Goal: Information Seeking & Learning: Learn about a topic

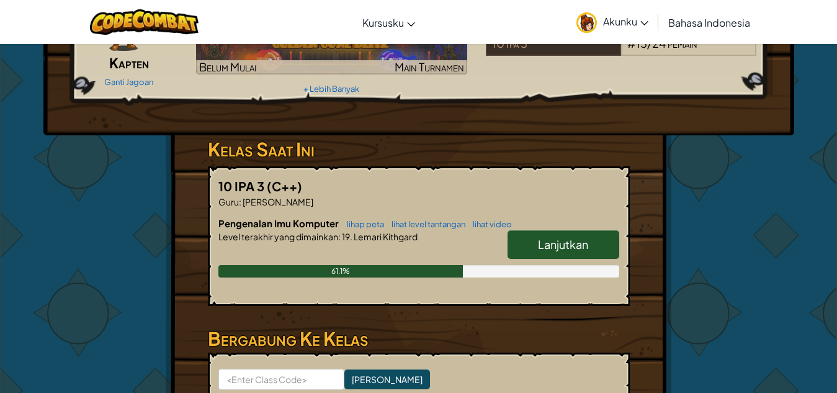
scroll to position [124, 0]
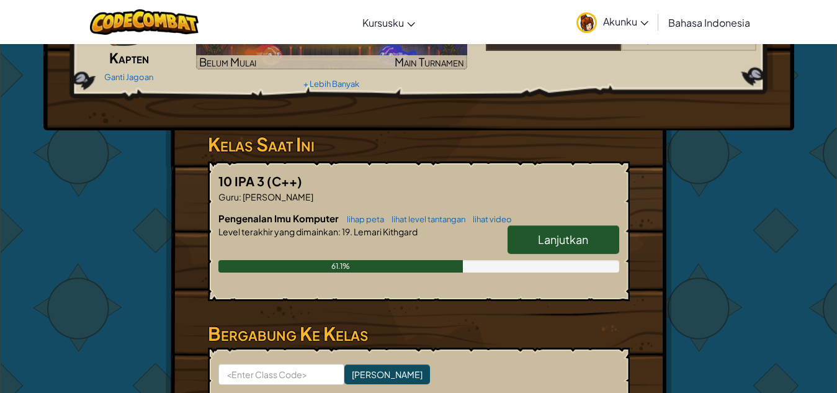
click at [552, 243] on span "Lanjutkan" at bounding box center [563, 239] width 50 height 14
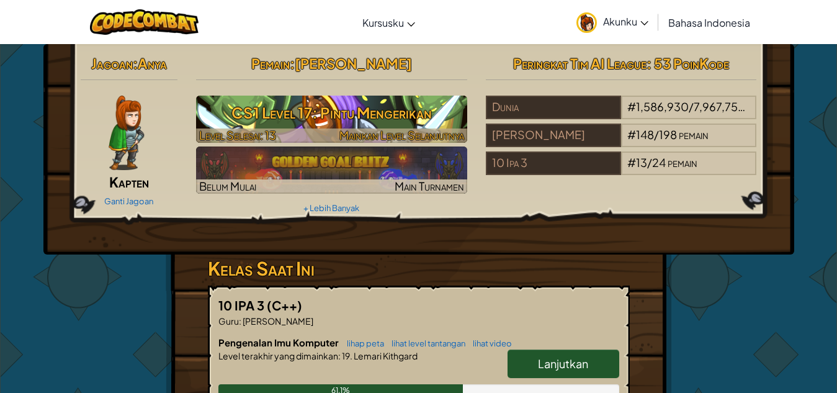
click at [291, 110] on h3 "CS1 Level 17: Pintu Mengerikan" at bounding box center [331, 113] width 271 height 28
click at [326, 108] on h3 "CS1 Level 17: Pintu Mengerikan" at bounding box center [331, 113] width 271 height 28
click at [385, 113] on h3 "CS1 Level 17: Pintu Mengerikan" at bounding box center [331, 113] width 271 height 28
click at [383, 114] on h3 "CS1 Level 17: Pintu Mengerikan" at bounding box center [331, 113] width 271 height 28
click at [426, 134] on span "Mainkan Level Selanjutnya" at bounding box center [401, 135] width 125 height 14
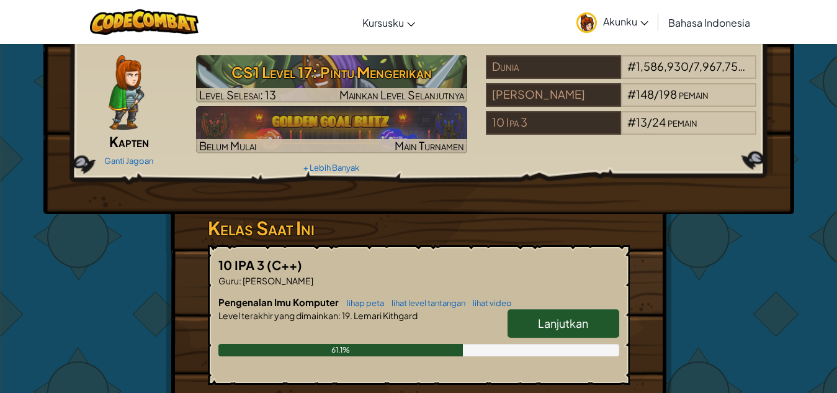
scroll to position [62, 0]
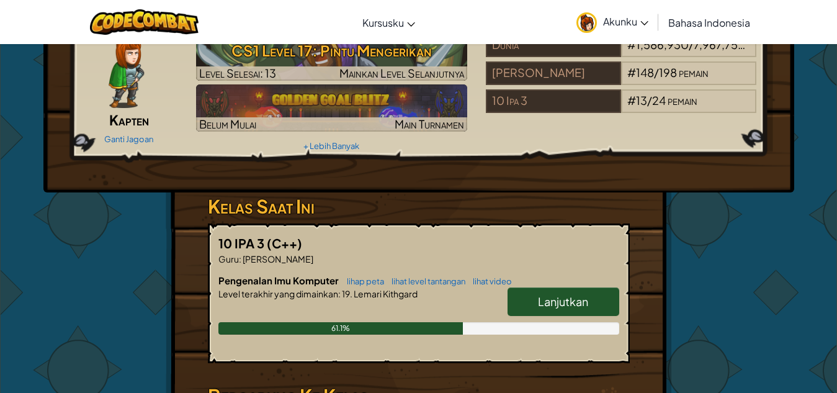
click at [563, 311] on link "Lanjutkan" at bounding box center [563, 301] width 112 height 29
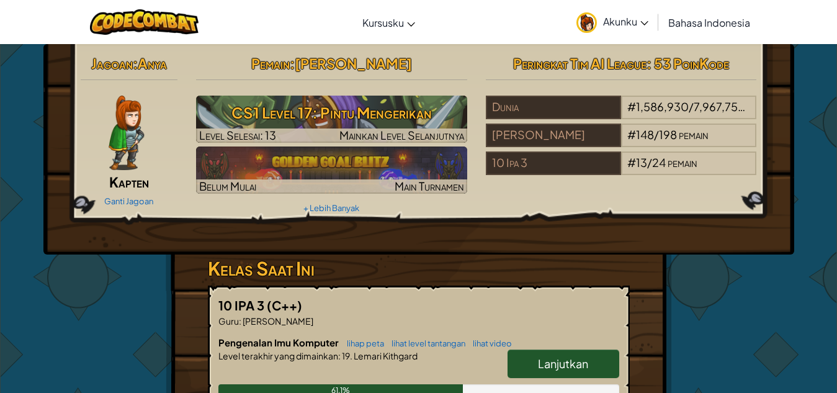
drag, startPoint x: 756, startPoint y: 287, endPoint x: 746, endPoint y: 288, distance: 10.0
click at [756, 287] on div "Jagoan : Anya Kapten Ganti Jagoan Pemain : Ilona Chantika CS1 Level 17: Pintu M…" at bounding box center [419, 324] width 726 height 561
click at [550, 364] on span "Lanjutkan" at bounding box center [563, 363] width 50 height 14
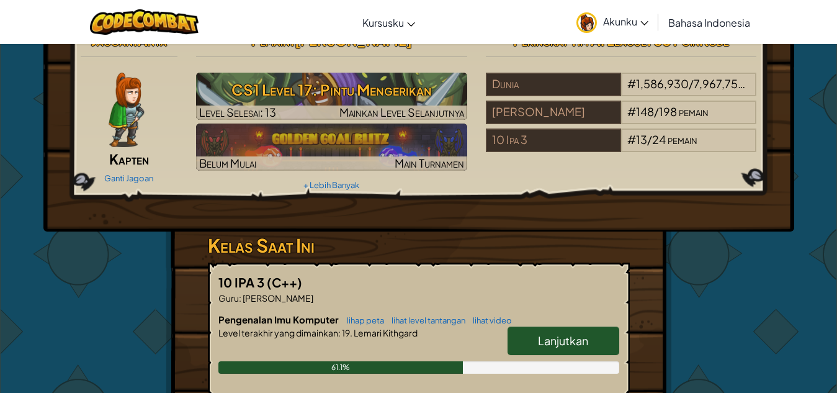
scroll to position [62, 0]
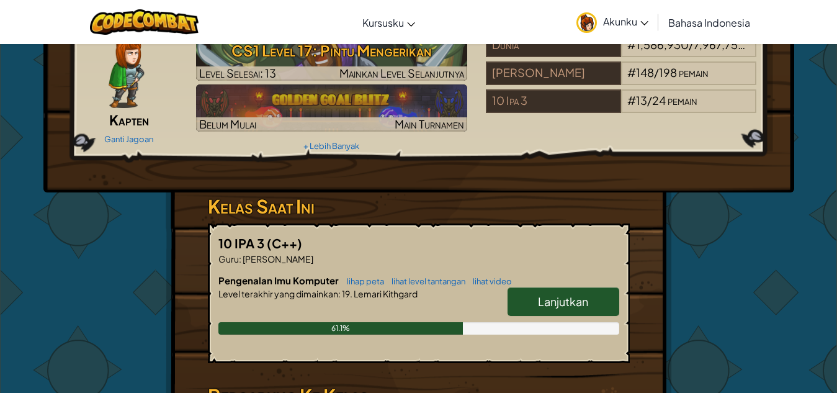
click at [555, 302] on span "Lanjutkan" at bounding box center [563, 301] width 50 height 14
click at [556, 302] on span "Lanjutkan" at bounding box center [563, 301] width 50 height 14
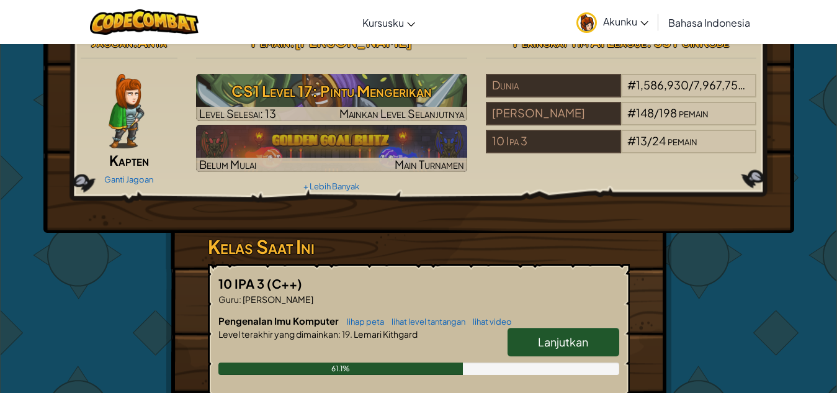
scroll to position [0, 0]
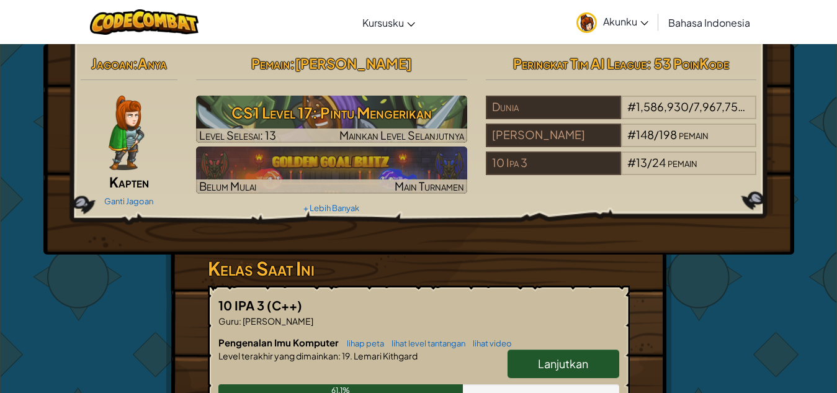
click at [544, 366] on span "Lanjutkan" at bounding box center [563, 363] width 50 height 14
click at [542, 366] on span "Lanjutkan" at bounding box center [563, 363] width 50 height 14
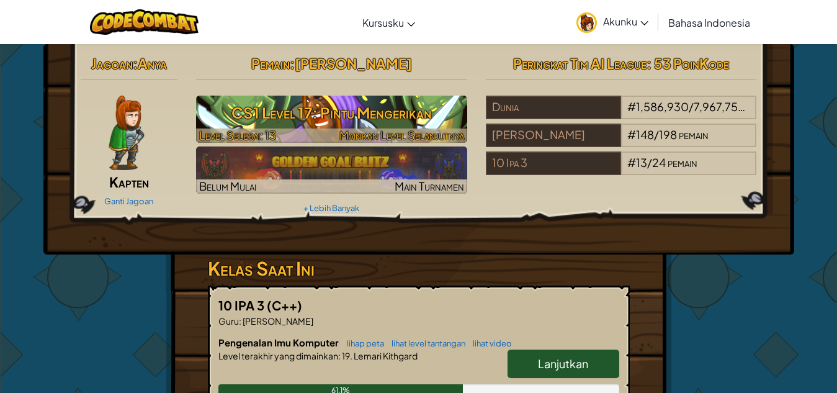
click at [418, 117] on h3 "CS1 Level 17: Pintu Mengerikan" at bounding box center [331, 113] width 271 height 28
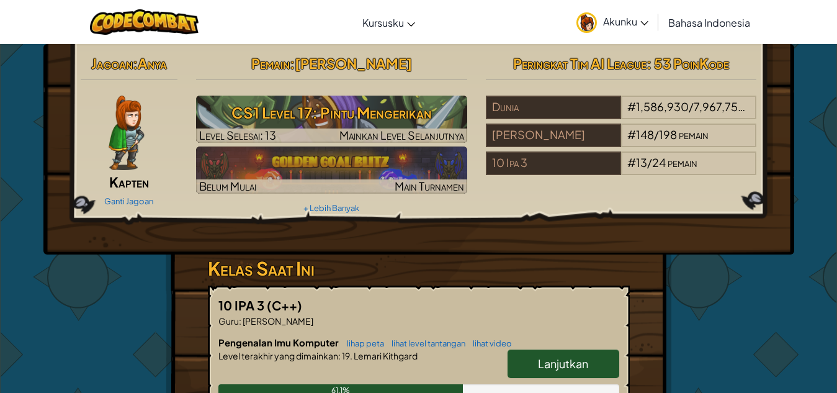
click at [458, 231] on div "Jagoan : Anya Kapten Ganti Jagoan Pemain : Ilona Chantika CS1 Level 17: Pintu M…" at bounding box center [418, 149] width 751 height 210
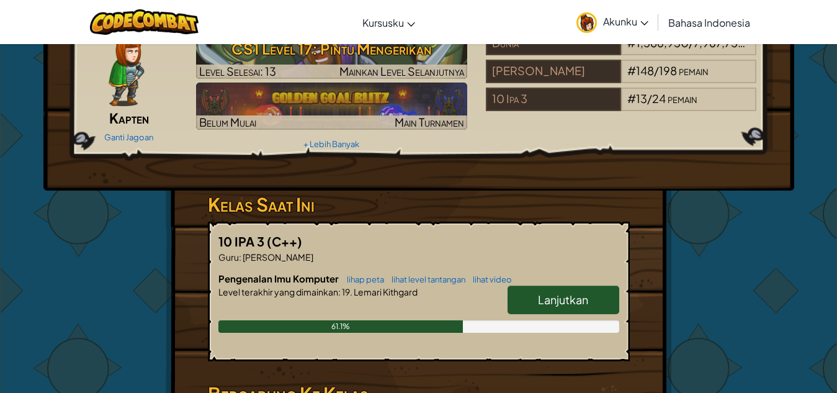
scroll to position [124, 0]
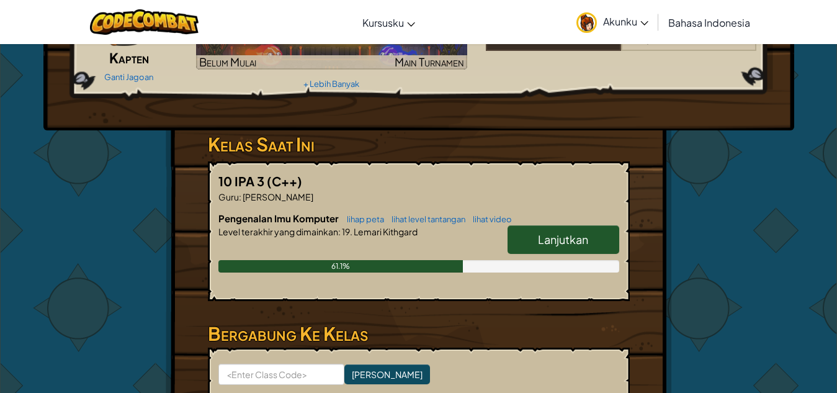
click at [552, 233] on span "Lanjutkan" at bounding box center [563, 239] width 50 height 14
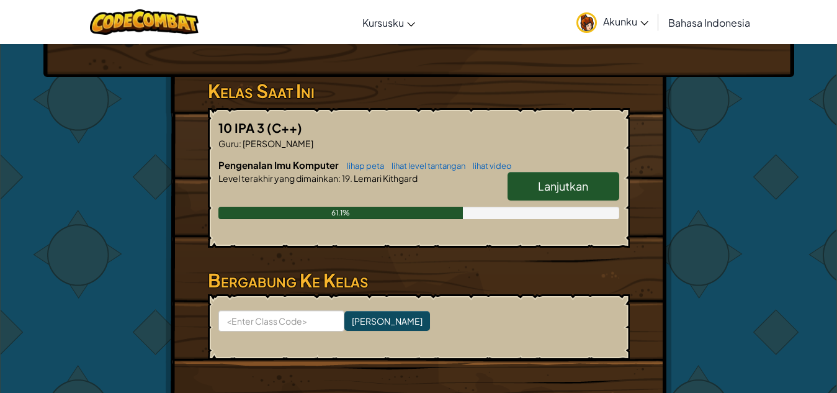
scroll to position [248, 0]
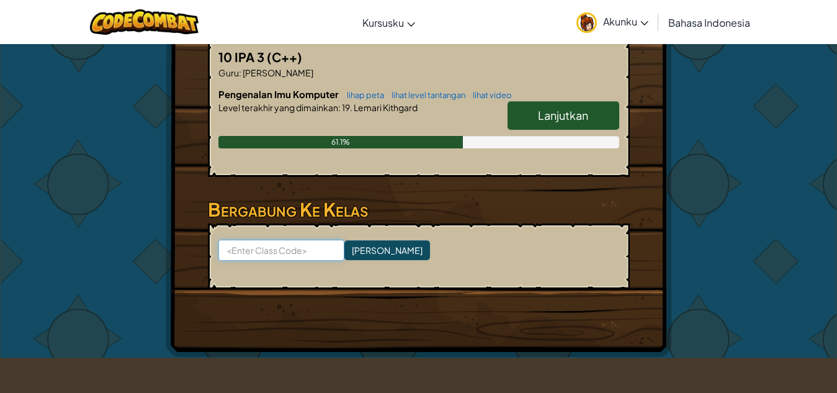
click at [277, 252] on input at bounding box center [281, 249] width 126 height 21
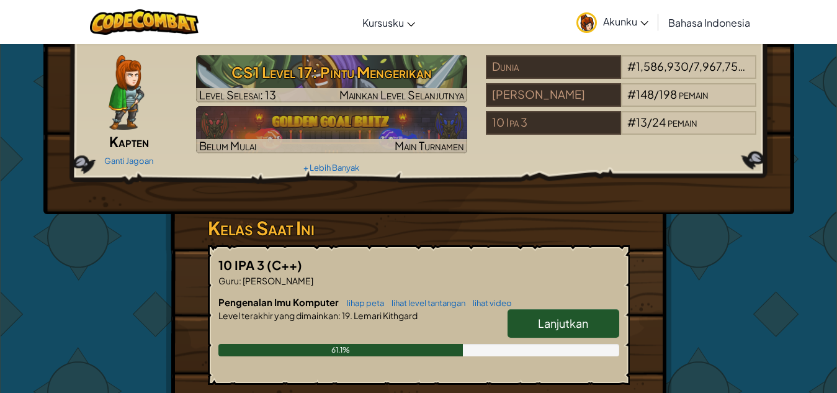
scroll to position [62, 0]
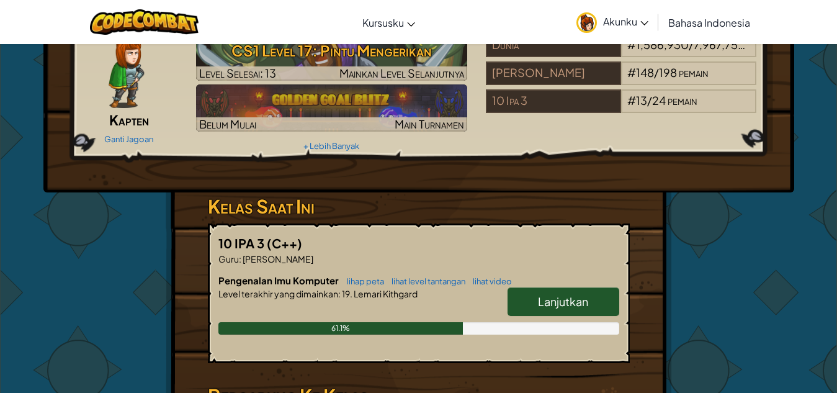
click at [555, 303] on span "Lanjutkan" at bounding box center [563, 301] width 50 height 14
click at [556, 301] on span "Lanjutkan" at bounding box center [563, 301] width 50 height 14
click at [556, 300] on span "Lanjutkan" at bounding box center [563, 301] width 50 height 14
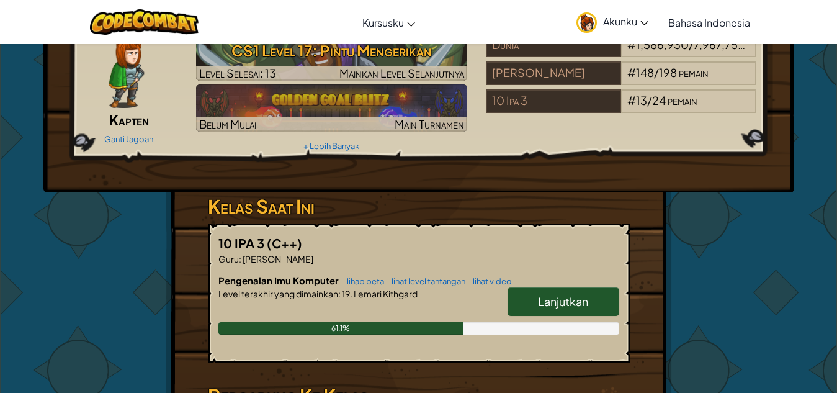
click at [556, 300] on span "Lanjutkan" at bounding box center [563, 301] width 50 height 14
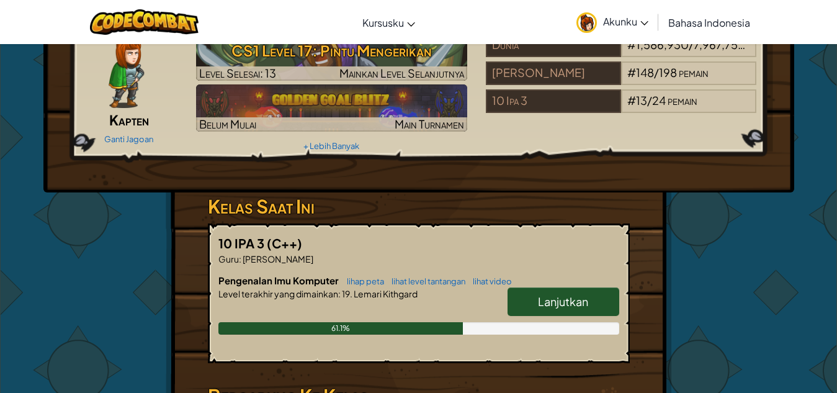
drag, startPoint x: 557, startPoint y: 296, endPoint x: 563, endPoint y: 306, distance: 11.4
click at [563, 306] on span "Lanjutkan" at bounding box center [563, 301] width 50 height 14
click at [563, 301] on span "Lanjutkan" at bounding box center [563, 301] width 50 height 14
click at [544, 294] on span "Lanjutkan" at bounding box center [563, 301] width 50 height 14
drag, startPoint x: 544, startPoint y: 294, endPoint x: 550, endPoint y: 300, distance: 8.3
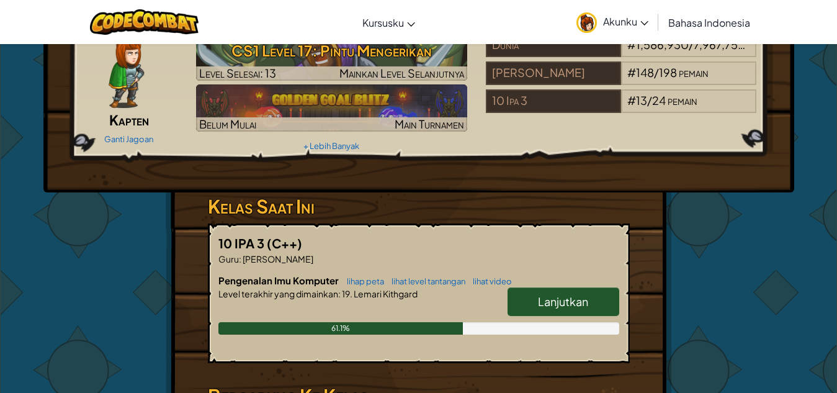
click at [550, 300] on span "Lanjutkan" at bounding box center [563, 301] width 50 height 14
click at [538, 308] on link "Lanjutkan" at bounding box center [563, 301] width 112 height 29
click at [538, 306] on span "Lanjutkan" at bounding box center [563, 301] width 50 height 14
click at [539, 303] on span "Lanjutkan" at bounding box center [563, 301] width 50 height 14
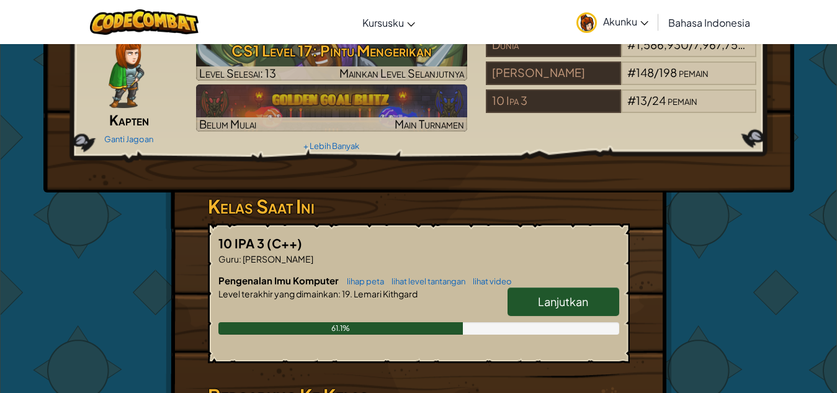
click at [540, 302] on span "Lanjutkan" at bounding box center [563, 301] width 50 height 14
click at [542, 297] on span "Lanjutkan" at bounding box center [563, 301] width 50 height 14
click at [544, 302] on span "Lanjutkan" at bounding box center [563, 301] width 50 height 14
drag, startPoint x: 544, startPoint y: 302, endPoint x: 553, endPoint y: 307, distance: 10.0
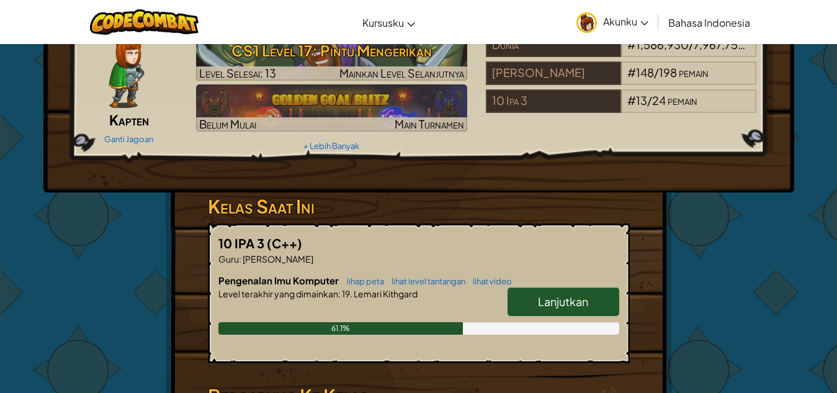
click at [544, 304] on span "Lanjutkan" at bounding box center [563, 301] width 50 height 14
drag, startPoint x: 556, startPoint y: 308, endPoint x: 565, endPoint y: 328, distance: 21.7
click at [561, 317] on div "Lanjutkan" at bounding box center [557, 304] width 124 height 35
click at [565, 332] on div "61.1%" at bounding box center [418, 328] width 401 height 12
click at [591, 313] on link "Lanjutkan" at bounding box center [563, 301] width 112 height 29
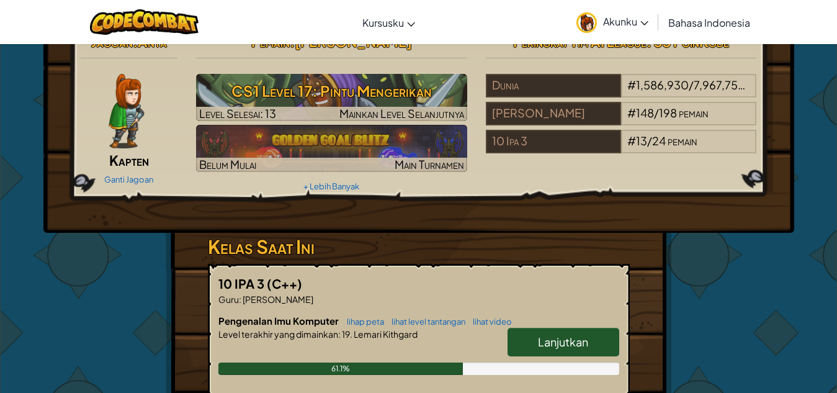
scroll to position [0, 0]
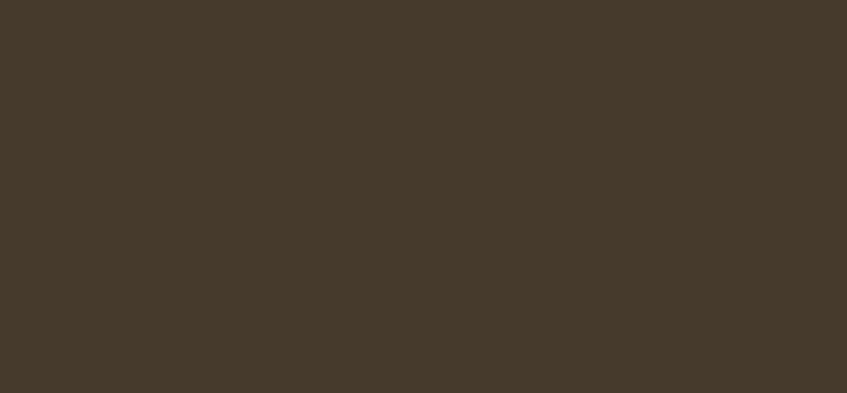
select select "id"
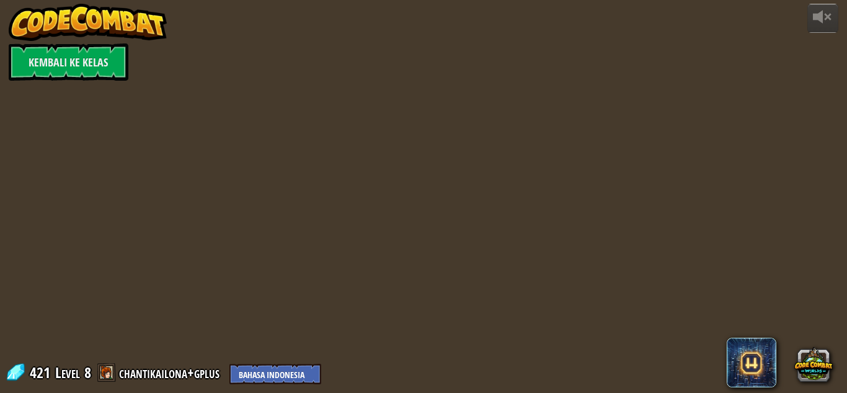
select select "id"
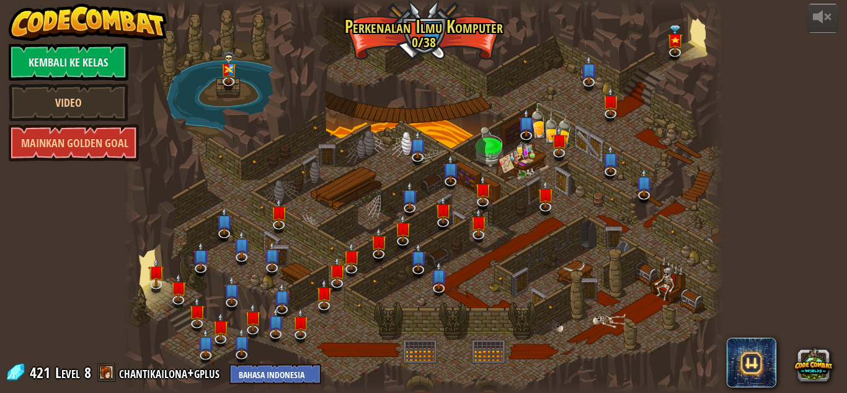
select select "id"
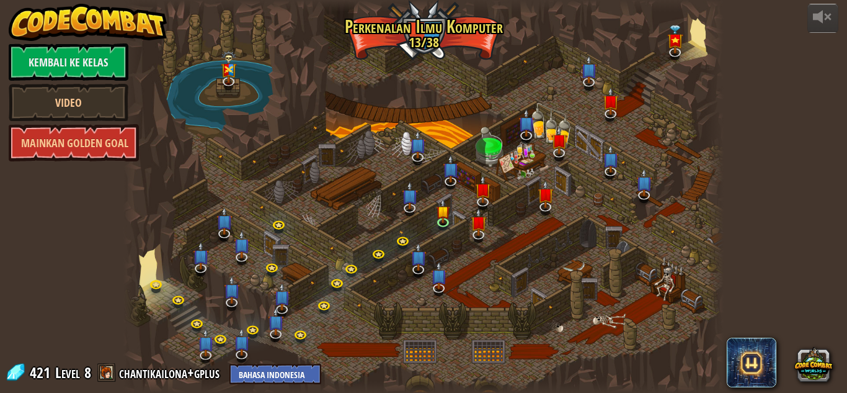
select select "id"
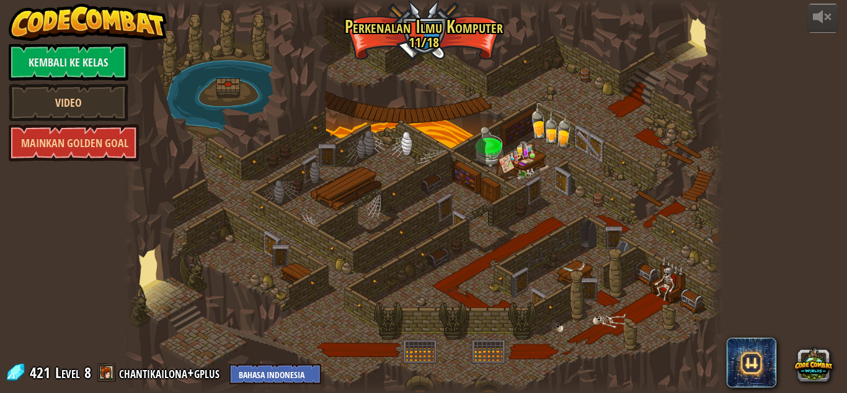
select select "id"
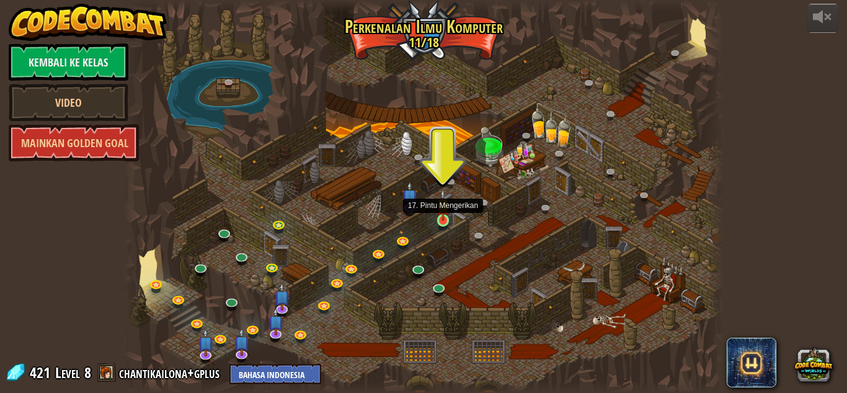
click at [441, 218] on img at bounding box center [443, 205] width 14 height 32
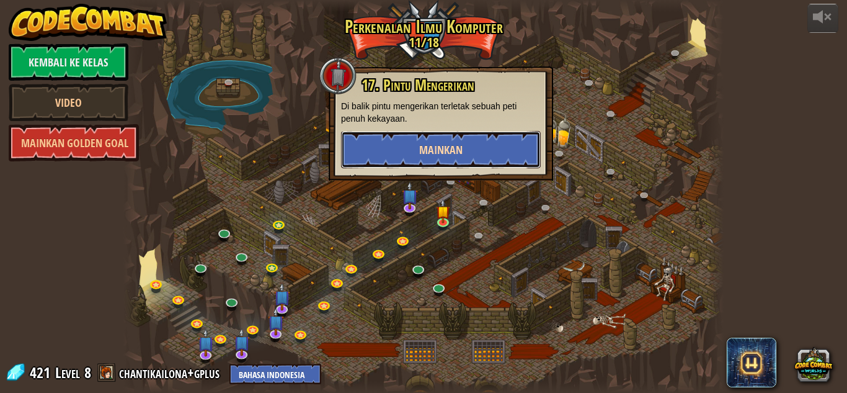
click at [462, 154] on span "Mainkan" at bounding box center [440, 150] width 43 height 16
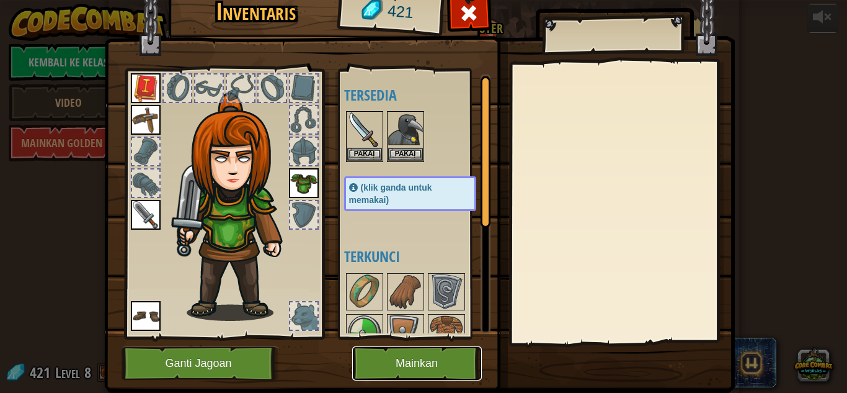
click at [444, 364] on button "Mainkan" at bounding box center [417, 363] width 130 height 34
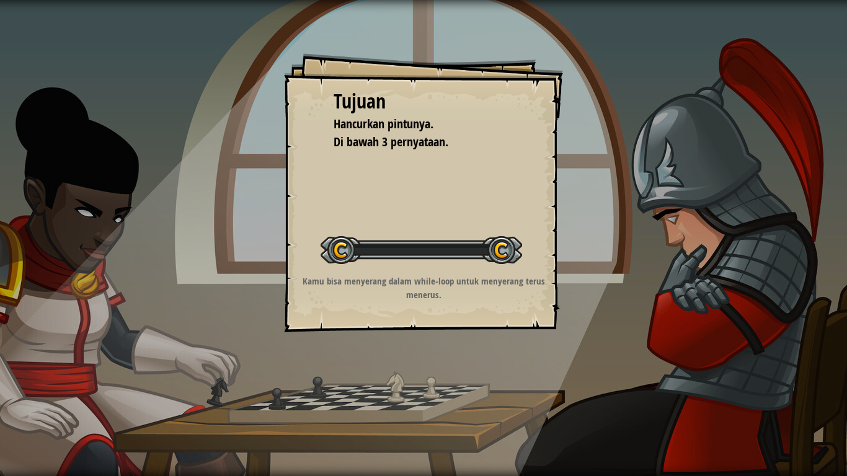
click at [494, 199] on div "Tujuan Hancurkan pintunya. Di bawah 3 pernyataan. Memulai Level Kesalahan memua…" at bounding box center [423, 192] width 279 height 279
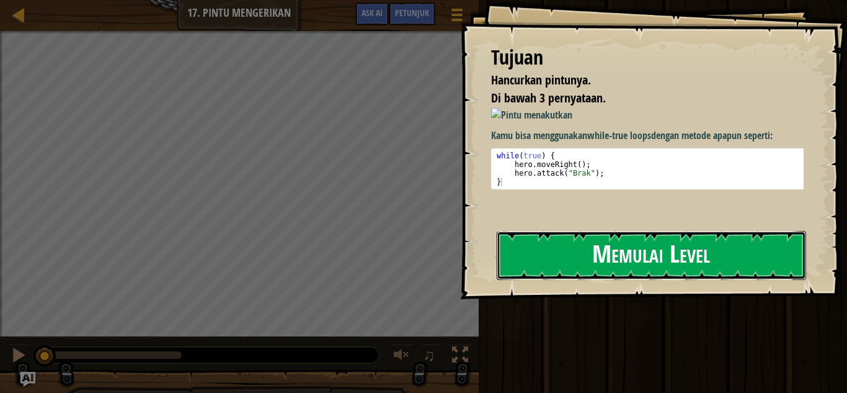
click at [641, 256] on button "Memulai Level" at bounding box center [652, 255] width 310 height 49
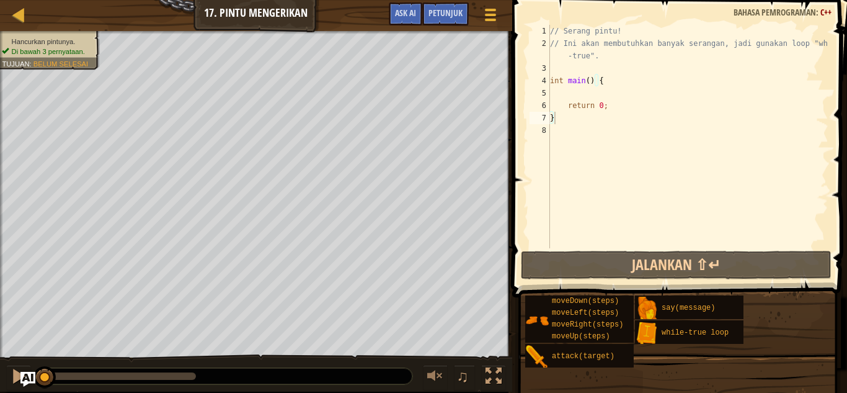
click at [437, 13] on span "Petunjuk" at bounding box center [446, 13] width 34 height 12
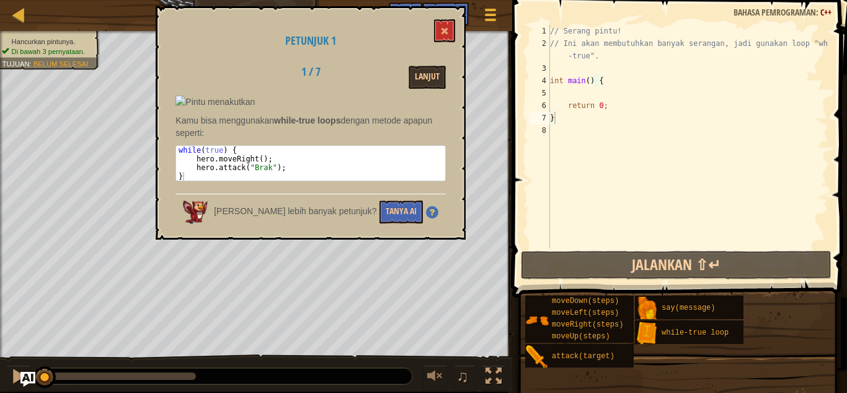
drag, startPoint x: 176, startPoint y: 151, endPoint x: 277, endPoint y: 169, distance: 102.7
click at [277, 169] on pre "1 2 3 4 while ( true ) { hero . moveRight ( ) ; hero . attack ( " Brak " ) ; } …" at bounding box center [311, 163] width 270 height 36
drag, startPoint x: 186, startPoint y: 150, endPoint x: 213, endPoint y: 150, distance: 27.3
click at [195, 150] on div "while ( true ) { hero . moveRight ( ) ; hero . attack ( " Brak " ) ; }" at bounding box center [310, 172] width 269 height 52
drag, startPoint x: 181, startPoint y: 147, endPoint x: 259, endPoint y: 172, distance: 81.4
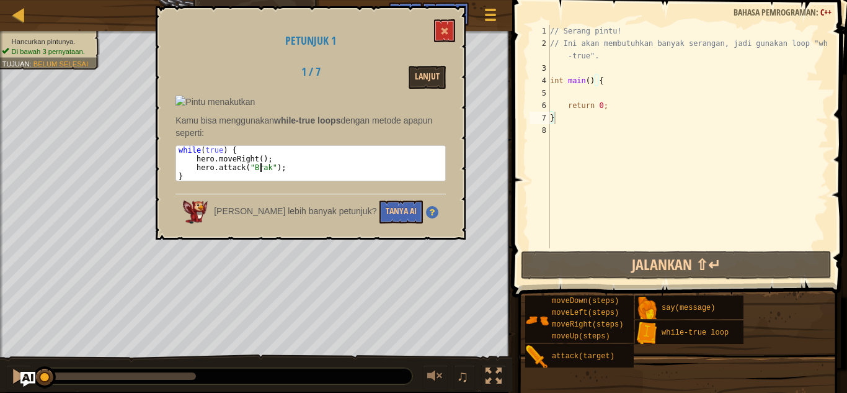
click at [259, 172] on div "while ( true ) { hero . moveRight ( ) ; hero . attack ( " Brak " ) ; }" at bounding box center [310, 172] width 269 height 52
drag, startPoint x: 279, startPoint y: 165, endPoint x: 305, endPoint y: 168, distance: 26.2
click at [291, 171] on div "while ( true ) { hero . moveRight ( ) ; hero . attack ( " Brak " ) ; }" at bounding box center [310, 172] width 269 height 52
type textarea "hero.attack("Brak");"
click at [576, 71] on div "// Serang pintu! // Ini akan membutuhkan banyak serangan, jadi gunakan loop "wh…" at bounding box center [688, 149] width 281 height 248
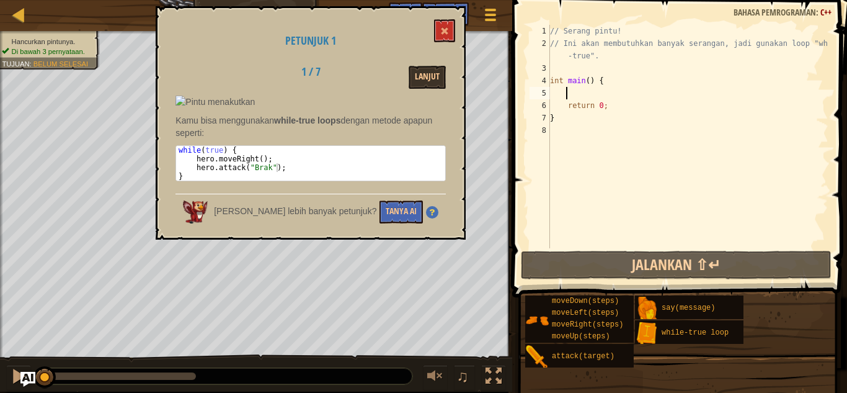
click at [572, 94] on div "// Serang pintu! // Ini akan membutuhkan banyak serangan, jadi gunakan loop "wh…" at bounding box center [688, 149] width 281 height 248
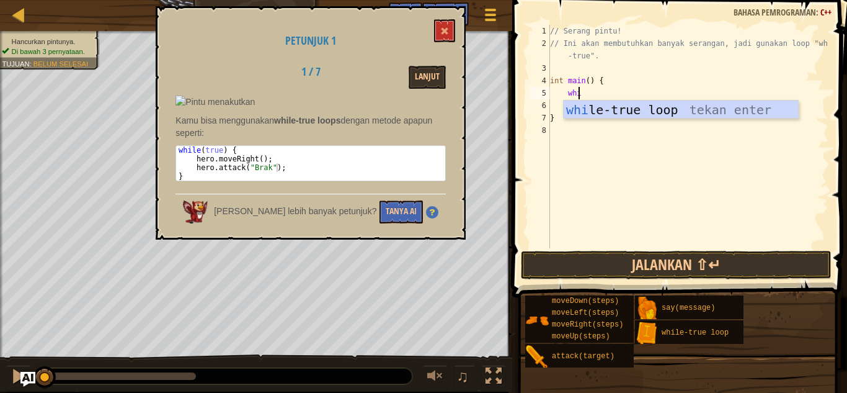
scroll to position [6, 2]
type textarea "while"
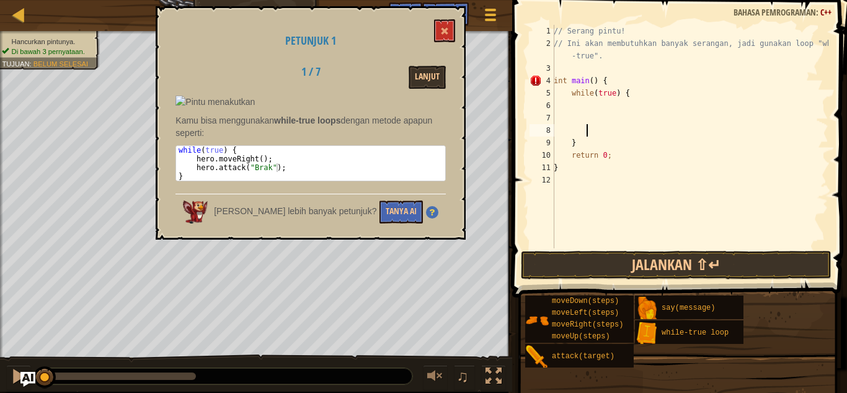
type textarea "9"
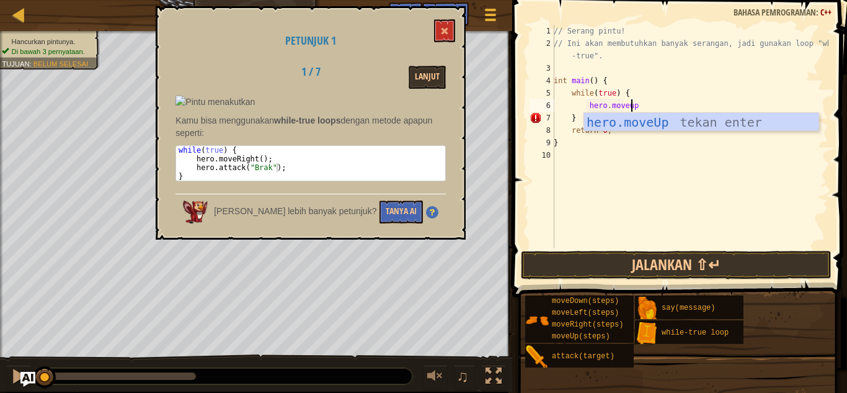
scroll to position [6, 6]
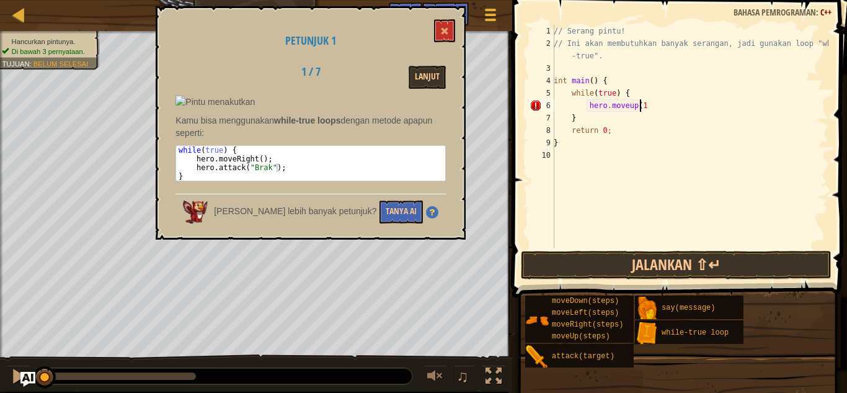
type textarea "hero.moveup(1)"
click at [579, 122] on div "// Serang pintu! // Ini akan membutuhkan banyak serangan, jadi gunakan loop "wh…" at bounding box center [690, 149] width 277 height 248
type textarea "}"
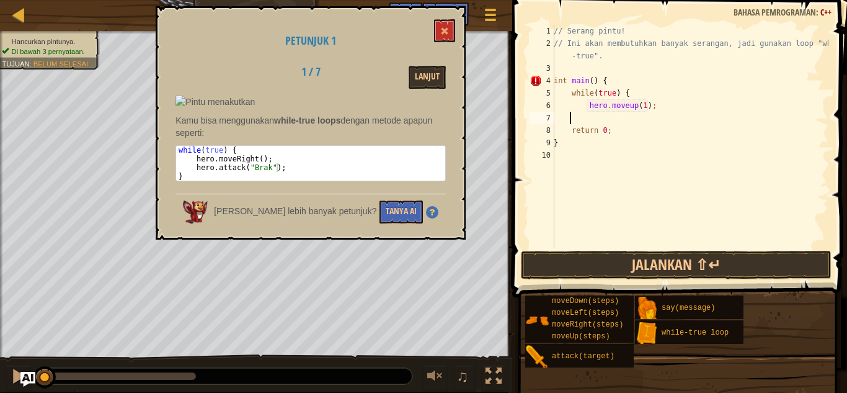
click at [671, 109] on div "// Serang pintu! // Ini akan membutuhkan banyak serangan, jadi gunakan loop "wh…" at bounding box center [690, 149] width 277 height 248
click at [585, 108] on div "// Serang pintu! // Ini akan membutuhkan banyak serangan, jadi gunakan loop "wh…" at bounding box center [690, 149] width 277 height 248
drag, startPoint x: 592, startPoint y: 109, endPoint x: 577, endPoint y: 110, distance: 14.9
click at [577, 110] on div "// Serang pintu! // Ini akan membutuhkan banyak serangan, jadi gunakan loop "wh…" at bounding box center [690, 149] width 277 height 248
drag, startPoint x: 614, startPoint y: 107, endPoint x: 623, endPoint y: 105, distance: 8.9
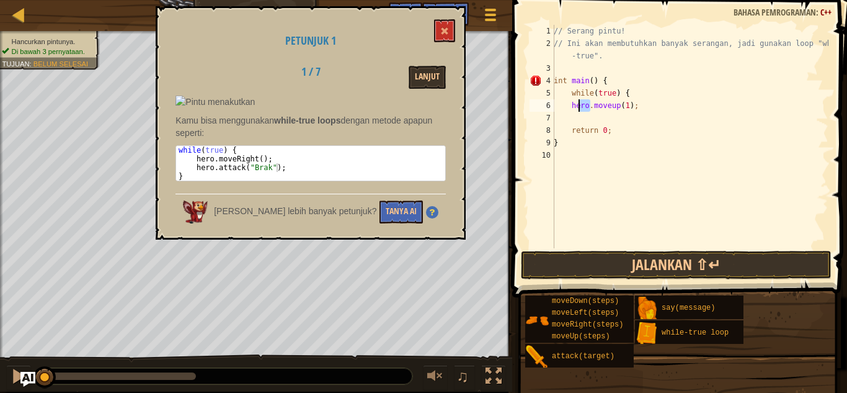
click at [615, 107] on div "// Serang pintu! // Ini akan membutuhkan banyak serangan, jadi gunakan loop "wh…" at bounding box center [690, 149] width 277 height 248
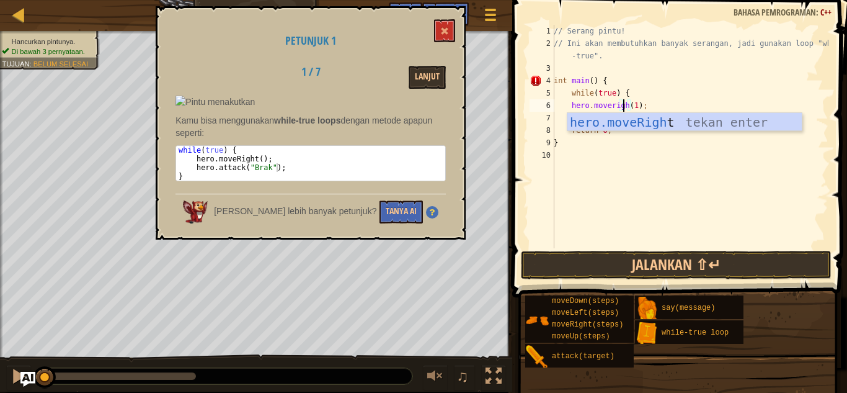
scroll to position [6, 6]
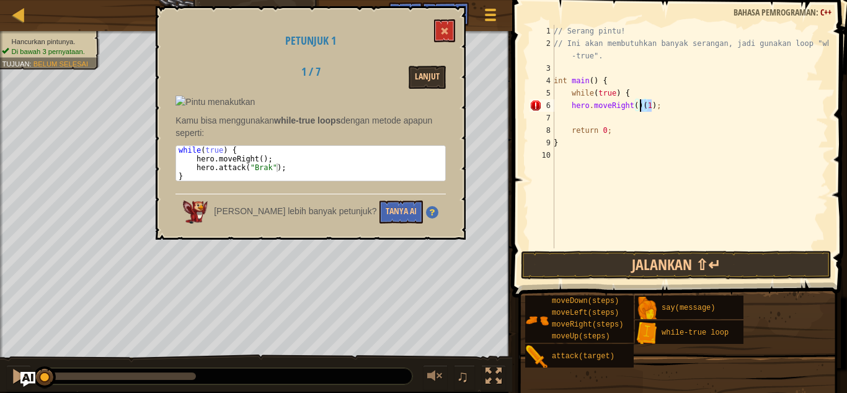
drag, startPoint x: 655, startPoint y: 106, endPoint x: 639, endPoint y: 109, distance: 16.3
click at [639, 109] on div "// Serang pintu! // Ini akan membutuhkan banyak serangan, jadi gunakan loop "wh…" at bounding box center [690, 149] width 277 height 248
click at [645, 102] on div "// Serang pintu! // Ini akan membutuhkan banyak serangan, jadi gunakan loop "wh…" at bounding box center [690, 149] width 277 height 248
click at [445, 43] on h1 "Petunjuk 1" at bounding box center [311, 41] width 270 height 12
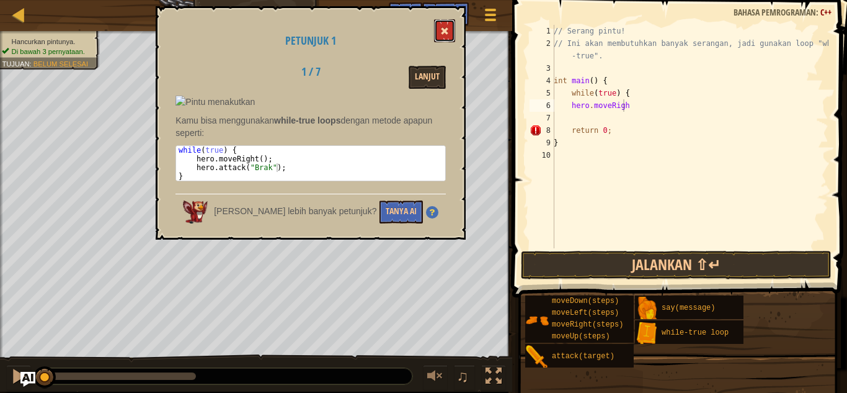
click at [445, 37] on button at bounding box center [444, 30] width 21 height 23
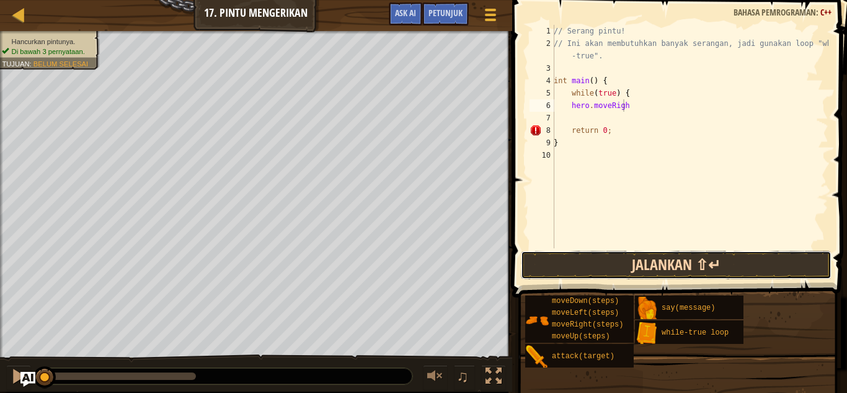
click at [646, 279] on button "Jalankan ⇧↵" at bounding box center [676, 265] width 311 height 29
click at [646, 274] on button "Jalankan ⇧↵" at bounding box center [676, 265] width 311 height 29
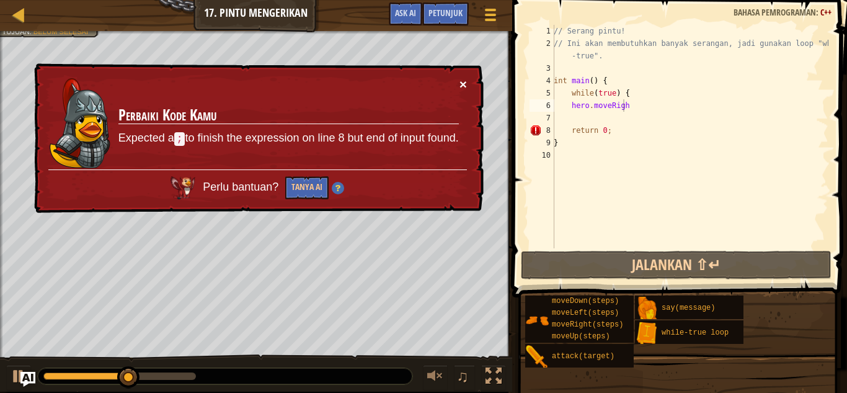
click at [463, 83] on button "×" at bounding box center [463, 84] width 7 height 13
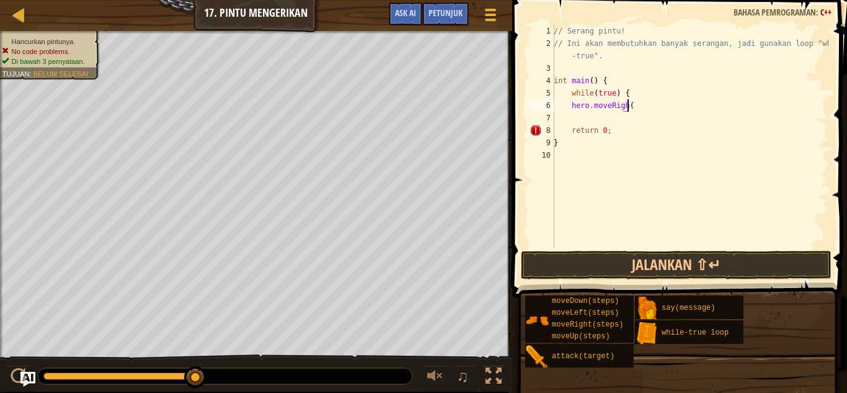
type textarea "hero.moveRigh(1"
type textarea "0"
type textarea "hero.moveRigh(1);"
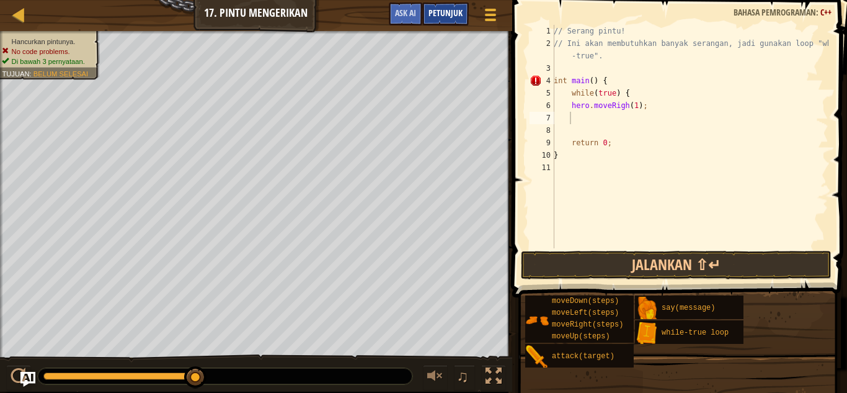
click at [449, 13] on span "Petunjuk" at bounding box center [446, 13] width 34 height 12
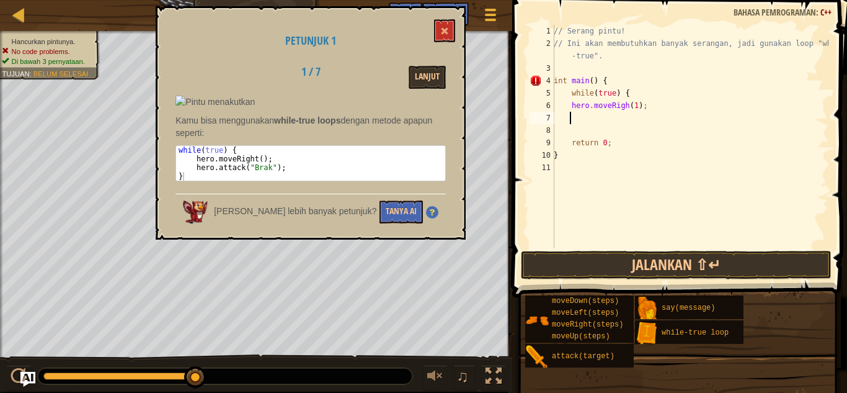
type textarea "while(true) {"
drag, startPoint x: 408, startPoint y: 151, endPoint x: 421, endPoint y: 87, distance: 65.2
click at [409, 150] on div "while ( true ) { hero . moveRight ( ) ; hero . attack ( " Brak " ) ; }" at bounding box center [310, 172] width 269 height 52
click at [425, 70] on button "Lanjut" at bounding box center [427, 77] width 37 height 23
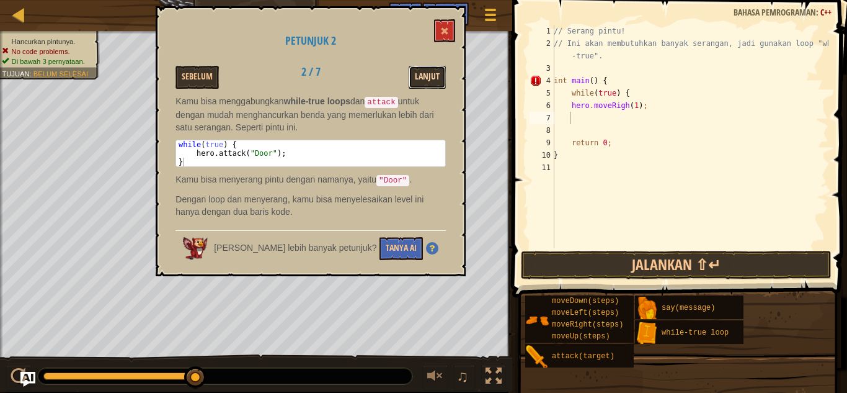
click at [431, 70] on button "Lanjut" at bounding box center [427, 77] width 37 height 23
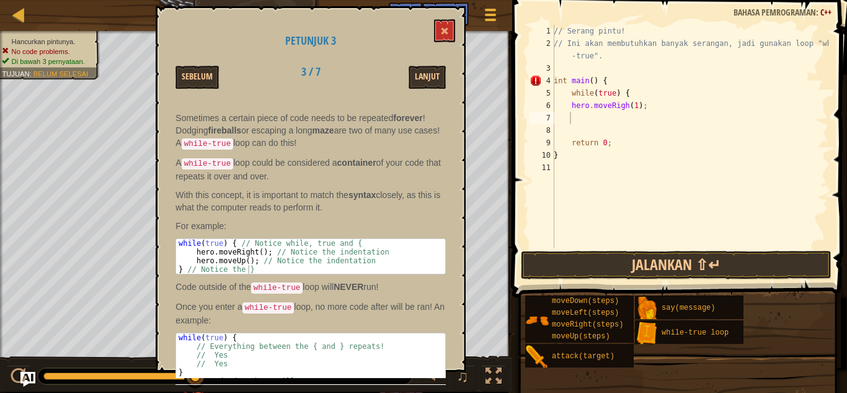
scroll to position [58, 0]
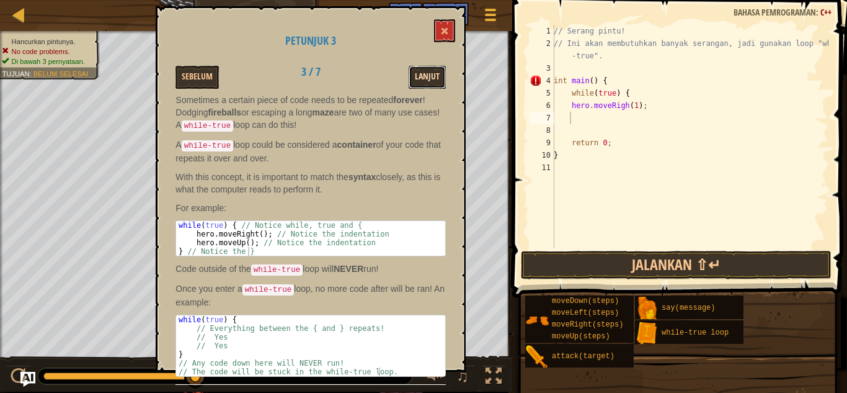
click at [419, 78] on button "Lanjut" at bounding box center [427, 77] width 37 height 23
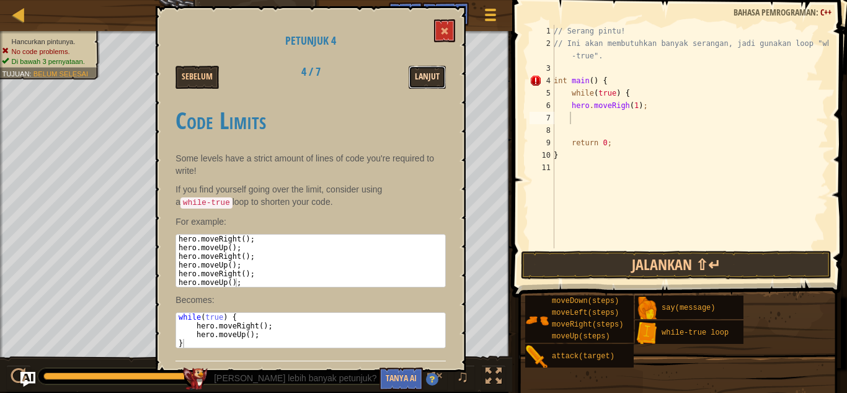
click at [421, 78] on button "Lanjut" at bounding box center [427, 77] width 37 height 23
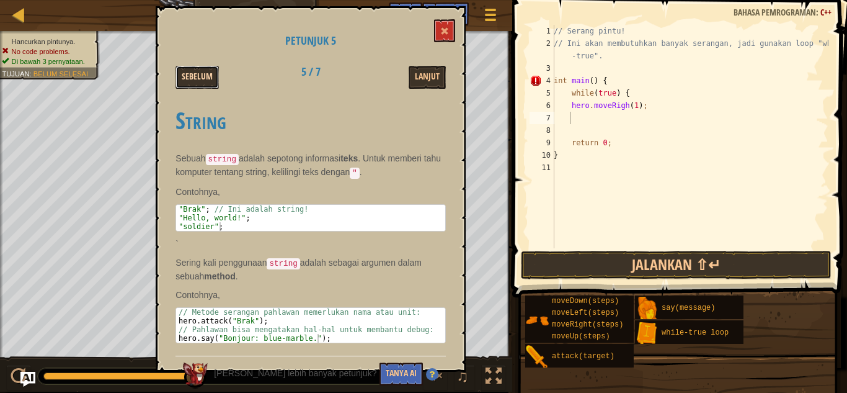
click at [213, 78] on button "Sebelum" at bounding box center [197, 77] width 43 height 23
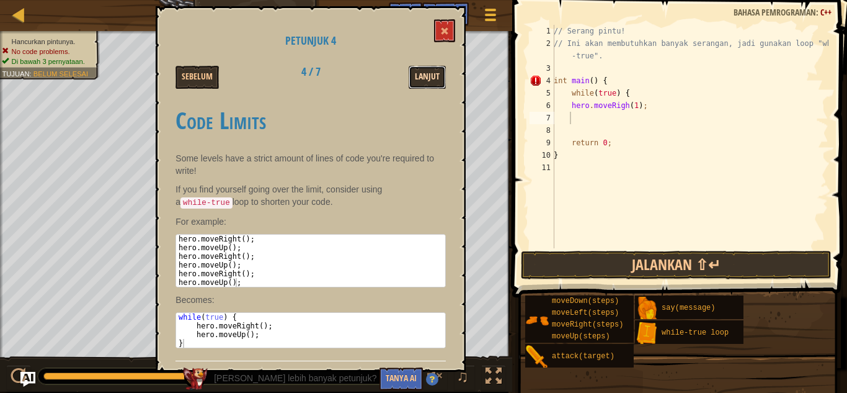
click at [431, 74] on button "Lanjut" at bounding box center [427, 77] width 37 height 23
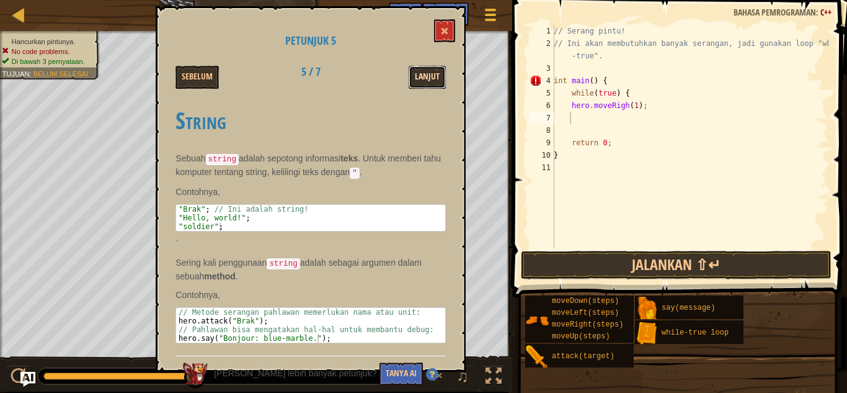
click at [427, 74] on button "Lanjut" at bounding box center [427, 77] width 37 height 23
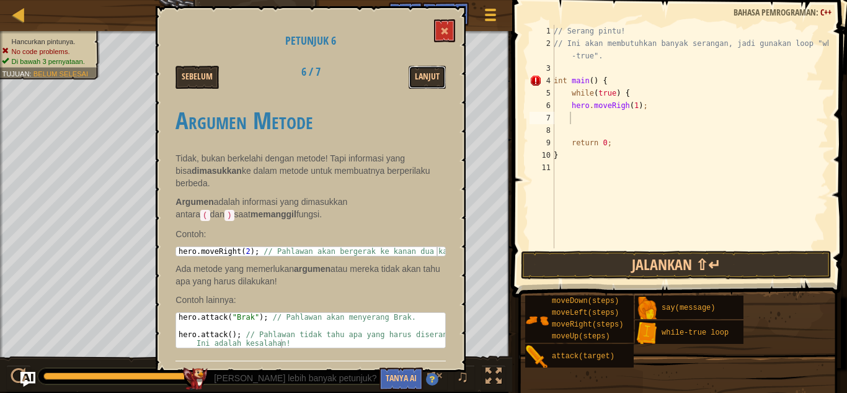
click at [427, 74] on button "Lanjut" at bounding box center [427, 77] width 37 height 23
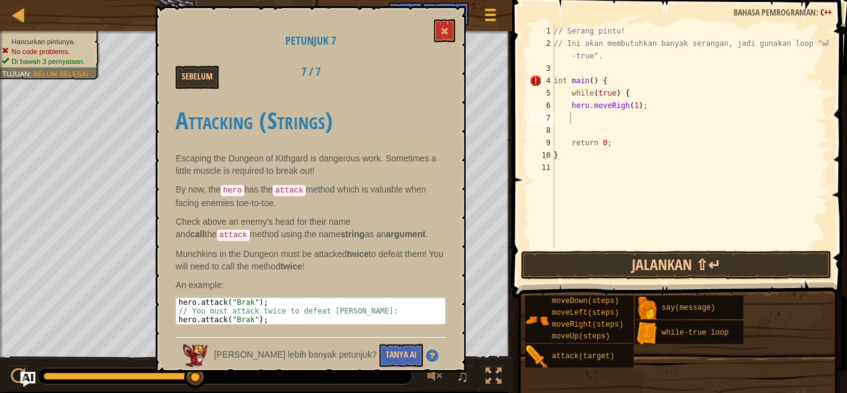
drag, startPoint x: 426, startPoint y: 74, endPoint x: 421, endPoint y: 82, distance: 9.8
click at [422, 81] on div "Sebelum 7 / 7" at bounding box center [310, 77] width 289 height 23
click at [210, 68] on button "Sebelum" at bounding box center [197, 77] width 43 height 23
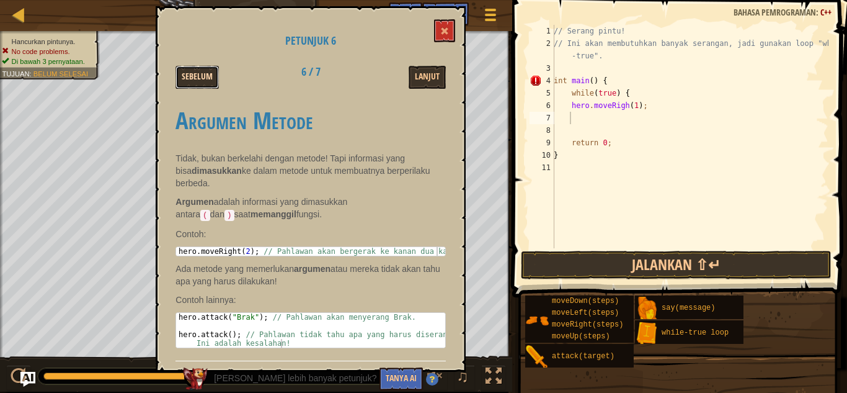
click at [210, 69] on button "Sebelum" at bounding box center [197, 77] width 43 height 23
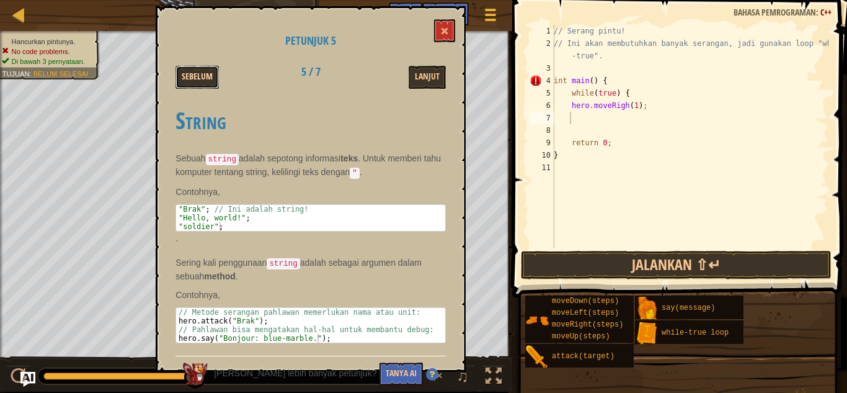
click at [210, 69] on button "Sebelum" at bounding box center [197, 77] width 43 height 23
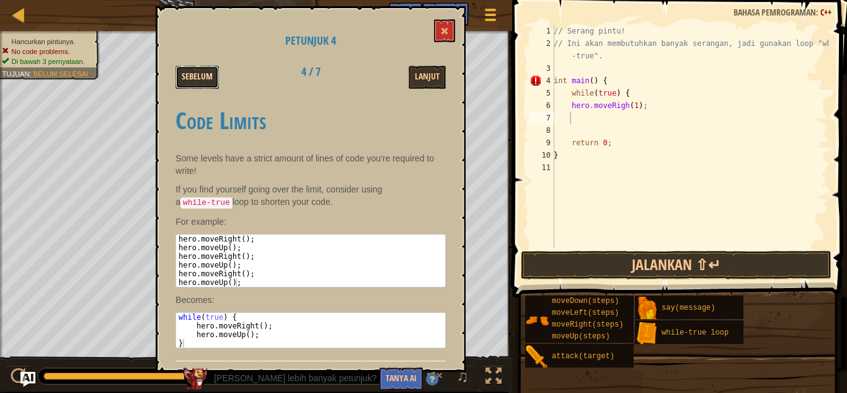
click at [215, 69] on button "Sebelum" at bounding box center [197, 77] width 43 height 23
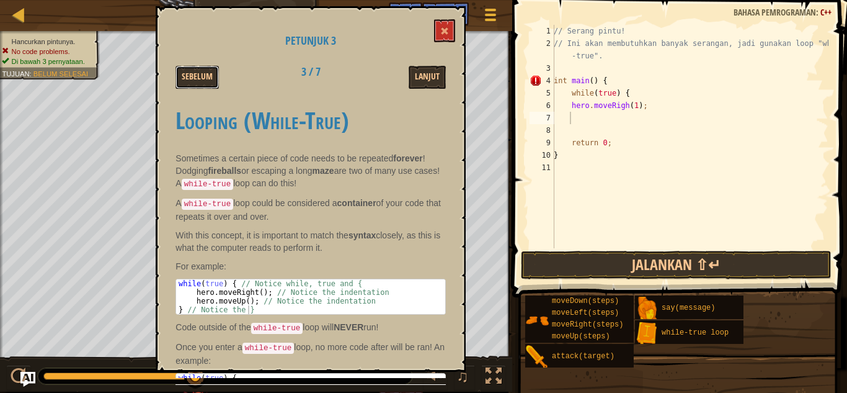
click at [215, 69] on button "Sebelum" at bounding box center [197, 77] width 43 height 23
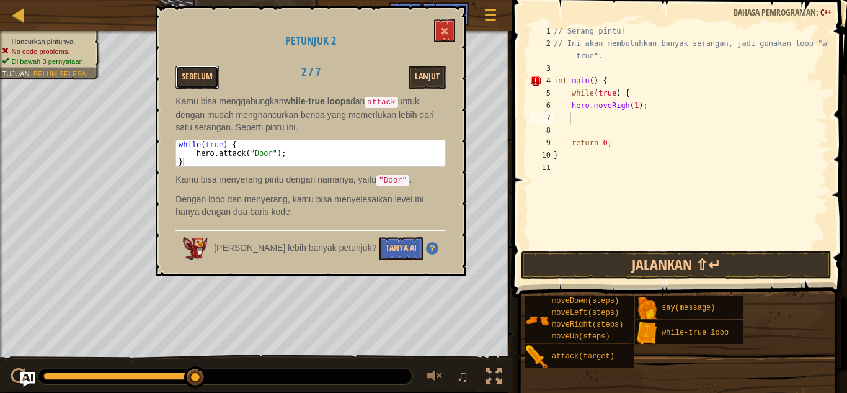
click at [215, 69] on button "Sebelum" at bounding box center [197, 77] width 43 height 23
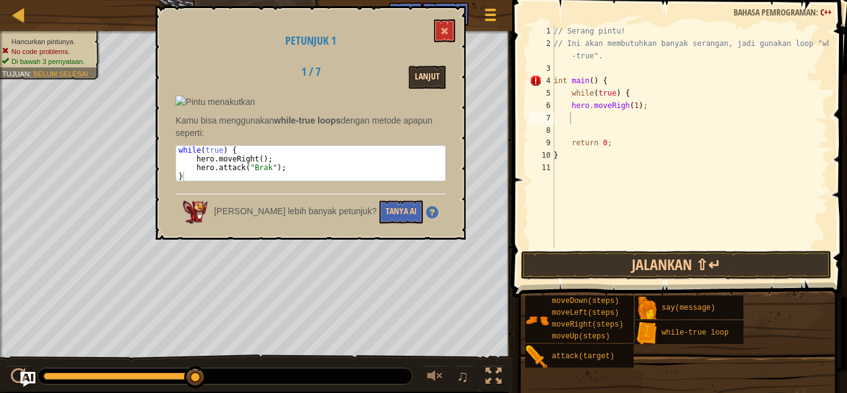
click at [447, 82] on div "Lanjut" at bounding box center [407, 77] width 96 height 23
click at [603, 119] on div "// Serang pintu! // Ini akan membutuhkan banyak serangan, jadi gunakan loop "wh…" at bounding box center [690, 149] width 277 height 248
type textarea "hero.attack("brak")"
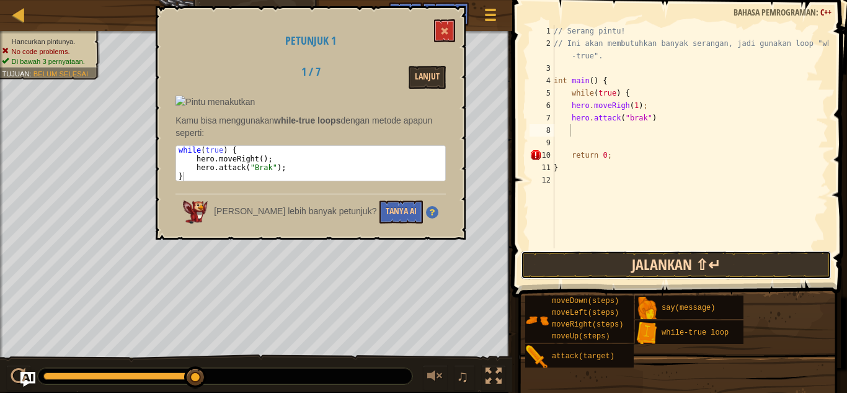
click at [681, 262] on button "Jalankan ⇧↵" at bounding box center [676, 265] width 311 height 29
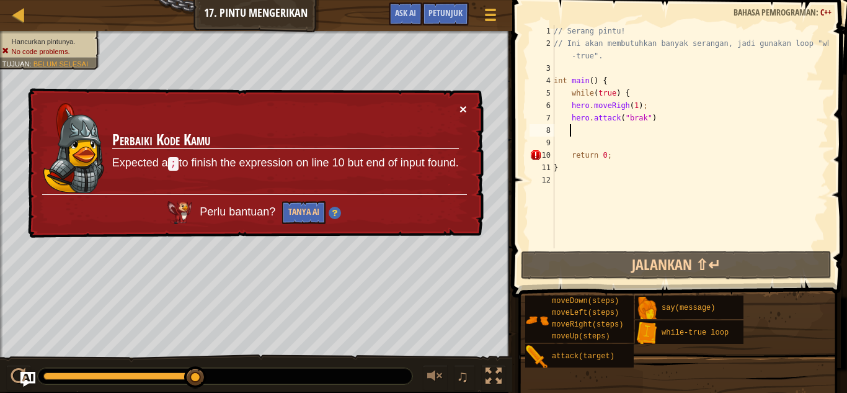
click at [461, 107] on button "×" at bounding box center [463, 108] width 7 height 13
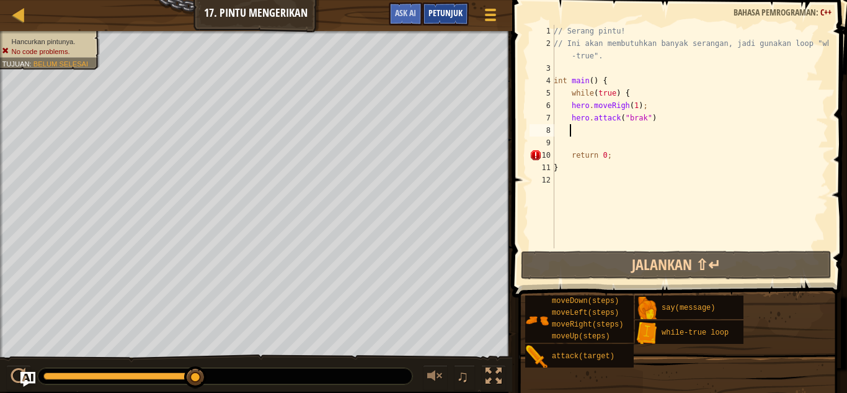
click at [454, 14] on span "Petunjuk" at bounding box center [446, 13] width 34 height 12
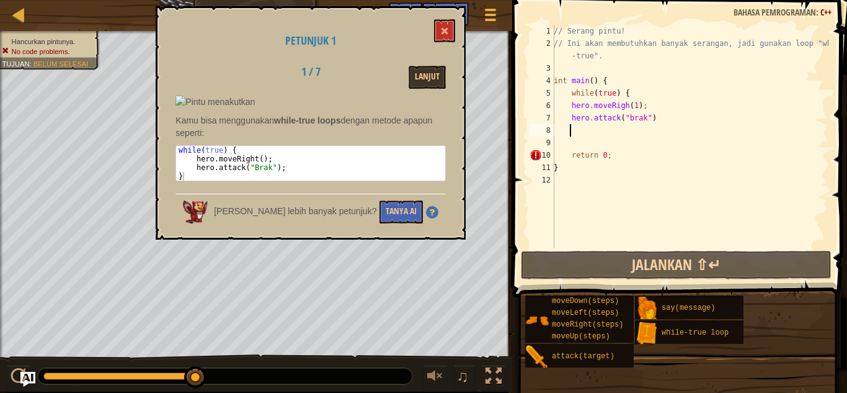
click at [623, 105] on div "// Serang pintu! // Ini akan membutuhkan banyak serangan, jadi gunakan loop "wh…" at bounding box center [690, 149] width 277 height 248
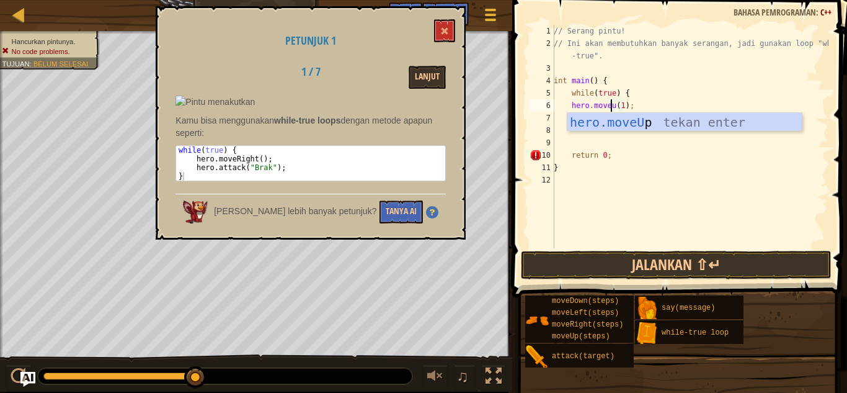
type textarea "hero.moveup(1);"
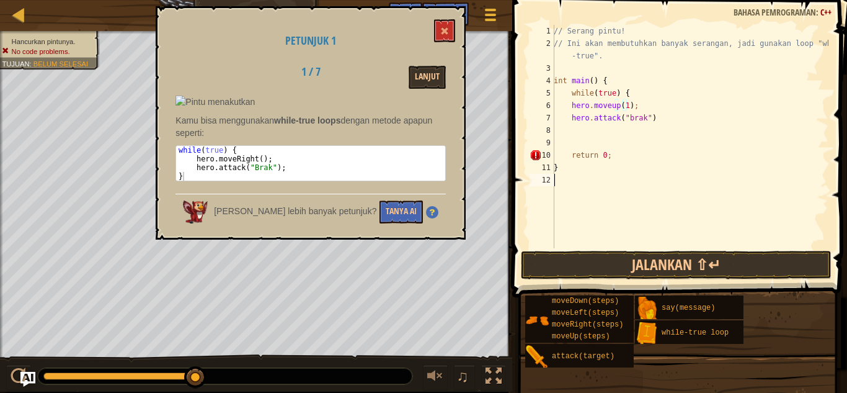
click at [671, 177] on div "// Serang pintu! // Ini akan membutuhkan banyak serangan, jadi gunakan loop "wh…" at bounding box center [690, 149] width 277 height 248
click at [641, 118] on div "// Serang pintu! // Ini akan membutuhkan banyak serangan, jadi gunakan loop "wh…" at bounding box center [690, 149] width 277 height 248
click at [730, 270] on button "Jalankan ⇧↵" at bounding box center [676, 265] width 311 height 29
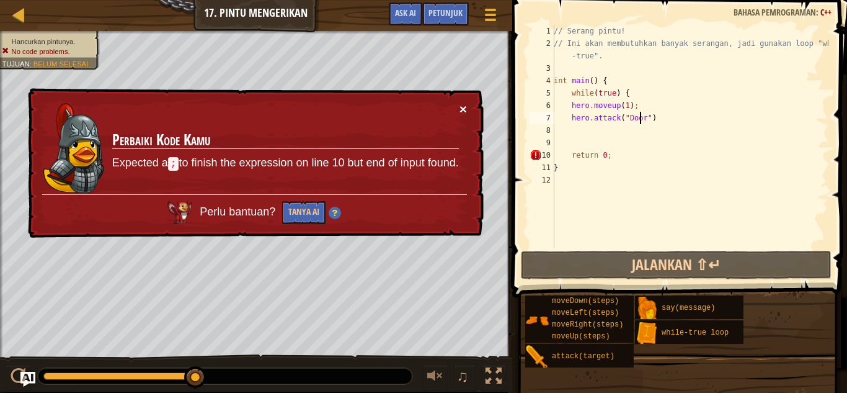
click at [460, 110] on button "×" at bounding box center [463, 108] width 7 height 13
click at [461, 101] on div "× Perbaiki Kode Kamu Expected a ; to finish the expression on line 10 but end o…" at bounding box center [254, 163] width 458 height 150
click at [465, 105] on button "×" at bounding box center [463, 108] width 7 height 13
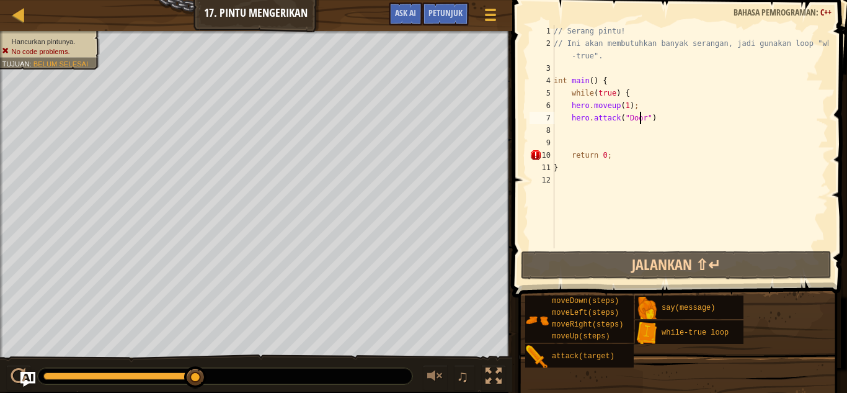
click at [638, 110] on div "// Serang pintu! // Ini akan membutuhkan banyak serangan, jadi gunakan loop "wh…" at bounding box center [690, 149] width 277 height 248
click at [638, 95] on div "// Serang pintu! // Ini akan membutuhkan banyak serangan, jadi gunakan loop "wh…" at bounding box center [690, 149] width 277 height 248
click at [48, 37] on ul "Hancurkan pintunya. No code problems." at bounding box center [48, 47] width 93 height 20
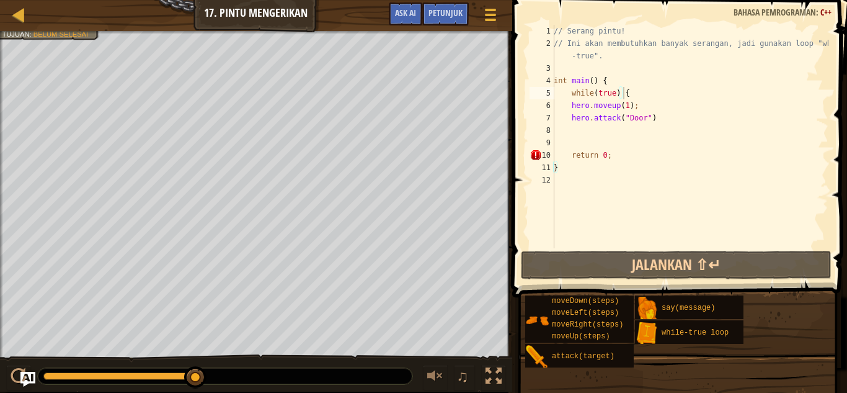
click at [444, 18] on span "Petunjuk" at bounding box center [446, 13] width 34 height 12
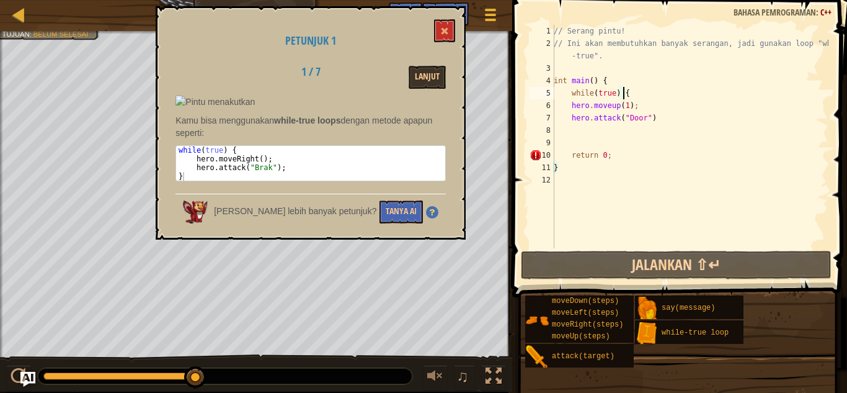
click at [617, 106] on div "// Serang pintu! // Ini akan membutuhkan banyak serangan, jadi gunakan loop "wh…" at bounding box center [690, 149] width 277 height 248
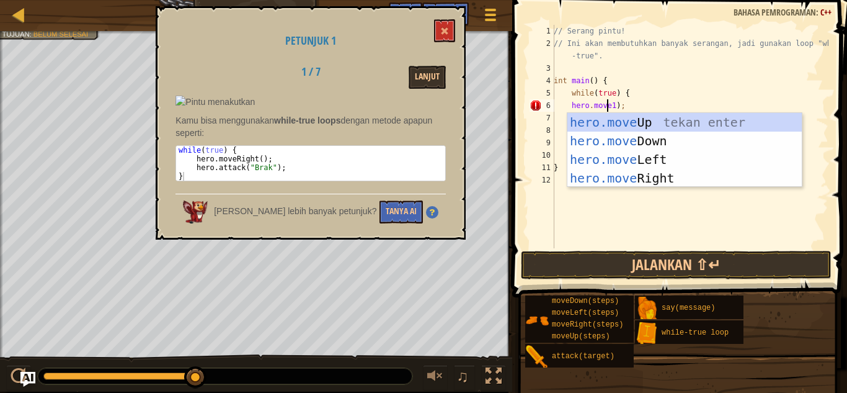
scroll to position [6, 4]
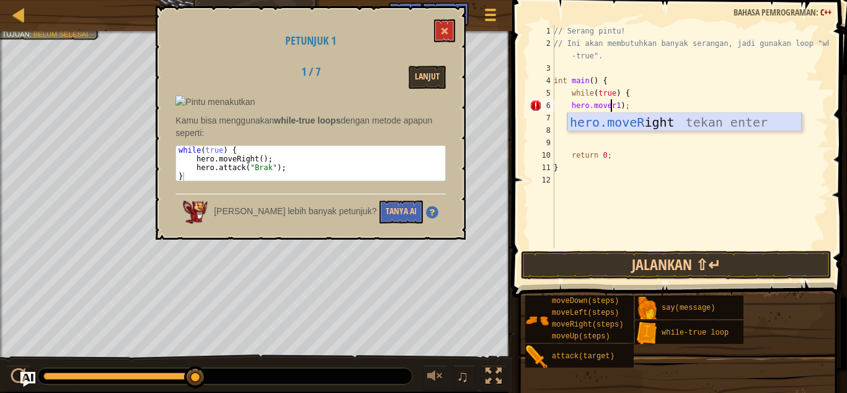
click at [699, 126] on div "hero.moveR ight tekan enter" at bounding box center [685, 141] width 235 height 56
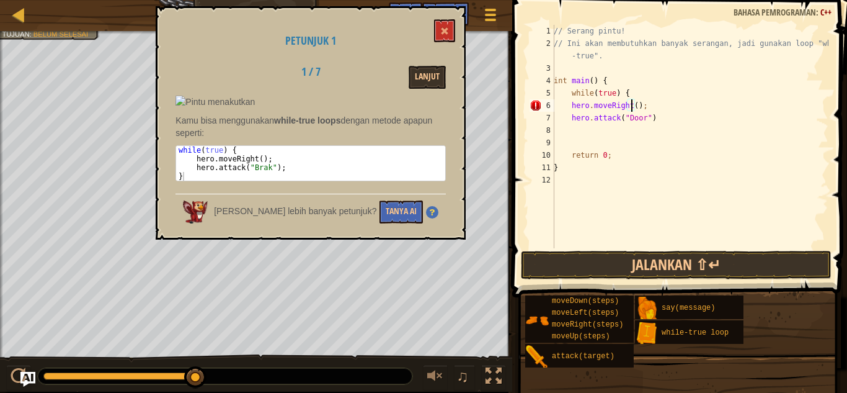
scroll to position [6, 7]
click at [672, 107] on div "// Serang pintu! // Ini akan membutuhkan banyak serangan, jadi gunakan loop "wh…" at bounding box center [690, 149] width 277 height 248
drag, startPoint x: 628, startPoint y: 105, endPoint x: 612, endPoint y: 108, distance: 16.3
click at [612, 108] on div "// Serang pintu! // Ini akan membutuhkan banyak serangan, jadi gunakan loop "wh…" at bounding box center [690, 149] width 277 height 248
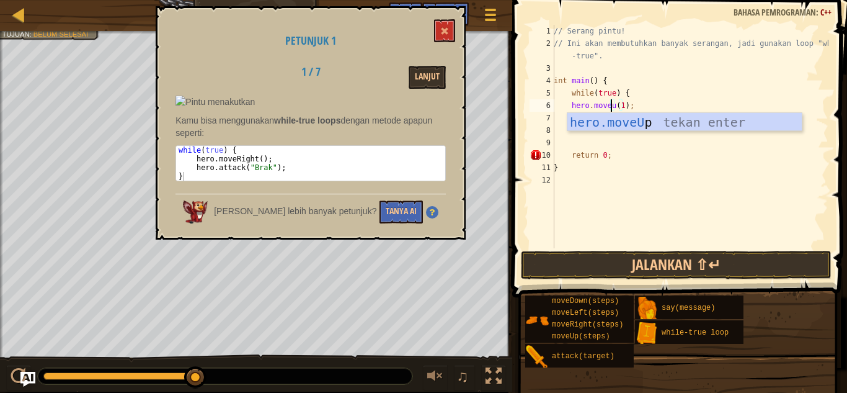
scroll to position [6, 5]
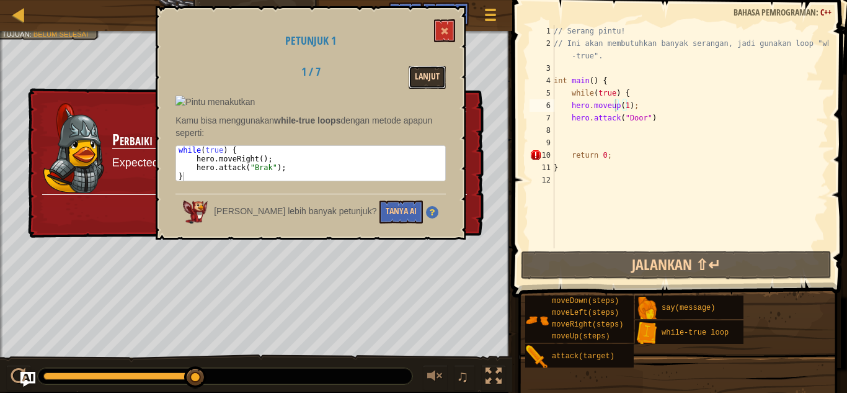
click at [436, 82] on button "Lanjut" at bounding box center [427, 77] width 37 height 23
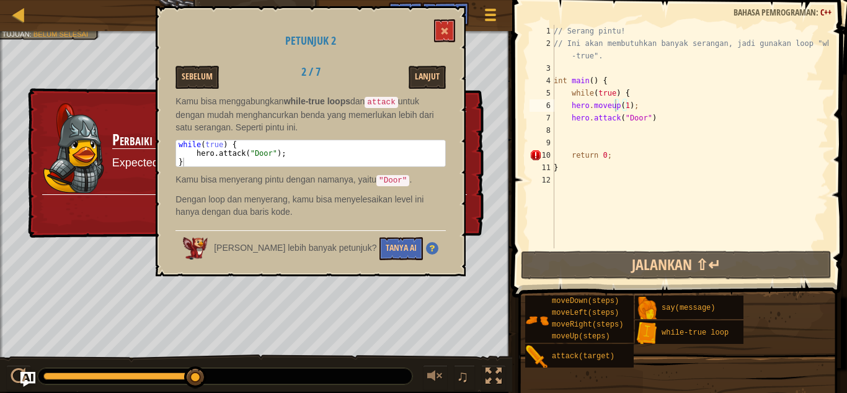
type textarea "hero.attack("Door")"
click at [560, 118] on div "// Serang pintu! // Ini akan membutuhkan banyak serangan, jadi gunakan loop "wh…" at bounding box center [690, 149] width 277 height 248
click at [592, 126] on div "// Serang pintu! // Ini akan membutuhkan banyak serangan, jadi gunakan loop "wh…" at bounding box center [690, 149] width 277 height 248
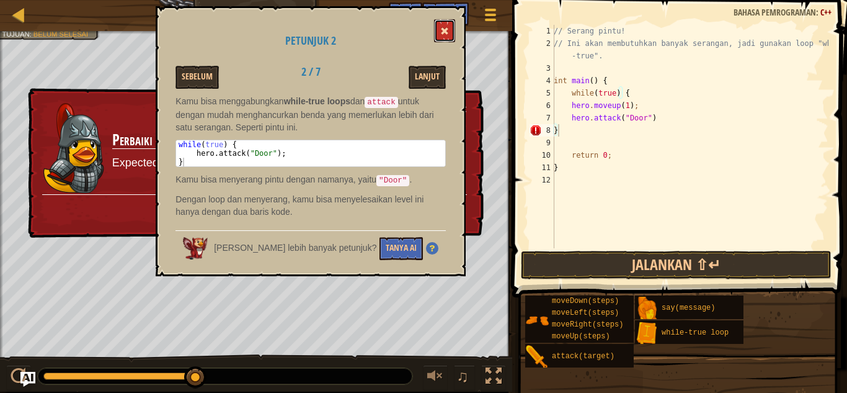
click at [443, 28] on span at bounding box center [444, 31] width 9 height 9
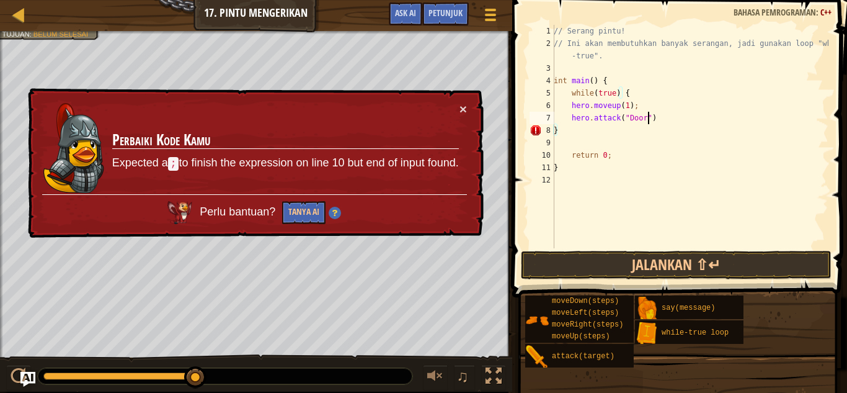
click at [661, 122] on div "// Serang pintu! // Ini akan membutuhkan banyak serangan, jadi gunakan loop "wh…" at bounding box center [690, 149] width 277 height 248
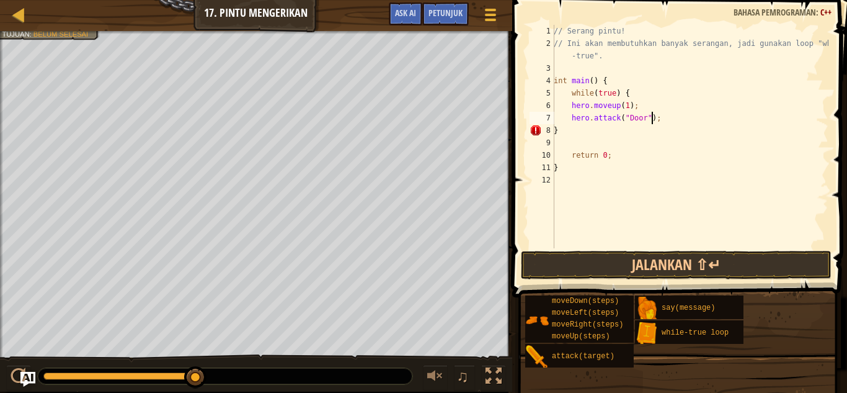
scroll to position [6, 7]
click at [457, 17] on span "Petunjuk" at bounding box center [446, 13] width 34 height 12
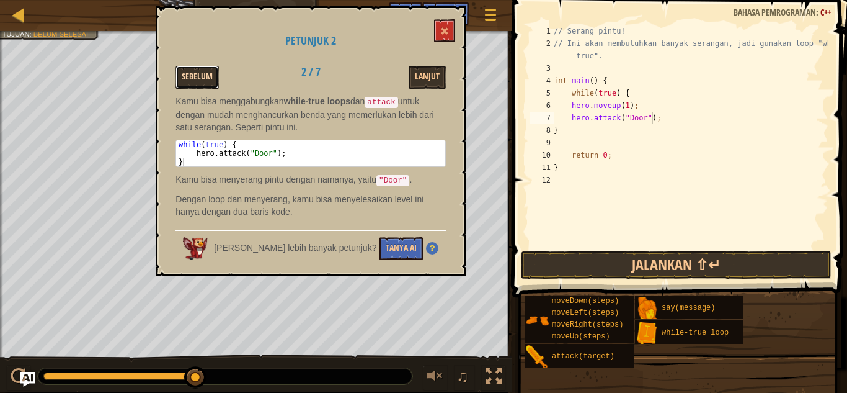
click at [205, 78] on button "Sebelum" at bounding box center [197, 77] width 43 height 23
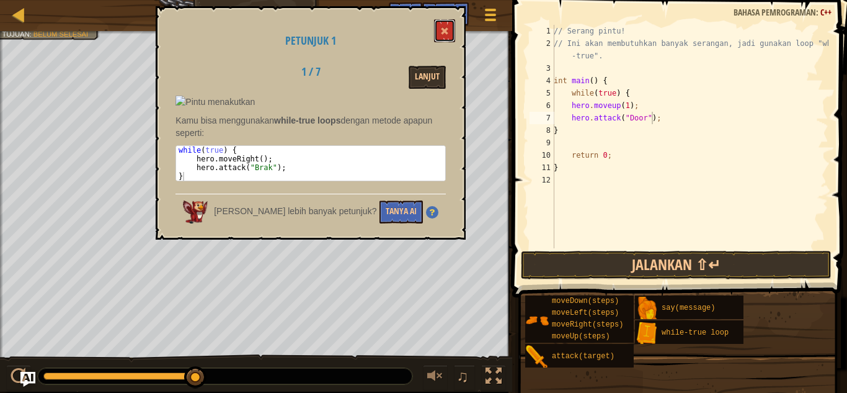
click at [439, 32] on button at bounding box center [444, 30] width 21 height 23
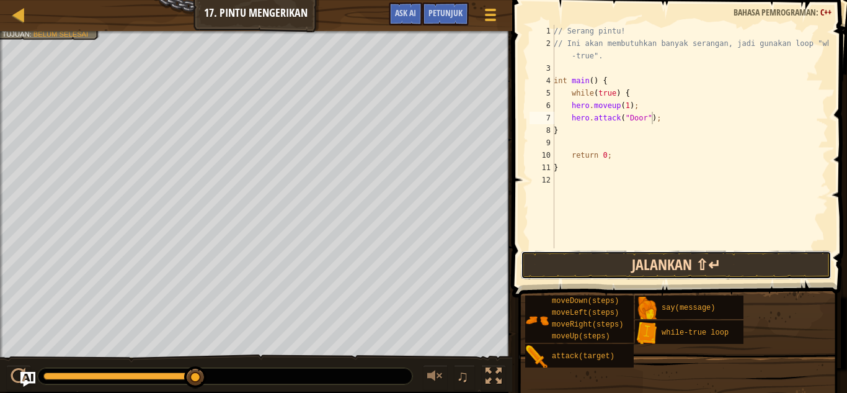
click at [642, 254] on button "Jalankan ⇧↵" at bounding box center [676, 265] width 311 height 29
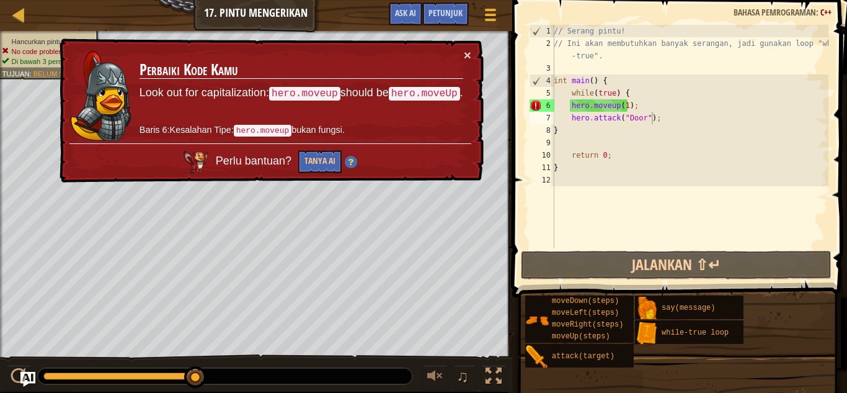
click at [463, 55] on td "Perbaiki Kode Kamu Look out for capitalization: hero.moveup should be hero.move…" at bounding box center [301, 95] width 325 height 95
click at [465, 53] on button "×" at bounding box center [467, 54] width 7 height 13
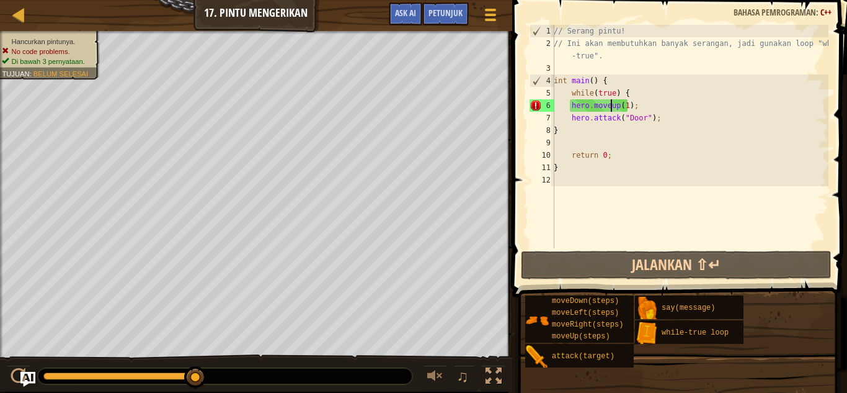
click at [612, 104] on div "// Serang pintu! // Ini akan membutuhkan banyak serangan, jadi gunakan loop "wh…" at bounding box center [690, 149] width 277 height 248
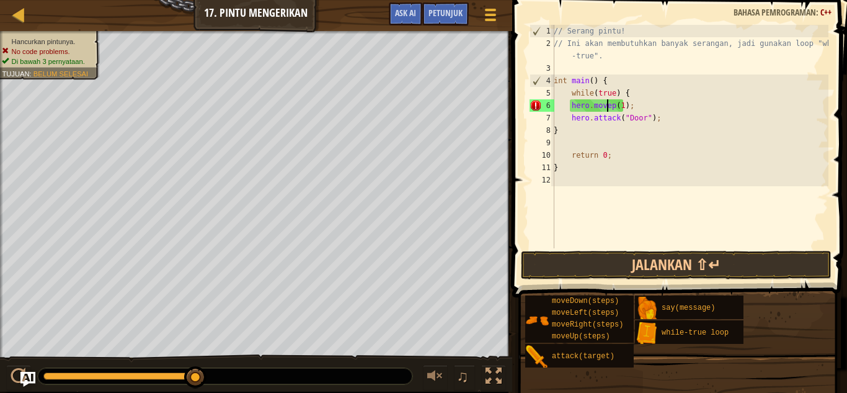
type textarea "hero.moveUp(1);"
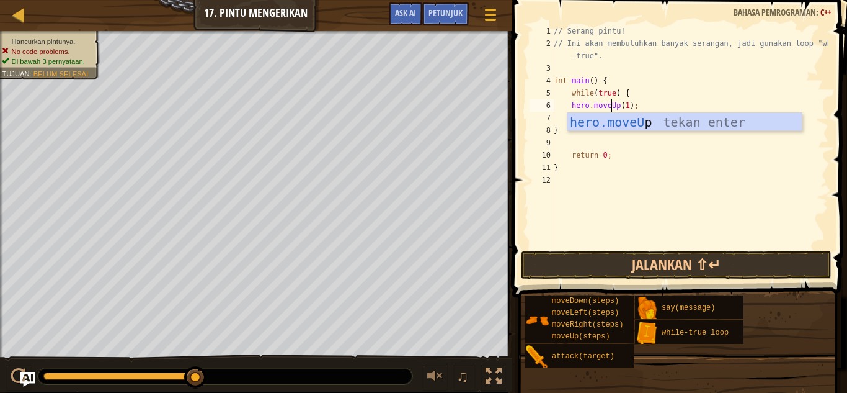
click at [695, 186] on div "// Serang pintu! // Ini akan membutuhkan banyak serangan, jadi gunakan loop "wh…" at bounding box center [690, 149] width 277 height 248
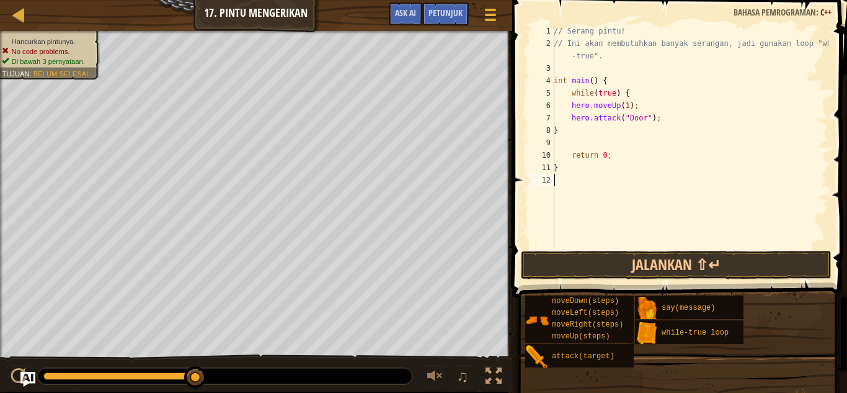
scroll to position [6, 0]
click at [706, 258] on button "Jalankan ⇧↵" at bounding box center [676, 265] width 311 height 29
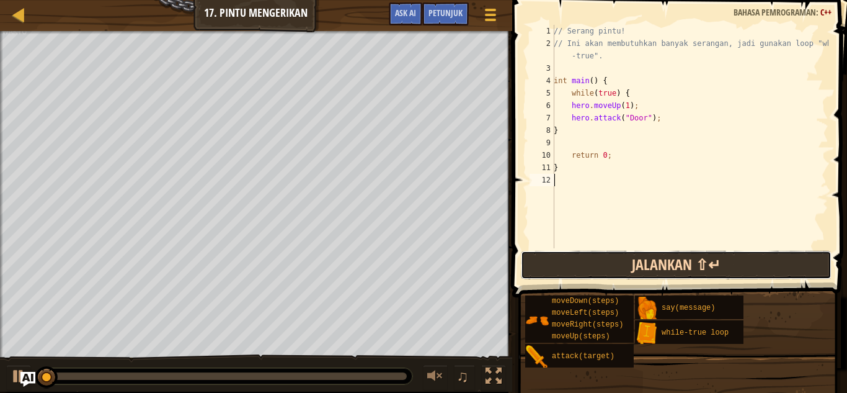
click at [705, 257] on button "Jalankan ⇧↵" at bounding box center [676, 265] width 311 height 29
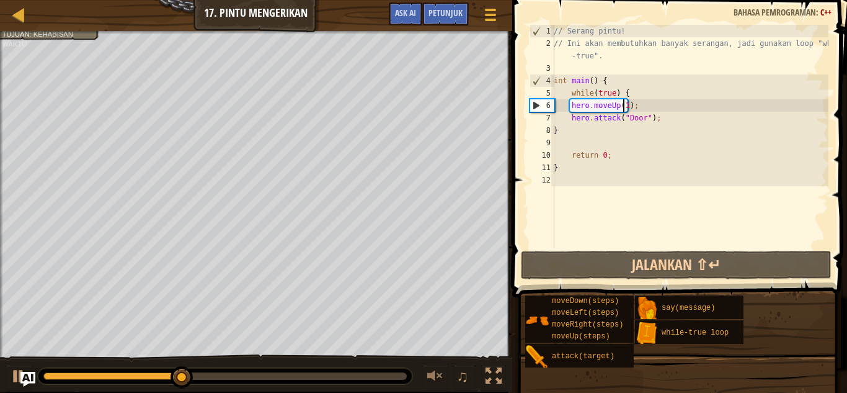
click at [623, 105] on div "// Serang pintu! // Ini akan membutuhkan banyak serangan, jadi gunakan loop "wh…" at bounding box center [690, 149] width 277 height 248
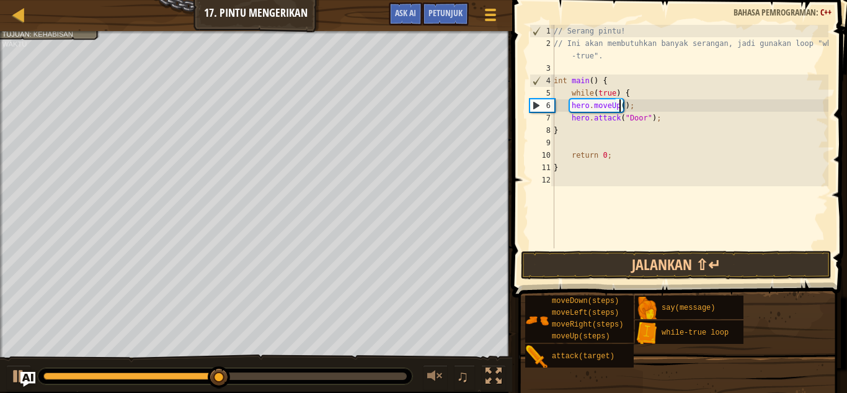
scroll to position [6, 6]
click at [722, 269] on button "Jalankan ⇧↵" at bounding box center [676, 265] width 311 height 29
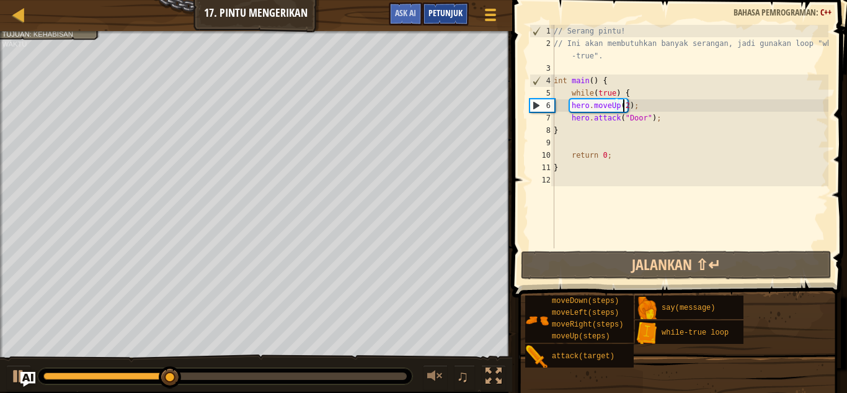
click at [458, 11] on span "Petunjuk" at bounding box center [446, 13] width 34 height 12
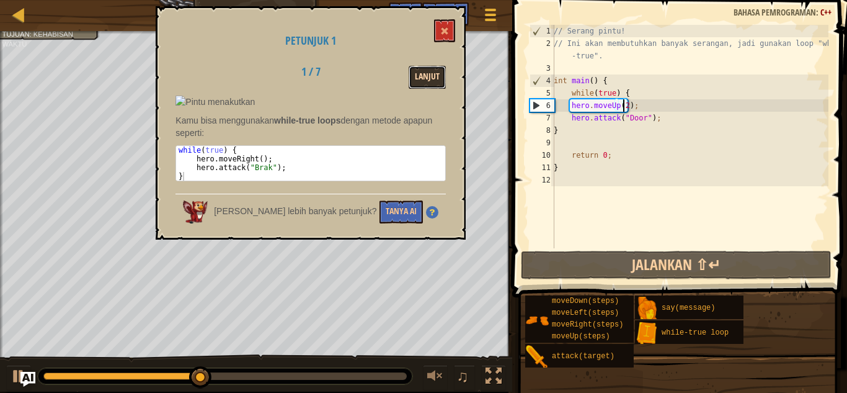
click at [431, 82] on button "Lanjut" at bounding box center [427, 77] width 37 height 23
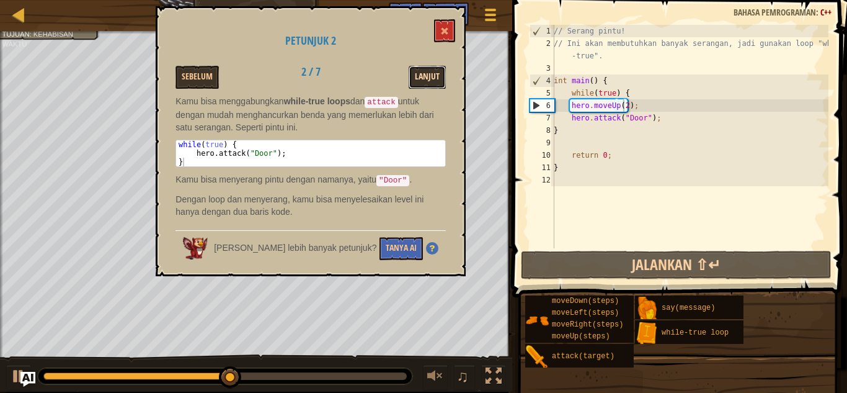
click at [432, 82] on button "Lanjut" at bounding box center [427, 77] width 37 height 23
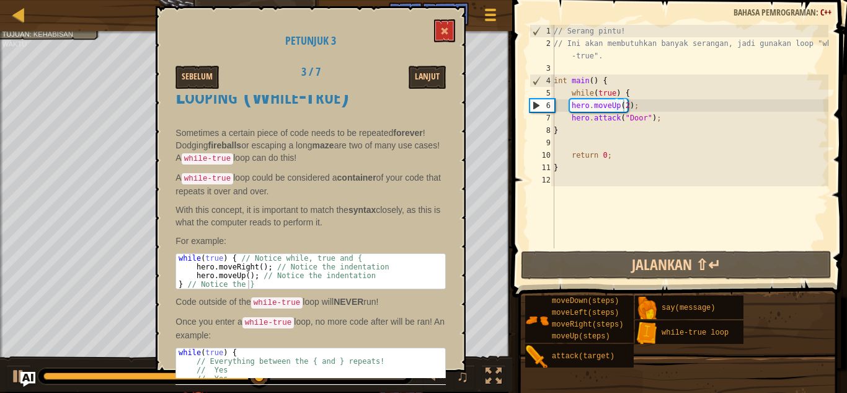
scroll to position [58, 0]
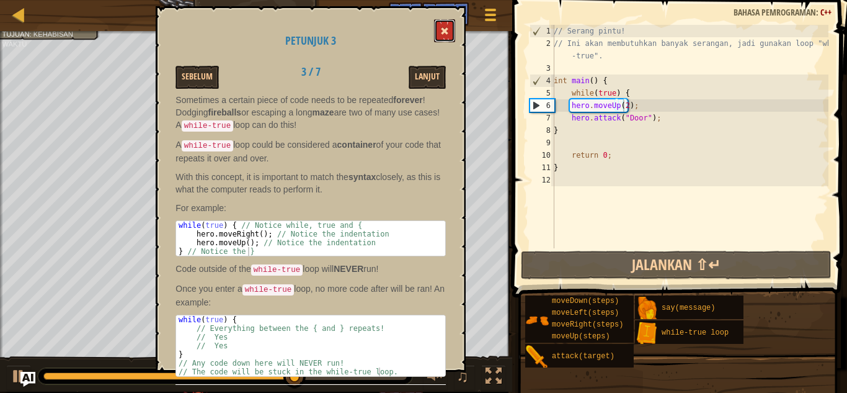
click at [450, 22] on button at bounding box center [444, 30] width 21 height 23
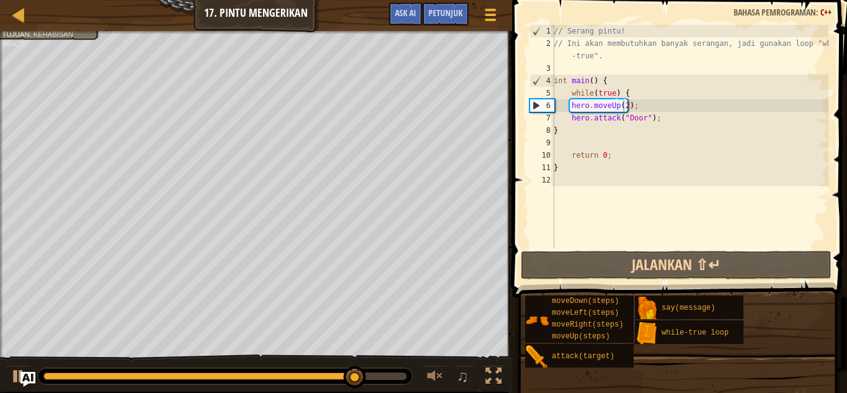
scroll to position [6, 0]
click at [648, 135] on div "// Serang pintu! // Ini akan membutuhkan banyak serangan, jadi gunakan loop "wh…" at bounding box center [690, 149] width 277 height 248
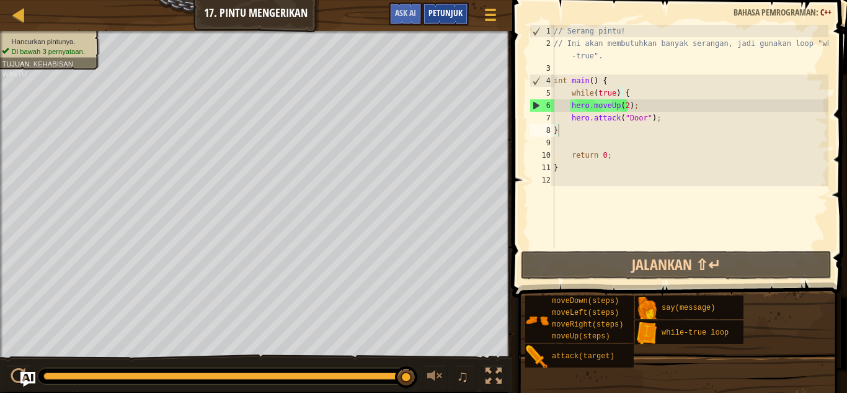
click at [452, 17] on span "Petunjuk" at bounding box center [446, 13] width 34 height 12
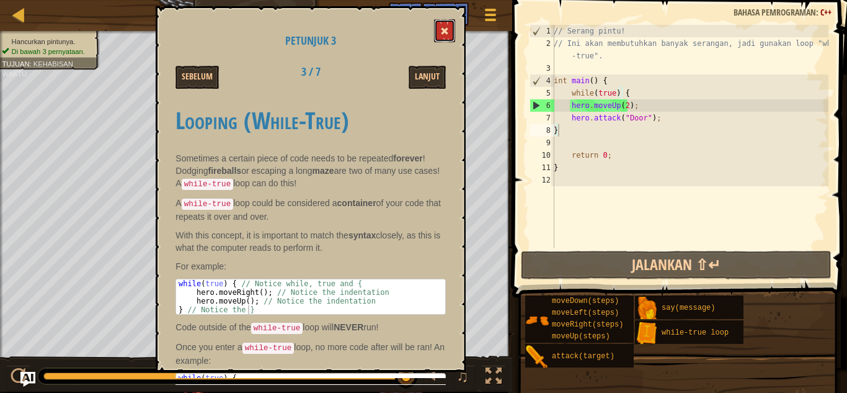
click at [447, 36] on button at bounding box center [444, 30] width 21 height 23
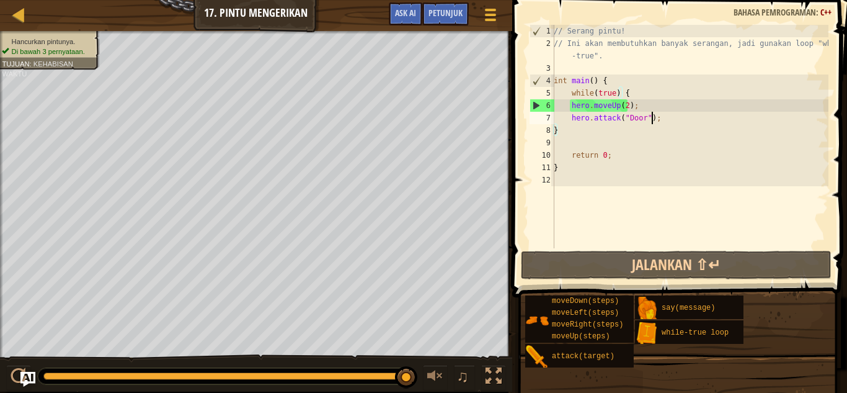
click at [655, 115] on div "// Serang pintu! // Ini akan membutuhkan banyak serangan, jadi gunakan loop "wh…" at bounding box center [690, 149] width 277 height 248
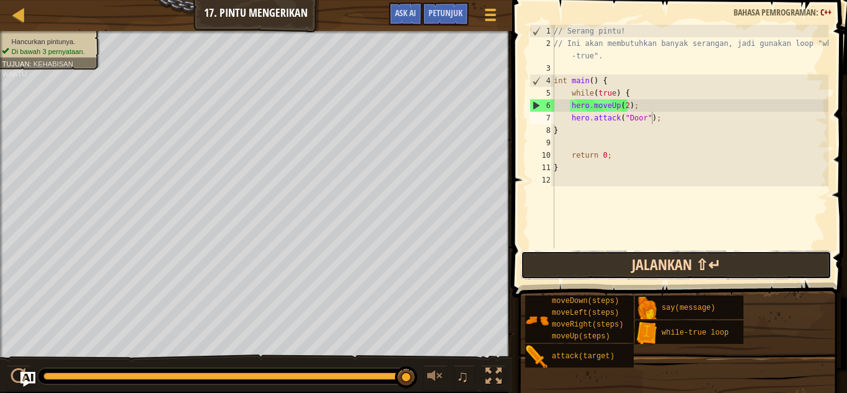
click at [646, 275] on button "Jalankan ⇧↵" at bounding box center [676, 265] width 311 height 29
click at [644, 274] on button "Jalankan ⇧↵" at bounding box center [676, 265] width 311 height 29
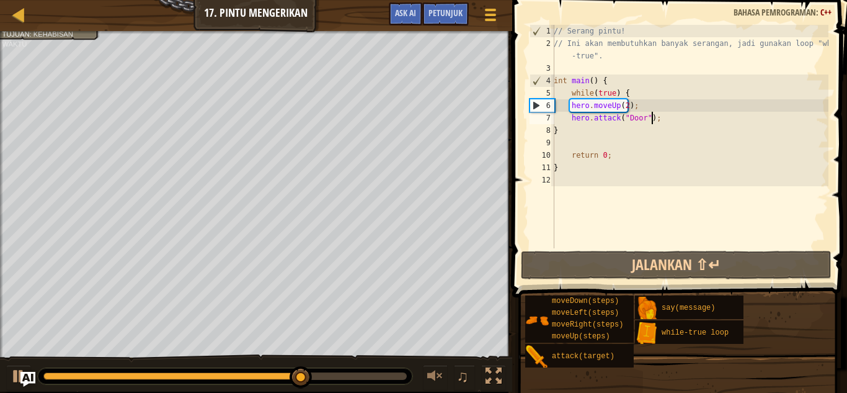
click at [661, 115] on div "// Serang pintu! // Ini akan membutuhkan banyak serangan, jadi gunakan loop "wh…" at bounding box center [690, 149] width 277 height 248
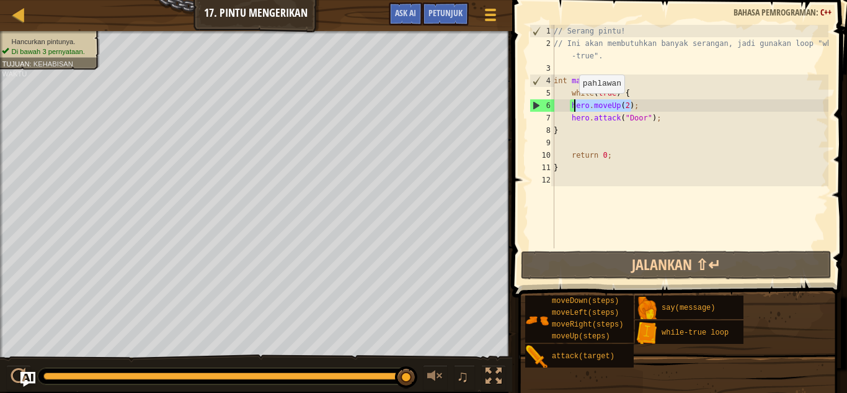
drag, startPoint x: 632, startPoint y: 105, endPoint x: 573, endPoint y: 105, distance: 58.9
click at [573, 105] on div "// Serang pintu! // Ini akan membutuhkan banyak serangan, jadi gunakan loop "wh…" at bounding box center [690, 149] width 277 height 248
click at [643, 104] on div "// Serang pintu! // Ini akan membutuhkan banyak serangan, jadi gunakan loop "wh…" at bounding box center [690, 136] width 277 height 223
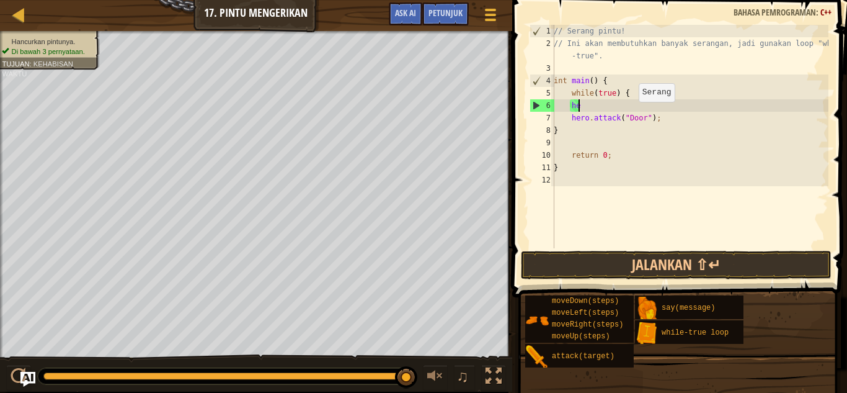
type textarea "h"
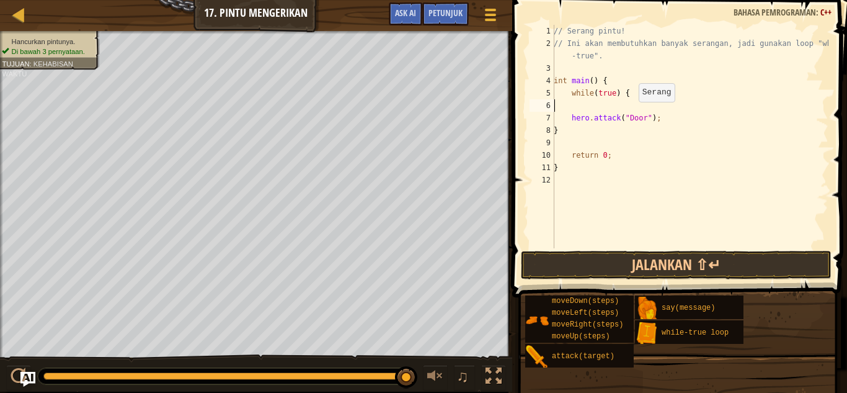
type textarea "while(true) {"
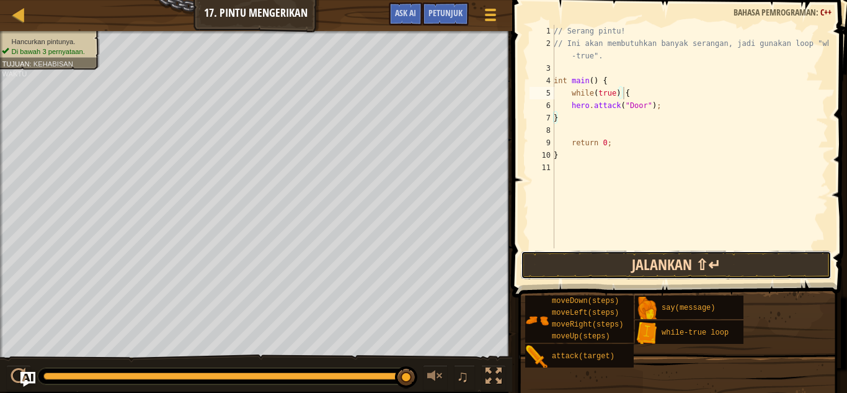
click at [667, 269] on button "Jalankan ⇧↵" at bounding box center [676, 265] width 311 height 29
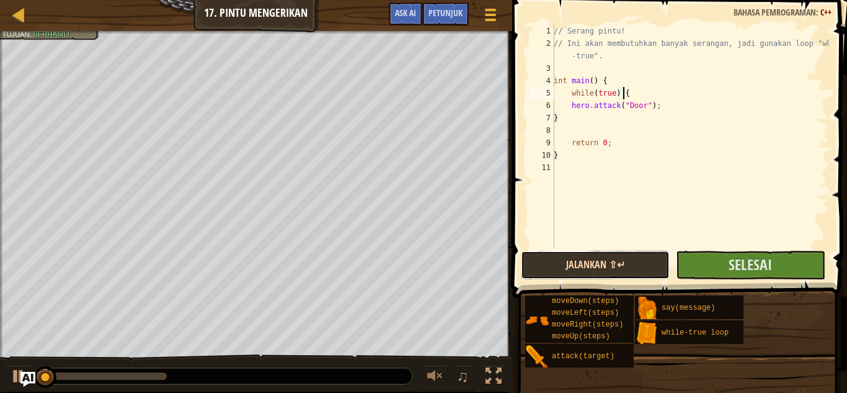
click at [667, 269] on button "Jalankan ⇧↵" at bounding box center [595, 265] width 149 height 29
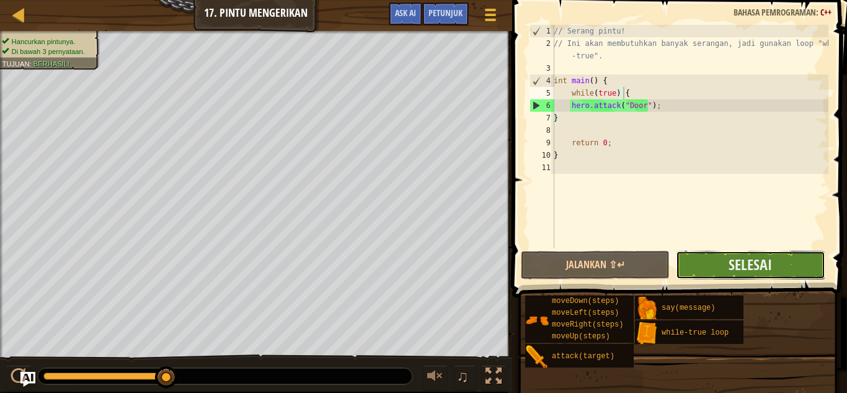
click at [712, 263] on button "Selesai" at bounding box center [750, 265] width 149 height 29
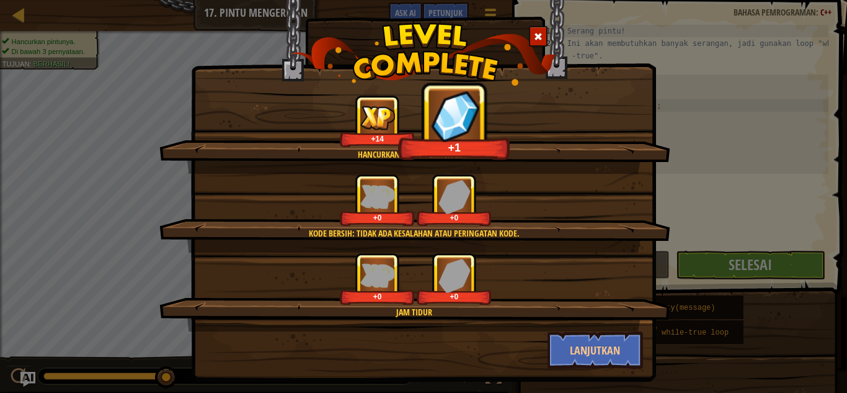
scroll to position [30, 0]
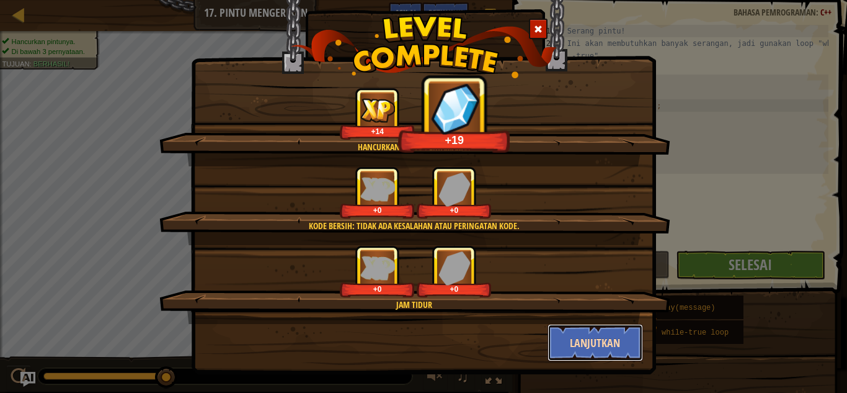
click at [591, 352] on button "Lanjutkan" at bounding box center [596, 342] width 96 height 37
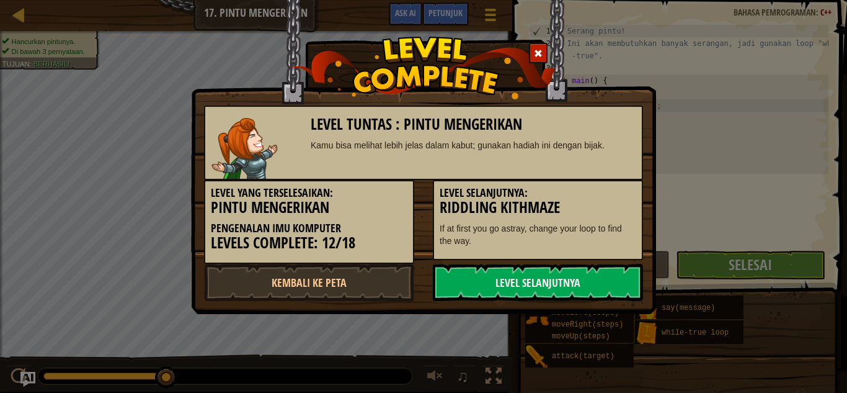
scroll to position [0, 0]
click at [550, 306] on div "Level Tuntas : Pintu Mengerikan Kamu bisa melihat lebih jelas dalam kabut; guna…" at bounding box center [423, 157] width 465 height 314
click at [551, 282] on link "Level Selanjutnya" at bounding box center [538, 282] width 210 height 37
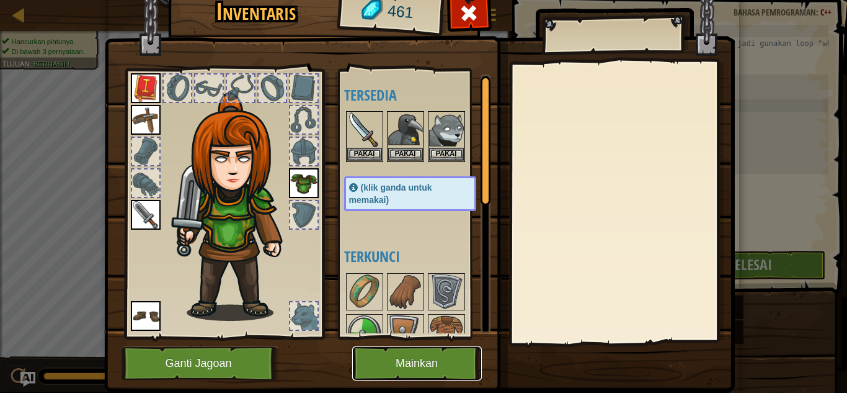
click at [411, 360] on button "Mainkan" at bounding box center [417, 363] width 130 height 34
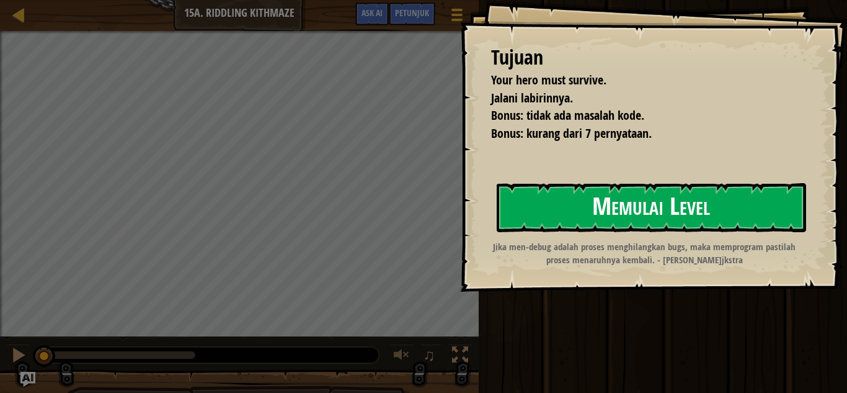
click at [662, 195] on button "Memulai Level" at bounding box center [652, 207] width 310 height 49
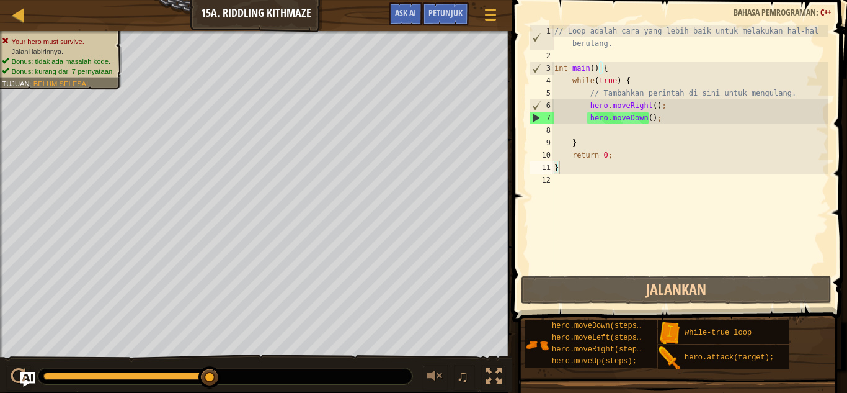
click at [452, 339] on div "Your hero must survive. Jalani labirinnya. Bonus: tidak ada masalah kode. Bonus…" at bounding box center [423, 211] width 847 height 360
drag, startPoint x: 648, startPoint y: 109, endPoint x: 638, endPoint y: 113, distance: 10.8
click at [648, 109] on div "// Loop adalah cara yang lebih baik untuk melakukan hal-hal berulang. int main …" at bounding box center [690, 167] width 277 height 285
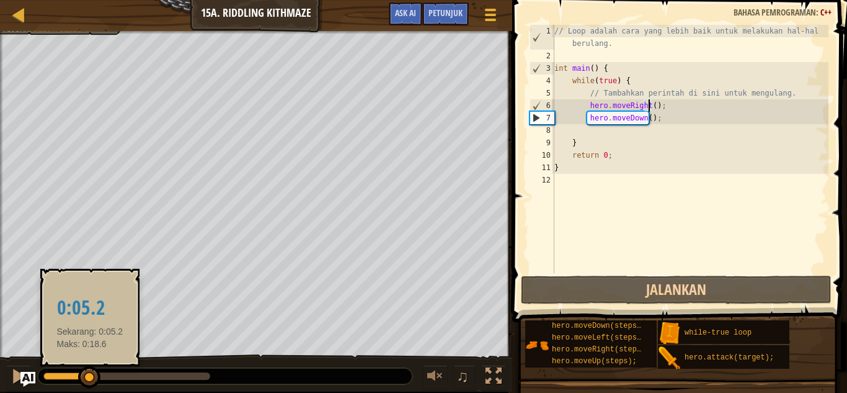
drag, startPoint x: 200, startPoint y: 378, endPoint x: 102, endPoint y: 321, distance: 113.4
click at [89, 373] on div at bounding box center [89, 377] width 22 height 22
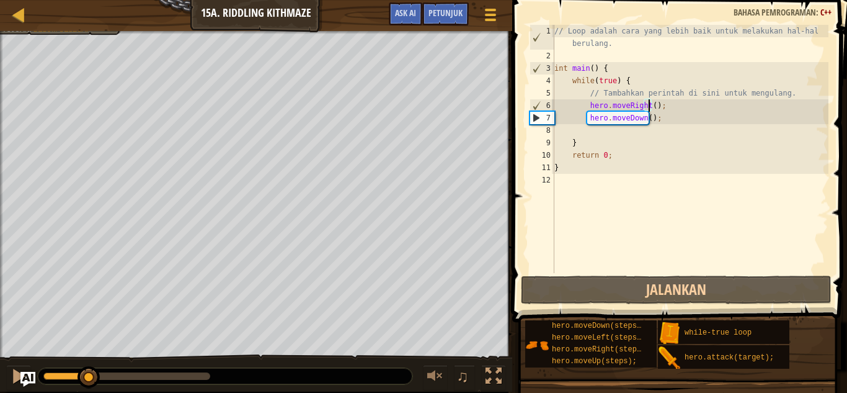
click at [555, 255] on div "Peta Pengenalan Imu Komputer 15a. Riddling Kithmaze Menu Permainan Selesai Petu…" at bounding box center [423, 196] width 847 height 393
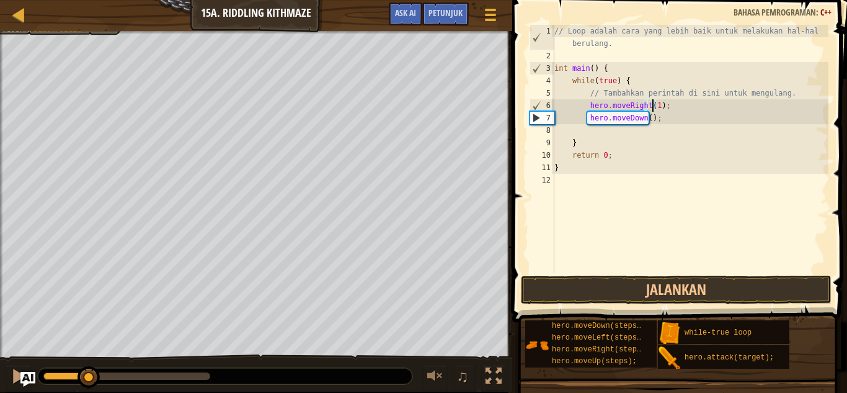
scroll to position [6, 8]
click at [643, 119] on div "// Loop adalah cara yang lebih baik untuk melakukan hal-hal berulang. int main …" at bounding box center [690, 167] width 277 height 285
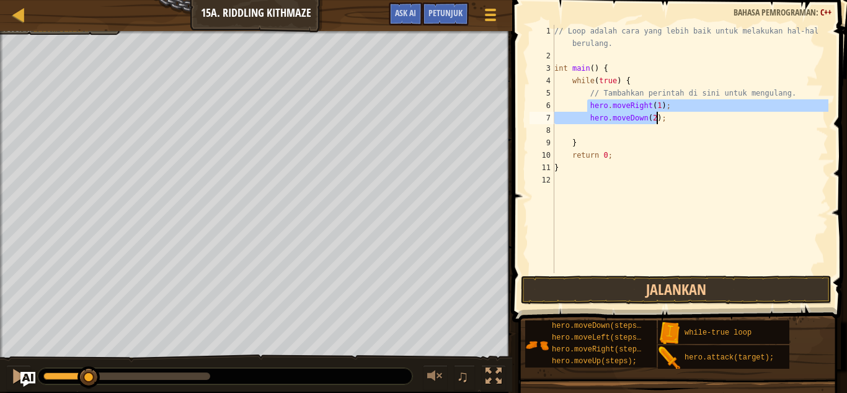
drag, startPoint x: 600, startPoint y: 110, endPoint x: 660, endPoint y: 122, distance: 61.3
click at [660, 122] on div "// Loop adalah cara yang lebih baik untuk melakukan hal-hal berulang. int main …" at bounding box center [690, 167] width 277 height 285
click at [659, 118] on div "// Loop adalah cara yang lebih baik untuk melakukan hal-hal berulang. int main …" at bounding box center [690, 149] width 277 height 248
type textarea "hero.moveDown(2);"
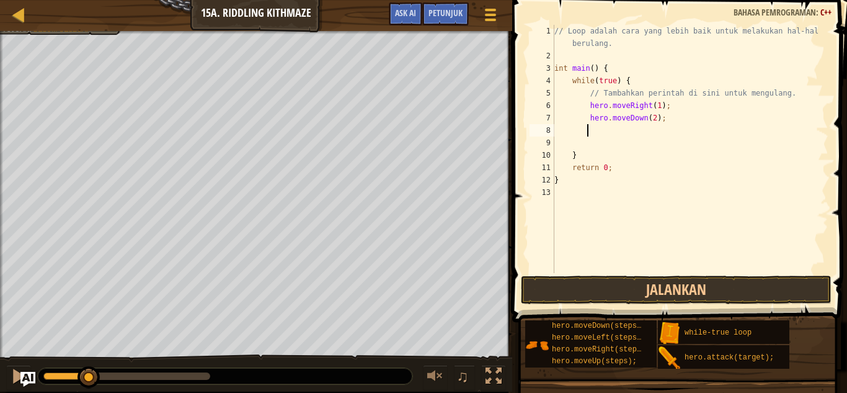
scroll to position [6, 2]
paste textarea "hero.moveDown(2);"
click at [650, 115] on div "// Loop adalah cara yang lebih baik untuk melakukan hal-hal berulang. int main …" at bounding box center [690, 167] width 277 height 285
click at [653, 143] on div "// Loop adalah cara yang lebih baik untuk melakukan hal-hal berulang. int main …" at bounding box center [690, 167] width 277 height 285
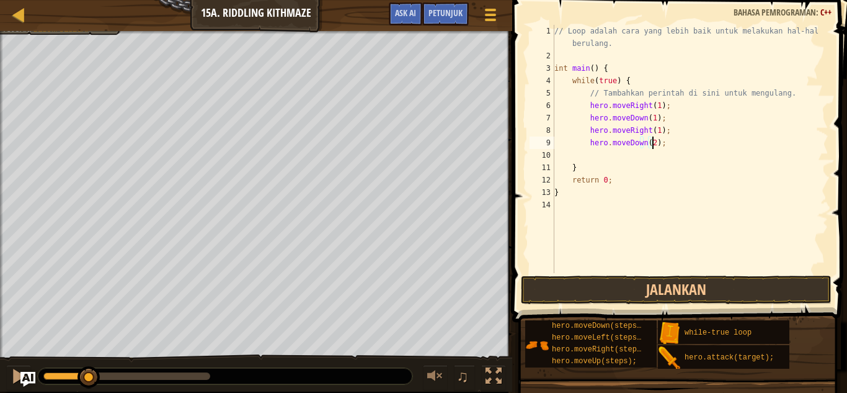
click at [648, 143] on div "// Loop adalah cara yang lebih baik untuk melakukan hal-hal berulang. int main …" at bounding box center [690, 167] width 277 height 285
type textarea "hero.moveDown(1);"
click at [673, 145] on div "// Loop adalah cara yang lebih baik untuk melakukan hal-hal berulang. int main …" at bounding box center [690, 167] width 277 height 285
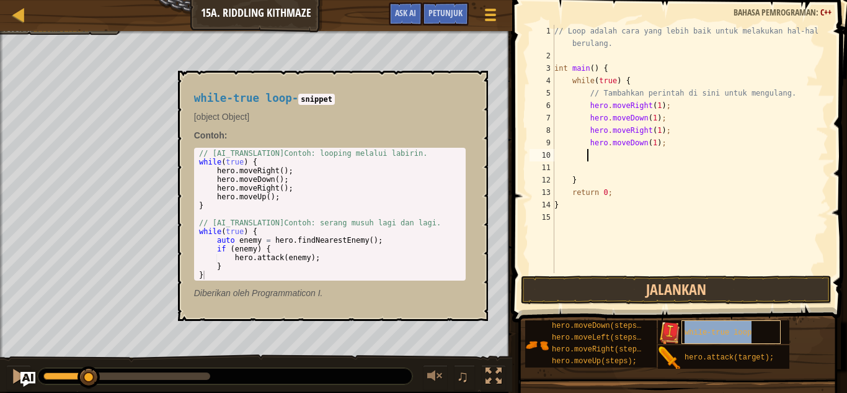
click at [695, 329] on span "while-true loop" at bounding box center [718, 332] width 67 height 9
copy span "while-true loop"
click at [614, 150] on div "// Loop adalah cara yang lebih baik untuk melakukan hal-hal berulang. int main …" at bounding box center [690, 167] width 277 height 285
paste textarea "while-true loop"
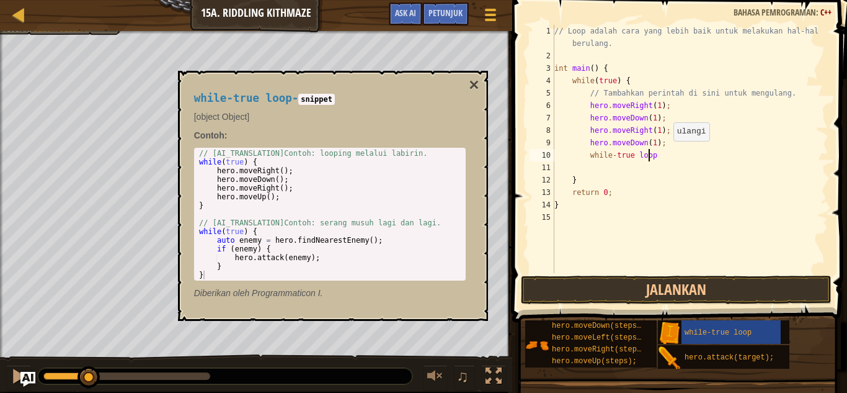
click at [668, 153] on div "// Loop adalah cara yang lebih baik untuk melakukan hal-hal berulang. int main …" at bounding box center [690, 167] width 277 height 285
click at [475, 80] on button "×" at bounding box center [474, 84] width 10 height 17
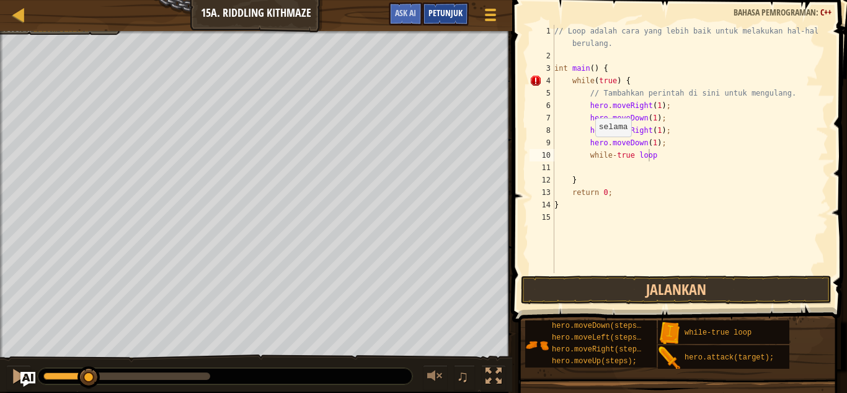
click at [440, 13] on span "Petunjuk" at bounding box center [446, 13] width 34 height 12
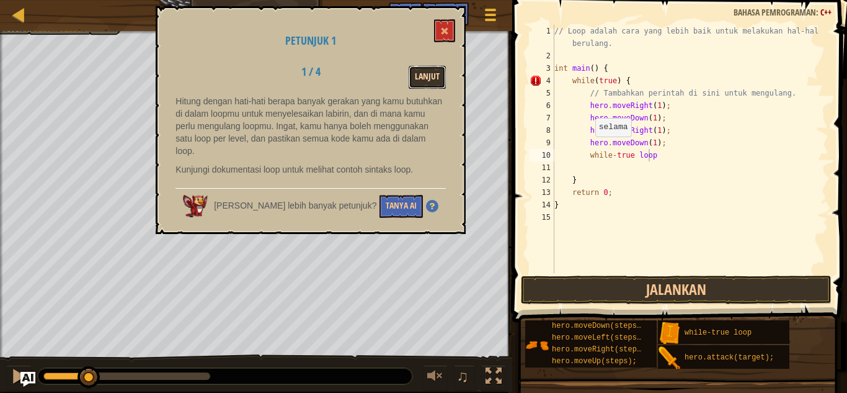
click at [432, 81] on button "Lanjut" at bounding box center [427, 77] width 37 height 23
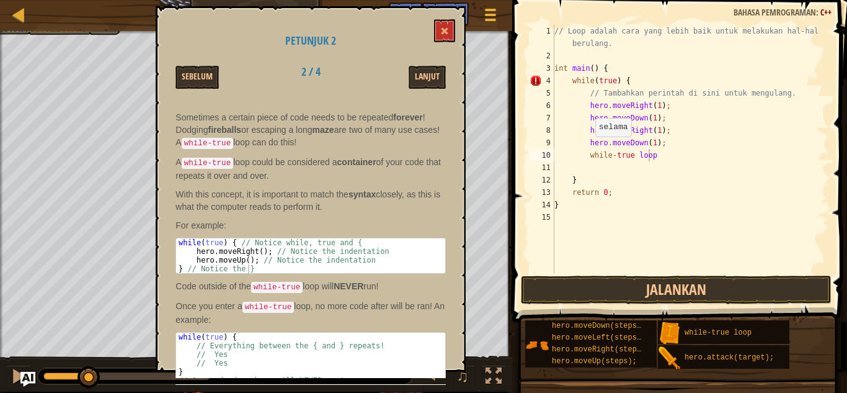
scroll to position [58, 0]
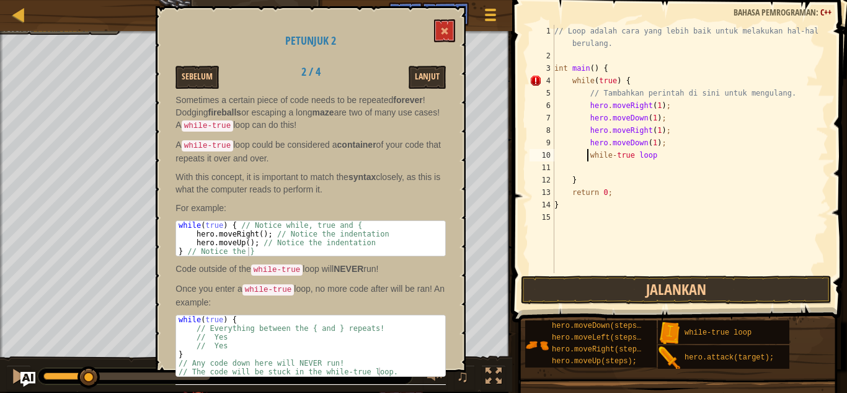
click at [586, 158] on div "// Loop adalah cara yang lebih baik untuk melakukan hal-hal berulang. int main …" at bounding box center [690, 167] width 277 height 285
click at [677, 145] on div "// Loop adalah cara yang lebih baik untuk melakukan hal-hal berulang. int main …" at bounding box center [690, 167] width 277 height 285
type textarea "hero.moveDown(1);"
type textarea "}"
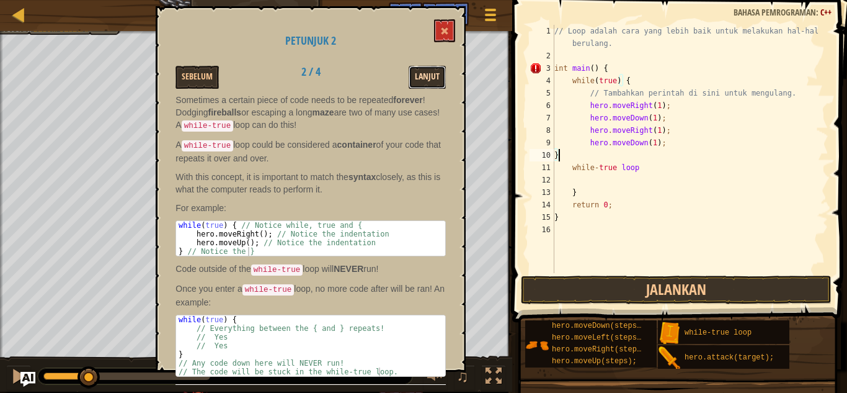
click at [424, 78] on button "Lanjut" at bounding box center [427, 77] width 37 height 23
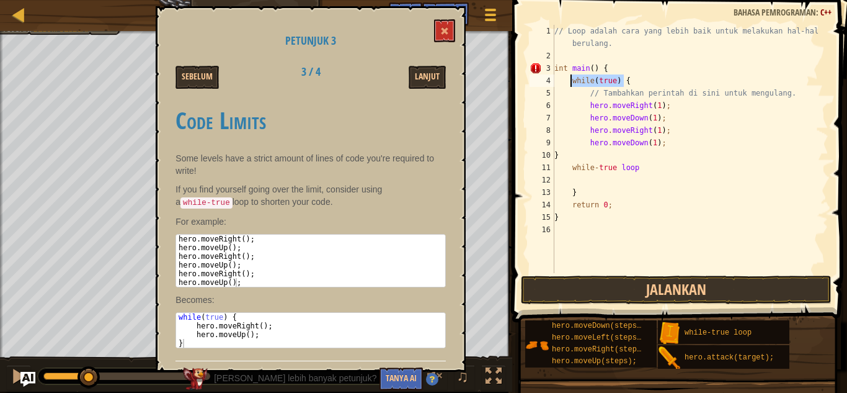
drag, startPoint x: 632, startPoint y: 83, endPoint x: 571, endPoint y: 79, distance: 61.5
click at [571, 79] on div "// Loop adalah cara yang lebih baik untuk melakukan hal-hal berulang. int main …" at bounding box center [690, 167] width 277 height 285
drag, startPoint x: 581, startPoint y: 77, endPoint x: 552, endPoint y: 163, distance: 90.8
click at [552, 163] on div "11" at bounding box center [542, 167] width 25 height 12
drag, startPoint x: 626, startPoint y: 76, endPoint x: 569, endPoint y: 81, distance: 57.3
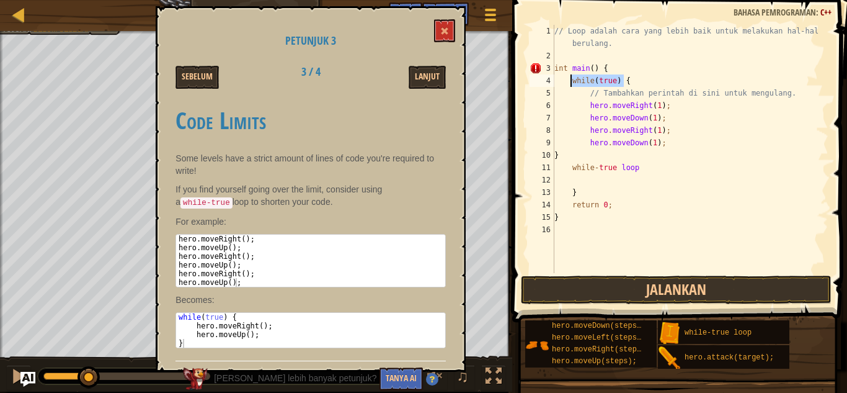
click at [569, 81] on div "// Loop adalah cara yang lebih baik untuk melakukan hal-hal berulang. int main …" at bounding box center [690, 167] width 277 height 285
type textarea "while(true) {"
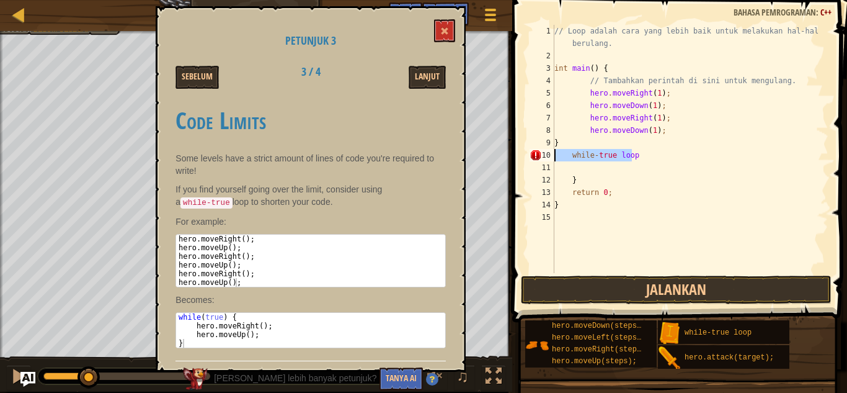
drag, startPoint x: 642, startPoint y: 157, endPoint x: 540, endPoint y: 154, distance: 101.8
click at [540, 154] on div "int main() { 1 2 3 4 5 6 7 8 9 10 11 12 13 14 15 // Loop adalah cara yang lebih…" at bounding box center [678, 149] width 302 height 248
type textarea "while-true loop"
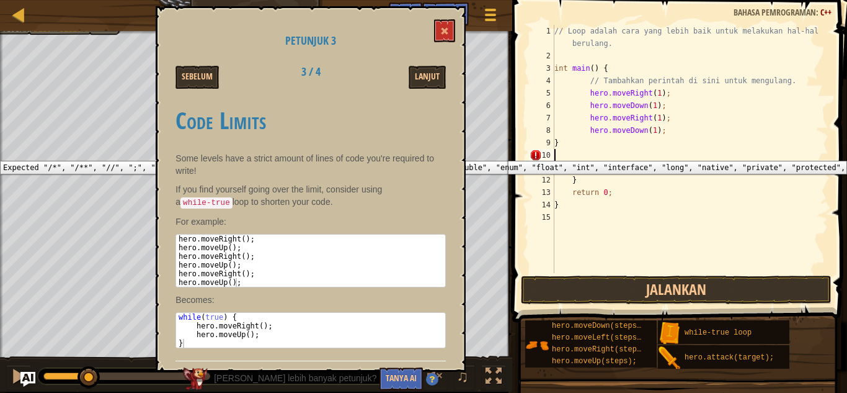
paste textarea "while(true) {"
type textarea "while(true) {"
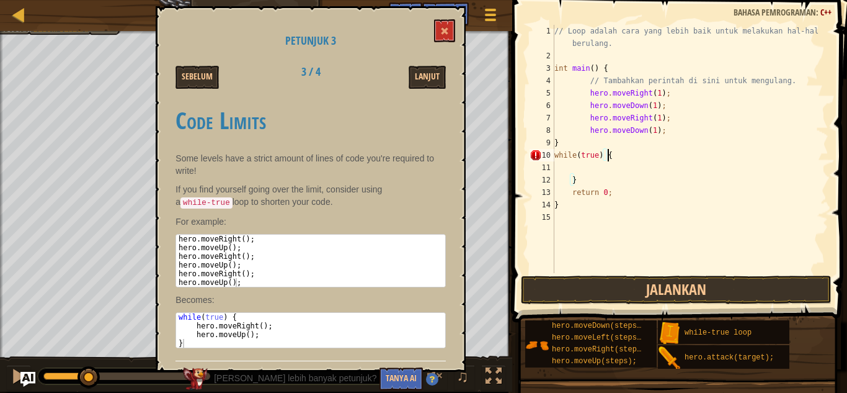
click at [556, 163] on div "// Loop adalah cara yang lebih baik untuk melakukan hal-hal berulang. int main …" at bounding box center [690, 167] width 277 height 285
click at [558, 158] on div "// Loop adalah cara yang lebih baik untuk melakukan hal-hal berulang. int main …" at bounding box center [690, 167] width 277 height 285
click at [555, 156] on div "// Loop adalah cara yang lebih baik untuk melakukan hal-hal berulang. int main …" at bounding box center [690, 167] width 277 height 285
type textarea "while(true) {"
click at [620, 153] on div "// Loop adalah cara yang lebih baik untuk melakukan hal-hal berulang. int main …" at bounding box center [690, 167] width 277 height 285
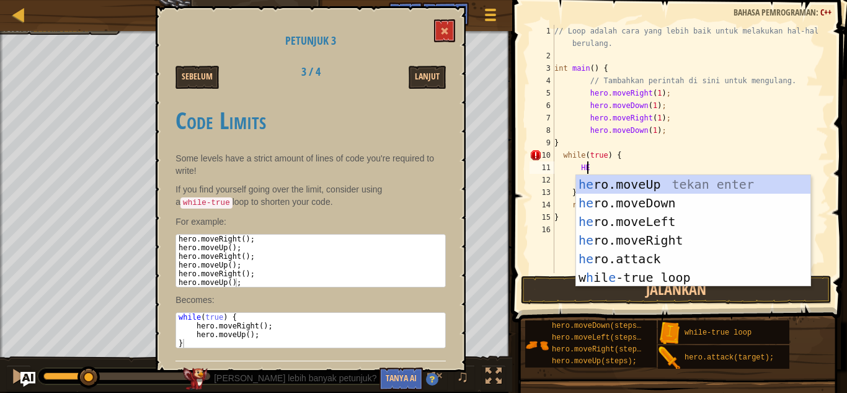
scroll to position [6, 2]
type textarea "H"
type textarea "h"
click at [673, 241] on div "h ero.moveUp tekan enter h ero.moveDown tekan enter h ero.moveLeft tekan enter …" at bounding box center [693, 249] width 235 height 149
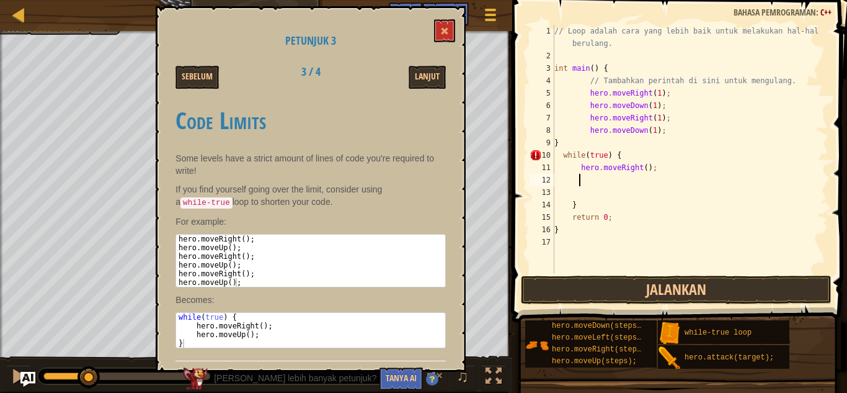
scroll to position [6, 1]
click at [575, 167] on div "// Loop adalah cara yang lebih baik untuk melakukan hal-hal berulang. int main …" at bounding box center [690, 167] width 277 height 285
click at [561, 155] on div "// Loop adalah cara yang lebih baik untuk melakukan hal-hal berulang. int main …" at bounding box center [690, 167] width 277 height 285
click at [647, 171] on div "// Loop adalah cara yang lebih baik untuk melakukan hal-hal berulang. int main …" at bounding box center [690, 167] width 277 height 285
click at [644, 167] on div "// Loop adalah cara yang lebih baik untuk melakukan hal-hal berulang. int main …" at bounding box center [690, 167] width 277 height 285
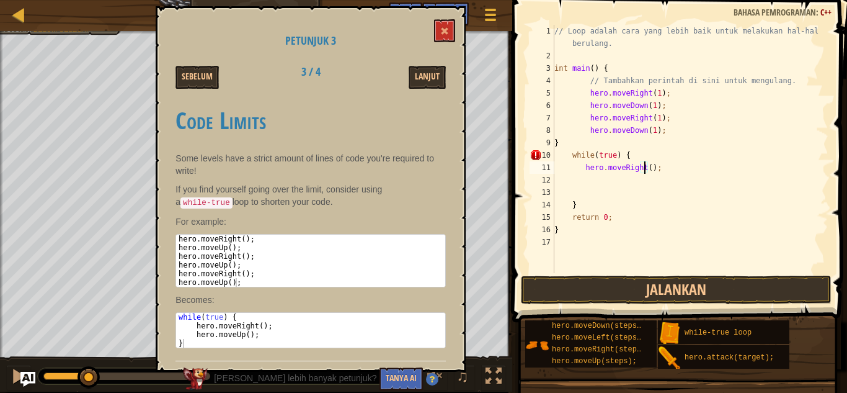
type textarea "hero.moveRight(1);"
click at [663, 165] on div "// Loop adalah cara yang lebih baik untuk melakukan hal-hal berulang. int main …" at bounding box center [690, 167] width 277 height 285
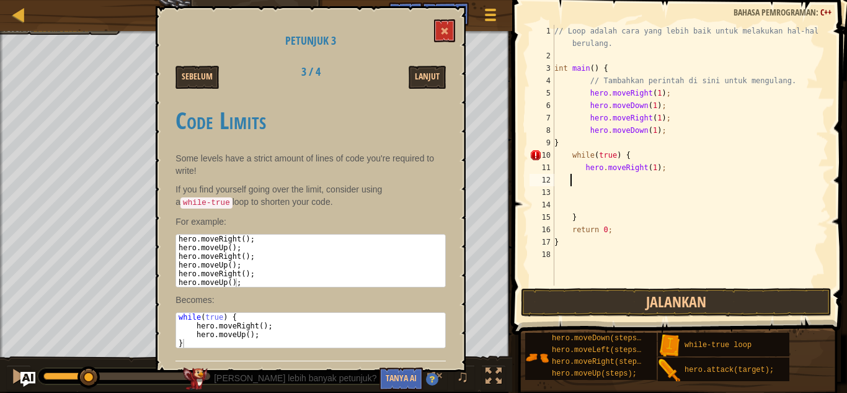
scroll to position [6, 0]
click at [608, 211] on div "// Loop adalah cara yang lebih baik untuk melakukan hal-hal berulang. int main …" at bounding box center [690, 174] width 277 height 298
type textarea "}"
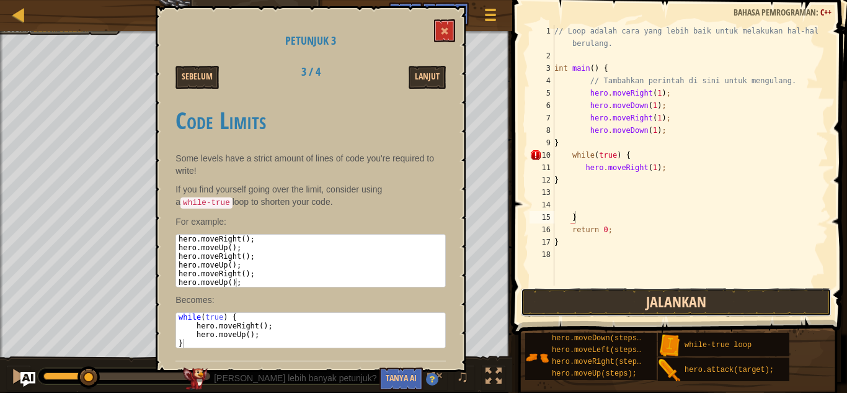
click at [707, 306] on button "Jalankan" at bounding box center [676, 302] width 311 height 29
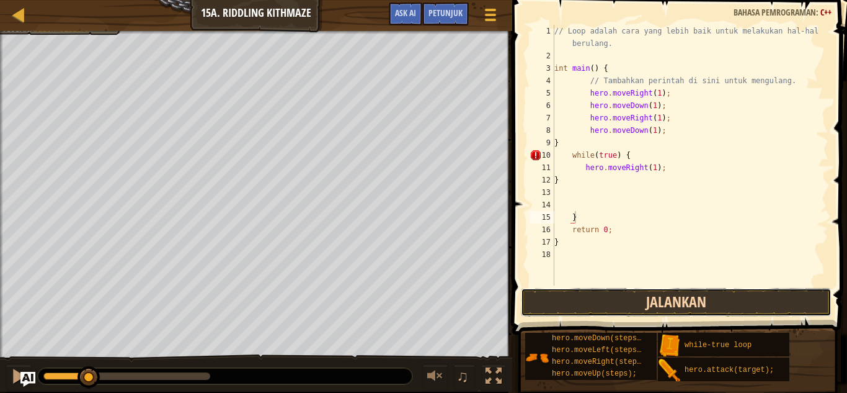
click at [705, 306] on button "Jalankan" at bounding box center [676, 302] width 311 height 29
click at [669, 298] on button "Jalankan" at bounding box center [676, 302] width 311 height 29
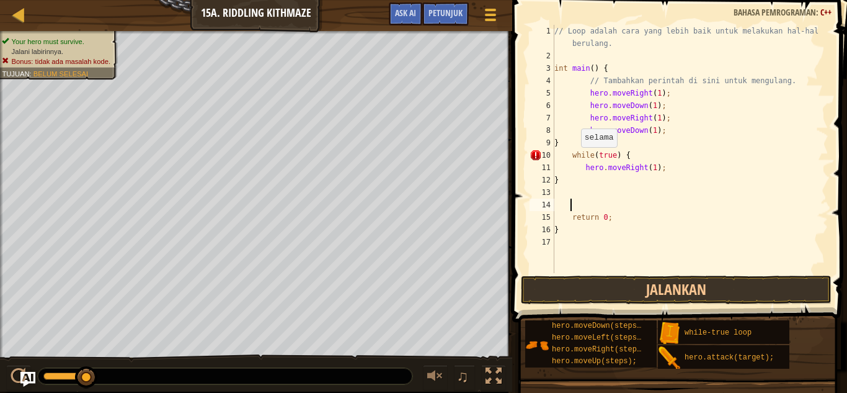
click at [575, 159] on div "// Loop adalah cara yang lebih baik untuk melakukan hal-hal berulang. int main …" at bounding box center [690, 167] width 277 height 285
type textarea "While(true) {"
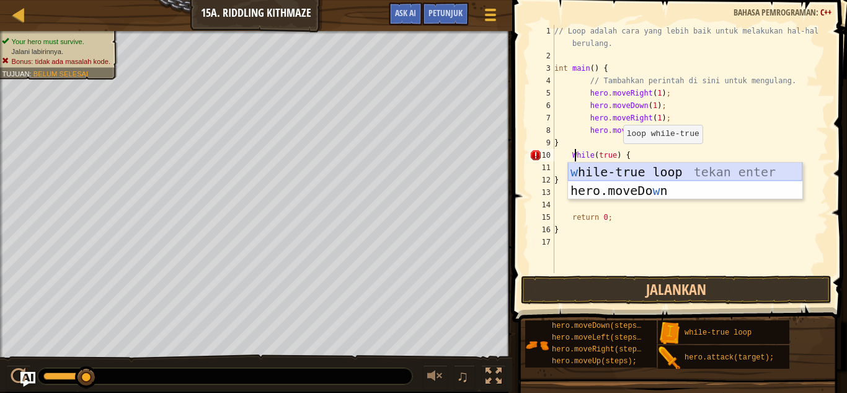
click at [681, 170] on div "w hile-true loop tekan enter hero.moveDo w n tekan enter" at bounding box center [685, 200] width 235 height 74
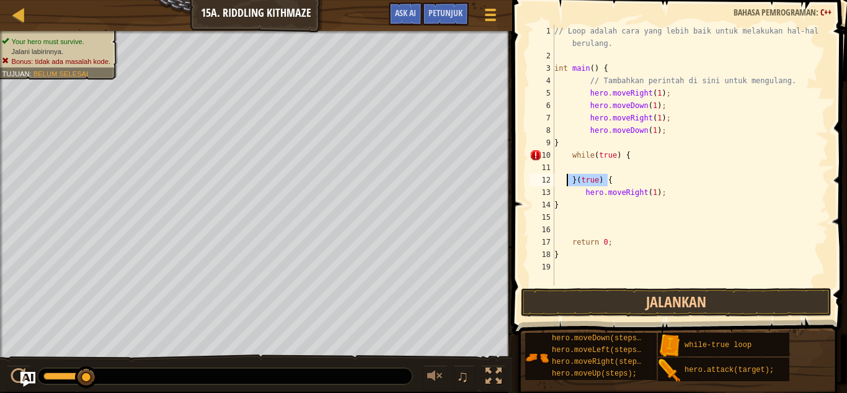
drag, startPoint x: 613, startPoint y: 182, endPoint x: 567, endPoint y: 185, distance: 46.0
click at [567, 185] on div "// Loop adalah cara yang lebih baik untuk melakukan hal-hal berulang. int main …" at bounding box center [690, 174] width 277 height 298
type textarea "}(true) {"
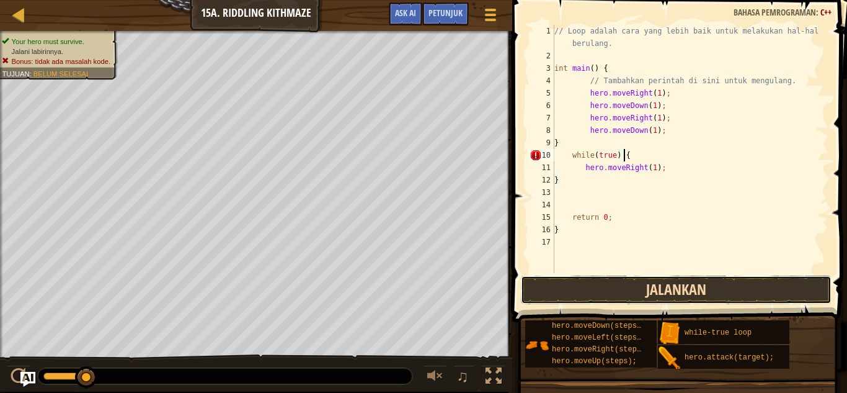
click at [668, 290] on button "Jalankan" at bounding box center [676, 289] width 311 height 29
click at [668, 289] on button "Jalankan" at bounding box center [676, 289] width 311 height 29
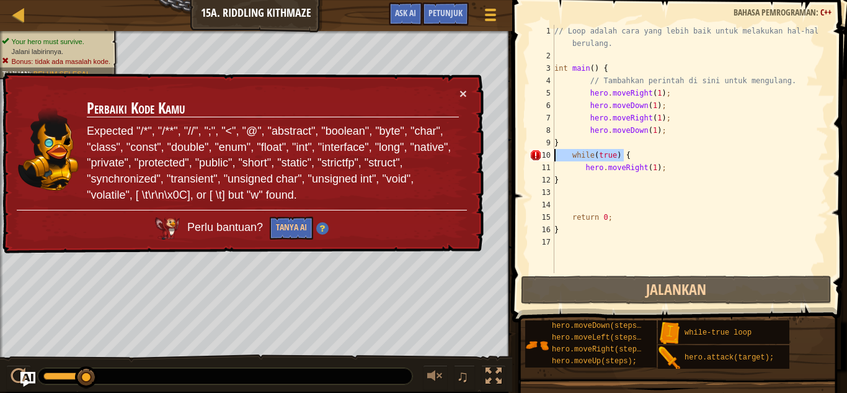
drag, startPoint x: 635, startPoint y: 154, endPoint x: 538, endPoint y: 159, distance: 97.5
click at [538, 159] on div "while(true) { 1 2 3 4 5 6 7 8 9 10 11 12 13 14 15 16 17 // Loop adalah cara yan…" at bounding box center [678, 149] width 302 height 248
click at [616, 68] on div "// Loop adalah cara yang lebih baik untuk melakukan hal-hal berulang. int main …" at bounding box center [690, 167] width 277 height 285
type textarea "int main() {"
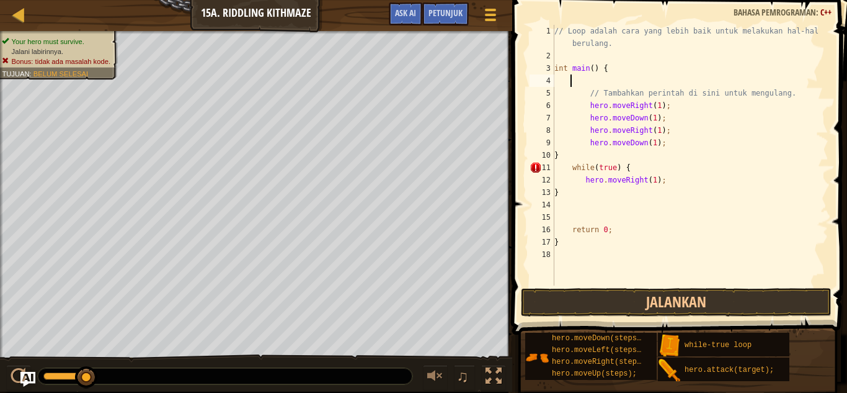
paste textarea "while(true) {"
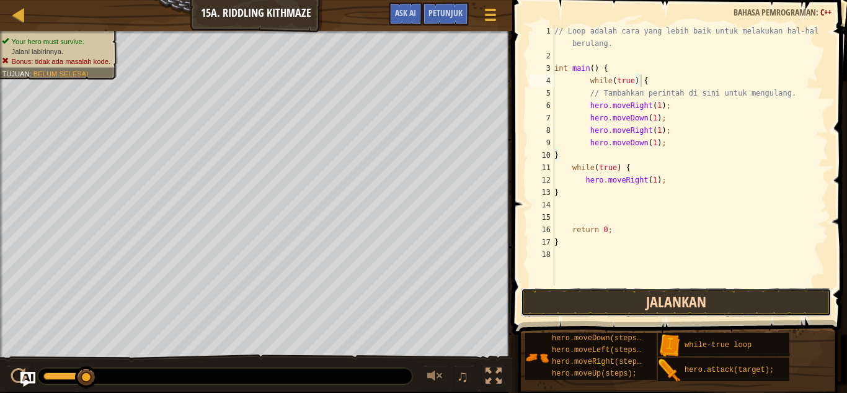
click at [705, 298] on button "Jalankan" at bounding box center [676, 302] width 311 height 29
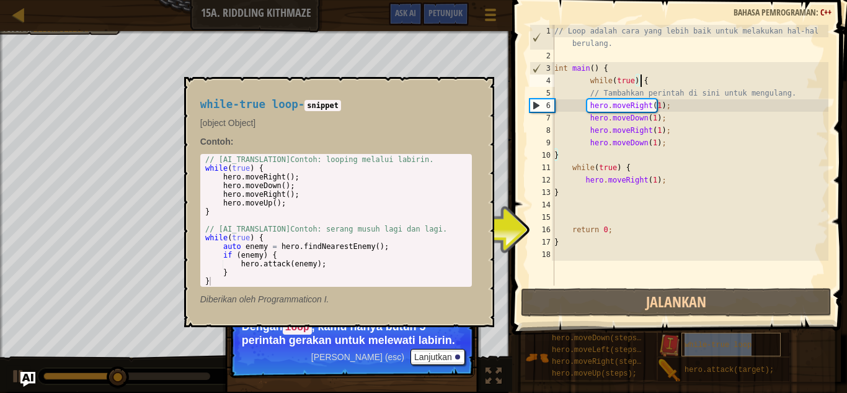
click at [743, 341] on span "while-true loop" at bounding box center [718, 345] width 67 height 9
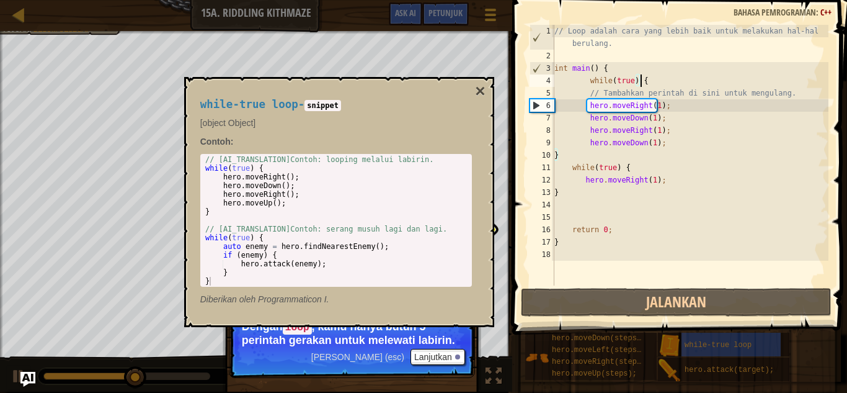
click at [656, 86] on div "// Loop adalah cara yang lebih baik untuk melakukan hal-hal berulang. int main …" at bounding box center [690, 174] width 277 height 298
click at [633, 86] on div "// Loop adalah cara yang lebih baik untuk melakukan hal-hal berulang. int main …" at bounding box center [690, 174] width 277 height 298
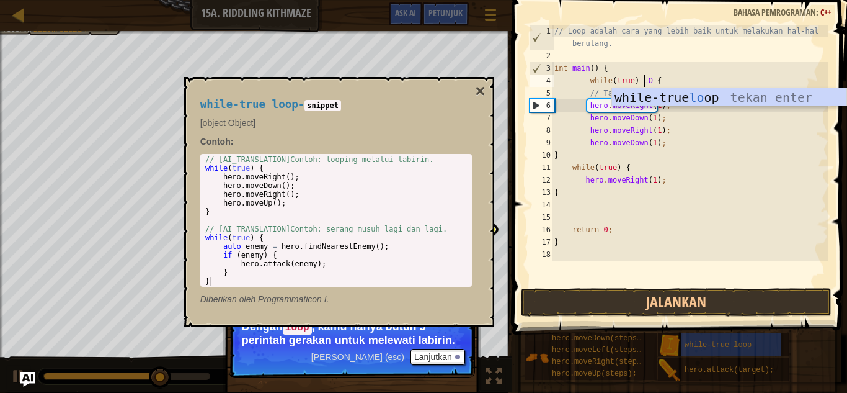
type textarea "while(true) LOOP {"
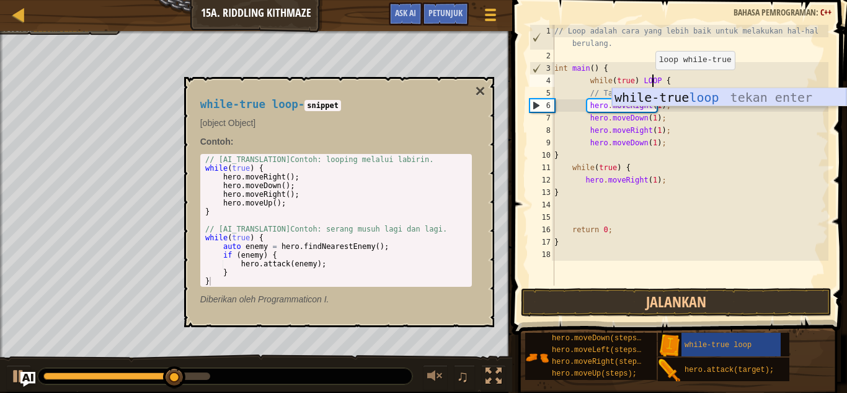
click at [736, 98] on div "while-true loop tekan enter" at bounding box center [729, 116] width 235 height 56
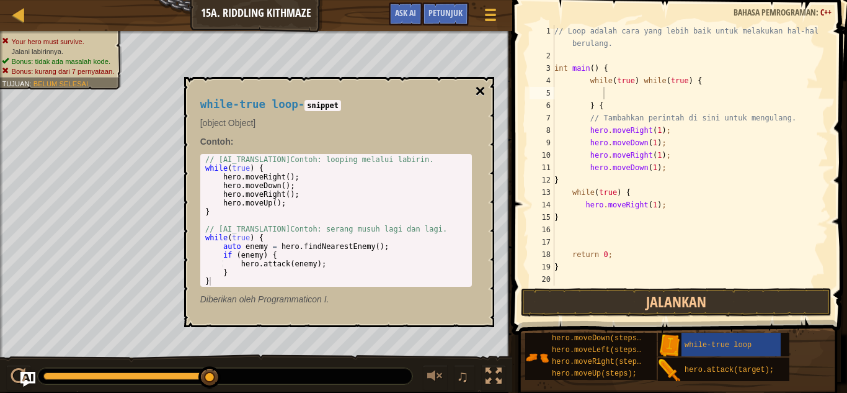
click at [481, 92] on button "×" at bounding box center [480, 91] width 10 height 17
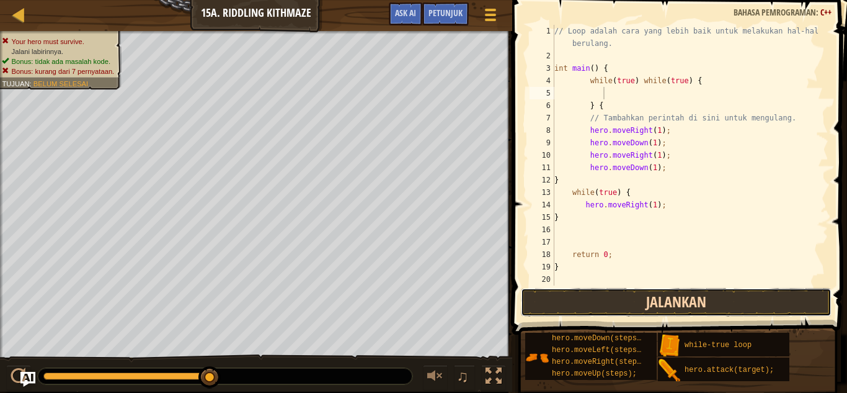
click at [602, 312] on button "Jalankan" at bounding box center [676, 302] width 311 height 29
click at [596, 308] on button "Jalankan" at bounding box center [676, 302] width 311 height 29
click at [598, 308] on button "Jalankan" at bounding box center [676, 302] width 311 height 29
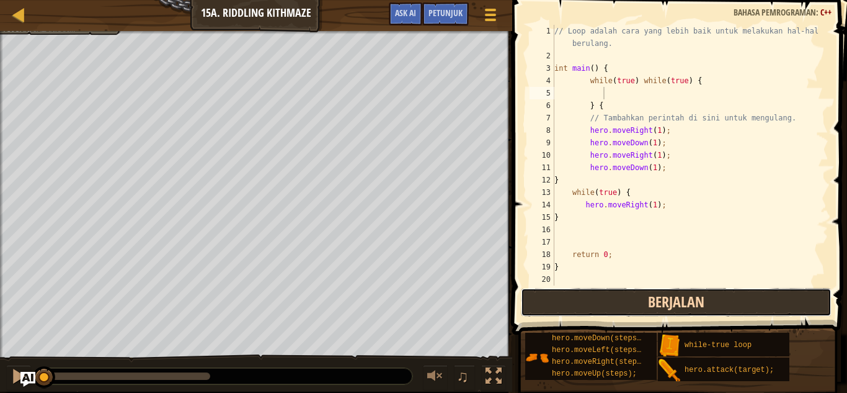
click at [596, 308] on button "Berjalan" at bounding box center [676, 302] width 311 height 29
click at [595, 306] on button "Berjalan" at bounding box center [676, 302] width 311 height 29
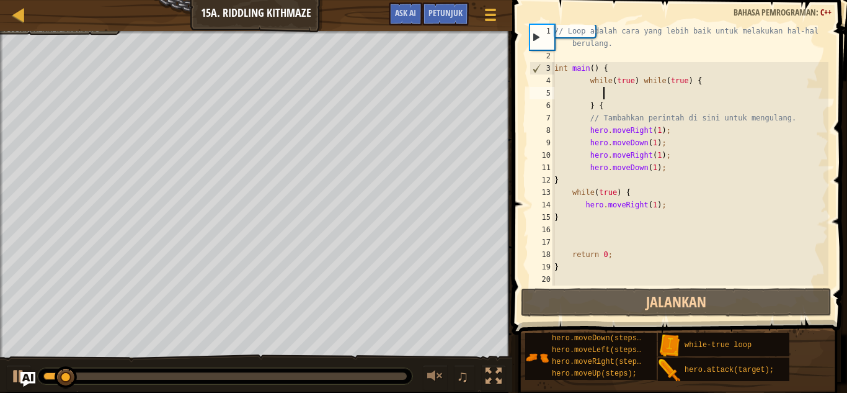
drag, startPoint x: 596, startPoint y: 95, endPoint x: 603, endPoint y: 94, distance: 6.9
click at [598, 94] on div "// Loop adalah cara yang lebih baik untuk melakukan hal-hal berulang. int main …" at bounding box center [690, 174] width 277 height 298
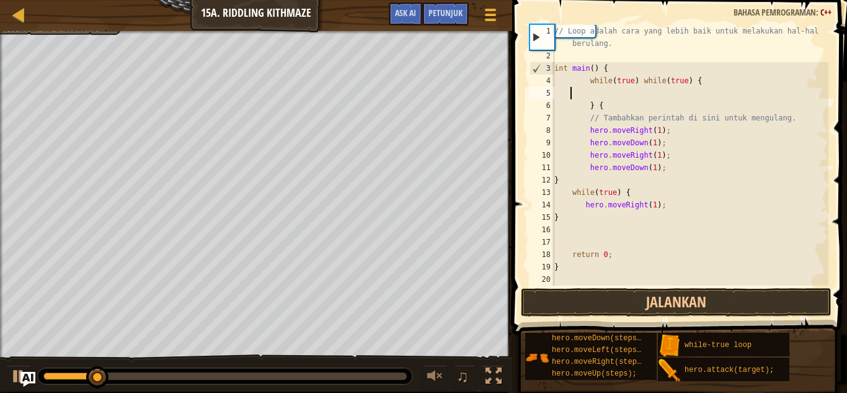
scroll to position [6, 0]
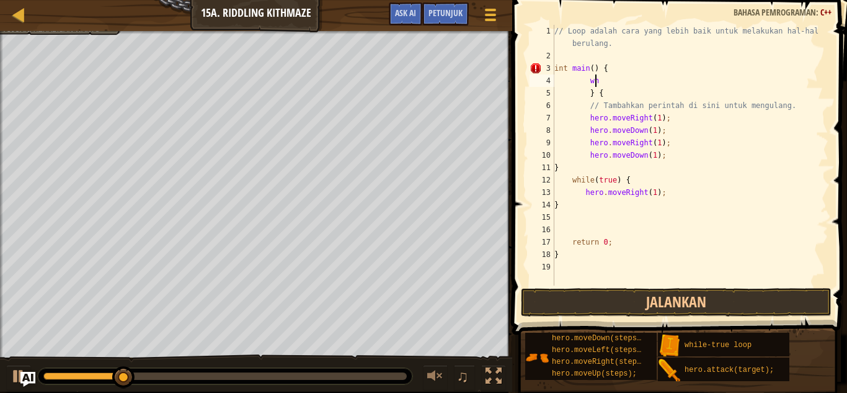
type textarea "w"
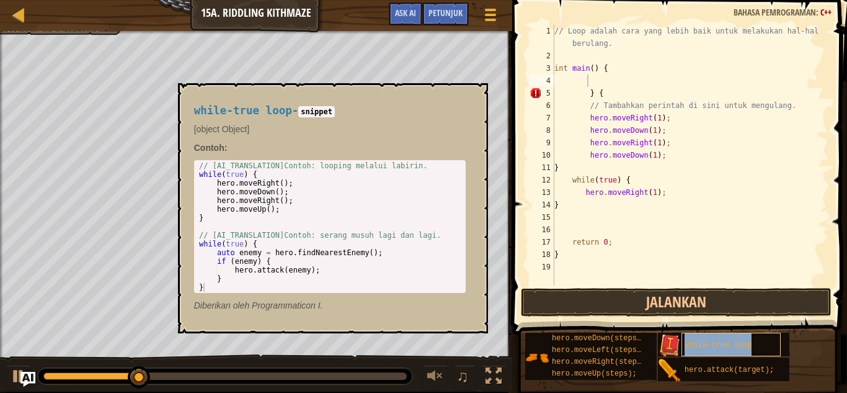
click at [738, 349] on div "while-true loop" at bounding box center [731, 345] width 99 height 24
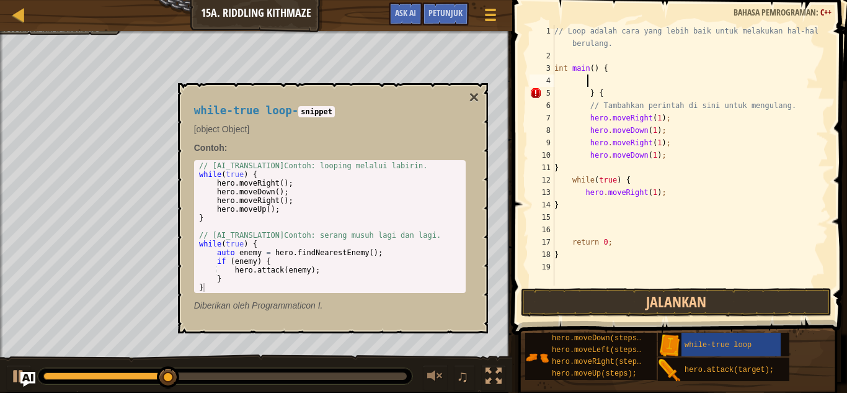
type textarea "w"
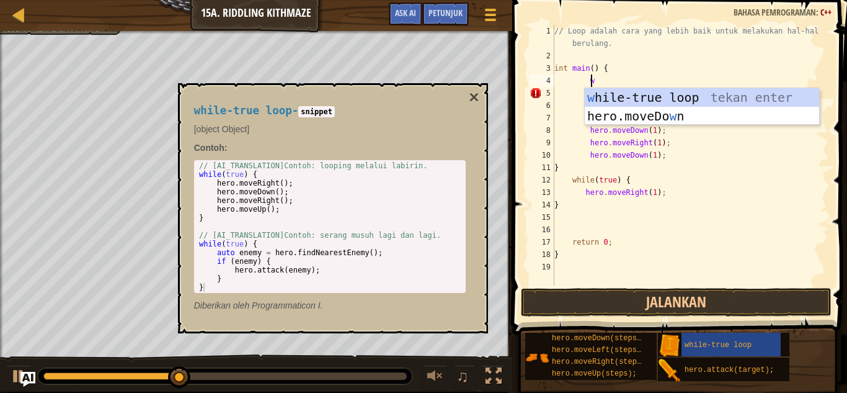
click at [602, 92] on div "w hile-true loop tekan enter hero.moveDo w n tekan enter" at bounding box center [702, 125] width 235 height 74
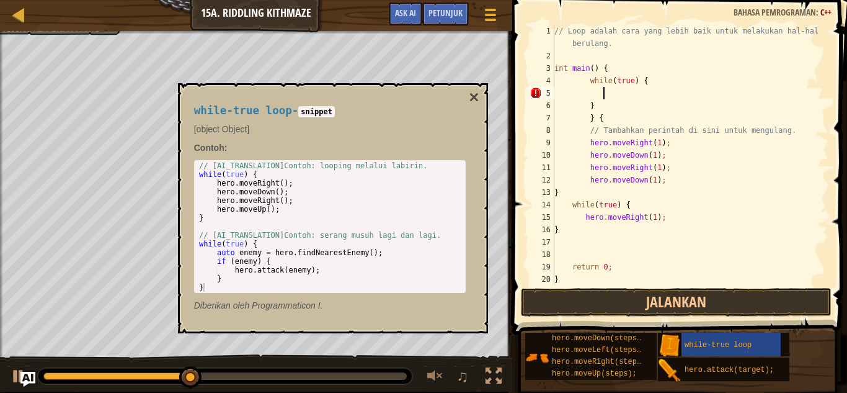
click at [592, 93] on div "// Loop adalah cara yang lebih baik untuk melakukan hal-hal berulang. int main …" at bounding box center [685, 174] width 266 height 298
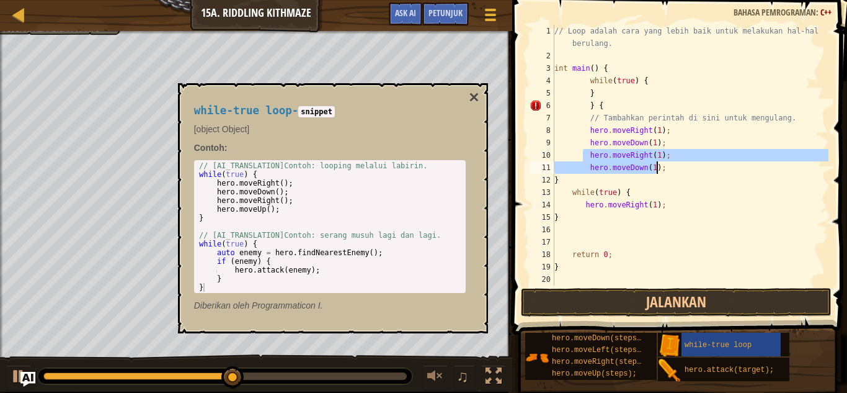
drag, startPoint x: 585, startPoint y: 156, endPoint x: 662, endPoint y: 171, distance: 78.5
click at [662, 171] on div "// Loop adalah cara yang lebih baik untuk melakukan hal-hal berulang. int main …" at bounding box center [690, 174] width 277 height 298
type textarea "hero.moveRight(1); hero.moveDown(1);"
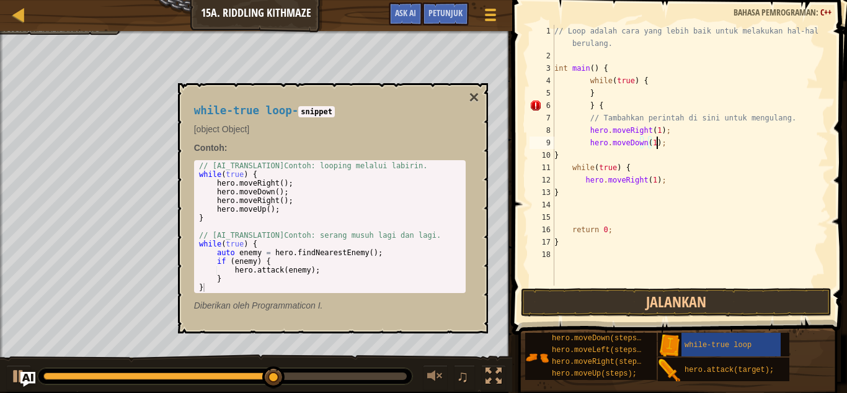
scroll to position [6, 7]
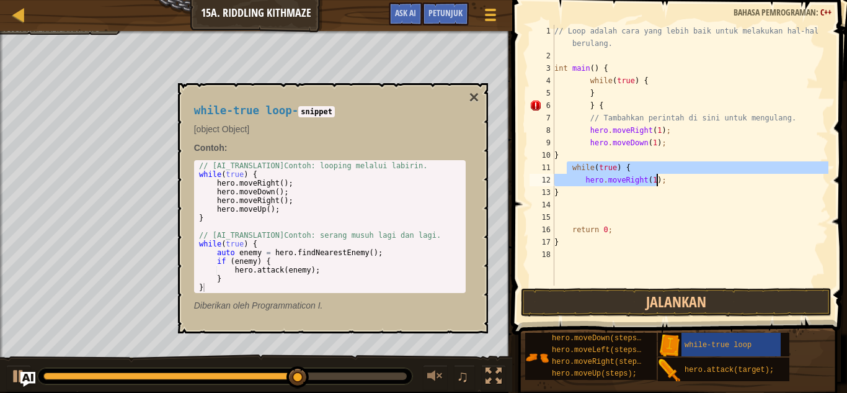
drag, startPoint x: 568, startPoint y: 167, endPoint x: 666, endPoint y: 184, distance: 98.8
click at [666, 184] on div "// Loop adalah cara yang lebih baik untuk melakukan hal-hal berulang. int main …" at bounding box center [690, 174] width 277 height 298
type textarea "while(true) { hero.moveRight(1);"
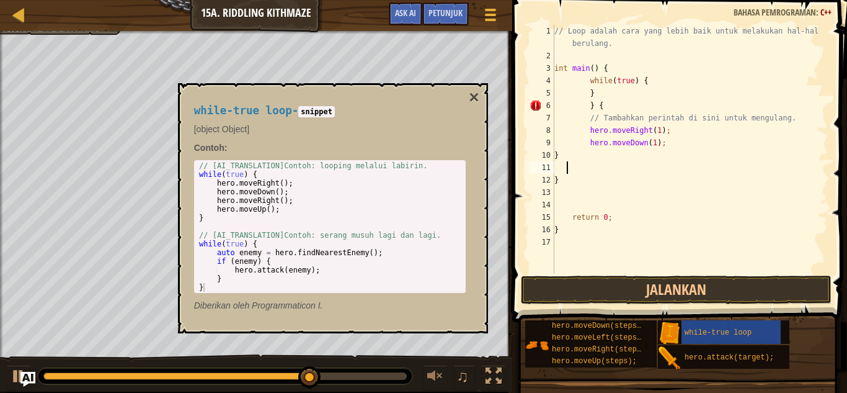
scroll to position [6, 0]
type textarea "}"
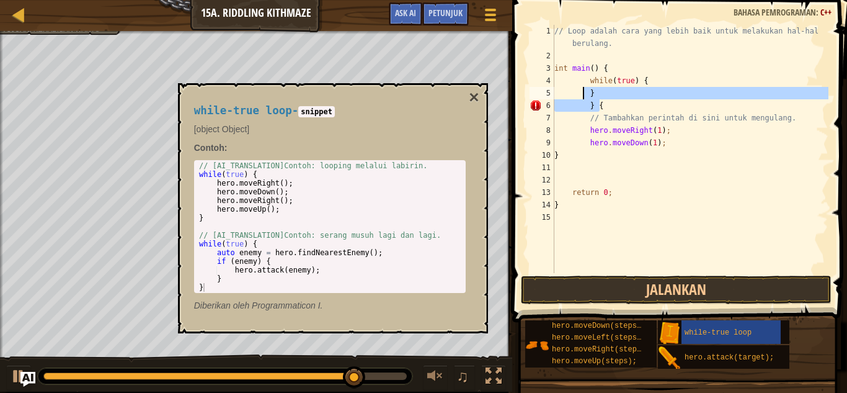
drag, startPoint x: 604, startPoint y: 107, endPoint x: 584, endPoint y: 94, distance: 22.9
click at [584, 94] on div "// Loop adalah cara yang lebih baik untuk melakukan hal-hal berulang. int main …" at bounding box center [690, 167] width 277 height 285
type textarea "} } {"
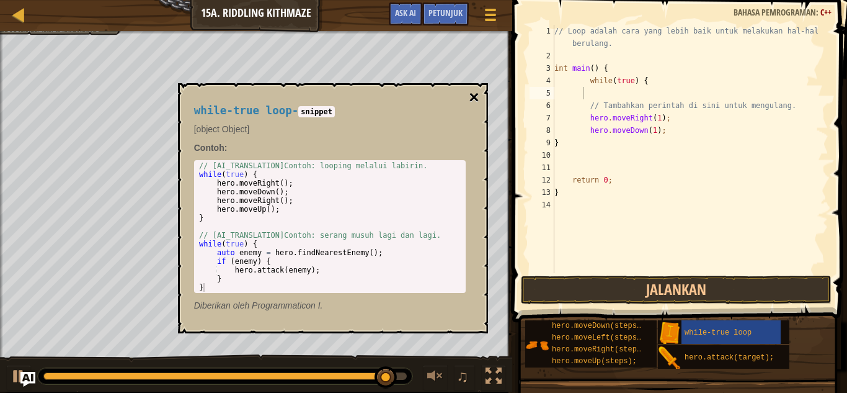
click at [477, 100] on button "×" at bounding box center [474, 97] width 10 height 17
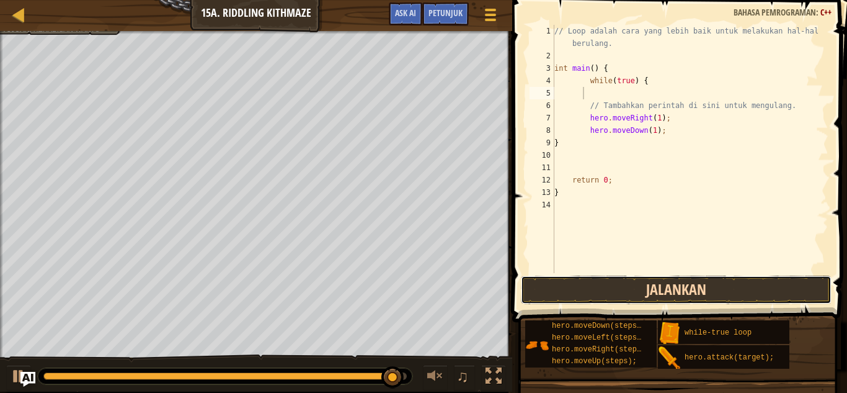
click at [633, 286] on button "Jalankan" at bounding box center [676, 289] width 311 height 29
click at [636, 291] on button "Jalankan" at bounding box center [676, 289] width 311 height 29
click at [637, 291] on button "Jalankan" at bounding box center [676, 289] width 311 height 29
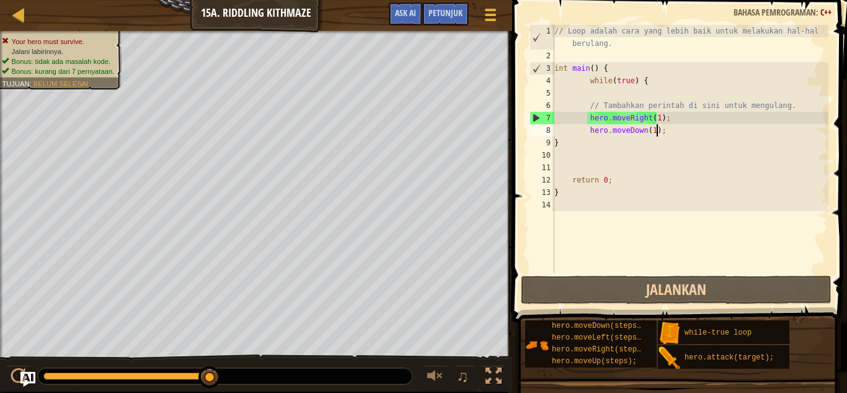
click at [662, 128] on div "// Loop adalah cara yang lebih baik untuk melakukan hal-hal berulang. int main …" at bounding box center [690, 167] width 277 height 285
type textarea "hero.moveDown(1);"
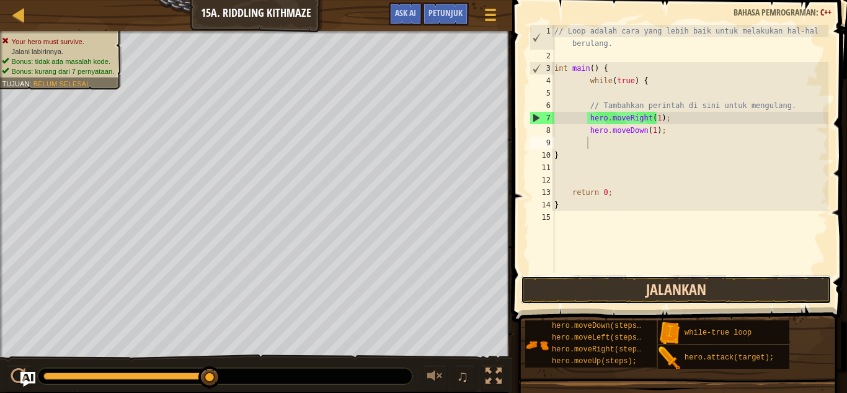
click at [695, 287] on button "Jalankan" at bounding box center [676, 289] width 311 height 29
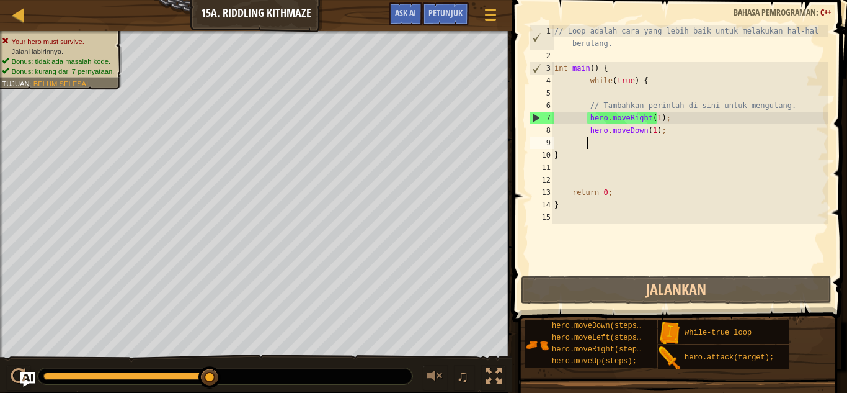
click at [653, 114] on div "// Loop adalah cara yang lebih baik untuk melakukan hal-hal berulang. int main …" at bounding box center [690, 167] width 277 height 285
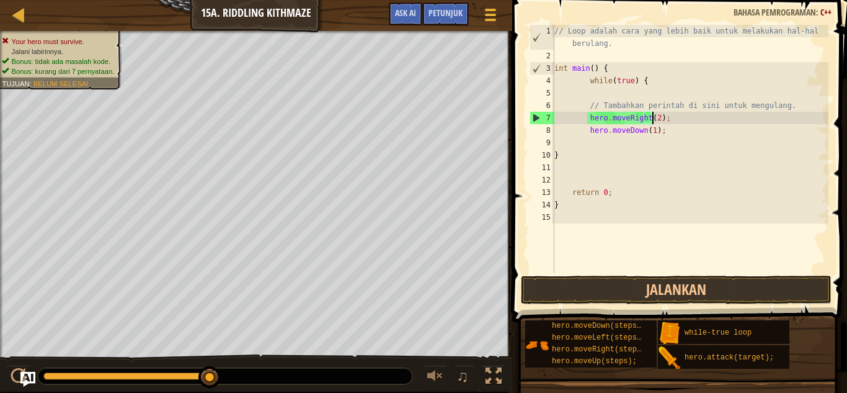
scroll to position [6, 8]
click at [723, 292] on button "Jalankan" at bounding box center [676, 289] width 311 height 29
drag, startPoint x: 660, startPoint y: 134, endPoint x: 666, endPoint y: 131, distance: 6.9
click at [661, 133] on div "// Loop adalah cara yang lebih baik untuk melakukan hal-hal berulang. int main …" at bounding box center [690, 167] width 277 height 285
type textarea "hero.moveDown(1);"
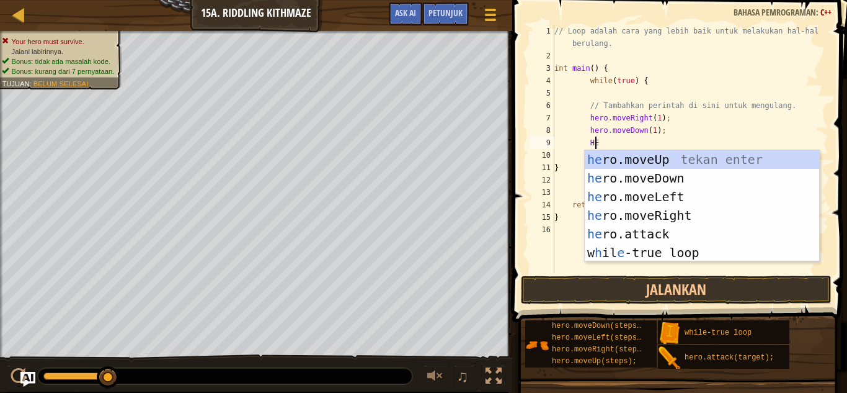
scroll to position [6, 3]
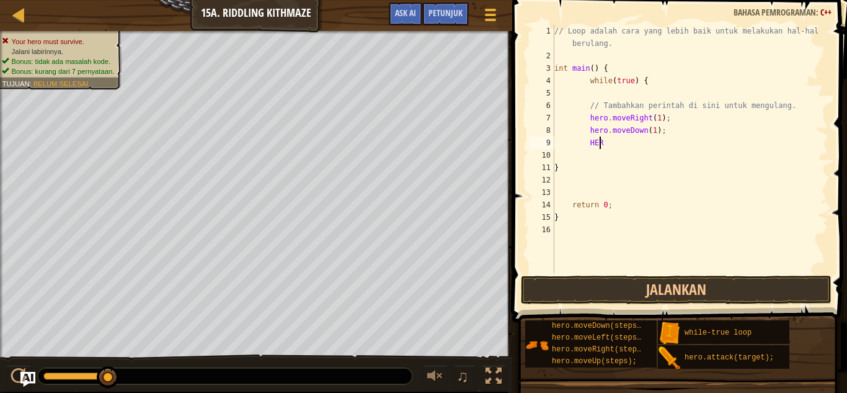
type textarea "H"
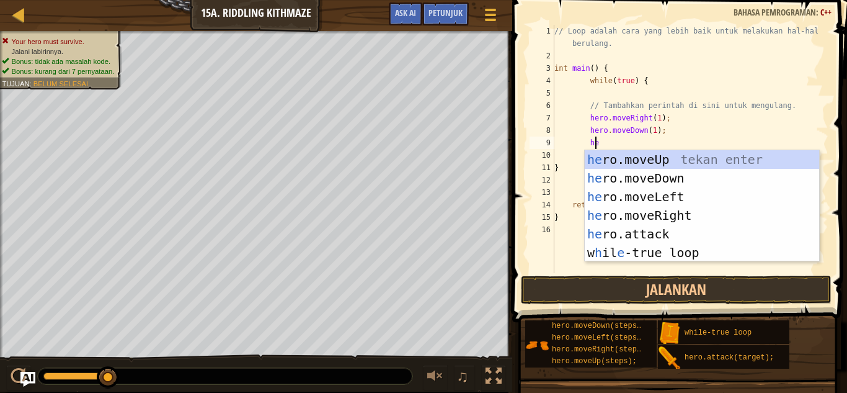
type textarea "hero"
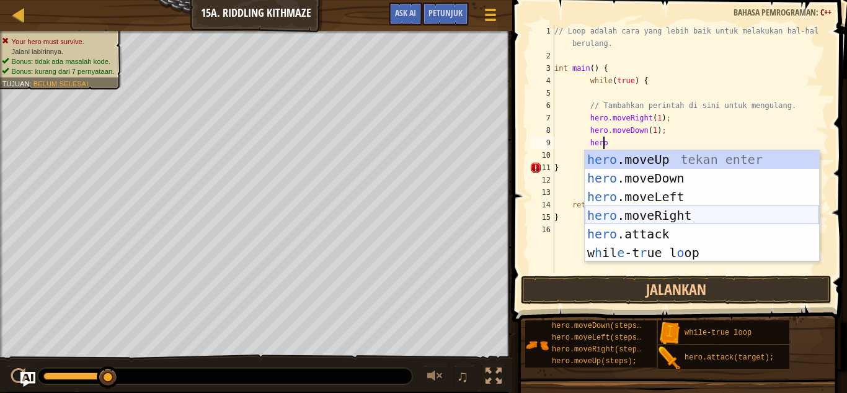
click at [676, 212] on div "hero .moveUp tekan enter hero .moveDown tekan enter hero .moveLeft tekan enter …" at bounding box center [702, 224] width 235 height 149
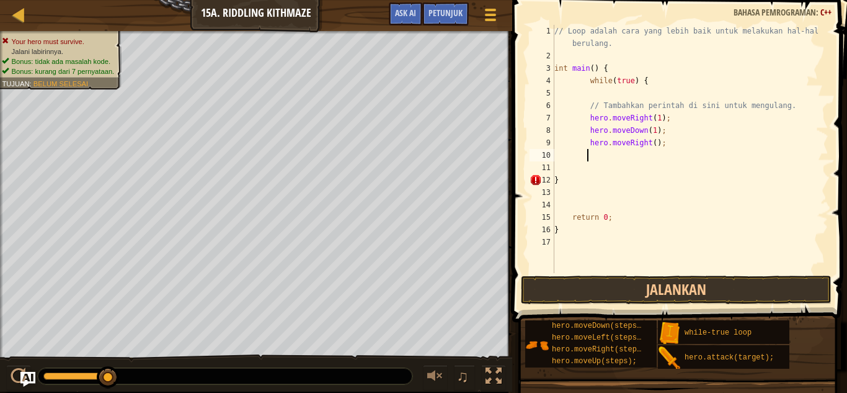
scroll to position [6, 2]
click at [650, 143] on div "// Loop adalah cara yang lebih baik untuk melakukan hal-hal berulang. int main …" at bounding box center [690, 167] width 277 height 285
type textarea "hero.moveRight(2);"
click at [664, 144] on div "// Loop adalah cara yang lebih baik untuk melakukan hal-hal berulang. int main …" at bounding box center [690, 167] width 277 height 285
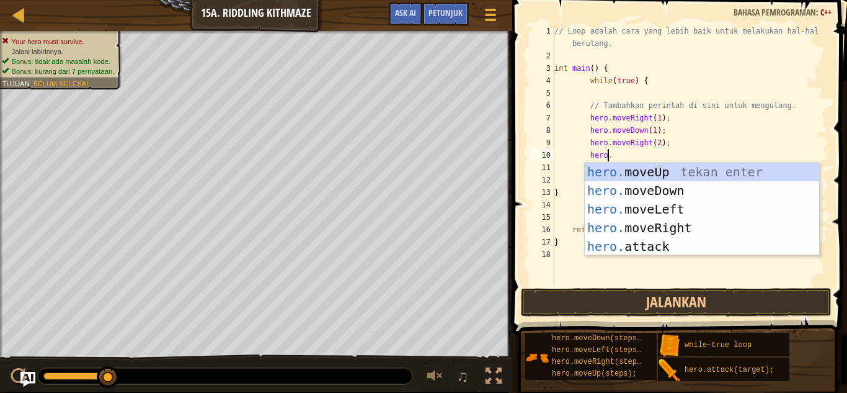
scroll to position [6, 4]
type textarea "hero.m"
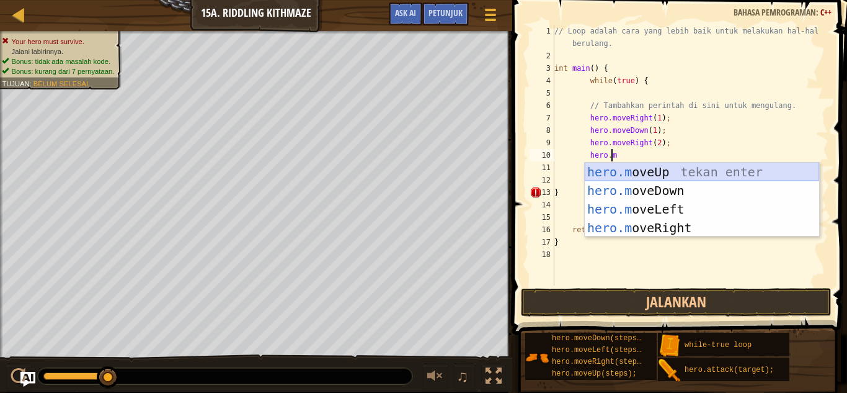
click at [604, 169] on div "hero.m oveUp tekan enter hero.m oveDown tekan enter hero.m oveLeft tekan enter …" at bounding box center [702, 219] width 235 height 112
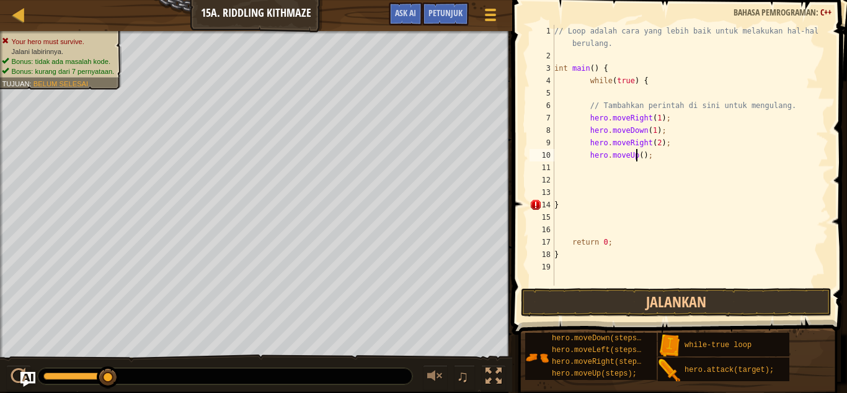
click at [637, 156] on div "// Loop adalah cara yang lebih baik untuk melakukan hal-hal berulang. int main …" at bounding box center [690, 174] width 277 height 298
type textarea "hero.moveUp(1);"
click at [702, 300] on button "Jalankan" at bounding box center [676, 302] width 311 height 29
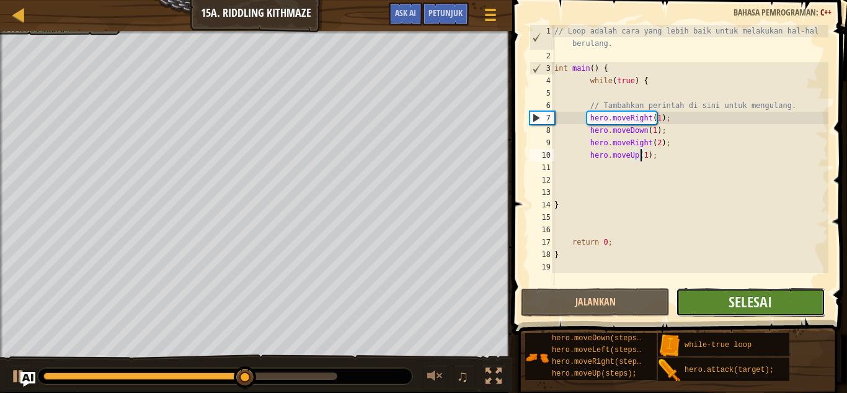
click at [722, 301] on button "Selesai" at bounding box center [750, 302] width 149 height 29
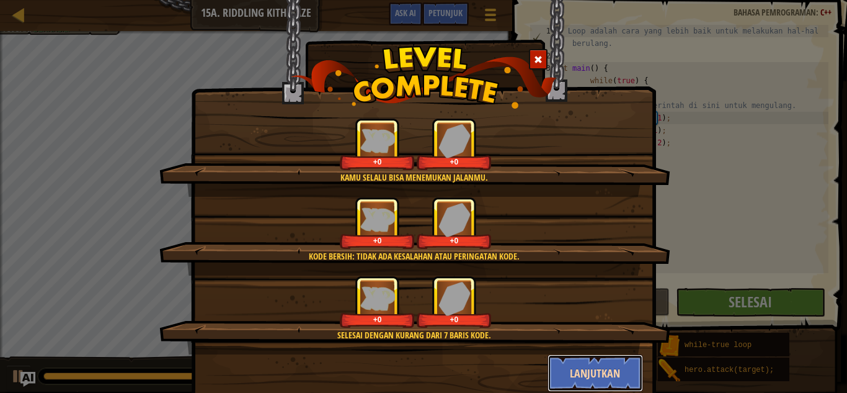
click at [605, 365] on button "Lanjutkan" at bounding box center [596, 372] width 96 height 37
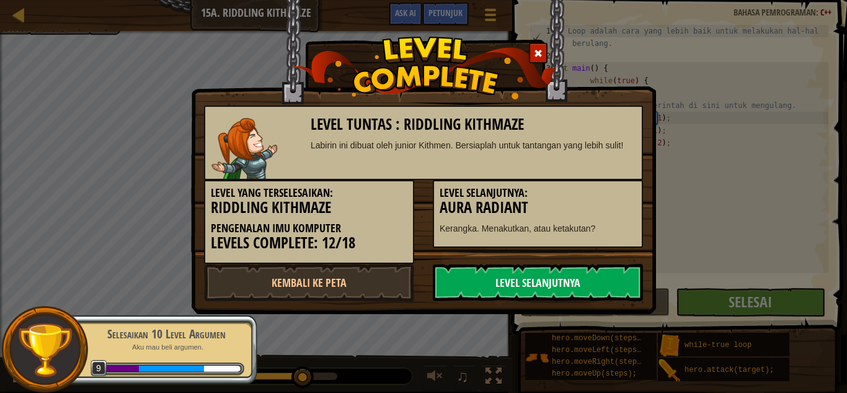
click at [499, 275] on link "Level Selanjutnya" at bounding box center [538, 282] width 210 height 37
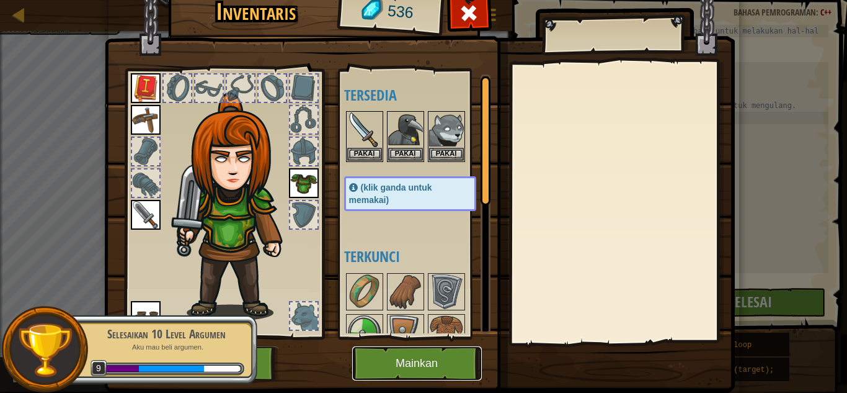
click at [430, 364] on button "Mainkan" at bounding box center [417, 363] width 130 height 34
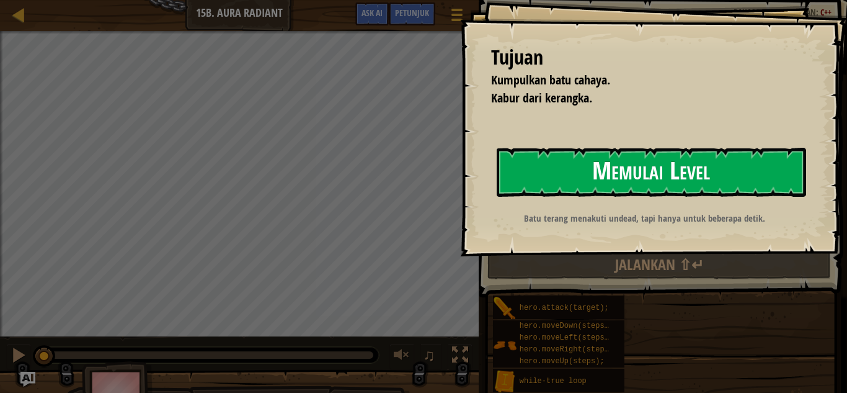
click at [647, 179] on button "Memulai Level" at bounding box center [652, 172] width 310 height 49
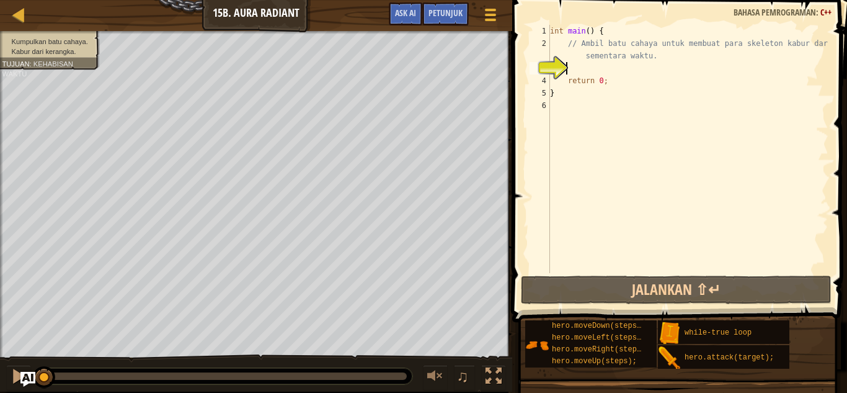
click at [584, 266] on div "Peta Pengenalan Imu Komputer 15b. Aura Radiant Menu Permainan Selesai Petunjuk …" at bounding box center [423, 196] width 847 height 393
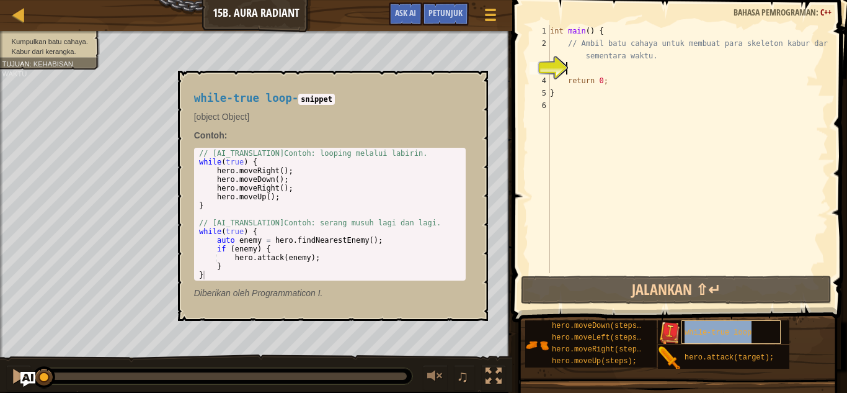
click at [751, 329] on div "while-true loop" at bounding box center [731, 332] width 99 height 24
drag, startPoint x: 727, startPoint y: 327, endPoint x: 594, endPoint y: 68, distance: 290.8
click at [594, 68] on div "int main ( ) { // Ambil batu cahaya untuk membuat para skeleton kabur darimu se…" at bounding box center [688, 161] width 281 height 273
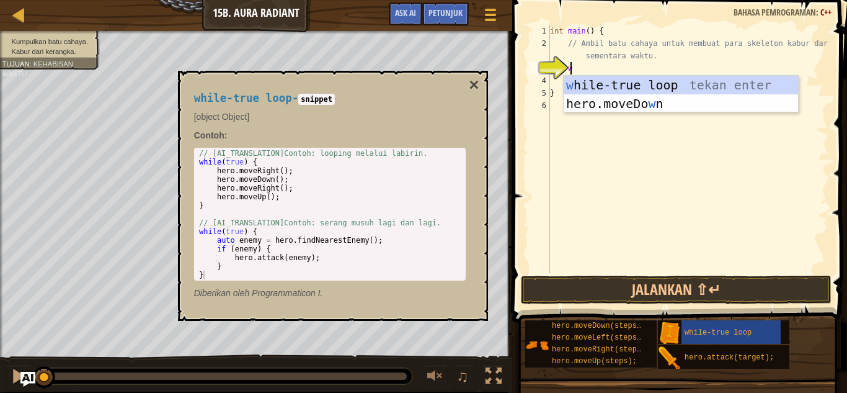
scroll to position [6, 1]
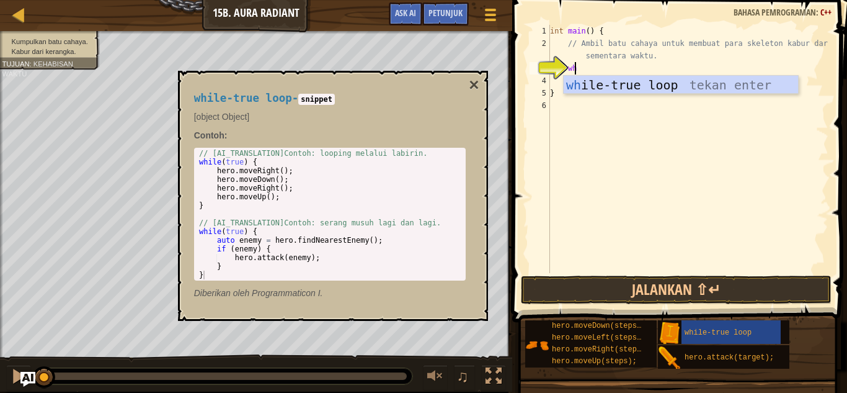
type textarea "who"
click at [605, 89] on div "wh ile-true l o op tekan enter" at bounding box center [681, 104] width 235 height 56
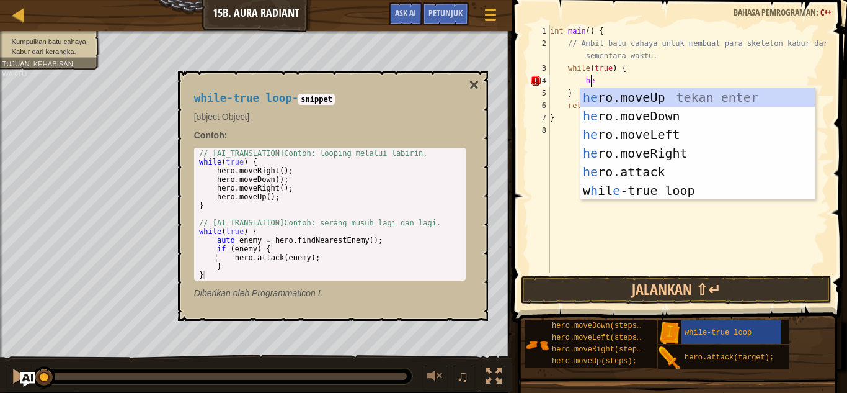
type textarea "her"
click at [677, 150] on div "her o.moveUp tekan enter her o.moveDown tekan enter her o.moveLeft tekan enter …" at bounding box center [698, 162] width 235 height 149
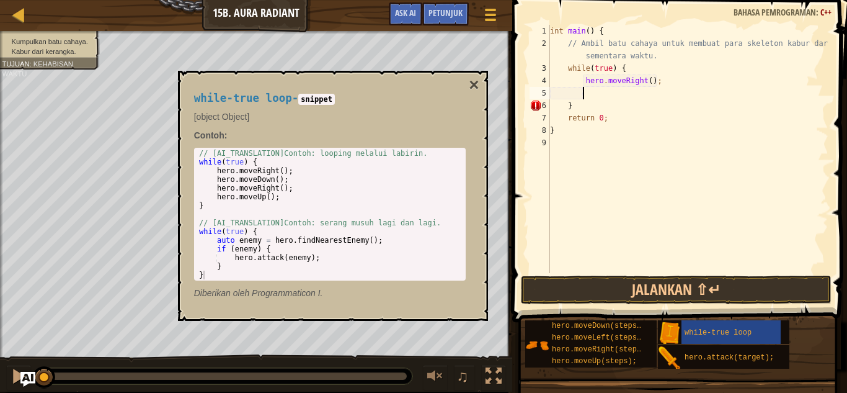
scroll to position [6, 2]
click at [478, 86] on button "×" at bounding box center [474, 84] width 10 height 17
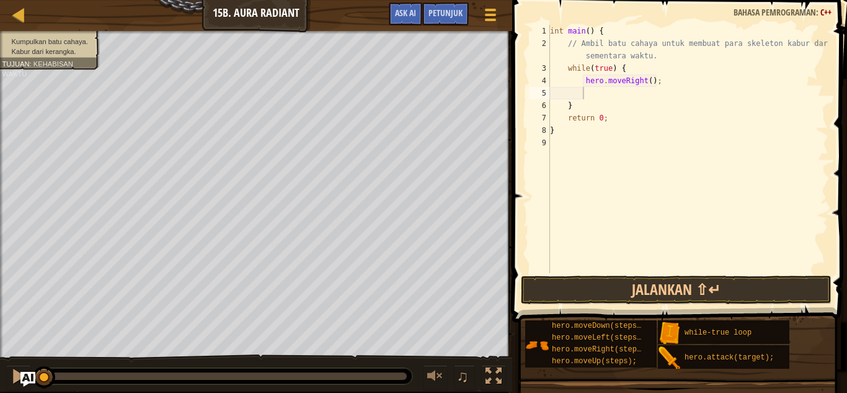
click at [639, 79] on div "int main ( ) { // Ambil batu cahaya untuk membuat para skeleton kabur darimu se…" at bounding box center [688, 161] width 281 height 273
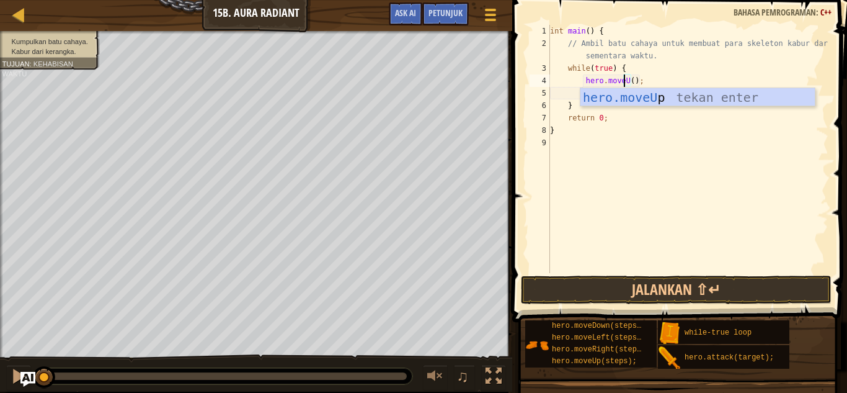
scroll to position [6, 6]
click at [631, 83] on div "int main ( ) { // Ambil batu cahaya untuk membuat para skeleton kabur darimu se…" at bounding box center [688, 161] width 281 height 273
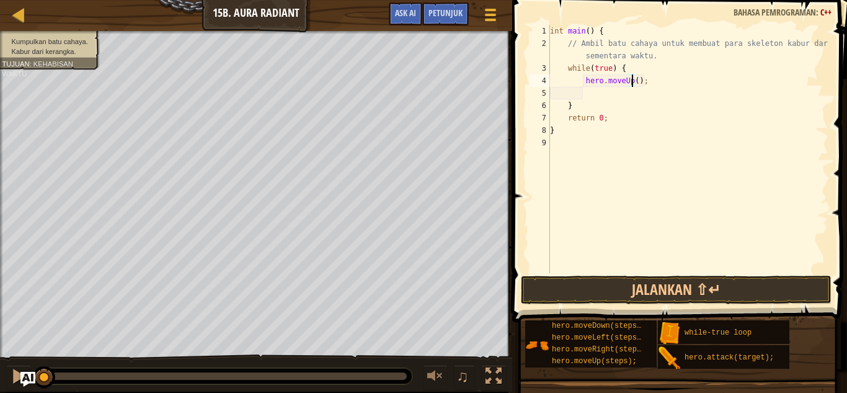
type textarea "hero.moveUp(1);"
click at [653, 84] on div "int main ( ) { // Ambil batu cahaya untuk membuat para skeleton kabur darimu se…" at bounding box center [688, 161] width 281 height 273
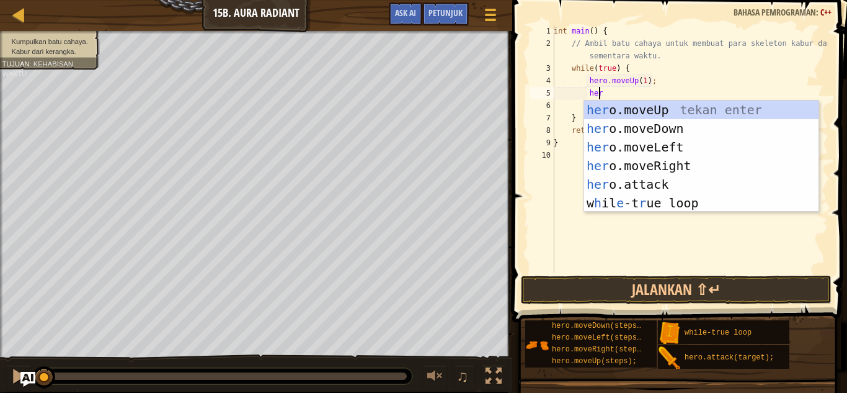
scroll to position [6, 3]
type textarea "hero"
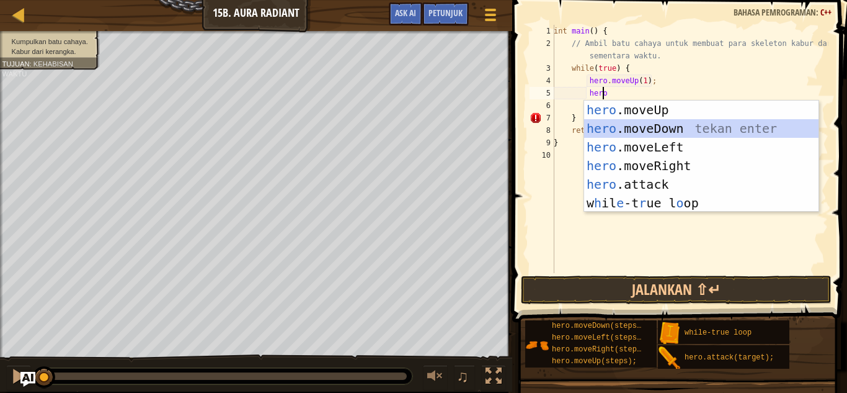
click at [655, 126] on div "hero .moveUp tekan enter hero .moveDown tekan enter hero .moveLeft tekan enter …" at bounding box center [701, 175] width 235 height 149
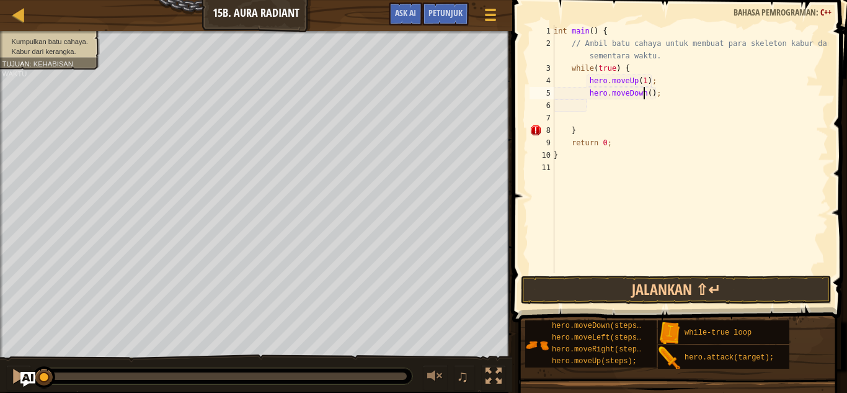
click at [645, 96] on div "int main ( ) { // Ambil batu cahaya untuk membuat para skeleton kabur darimu se…" at bounding box center [690, 161] width 277 height 273
type textarea "hero.moveDown(1);"
click at [657, 96] on div "int main ( ) { // Ambil batu cahaya untuk membuat para skeleton kabur darimu se…" at bounding box center [690, 161] width 277 height 273
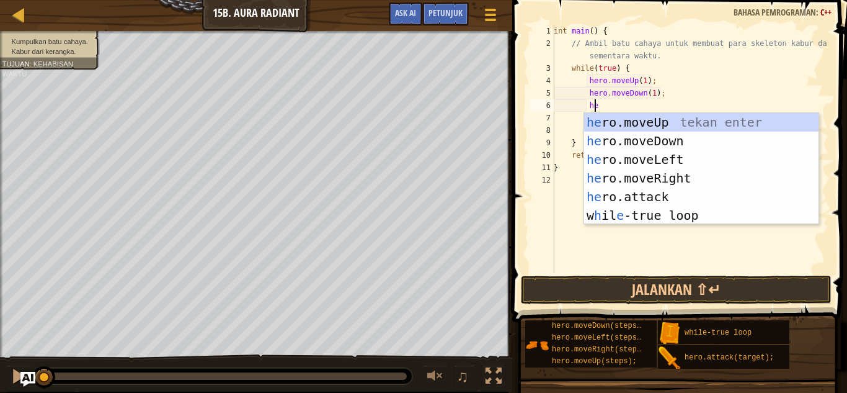
scroll to position [6, 3]
type textarea "hero"
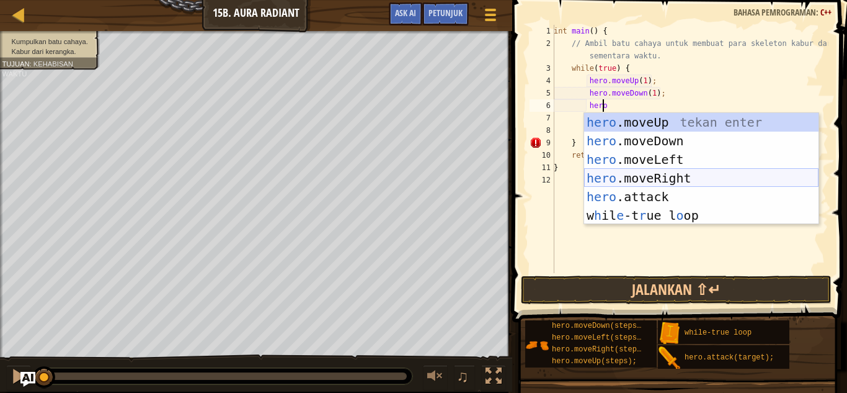
click at [646, 176] on div "hero .moveUp tekan enter hero .moveDown tekan enter hero .moveLeft tekan enter …" at bounding box center [701, 187] width 235 height 149
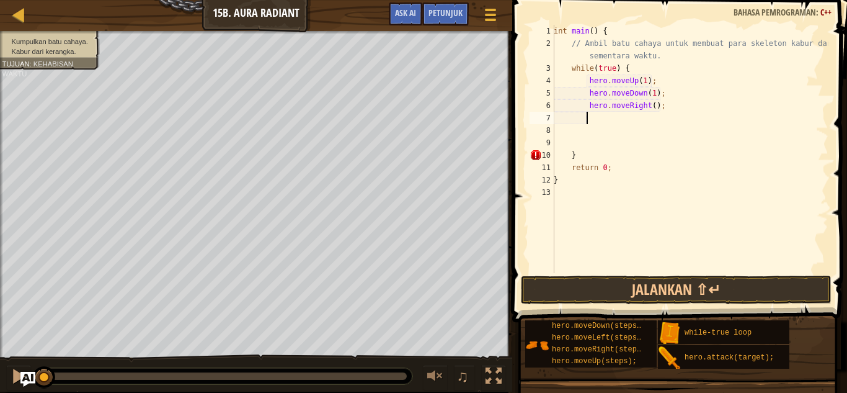
scroll to position [6, 2]
click at [648, 105] on div "int main ( ) { // Ambil batu cahaya untuk membuat para skeleton kabur darimu se…" at bounding box center [690, 161] width 277 height 273
type textarea "hero.moveRight(2);"
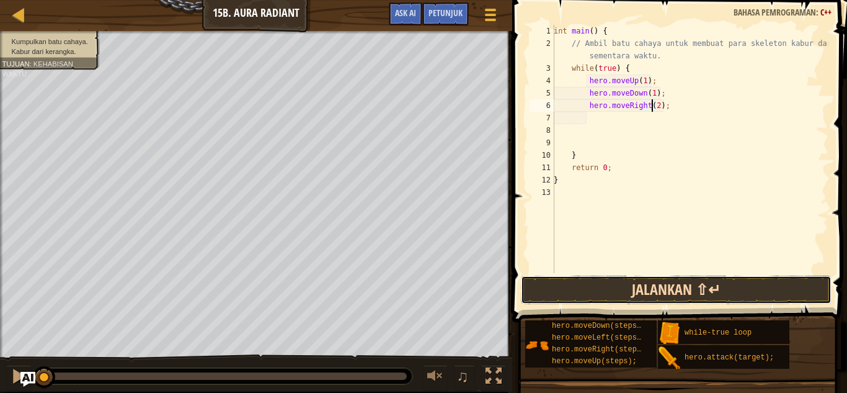
click at [714, 285] on button "Jalankan ⇧↵" at bounding box center [676, 289] width 311 height 29
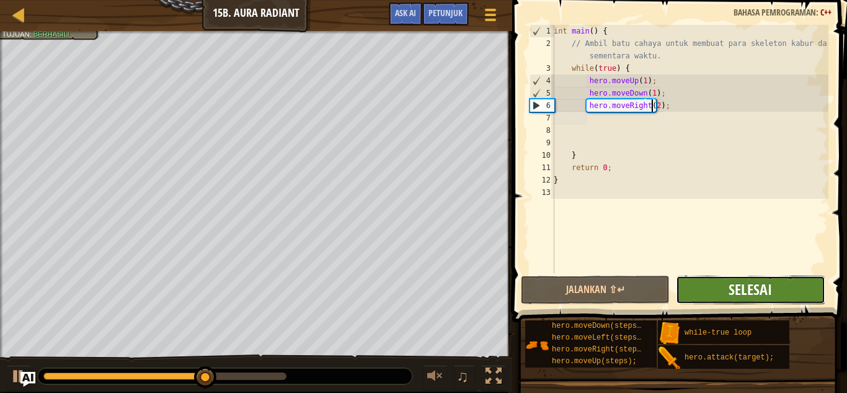
click at [744, 296] on span "Selesai" at bounding box center [750, 289] width 43 height 20
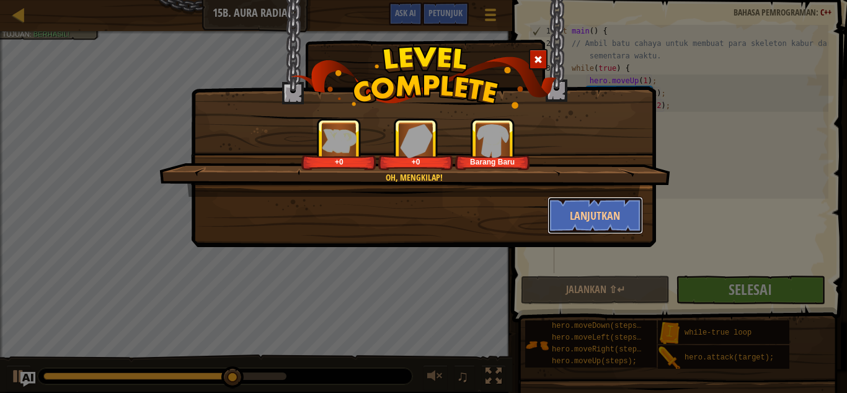
drag, startPoint x: 604, startPoint y: 218, endPoint x: 532, endPoint y: 354, distance: 153.5
click at [602, 217] on button "Lanjutkan" at bounding box center [596, 215] width 96 height 37
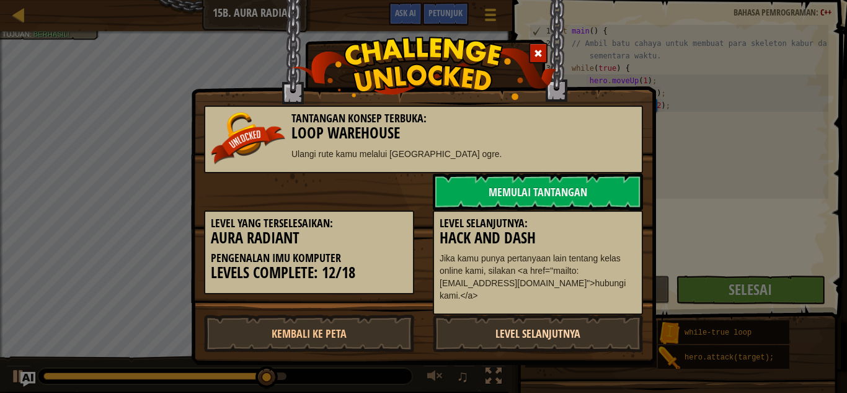
click at [595, 328] on link "Level Selanjutnya" at bounding box center [538, 333] width 210 height 37
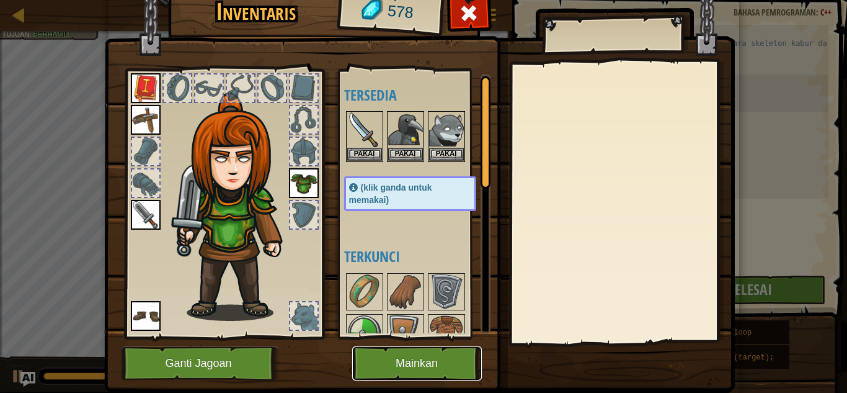
click at [434, 362] on button "Mainkan" at bounding box center [417, 363] width 130 height 34
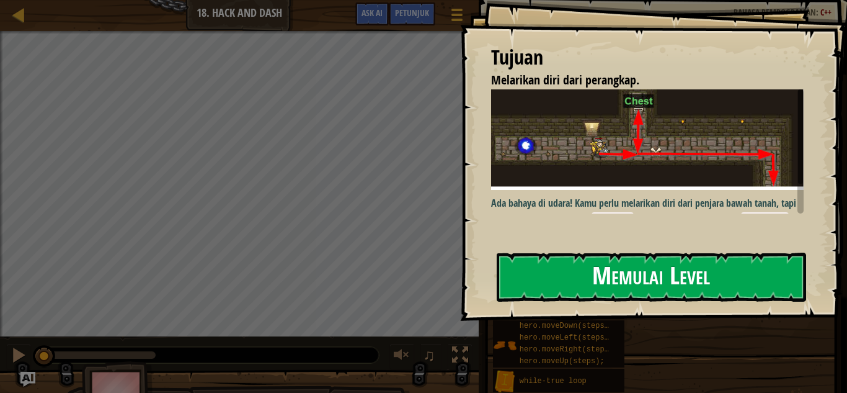
click at [622, 274] on button "Memulai Level" at bounding box center [652, 276] width 310 height 49
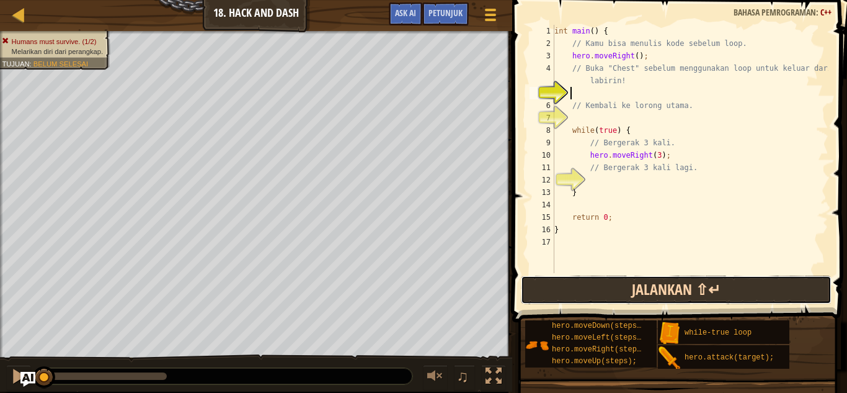
click at [742, 292] on button "Jalankan ⇧↵" at bounding box center [676, 289] width 311 height 29
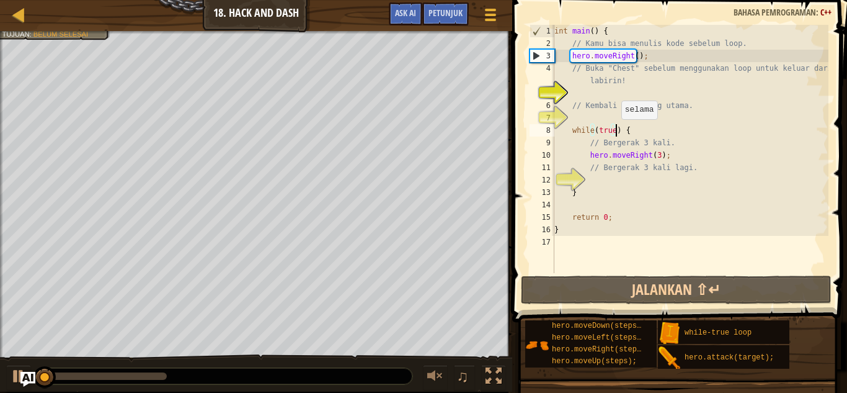
click at [615, 132] on div "int main ( ) { // Kamu bisa menulis kode sebelum loop. hero . moveRight ( ) ; /…" at bounding box center [690, 161] width 277 height 273
click at [676, 153] on div "int main ( ) { // Kamu bisa menulis kode sebelum loop. hero . moveRight ( ) ; /…" at bounding box center [690, 161] width 277 height 273
type textarea "hero.moveRight(3);"
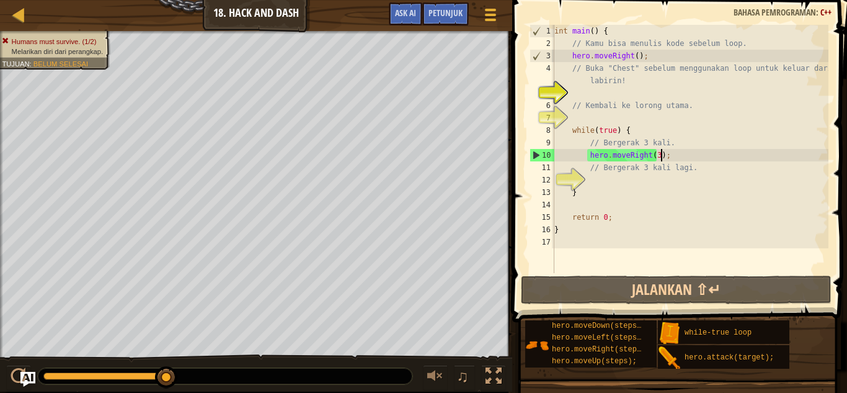
click at [673, 156] on div "int main ( ) { // Kamu bisa menulis kode sebelum loop. hero . moveRight ( ) ; /…" at bounding box center [690, 161] width 277 height 273
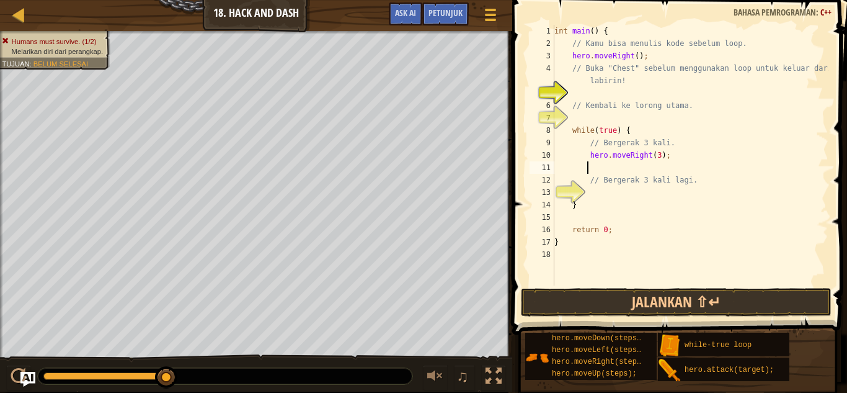
type textarea "h"
type textarea "hero.moveRight(3);"
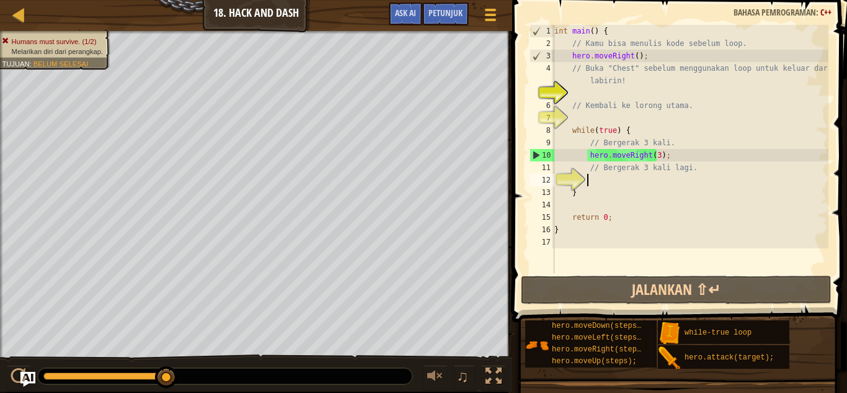
click at [630, 179] on div "int main ( ) { // Kamu bisa menulis kode sebelum loop. hero . moveRight ( ) ; /…" at bounding box center [690, 161] width 277 height 273
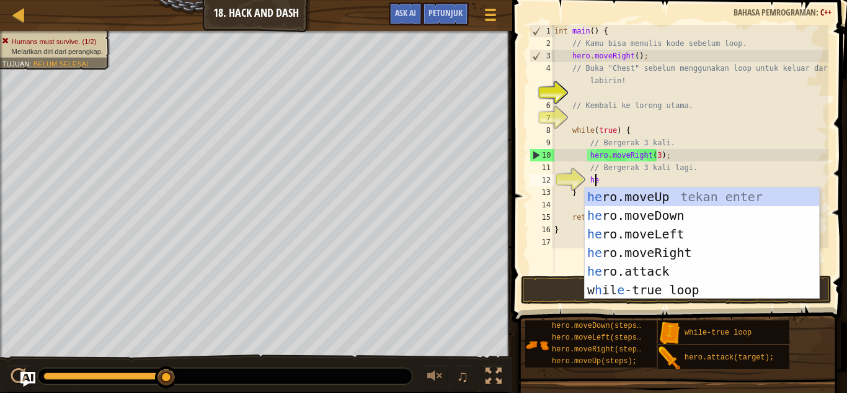
scroll to position [6, 3]
type textarea "hero"
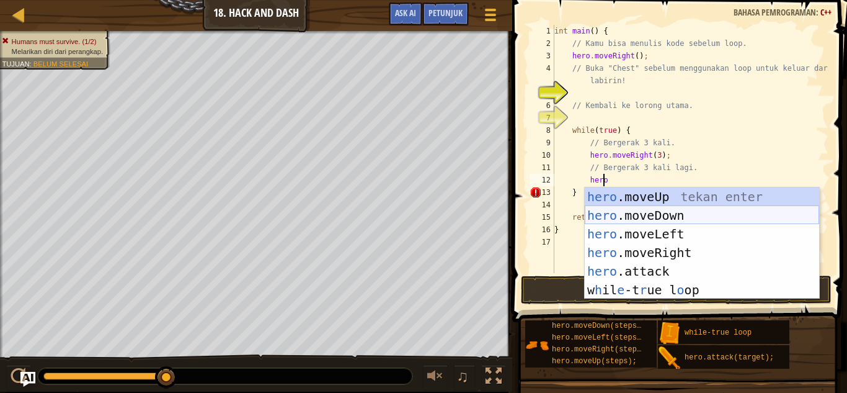
click at [680, 217] on div "hero .moveUp tekan enter hero .moveDown tekan enter hero .moveLeft tekan enter …" at bounding box center [702, 261] width 235 height 149
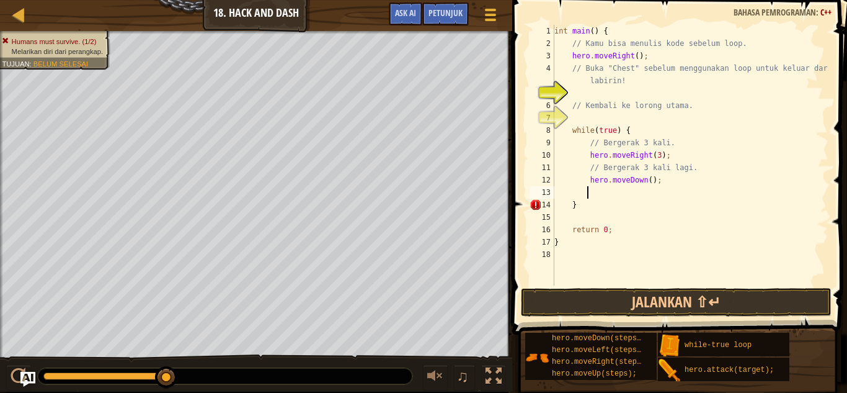
scroll to position [6, 2]
click at [646, 178] on div "int main ( ) { // Kamu bisa menulis kode sebelum loop. hero . moveRight ( ) ; /…" at bounding box center [690, 167] width 277 height 285
click at [631, 59] on div "int main ( ) { // Kamu bisa menulis kode sebelum loop. hero . moveRight ( ) ; /…" at bounding box center [690, 167] width 277 height 285
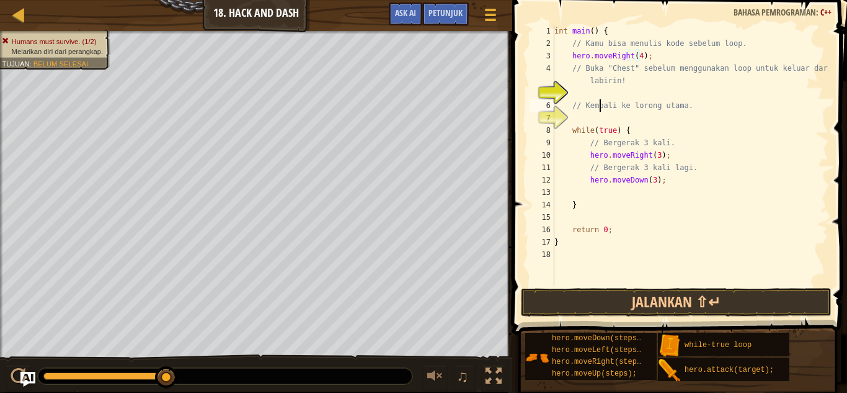
click at [599, 99] on div "int main ( ) { // Kamu bisa menulis kode sebelum loop. hero . moveRight ( 4 ) ;…" at bounding box center [690, 167] width 277 height 285
click at [637, 59] on div "int main ( ) { // Kamu bisa menulis kode sebelum loop. hero . moveRight ( 4 ) ;…" at bounding box center [690, 167] width 277 height 285
type textarea "hero.moveRight(1);"
click at [668, 52] on div "int main ( ) { // Kamu bisa menulis kode sebelum loop. hero . moveRight ( 1 ) ;…" at bounding box center [690, 167] width 277 height 285
click at [605, 94] on div "int main ( ) { // Kamu bisa menulis kode sebelum loop. hero . moveRight ( 1 ) ;…" at bounding box center [690, 167] width 277 height 285
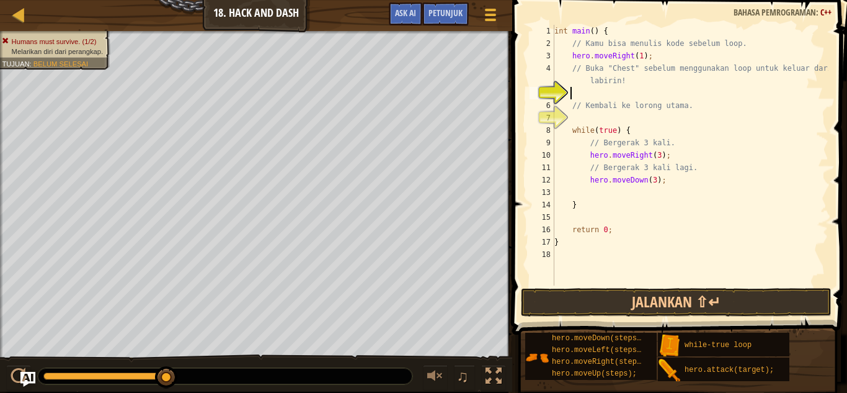
scroll to position [6, 1]
click at [451, 9] on span "Petunjuk" at bounding box center [446, 13] width 34 height 12
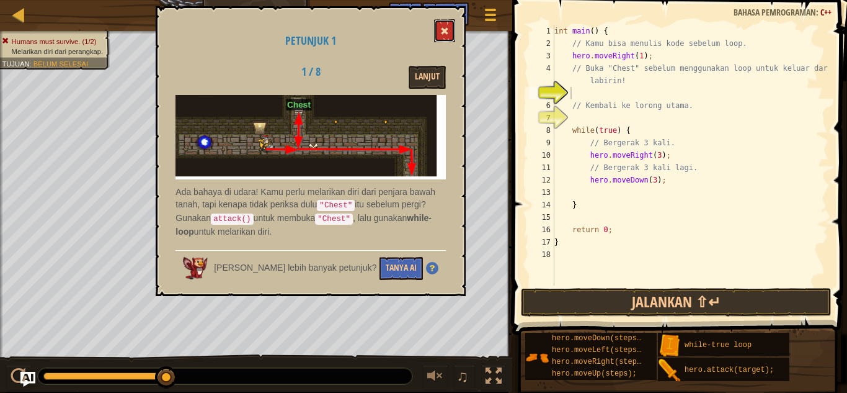
drag, startPoint x: 451, startPoint y: 34, endPoint x: 527, endPoint y: 44, distance: 77.0
click at [452, 32] on button at bounding box center [444, 30] width 21 height 23
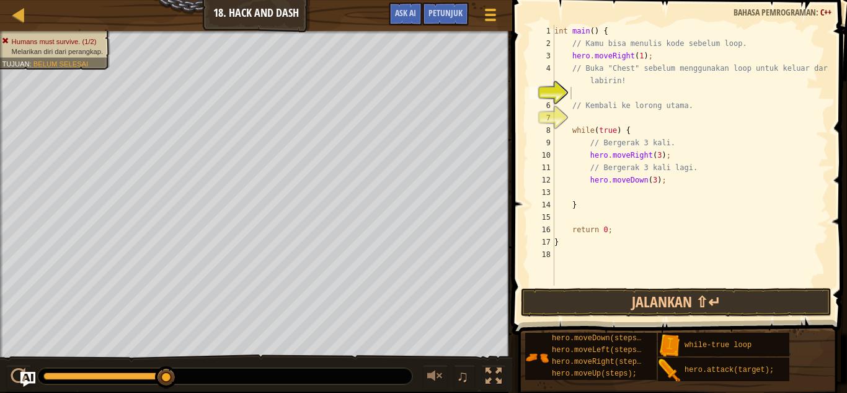
type textarea "hero.moveRight(1);"
click at [655, 54] on div "int main ( ) { // Kamu bisa menulis kode sebelum loop. hero . moveRight ( 1 ) ;…" at bounding box center [690, 167] width 277 height 285
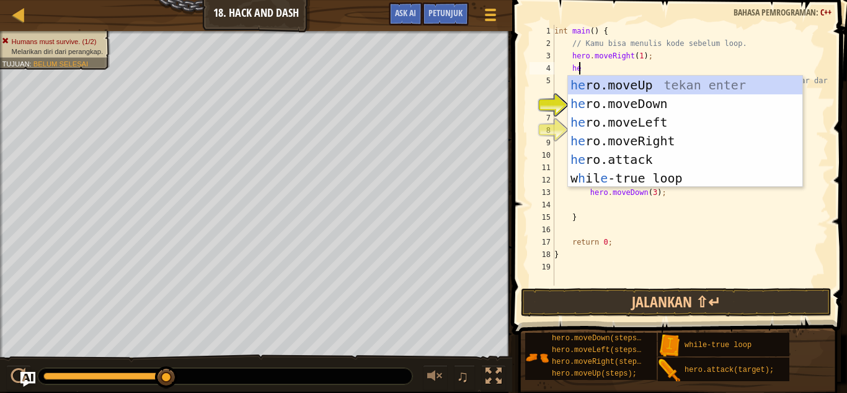
type textarea "hero"
click at [686, 85] on div "hero .moveUp tekan enter hero .moveDown tekan enter hero .moveLeft tekan enter …" at bounding box center [685, 150] width 235 height 149
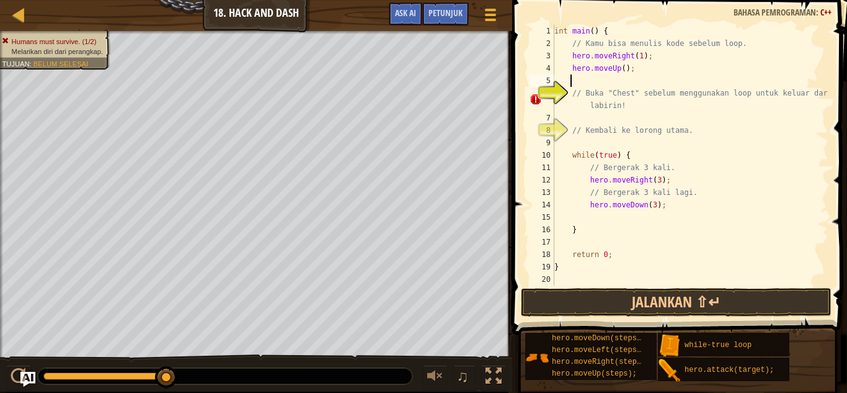
scroll to position [6, 1]
drag, startPoint x: 620, startPoint y: 69, endPoint x: 632, endPoint y: 66, distance: 11.8
click at [620, 69] on div "int main ( ) { // Kamu bisa menulis kode sebelum loop. hero . moveRight ( 1 ) ;…" at bounding box center [690, 167] width 277 height 285
type textarea "hero.moveUp(1);"
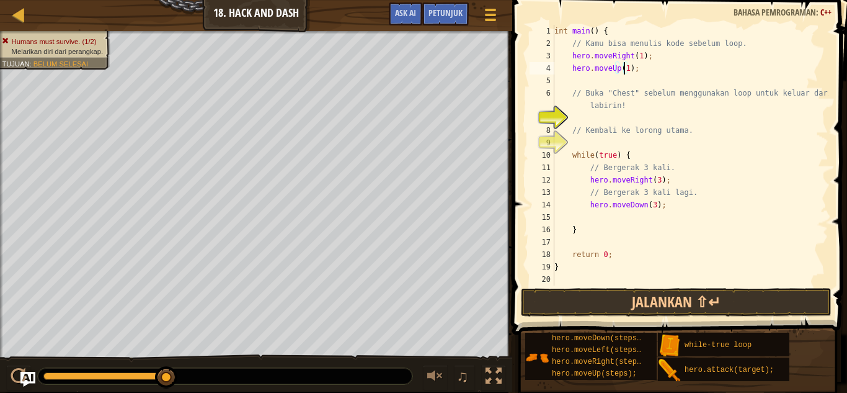
click at [638, 65] on div "int main ( ) { // Kamu bisa menulis kode sebelum loop. hero . moveRight ( 1 ) ;…" at bounding box center [690, 167] width 277 height 285
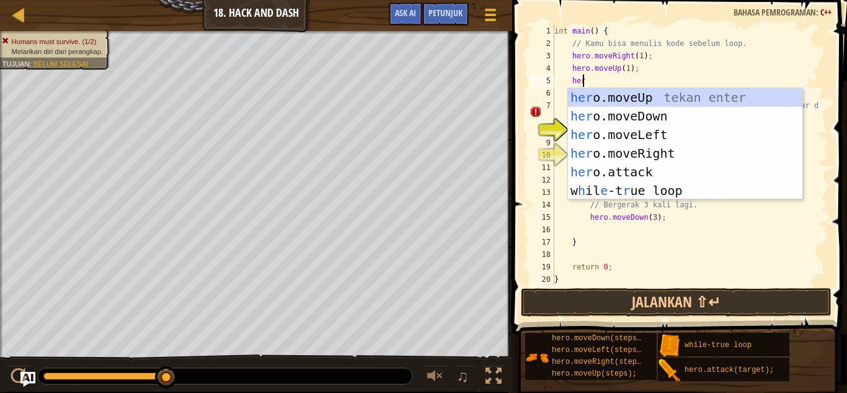
scroll to position [6, 2]
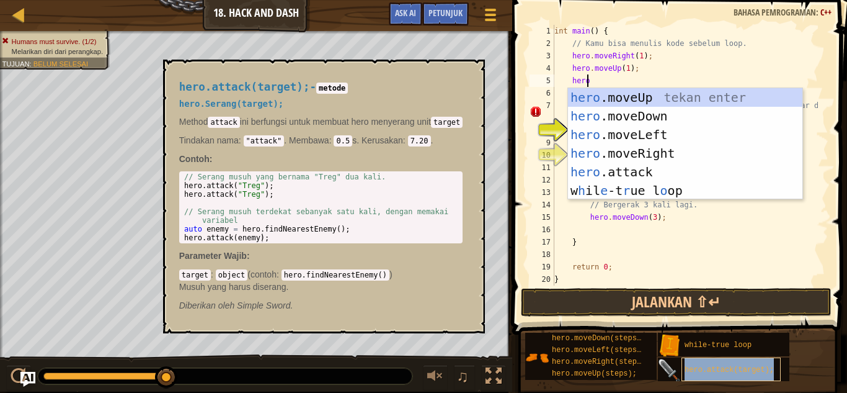
click at [733, 362] on div "hero.attack(target);" at bounding box center [731, 369] width 99 height 24
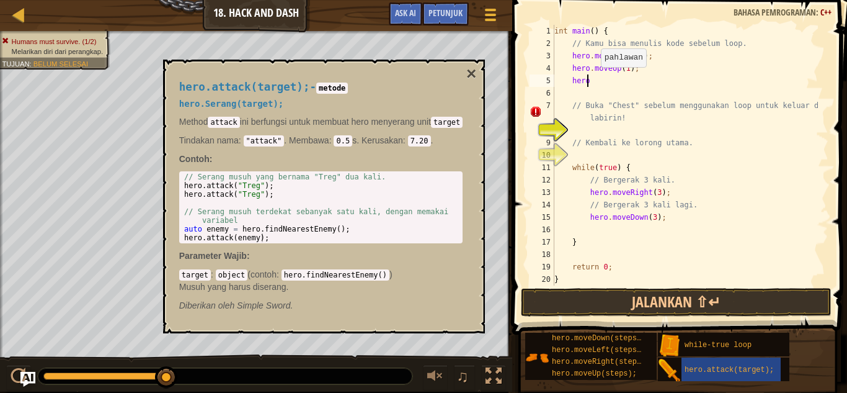
click at [595, 79] on div "int main ( ) { // Kamu bisa menulis kode sebelum loop. hero . moveRight ( 1 ) ;…" at bounding box center [685, 167] width 266 height 285
drag, startPoint x: 488, startPoint y: 73, endPoint x: 478, endPoint y: 75, distance: 10.1
click at [486, 74] on div "hero.attack(target); - metode hero.Serang(target); Method attack ini berfungsi …" at bounding box center [324, 197] width 323 height 274
click at [476, 75] on button "×" at bounding box center [472, 73] width 10 height 17
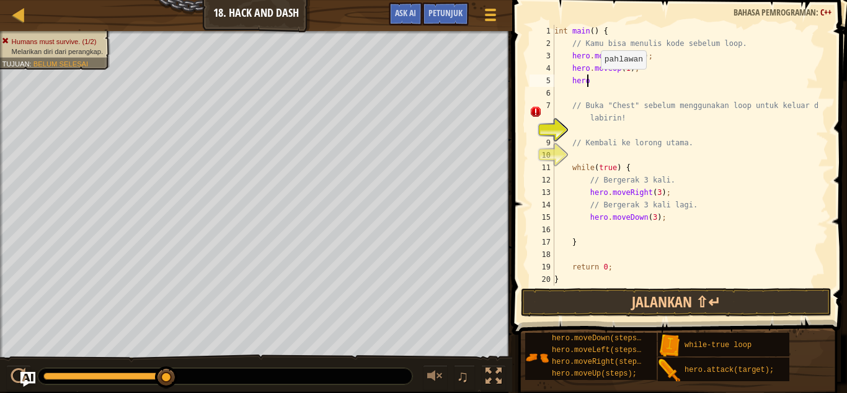
click at [595, 81] on div "int main ( ) { // Kamu bisa menulis kode sebelum loop. hero . moveRight ( 1 ) ;…" at bounding box center [685, 167] width 266 height 285
type textarea "h"
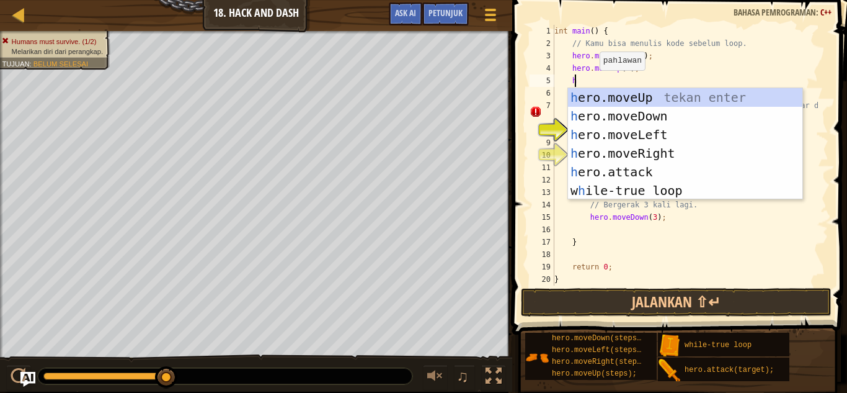
scroll to position [6, 1]
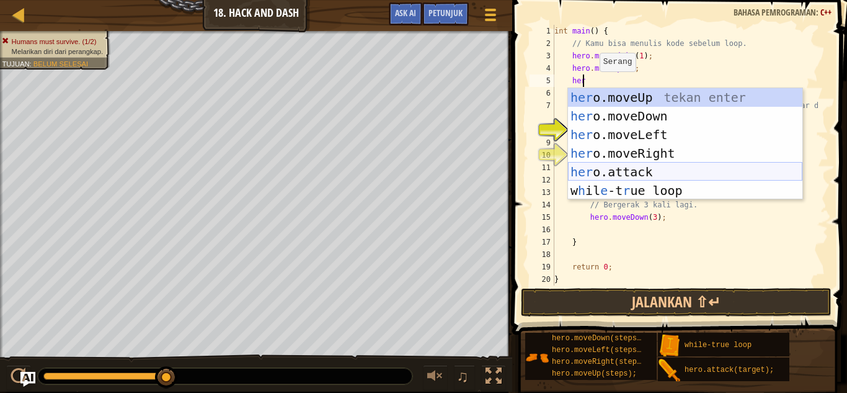
click at [654, 168] on div "her o.moveUp tekan enter her o.moveDown tekan enter her o.moveLeft tekan enter …" at bounding box center [685, 162] width 235 height 149
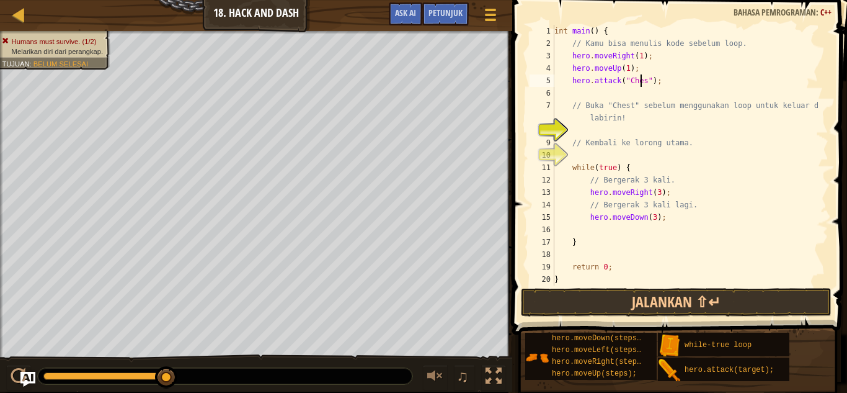
type textarea "hero.attack("Chest");"
click at [663, 78] on div "int main ( ) { // Kamu bisa menulis kode sebelum loop. hero . moveRight ( 1 ) ;…" at bounding box center [685, 167] width 266 height 285
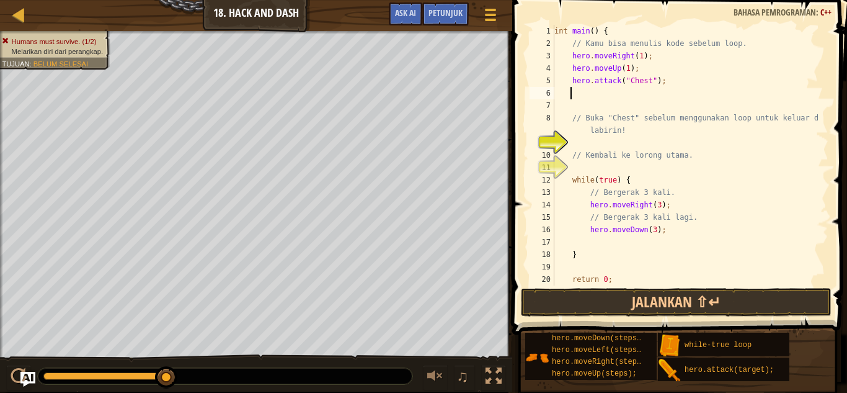
scroll to position [6, 0]
type textarea "hero.attack("Chest");"
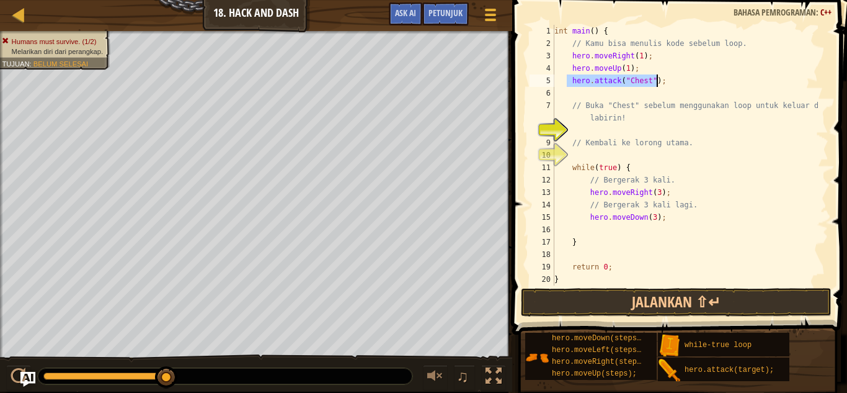
drag, startPoint x: 567, startPoint y: 80, endPoint x: 661, endPoint y: 80, distance: 93.7
click at [661, 80] on div "int main ( ) { // Kamu bisa menulis kode sebelum loop. hero . moveRight ( 1 ) ;…" at bounding box center [685, 167] width 266 height 285
type textarea "hero.moveUp(1);"
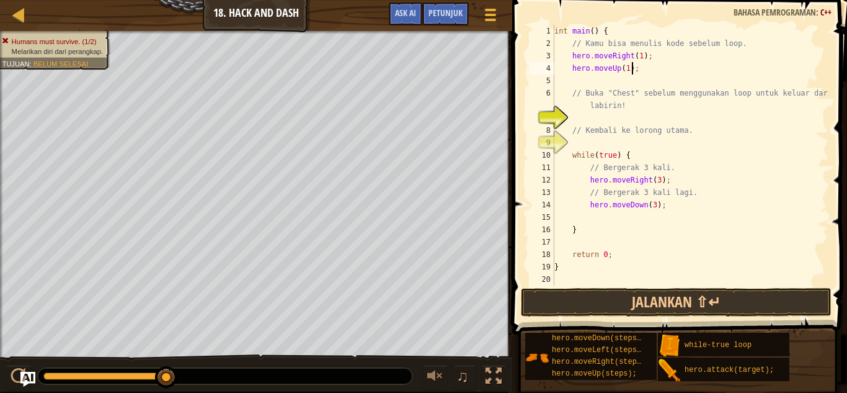
click at [598, 122] on div "int main ( ) { // Kamu bisa menulis kode sebelum loop. hero . moveRight ( 1 ) ;…" at bounding box center [690, 167] width 277 height 285
paste textarea "hero.attack("Chest");"
type textarea "hero.attack("Chest");"
click at [616, 148] on div "int main ( ) { // Kamu bisa menulis kode sebelum loop. hero . moveRight ( 1 ) ;…" at bounding box center [690, 167] width 277 height 285
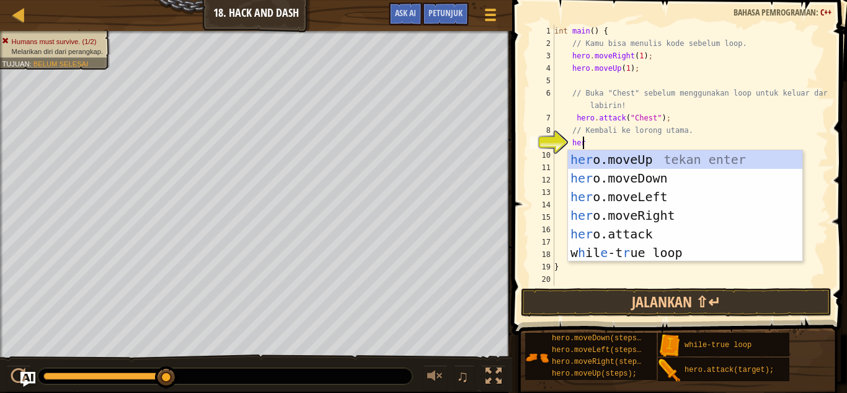
type textarea "hero"
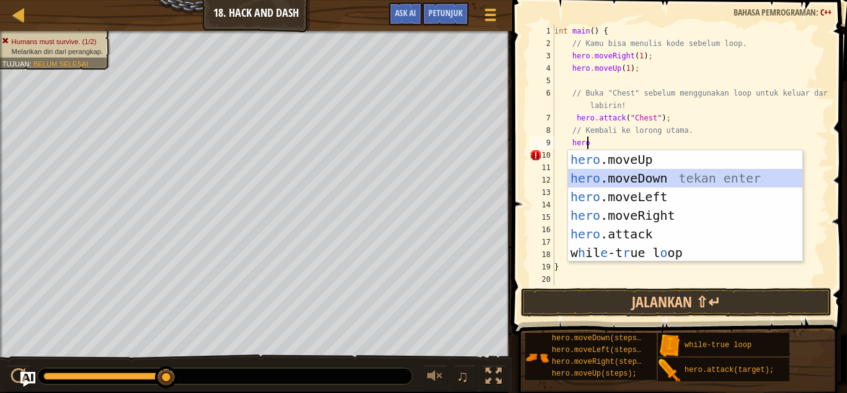
click at [652, 177] on div "hero .moveUp tekan enter hero .moveDown tekan enter hero .moveLeft tekan enter …" at bounding box center [685, 224] width 235 height 149
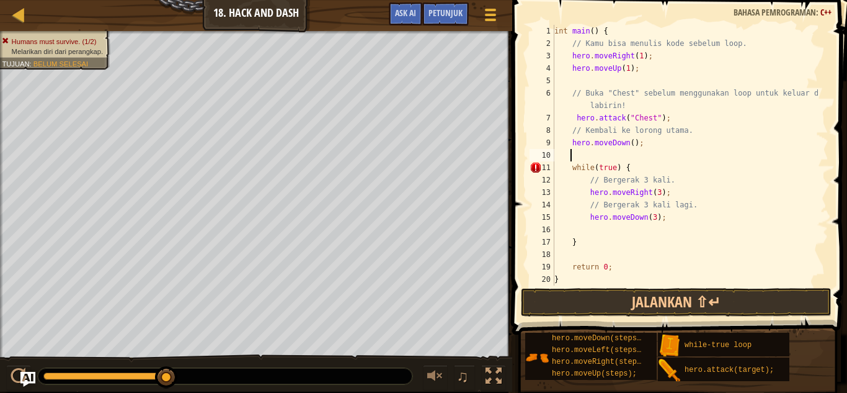
click at [625, 145] on div "int main ( ) { // Kamu bisa menulis kode sebelum loop. hero . moveRight ( 1 ) ;…" at bounding box center [685, 167] width 266 height 285
click at [628, 146] on div "int main ( ) { // Kamu bisa menulis kode sebelum loop. hero . moveRight ( 1 ) ;…" at bounding box center [685, 167] width 266 height 285
type textarea "hero.moveDown(1);"
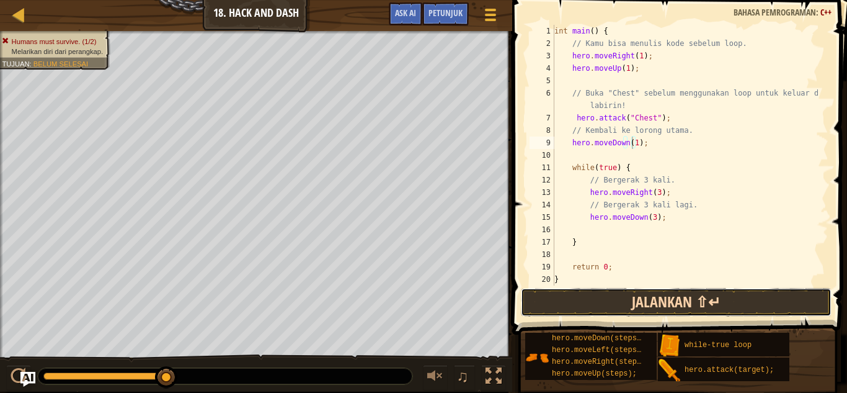
drag, startPoint x: 749, startPoint y: 295, endPoint x: 733, endPoint y: 293, distance: 16.9
click at [749, 297] on button "Jalankan ⇧↵" at bounding box center [676, 302] width 311 height 29
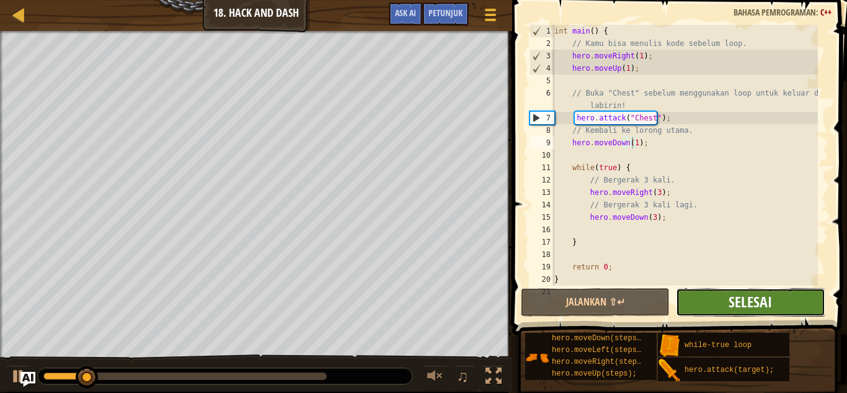
click at [733, 292] on span "Selesai" at bounding box center [750, 302] width 43 height 20
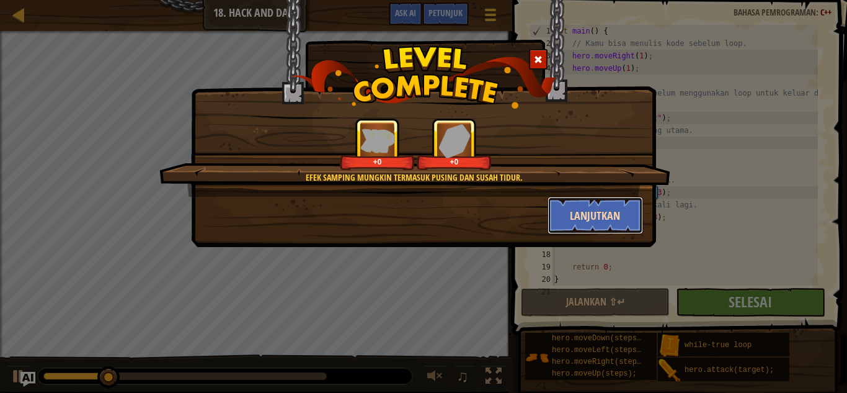
click at [625, 210] on button "Lanjutkan" at bounding box center [596, 215] width 96 height 37
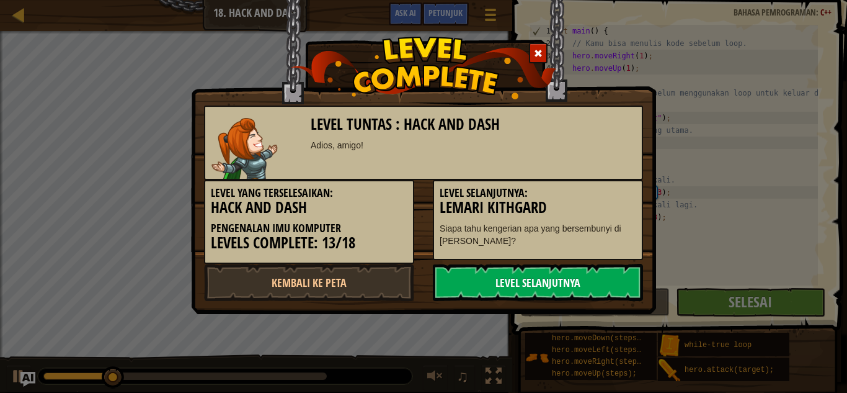
click at [571, 280] on link "Level Selanjutnya" at bounding box center [538, 282] width 210 height 37
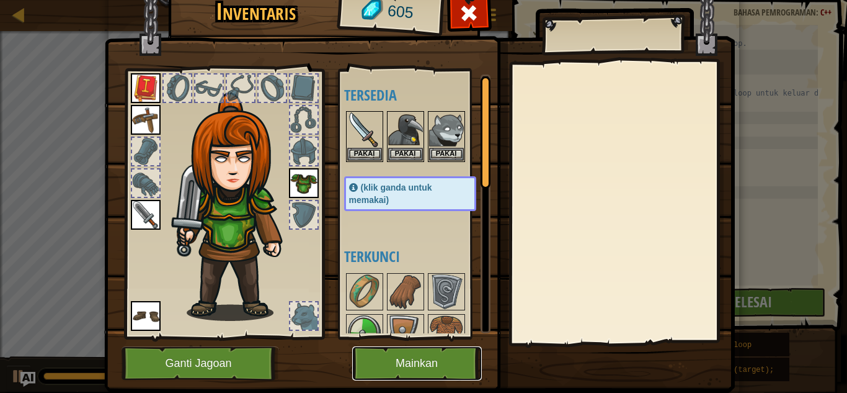
click at [399, 365] on button "Mainkan" at bounding box center [417, 363] width 130 height 34
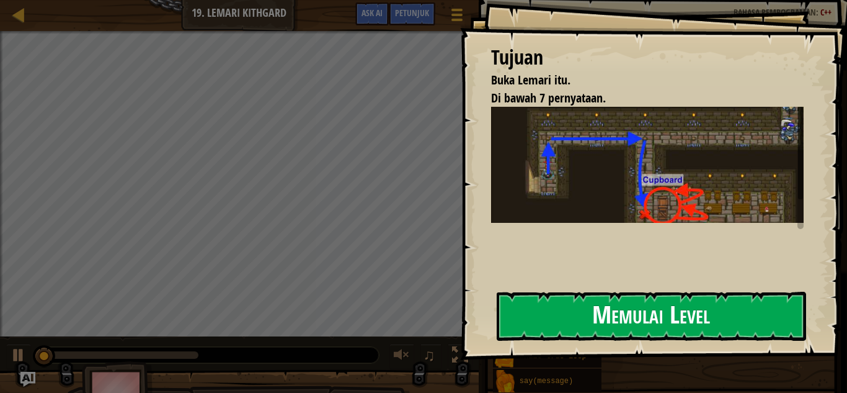
click at [706, 300] on button "Memulai Level" at bounding box center [652, 316] width 310 height 49
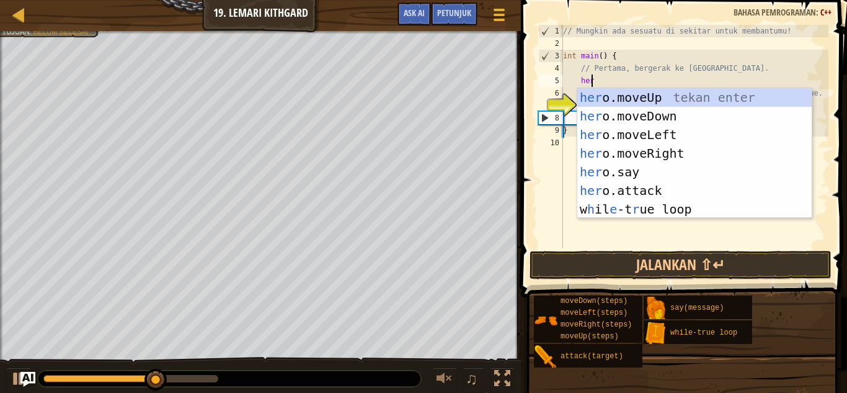
scroll to position [6, 2]
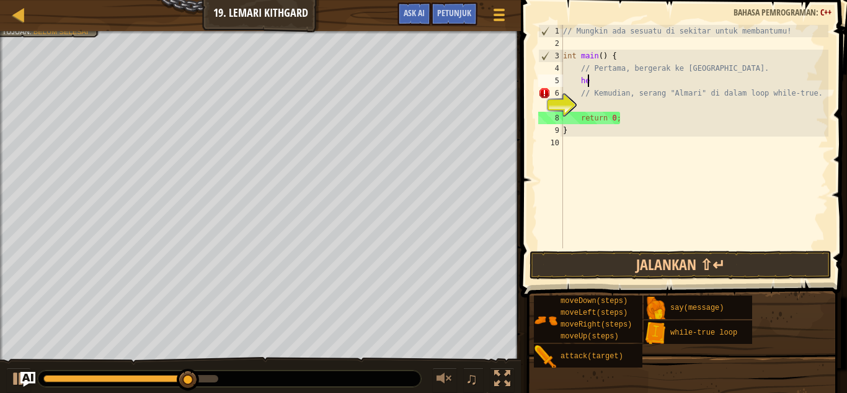
type textarea "h"
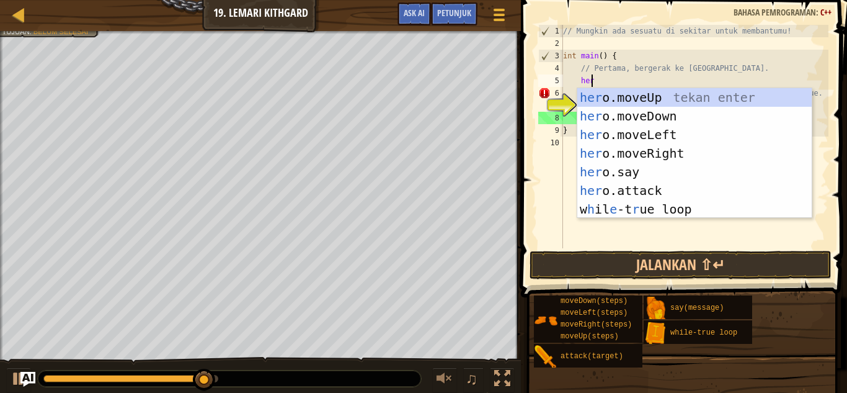
type textarea "hero"
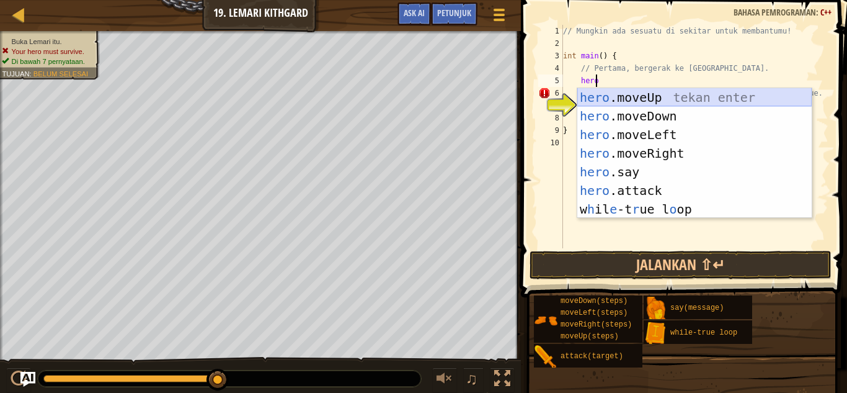
click at [661, 92] on div "hero .moveUp tekan enter hero .moveDown tekan enter hero .moveLeft tekan enter …" at bounding box center [695, 172] width 235 height 168
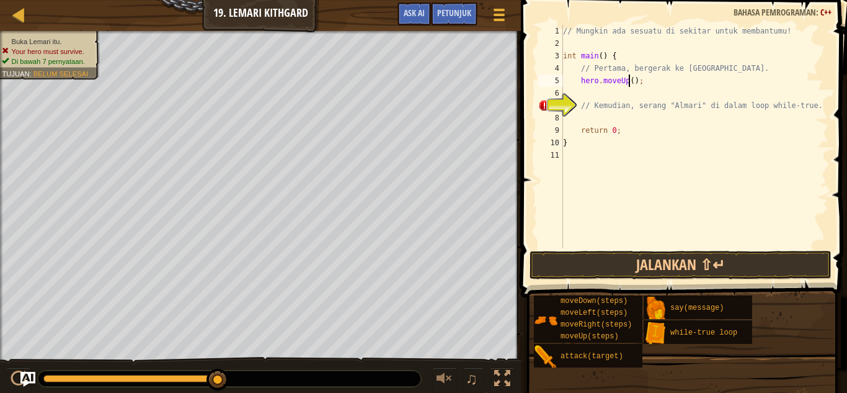
click at [631, 83] on div "// Mungkin ada sesuatu di sekitar untuk membantumu! int main ( ) { // Pertama, …" at bounding box center [695, 149] width 268 height 248
type textarea "hero.moveUp(1);"
click at [642, 84] on div "// Mungkin ada sesuatu di sekitar untuk membantumu! int main ( ) { // Pertama, …" at bounding box center [695, 149] width 268 height 248
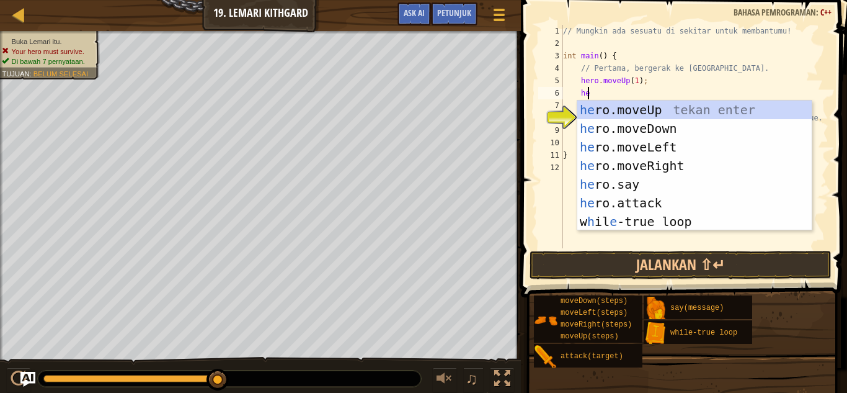
scroll to position [6, 2]
type textarea "hero"
click at [689, 166] on div "hero .moveUp tekan enter hero .moveDown tekan enter hero .moveLeft tekan enter …" at bounding box center [695, 185] width 235 height 168
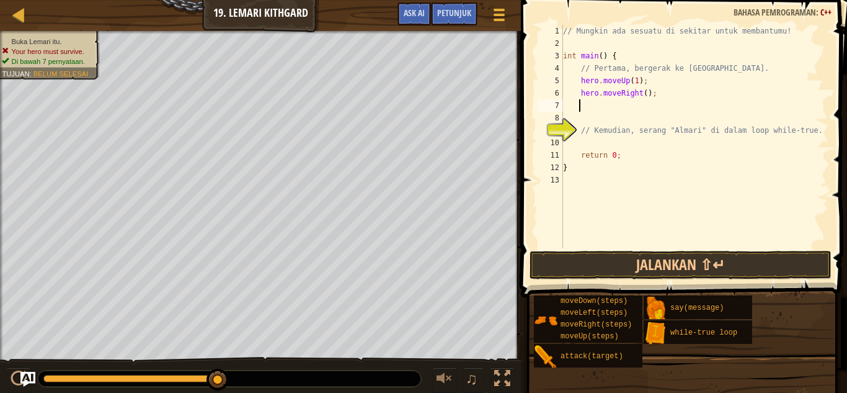
scroll to position [6, 1]
click at [642, 91] on div "// Mungkin ada sesuatu di sekitar untuk membantumu! int main ( ) { // Pertama, …" at bounding box center [695, 149] width 268 height 248
click at [657, 93] on div "// Mungkin ada sesuatu di sekitar untuk membantumu! int main ( ) { // Pertama, …" at bounding box center [695, 149] width 268 height 248
type textarea "hero.moveRight(2);"
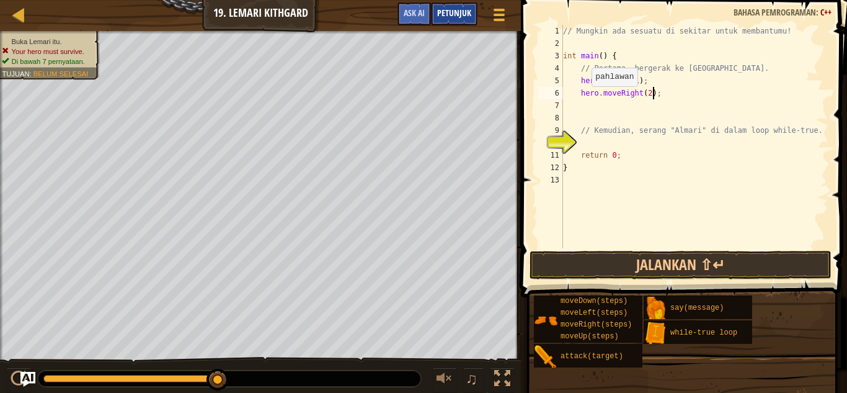
click at [453, 17] on span "Petunjuk" at bounding box center [454, 13] width 34 height 12
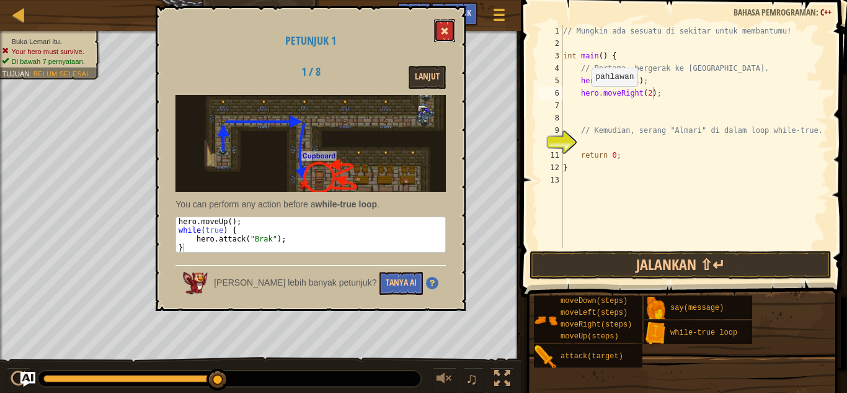
click at [449, 36] on button at bounding box center [444, 30] width 21 height 23
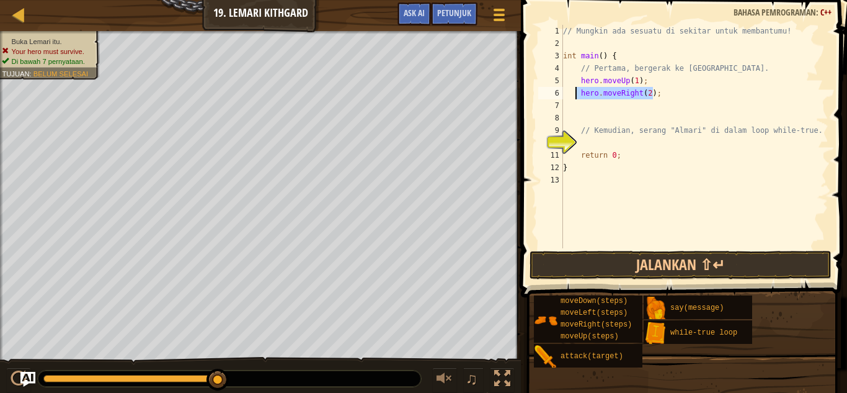
drag, startPoint x: 653, startPoint y: 94, endPoint x: 576, endPoint y: 97, distance: 77.6
click at [576, 97] on div "// Mungkin ada sesuatu di sekitar untuk membantumu! int main ( ) { // Pertama, …" at bounding box center [695, 149] width 268 height 248
type textarea "hero.moveUp(1);"
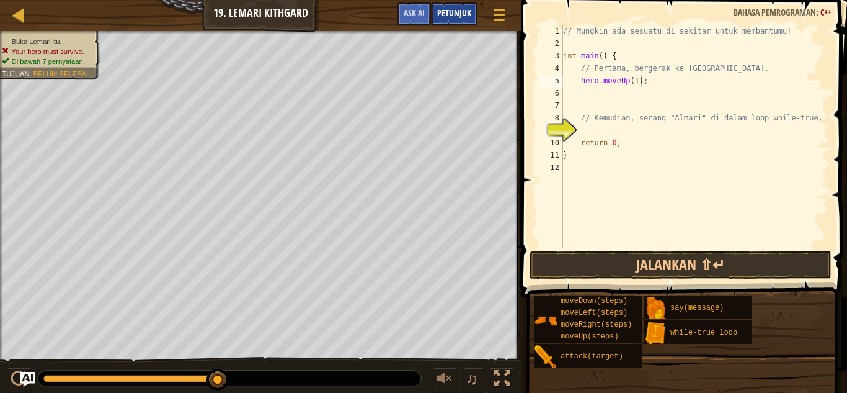
click at [456, 16] on span "Petunjuk" at bounding box center [454, 13] width 34 height 12
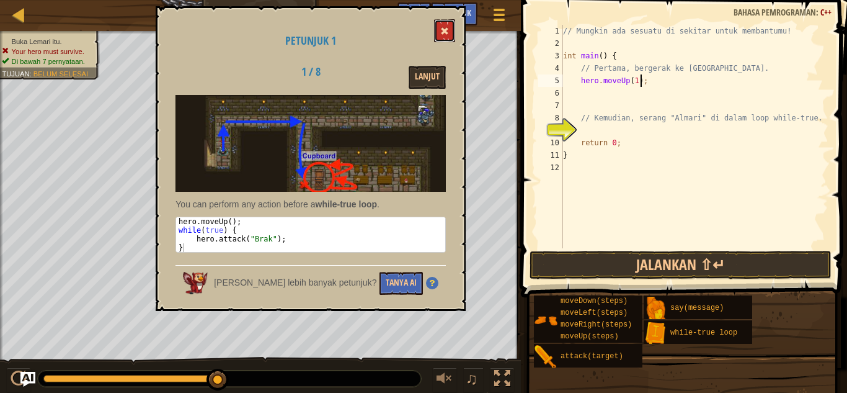
click at [440, 35] on button at bounding box center [444, 30] width 21 height 23
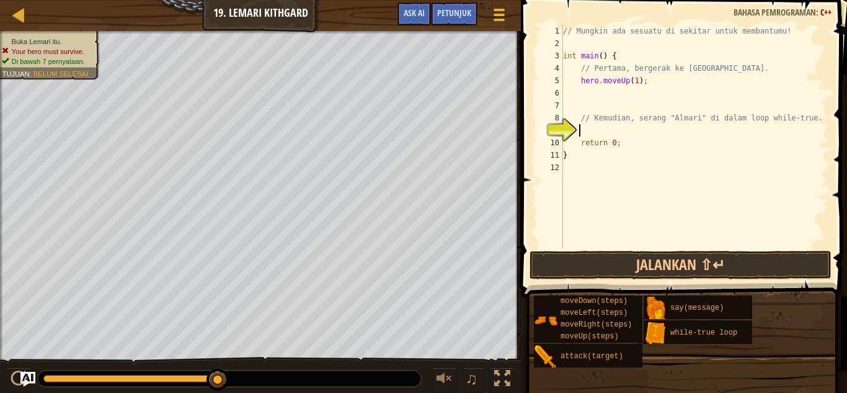
click at [594, 128] on div "// Mungkin ada sesuatu di sekitar untuk membantumu! int main ( ) { // Pertama, …" at bounding box center [695, 149] width 268 height 248
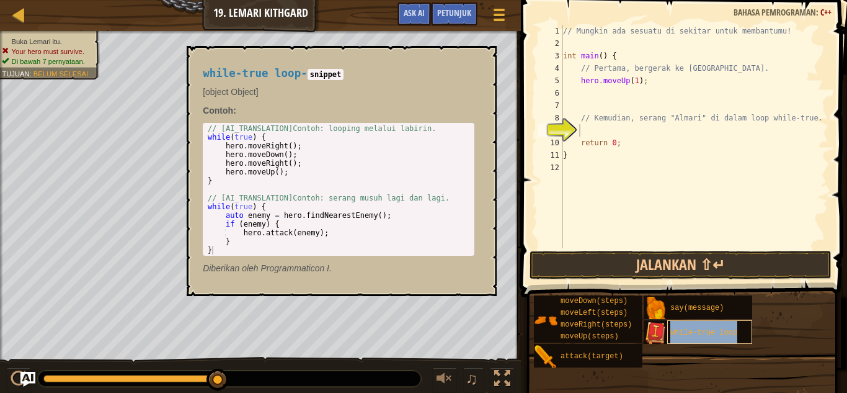
click at [731, 330] on span "while-true loop" at bounding box center [704, 332] width 67 height 9
click at [720, 341] on div "while-true loop" at bounding box center [710, 332] width 85 height 24
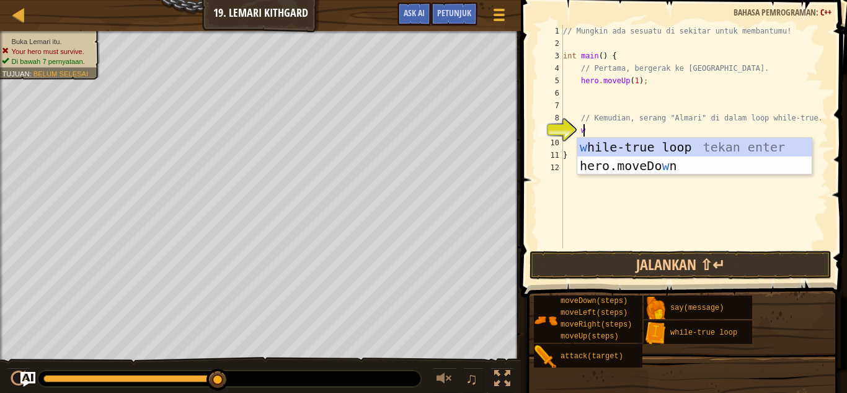
scroll to position [6, 1]
type textarea "wh"
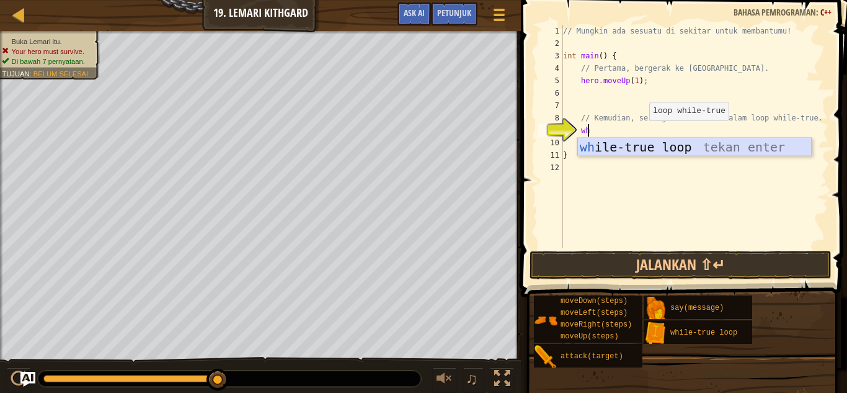
click at [653, 152] on div "wh ile-true loop tekan enter" at bounding box center [695, 166] width 235 height 56
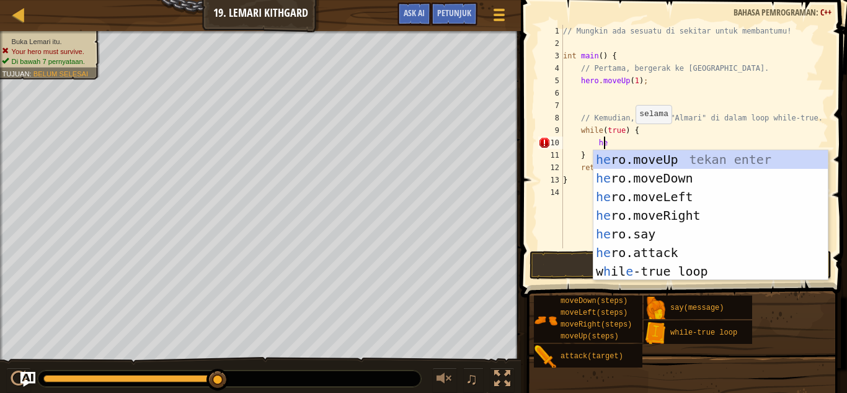
scroll to position [6, 3]
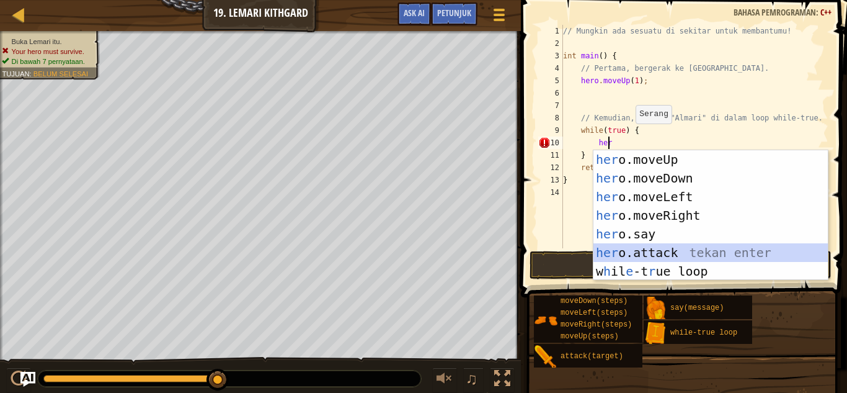
click at [617, 246] on div "her o.moveUp tekan enter her o.moveDown tekan enter her o.moveLeft tekan enter …" at bounding box center [711, 234] width 235 height 168
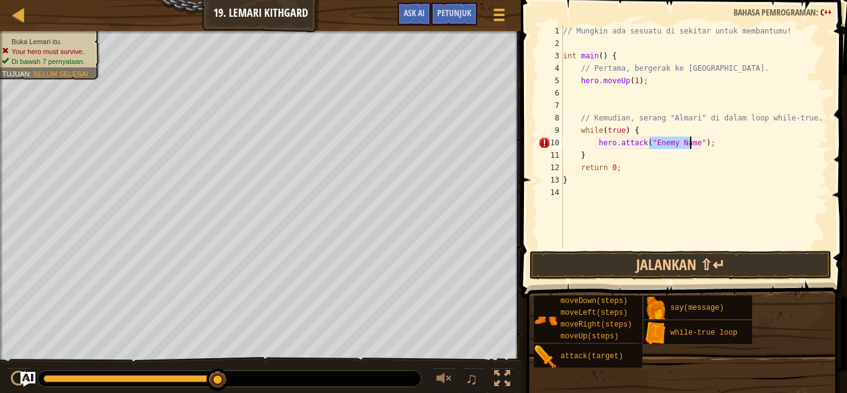
click at [457, 14] on span "Petunjuk" at bounding box center [454, 13] width 34 height 12
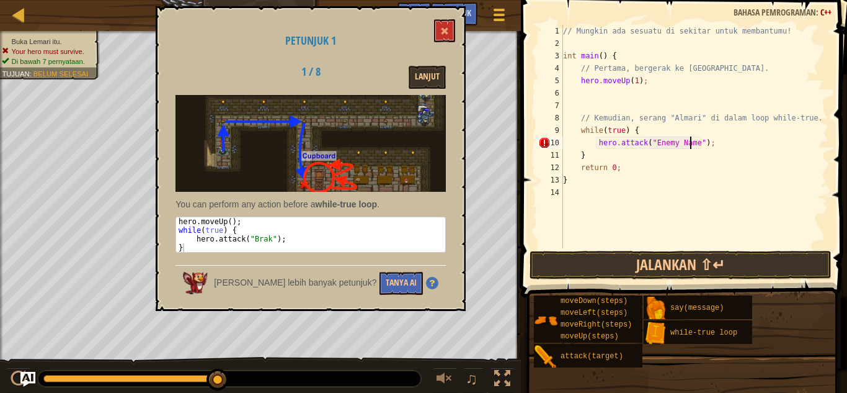
click at [457, 14] on div "Petunjuk 1 1 / 8 Lanjut You can perform any action before a while-true loop . 1…" at bounding box center [311, 158] width 310 height 305
click at [442, 24] on button at bounding box center [444, 30] width 21 height 23
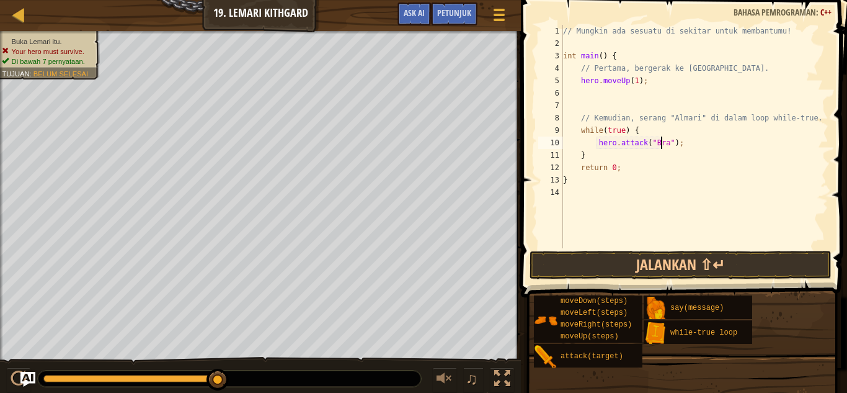
scroll to position [6, 9]
click at [726, 264] on button "Jalankan ⇧↵" at bounding box center [681, 265] width 302 height 29
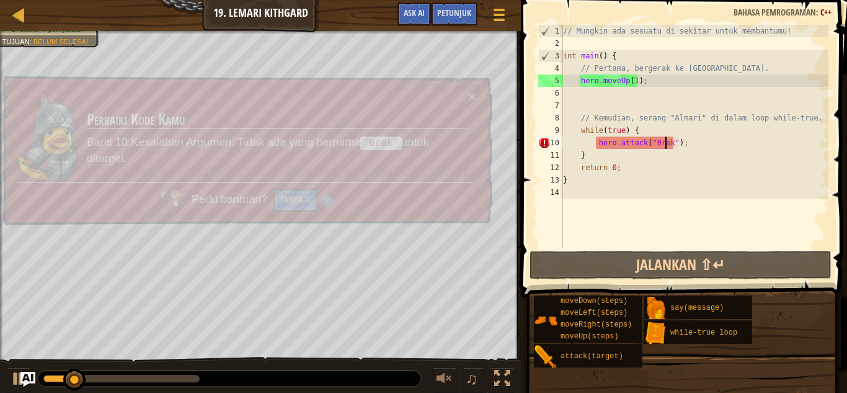
click at [644, 83] on div "// Mungkin ada sesuatu di sekitar untuk membantumu! int main ( ) { // Pertama, …" at bounding box center [695, 149] width 268 height 248
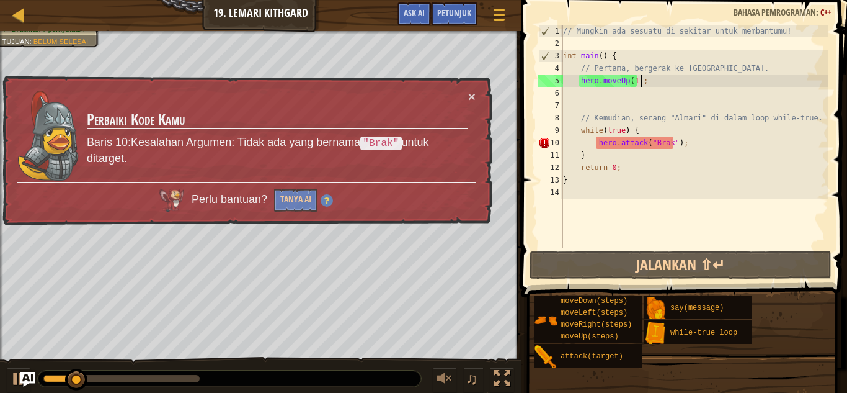
scroll to position [6, 6]
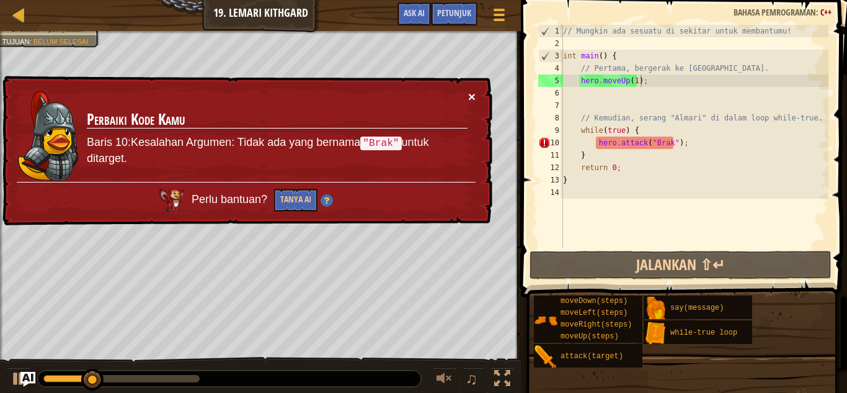
click at [473, 96] on button "×" at bounding box center [471, 95] width 7 height 13
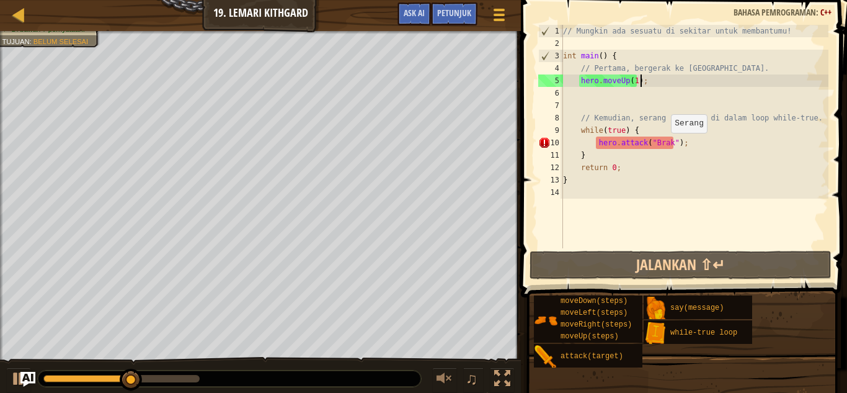
click at [666, 146] on div "// Mungkin ada sesuatu di sekitar untuk membantumu! int main ( ) { // Pertama, …" at bounding box center [695, 149] width 268 height 248
type textarea "hero.attack("Brak");"
click at [633, 97] on div "// Mungkin ada sesuatu di sekitar untuk membantumu! int main ( ) { // Pertama, …" at bounding box center [695, 149] width 268 height 248
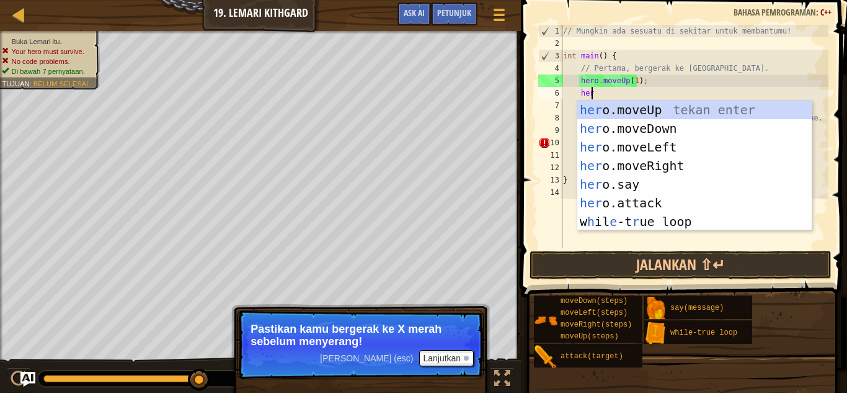
scroll to position [6, 2]
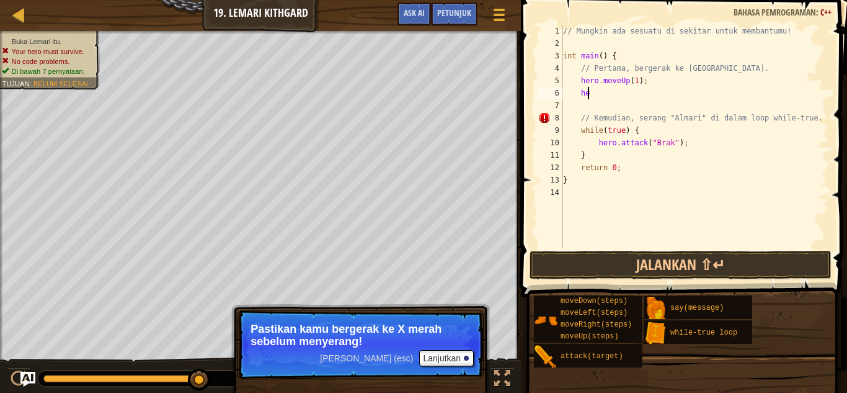
type textarea "h"
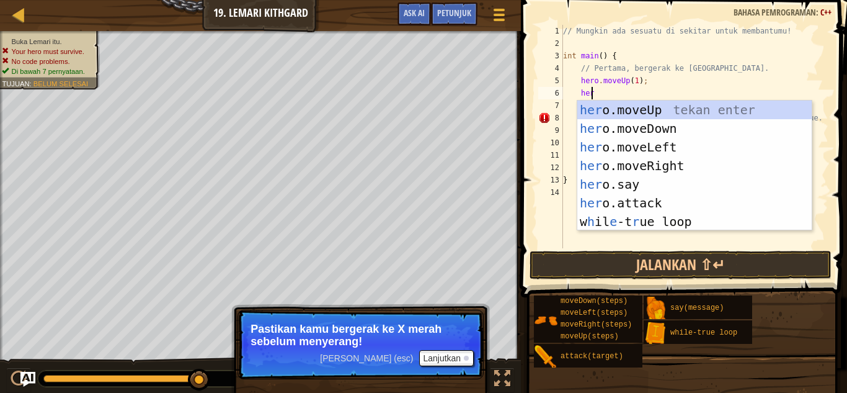
type textarea "hero"
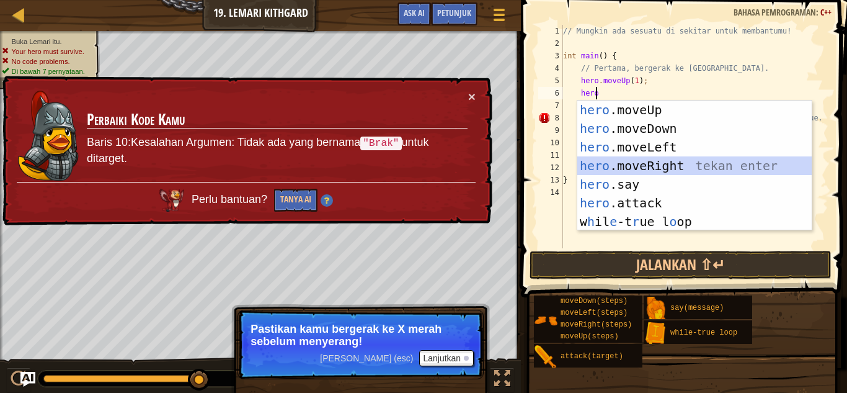
click at [667, 164] on div "hero .moveUp tekan enter hero .moveDown tekan enter hero .moveLeft tekan enter …" at bounding box center [695, 185] width 235 height 168
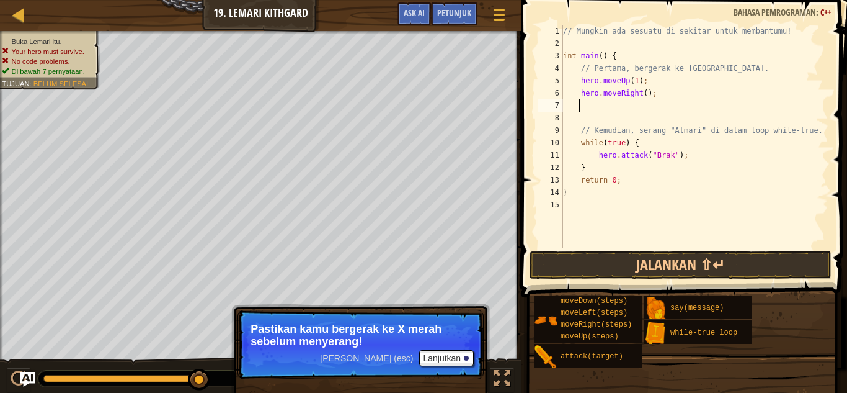
click at [643, 91] on div "// Mungkin ada sesuatu di sekitar untuk membantumu! int main ( ) { // Pertama, …" at bounding box center [695, 149] width 268 height 248
type textarea "hero.moveRight(2);"
click at [653, 94] on div "// Mungkin ada sesuatu di sekitar untuk membantumu! int main ( ) { // Pertama, …" at bounding box center [695, 149] width 268 height 248
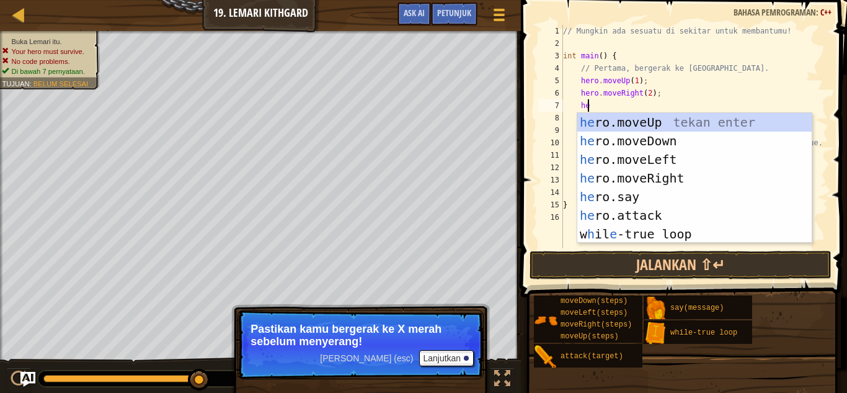
scroll to position [6, 2]
type textarea "hero"
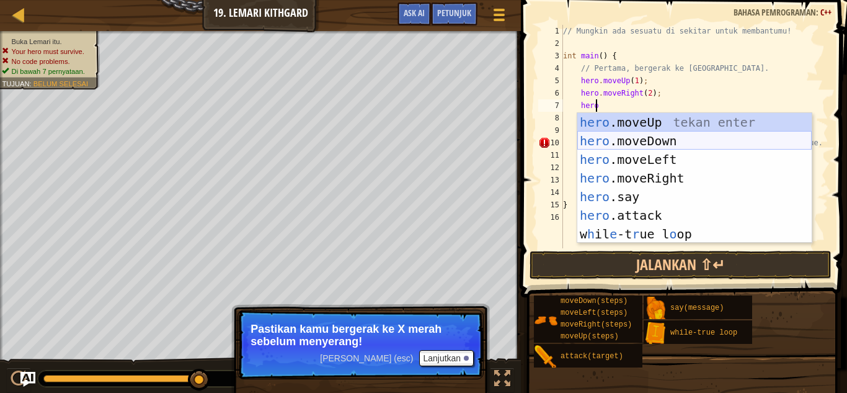
click at [678, 138] on div "hero .moveUp tekan enter hero .moveDown tekan enter hero .moveLeft tekan enter …" at bounding box center [695, 197] width 235 height 168
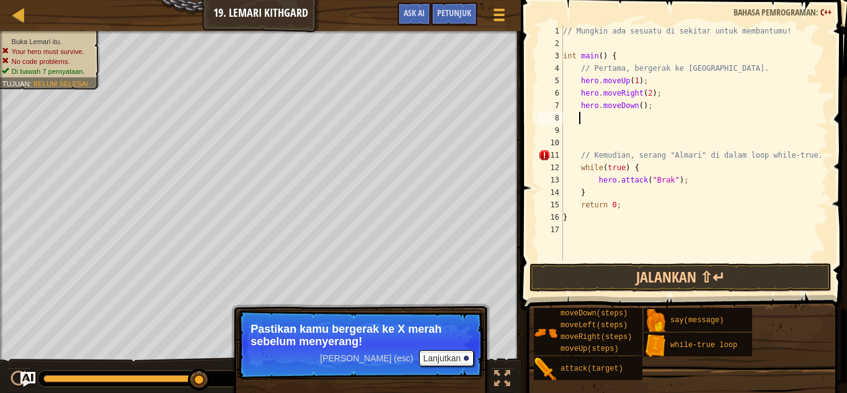
scroll to position [6, 1]
click at [637, 110] on div "// Mungkin ada sesuatu di sekitar untuk membantumu! int main ( ) { // Pertama, …" at bounding box center [695, 155] width 268 height 261
drag, startPoint x: 666, startPoint y: 181, endPoint x: 651, endPoint y: 181, distance: 14.9
click at [651, 181] on div "// Mungkin ada sesuatu di sekitar untuk membantumu! int main ( ) { // Pertama, …" at bounding box center [695, 155] width 268 height 261
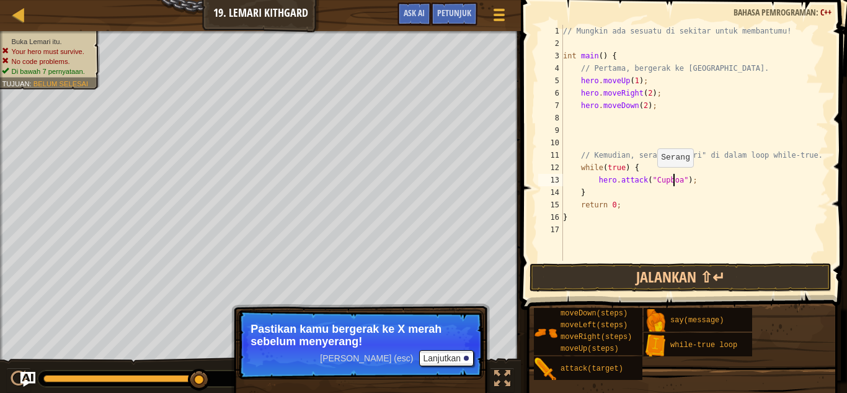
scroll to position [6, 10]
type textarea "hero.attack("Cupboard");"
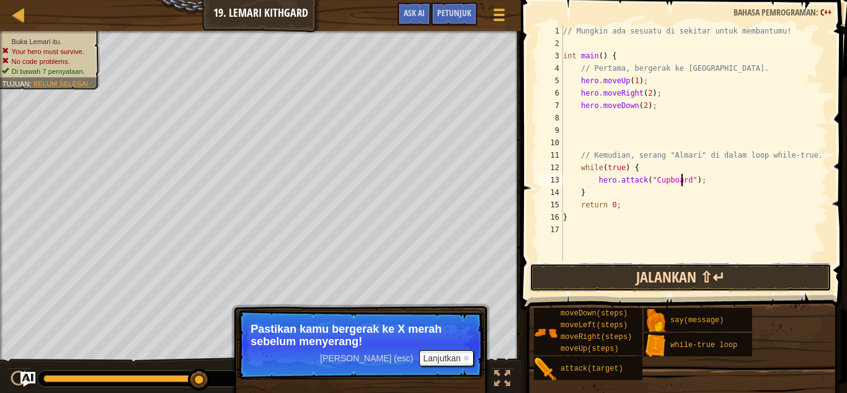
click at [659, 279] on button "Jalankan ⇧↵" at bounding box center [681, 277] width 302 height 29
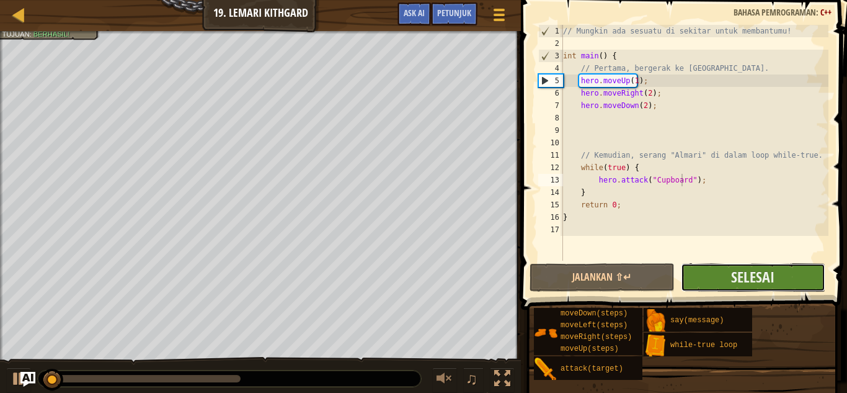
click at [795, 274] on button "Selesai" at bounding box center [753, 277] width 145 height 29
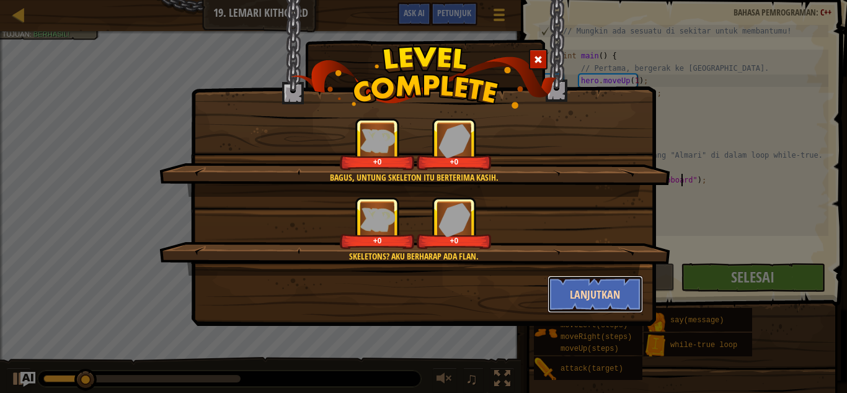
click at [633, 299] on button "Lanjutkan" at bounding box center [596, 293] width 96 height 37
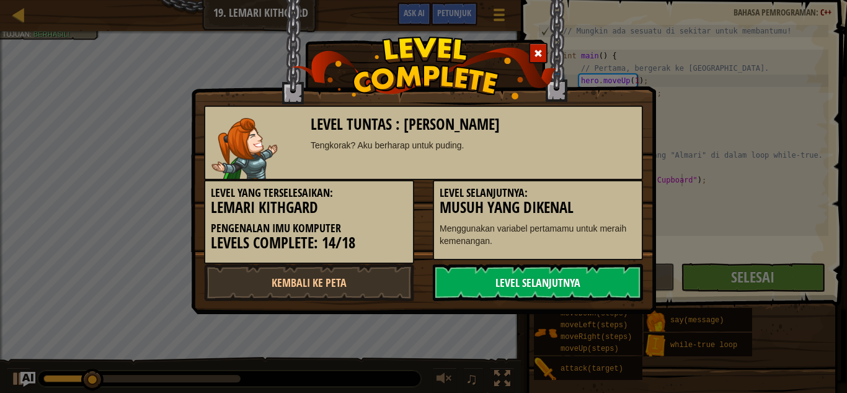
click at [585, 280] on link "Level Selanjutnya" at bounding box center [538, 282] width 210 height 37
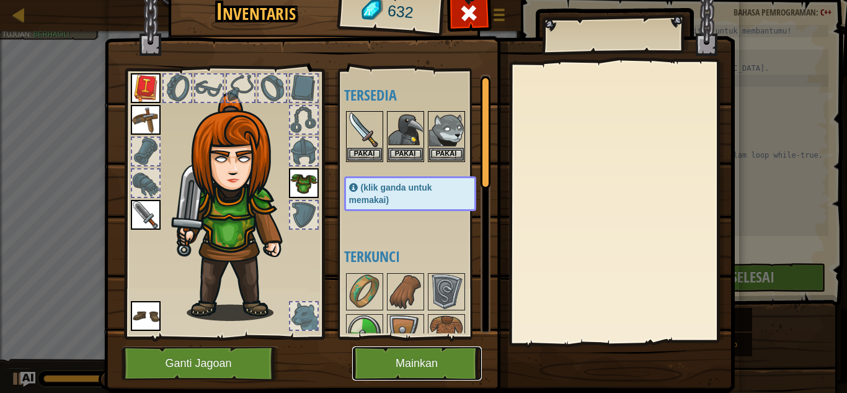
click at [393, 368] on button "Mainkan" at bounding box center [417, 363] width 130 height 34
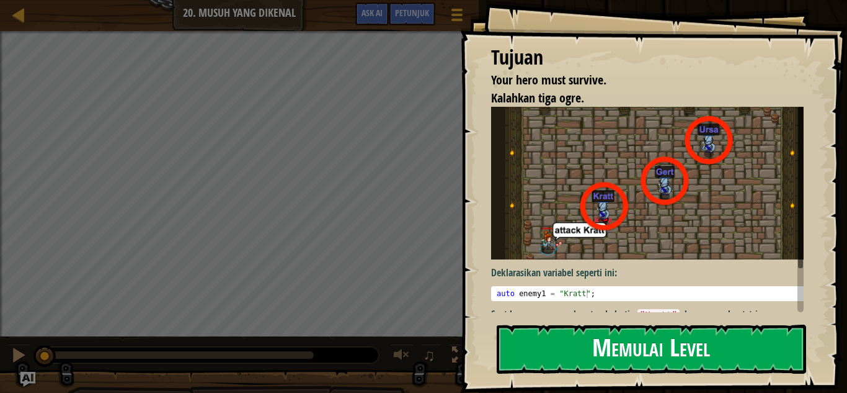
click at [615, 362] on button "Memulai Level" at bounding box center [652, 348] width 310 height 49
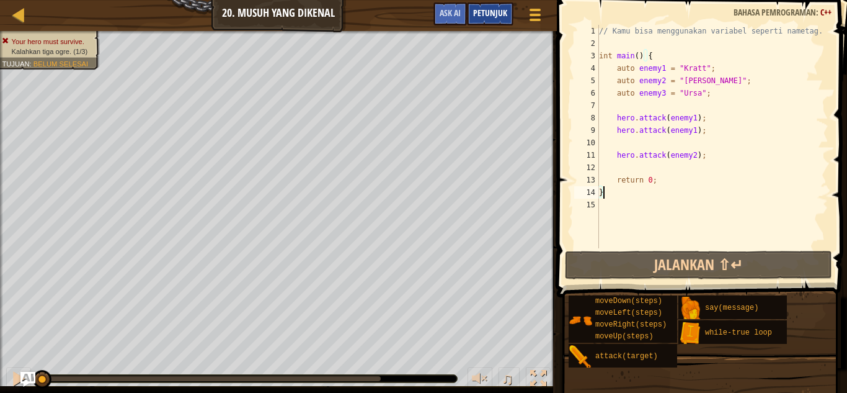
click at [493, 16] on span "Petunjuk" at bounding box center [490, 13] width 34 height 12
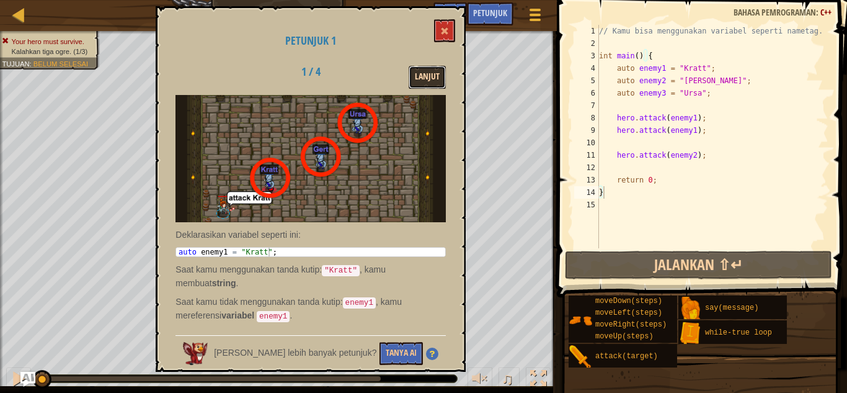
click at [426, 70] on button "Lanjut" at bounding box center [427, 77] width 37 height 23
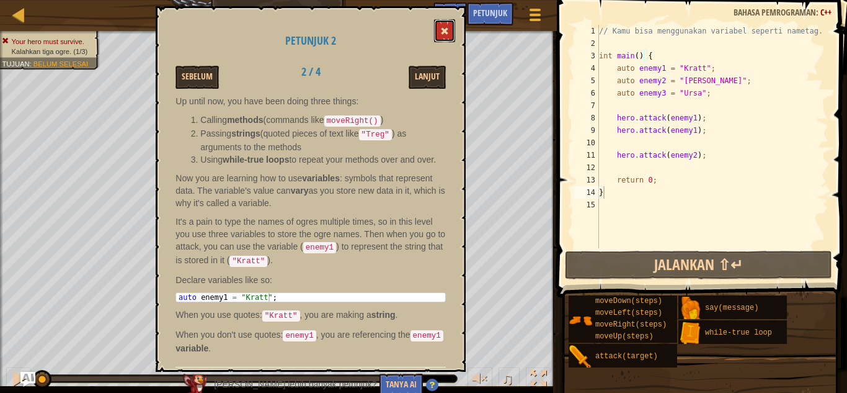
click at [449, 37] on button at bounding box center [444, 30] width 21 height 23
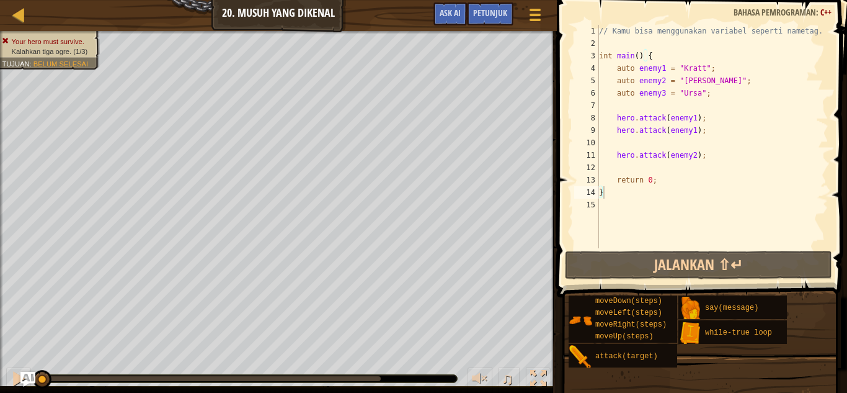
click at [665, 56] on div "// Kamu bisa menggunakan variabel seperti nametag. int main ( ) { auto enemy1 =…" at bounding box center [713, 149] width 232 height 248
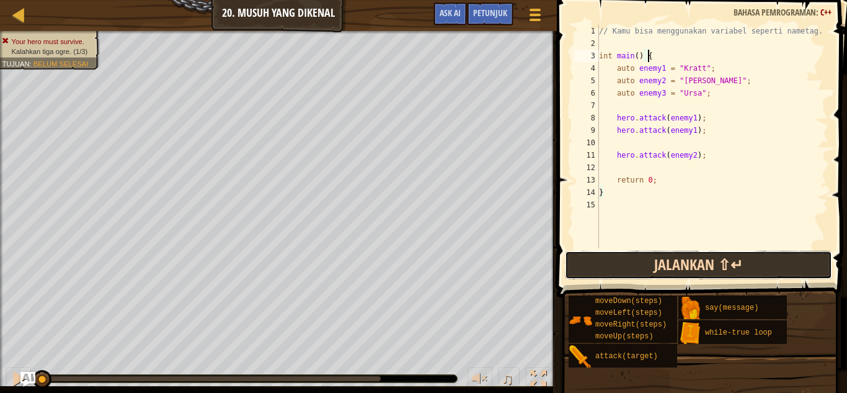
click at [700, 276] on button "Jalankan ⇧↵" at bounding box center [698, 265] width 267 height 29
click at [699, 274] on button "Jalankan ⇧↵" at bounding box center [698, 265] width 267 height 29
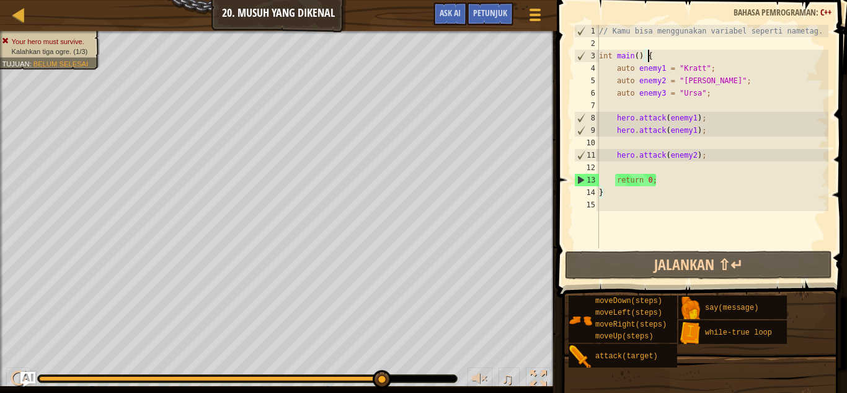
drag, startPoint x: 369, startPoint y: 374, endPoint x: 424, endPoint y: 373, distance: 55.8
click at [424, 373] on div "♫" at bounding box center [278, 375] width 557 height 37
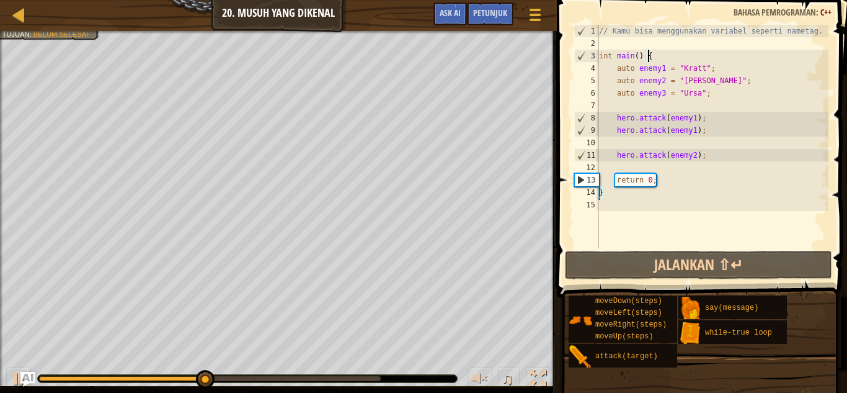
click at [254, 372] on div "♫" at bounding box center [278, 375] width 557 height 37
click at [262, 375] on div at bounding box center [247, 378] width 419 height 7
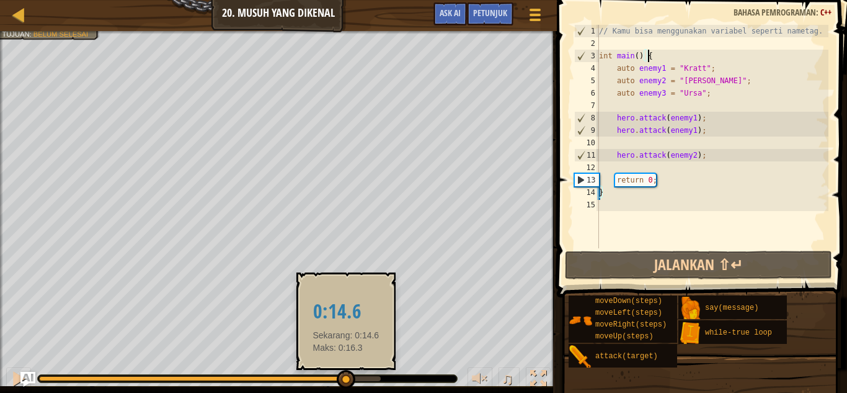
drag, startPoint x: 243, startPoint y: 378, endPoint x: 369, endPoint y: 390, distance: 126.5
click at [369, 390] on div "♫" at bounding box center [278, 375] width 557 height 37
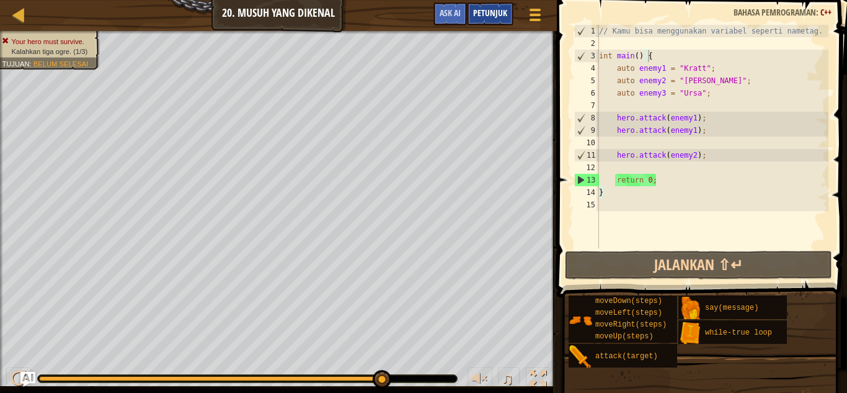
click at [497, 12] on span "Petunjuk" at bounding box center [490, 13] width 34 height 12
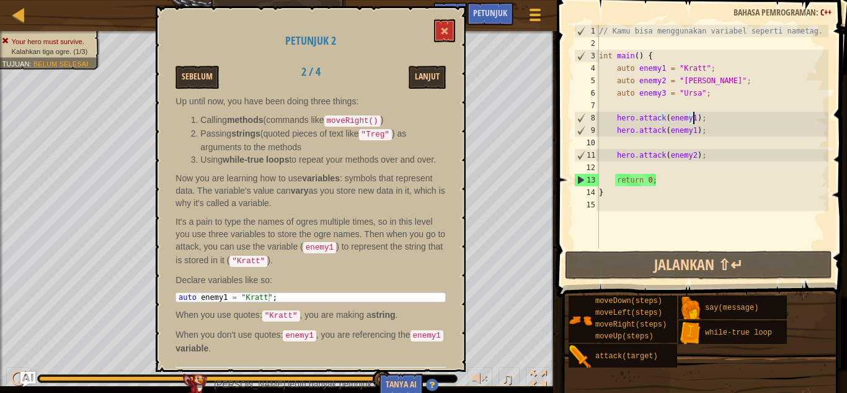
click at [693, 120] on div "// Kamu bisa menggunakan variabel seperti nametag. int main ( ) { auto enemy1 =…" at bounding box center [713, 149] width 232 height 248
click at [690, 118] on div "// Kamu bisa menggunakan variabel seperti nametag. int main ( ) { auto enemy1 =…" at bounding box center [713, 149] width 232 height 248
click at [442, 34] on span at bounding box center [444, 31] width 9 height 9
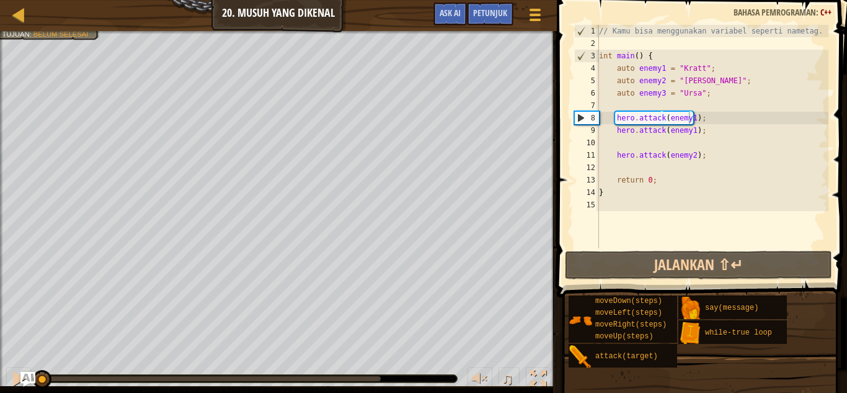
click at [25, 347] on div "Your hero must survive. Kalahkan tiga ogre. (1/3) Tujuan : Belum selesai ♫ Anya…" at bounding box center [423, 212] width 847 height 362
click at [689, 114] on div "// Kamu bisa menggunakan variabel seperti nametag. int main ( ) { auto enemy1 =…" at bounding box center [713, 149] width 232 height 248
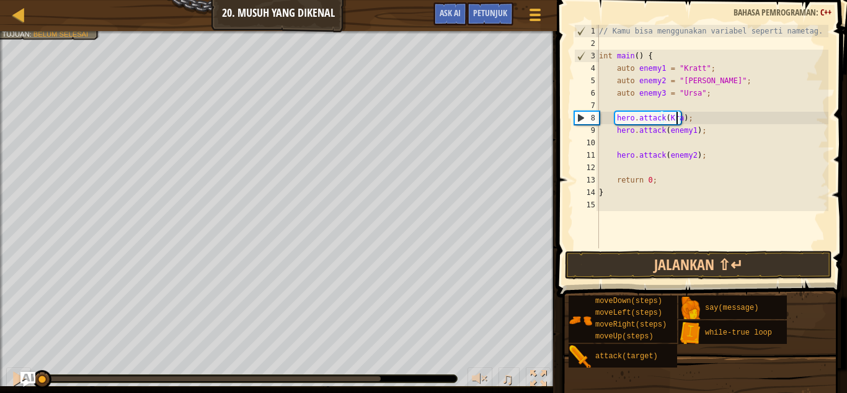
scroll to position [6, 7]
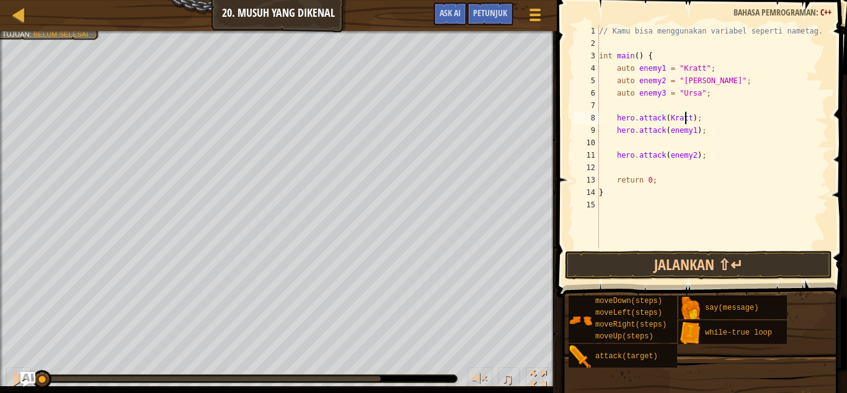
click at [692, 131] on div "// Kamu bisa menggunakan variabel seperti nametag. int main ( ) { auto enemy1 =…" at bounding box center [713, 149] width 232 height 248
drag, startPoint x: 690, startPoint y: 130, endPoint x: 720, endPoint y: 127, distance: 29.4
click at [695, 130] on div "// Kamu bisa menggunakan variabel seperti nametag. int main ( ) { auto enemy1 =…" at bounding box center [713, 149] width 232 height 248
click at [688, 130] on div "// Kamu bisa menggunakan variabel seperti nametag. int main ( ) { auto enemy1 =…" at bounding box center [713, 136] width 232 height 223
click at [689, 159] on div "// Kamu bisa menggunakan variabel seperti nametag. int main ( ) { auto enemy1 =…" at bounding box center [713, 149] width 232 height 248
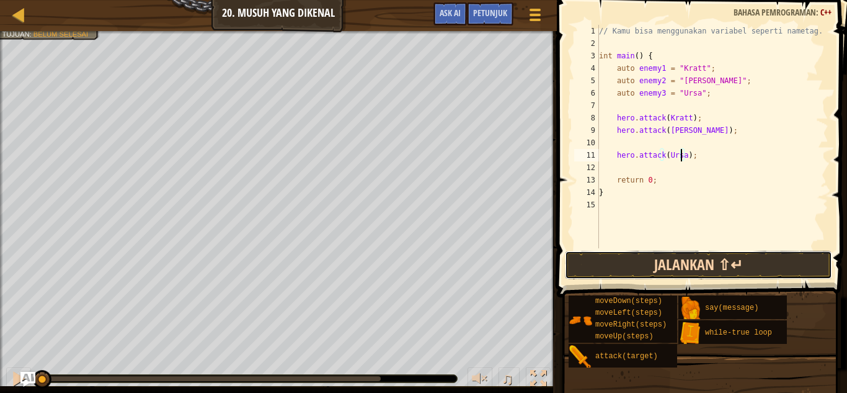
click at [698, 261] on button "Jalankan ⇧↵" at bounding box center [698, 265] width 267 height 29
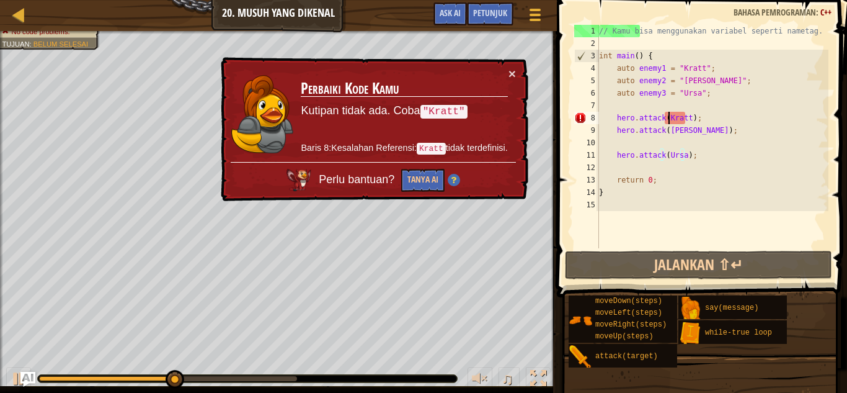
click at [667, 118] on div "// Kamu bisa menggunakan variabel seperti nametag. int main ( ) { auto enemy1 =…" at bounding box center [713, 149] width 232 height 248
click at [664, 119] on div "// Kamu bisa menggunakan variabel seperti nametag. int main ( ) { auto enemy1 =…" at bounding box center [713, 149] width 232 height 248
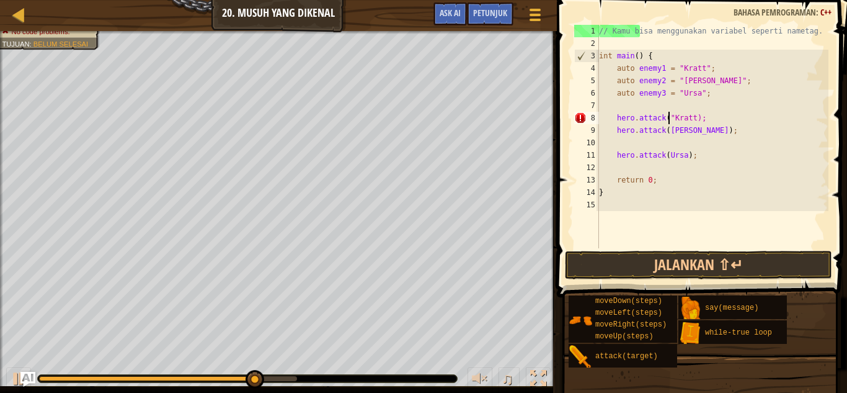
click at [690, 115] on div "// Kamu bisa menggunakan variabel seperti nametag. int main ( ) { auto enemy1 =…" at bounding box center [713, 149] width 232 height 248
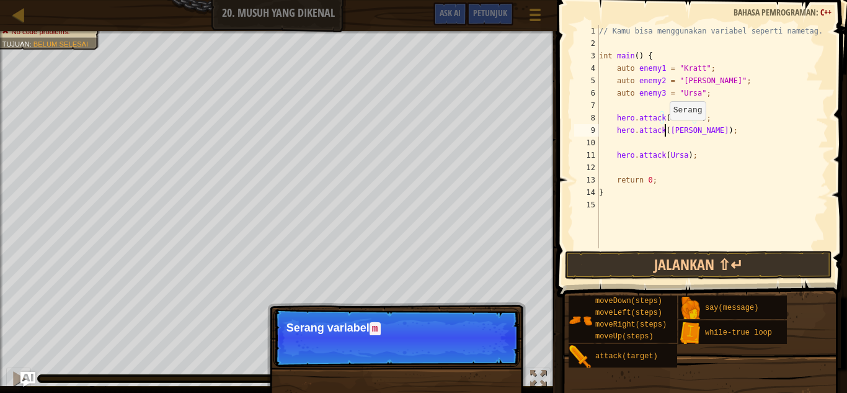
drag, startPoint x: 664, startPoint y: 132, endPoint x: 814, endPoint y: 76, distance: 160.4
click at [664, 132] on div "// Kamu bisa menggunakan variabel seperti nametag. int main ( ) { auto enemy1 =…" at bounding box center [713, 149] width 232 height 248
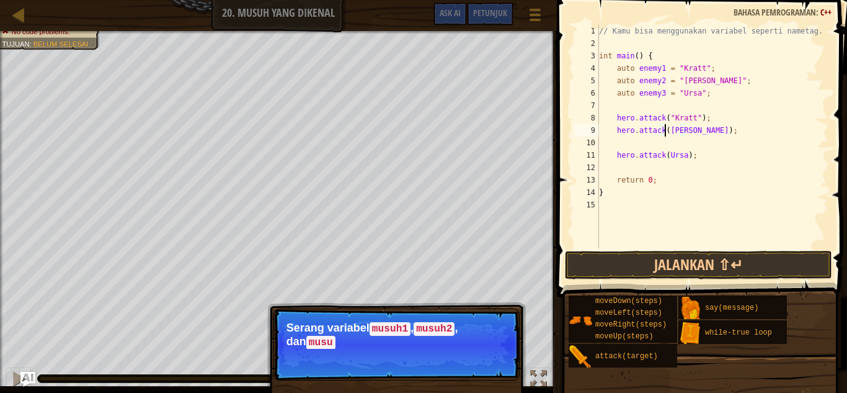
scroll to position [6, 6]
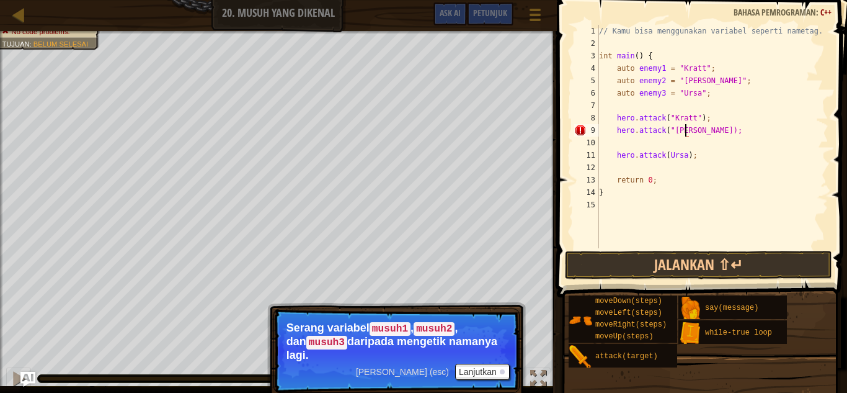
click at [684, 128] on div "// Kamu bisa menggunakan variabel seperti nametag. int main ( ) { auto enemy1 =…" at bounding box center [713, 149] width 232 height 248
drag, startPoint x: 664, startPoint y: 156, endPoint x: 691, endPoint y: 150, distance: 27.4
click at [666, 156] on div "// Kamu bisa menggunakan variabel seperti nametag. int main ( ) { auto enemy1 =…" at bounding box center [713, 149] width 232 height 248
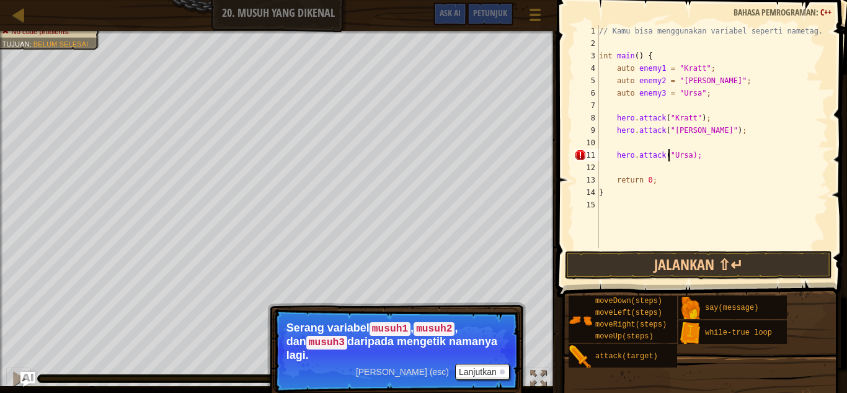
click at [686, 158] on div "// Kamu bisa menggunakan variabel seperti nametag. int main ( ) { auto enemy1 =…" at bounding box center [713, 149] width 232 height 248
type textarea "hero.attack("Ursa");"
click at [777, 256] on button "Jalankan ⇧↵" at bounding box center [698, 265] width 267 height 29
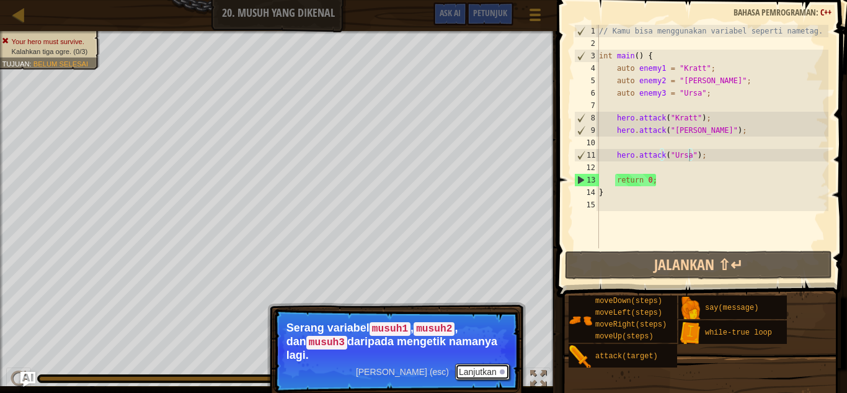
click at [493, 364] on button "Lanjutkan" at bounding box center [482, 372] width 55 height 16
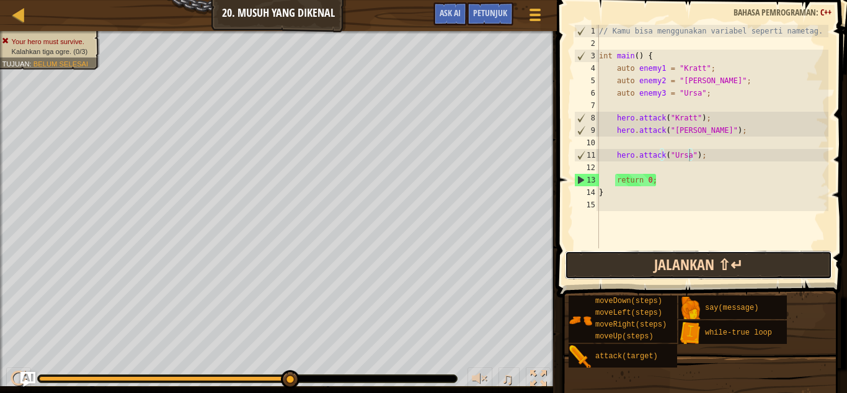
click at [699, 263] on button "Jalankan ⇧↵" at bounding box center [698, 265] width 267 height 29
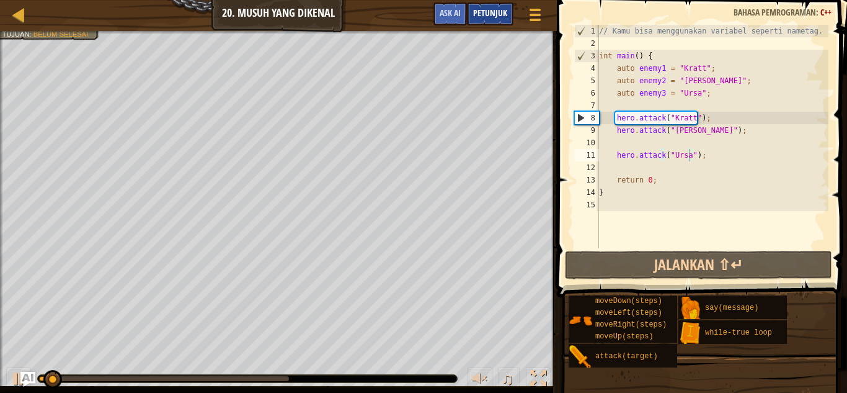
click at [489, 11] on span "Petunjuk" at bounding box center [490, 13] width 34 height 12
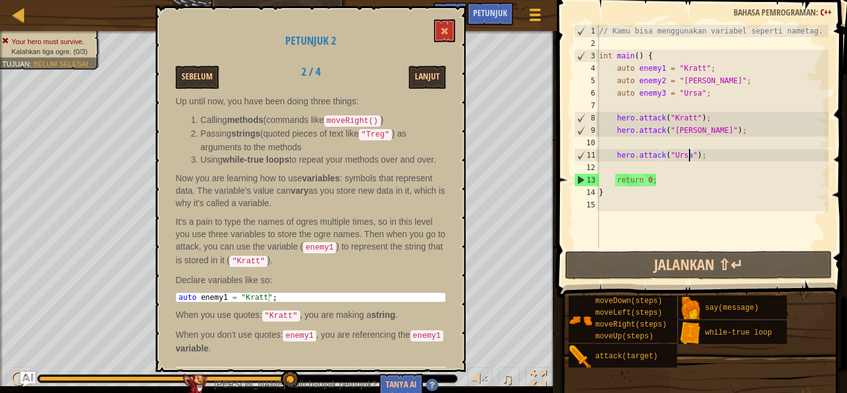
click at [618, 103] on div "// Kamu bisa menggunakan variabel seperti nametag. int main ( ) { auto enemy1 =…" at bounding box center [713, 149] width 232 height 248
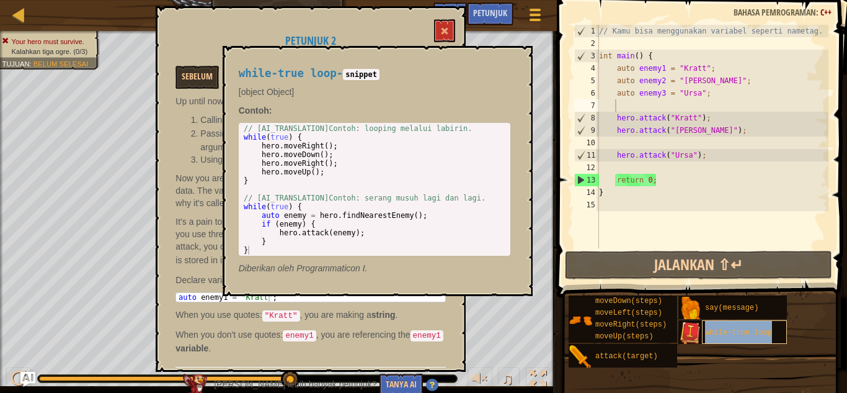
click at [762, 335] on span "while-true loop" at bounding box center [738, 332] width 67 height 9
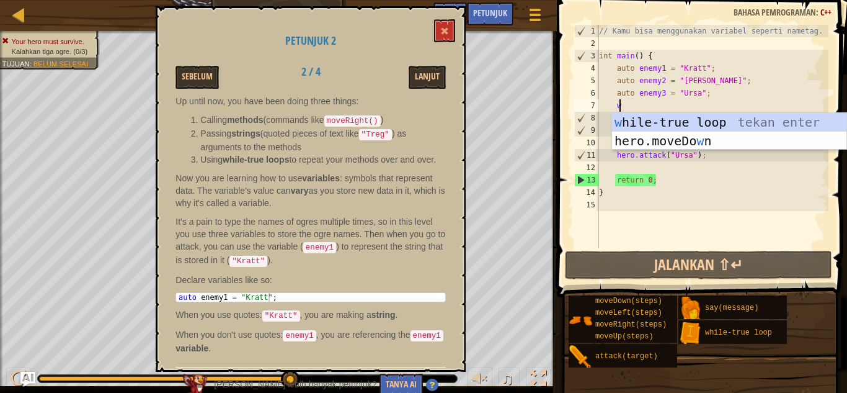
scroll to position [6, 1]
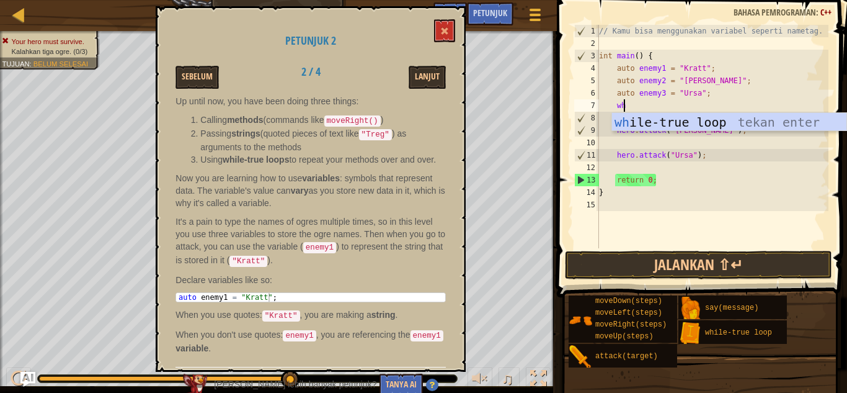
type textarea "whi"
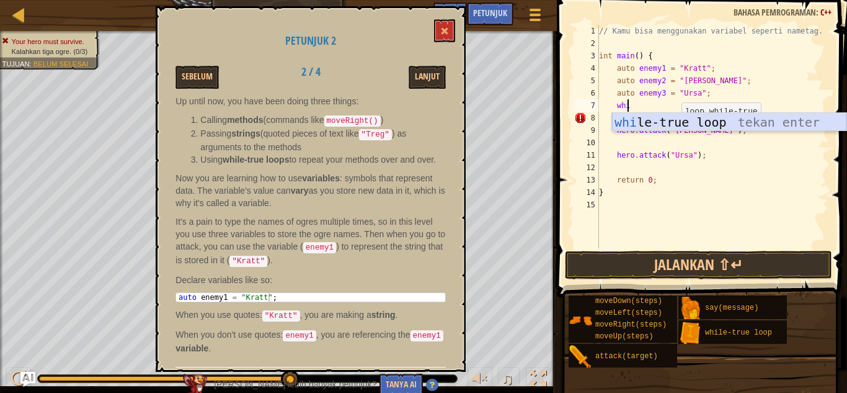
click at [677, 124] on div "whi le-true loop tekan enter" at bounding box center [729, 141] width 235 height 56
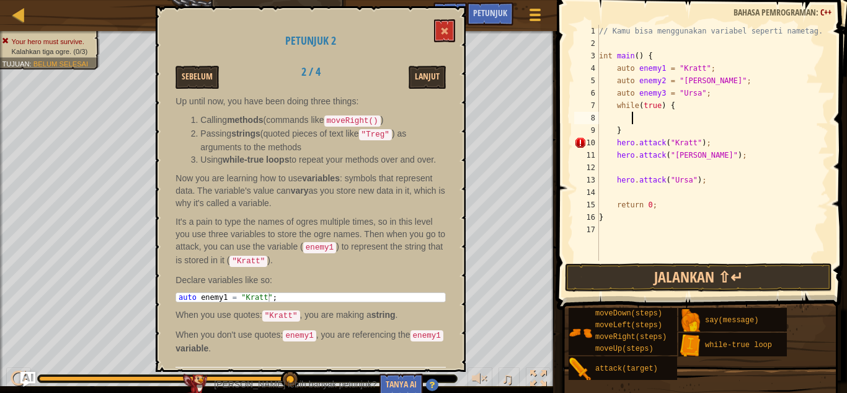
click at [628, 132] on div "// Kamu bisa menggunakan variabel seperti nametag. int main ( ) { auto enemy1 =…" at bounding box center [713, 155] width 232 height 261
type textarea "}"
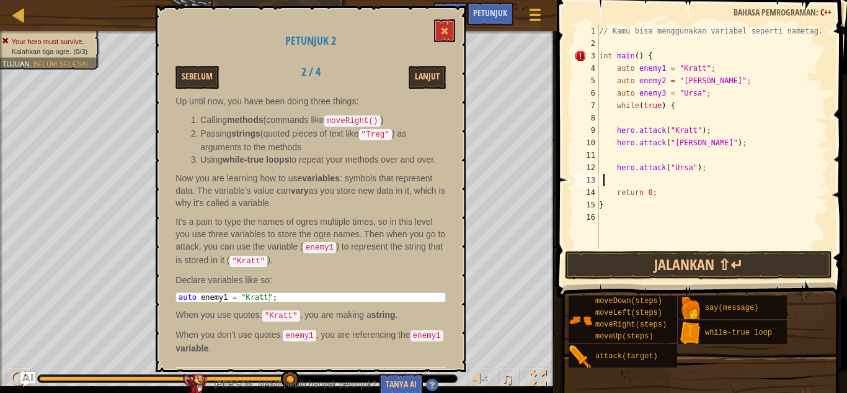
click at [602, 176] on div "// Kamu bisa menggunakan variabel seperti nametag. int main ( ) { auto enemy1 =…" at bounding box center [713, 149] width 232 height 248
click at [611, 179] on div "// Kamu bisa menggunakan variabel seperti nametag. int main ( ) { auto enemy1 =…" at bounding box center [713, 149] width 232 height 248
type textarea "}"
click at [718, 272] on button "Jalankan ⇧↵" at bounding box center [698, 265] width 267 height 29
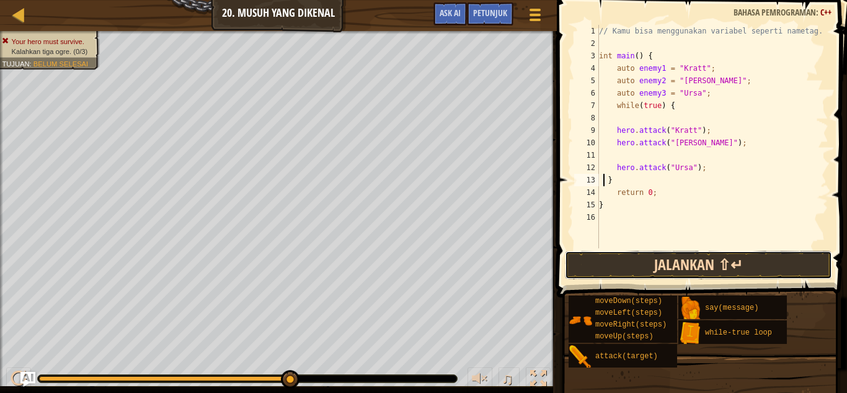
click at [712, 270] on button "Jalankan ⇧↵" at bounding box center [698, 265] width 267 height 29
click at [712, 273] on button "Jalankan ⇧↵" at bounding box center [698, 265] width 267 height 29
click at [694, 257] on button "Jalankan ⇧↵" at bounding box center [698, 265] width 267 height 29
click at [694, 256] on button "Jalankan ⇧↵" at bounding box center [698, 265] width 267 height 29
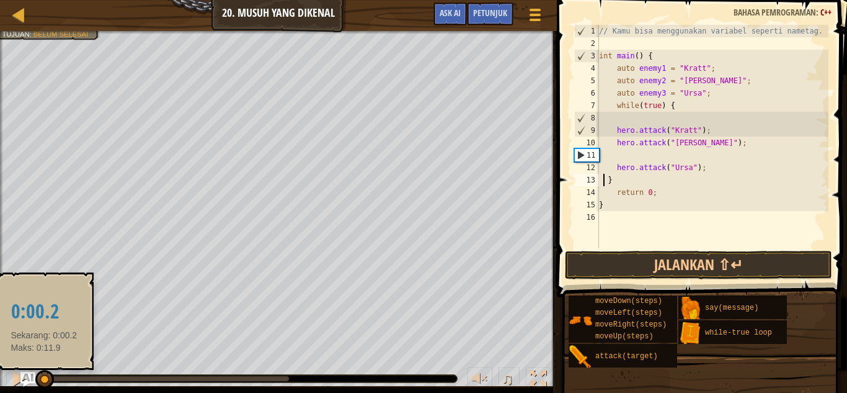
drag, startPoint x: 285, startPoint y: 370, endPoint x: 0, endPoint y: 362, distance: 284.9
click at [0, 364] on div "♫" at bounding box center [278, 375] width 557 height 37
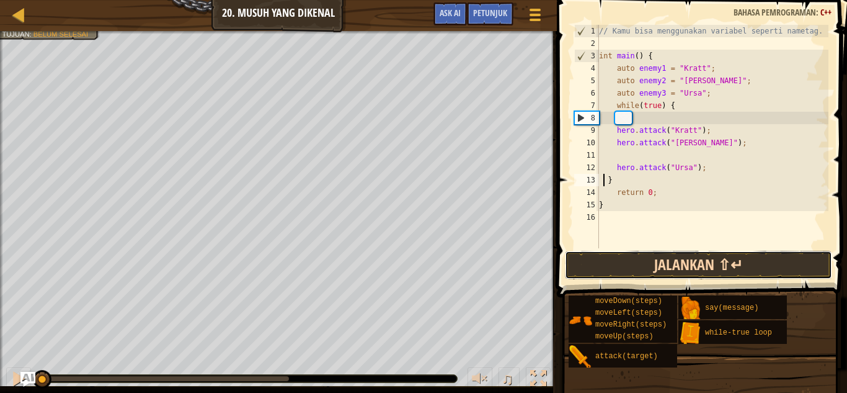
click at [674, 267] on button "Jalankan ⇧↵" at bounding box center [698, 265] width 267 height 29
click at [672, 262] on button "Jalankan ⇧↵" at bounding box center [698, 265] width 267 height 29
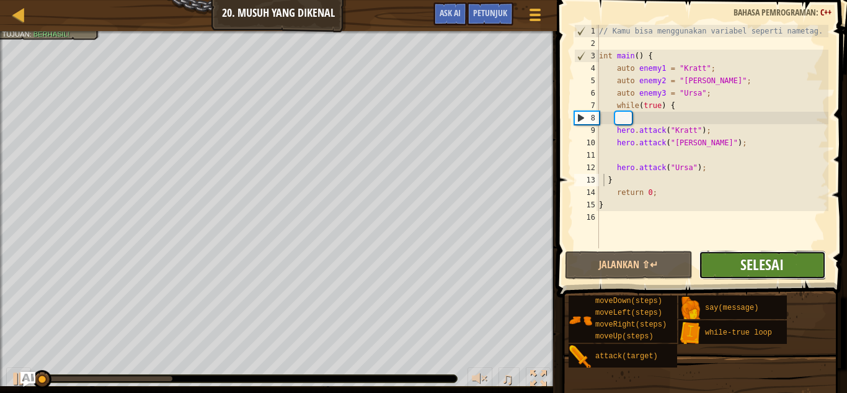
click at [756, 270] on span "Selesai" at bounding box center [762, 264] width 43 height 20
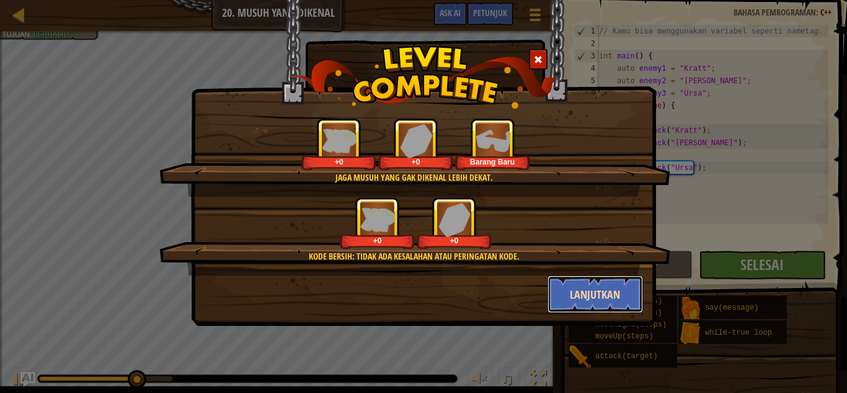
click at [608, 291] on button "Lanjutkan" at bounding box center [596, 293] width 96 height 37
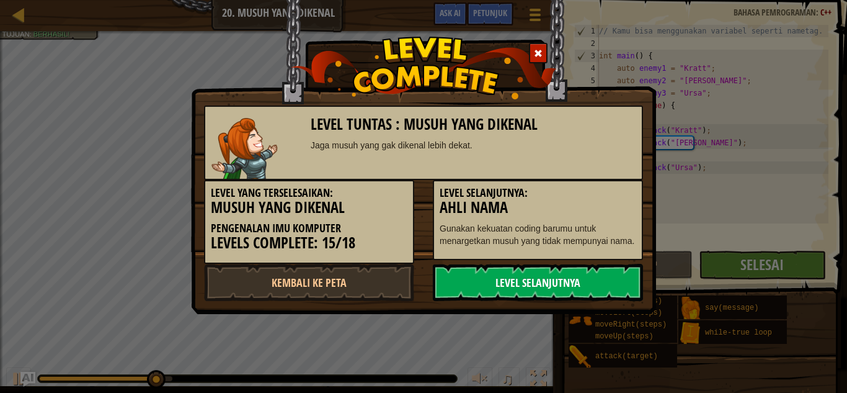
click at [564, 285] on link "Level Selanjutnya" at bounding box center [538, 282] width 210 height 37
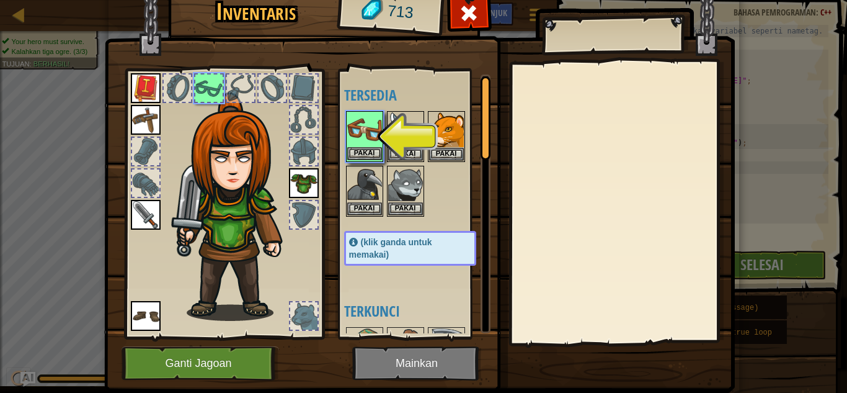
click at [360, 142] on img at bounding box center [364, 129] width 35 height 35
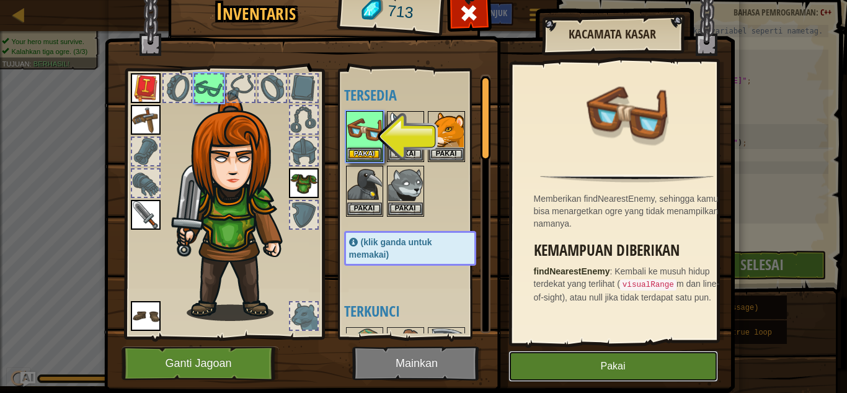
click at [601, 366] on button "Pakai" at bounding box center [614, 366] width 210 height 31
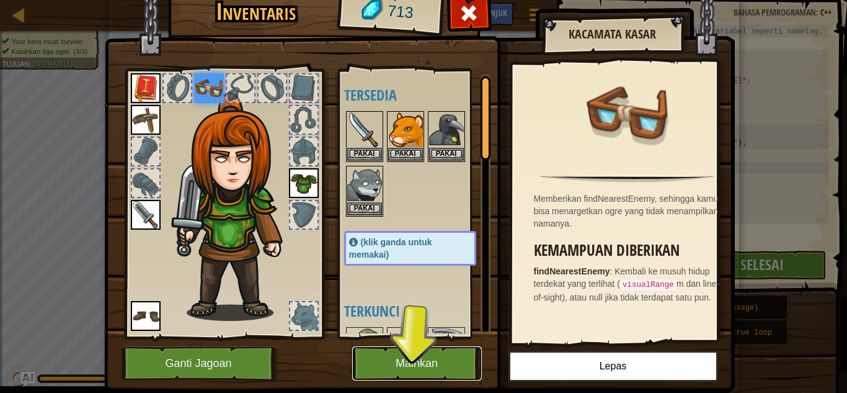
click at [438, 363] on button "Mainkan" at bounding box center [417, 363] width 130 height 34
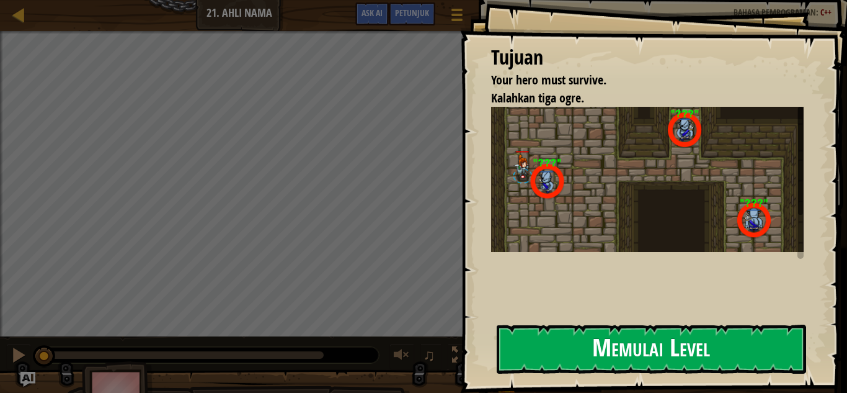
click at [584, 351] on button "Memulai Level" at bounding box center [652, 348] width 310 height 49
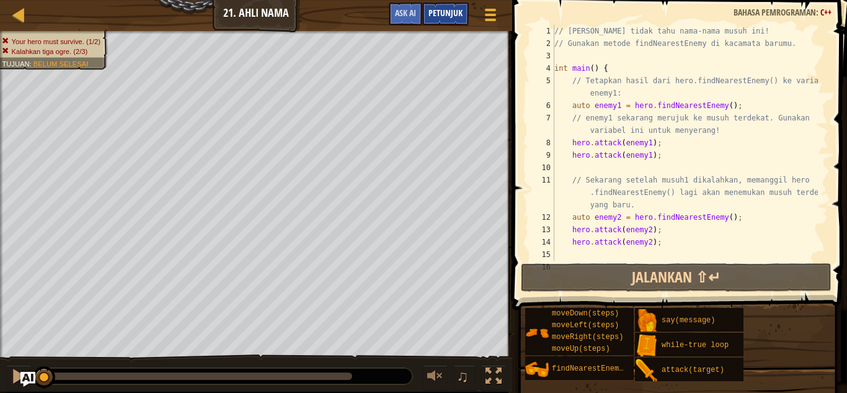
click at [441, 16] on span "Petunjuk" at bounding box center [446, 13] width 34 height 12
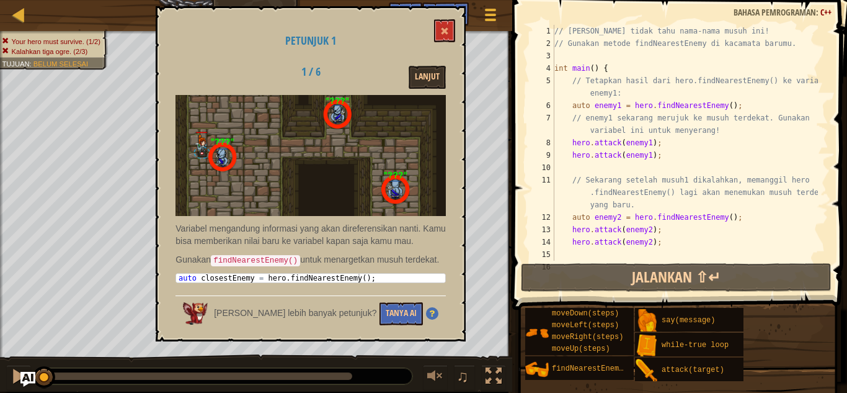
click at [430, 31] on div "Petunjuk 1 1 / 6 Lanjut Variabel mengandung informasi yang akan direferensikan …" at bounding box center [311, 173] width 310 height 335
click at [452, 37] on button at bounding box center [444, 30] width 21 height 23
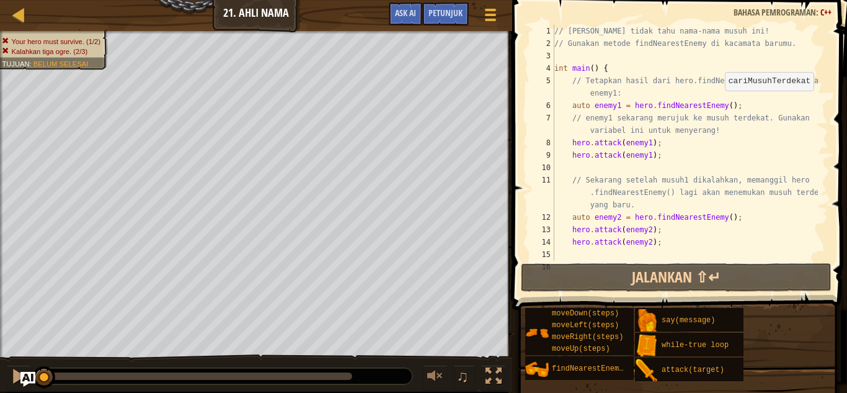
click at [719, 103] on div "// [PERSON_NAME] tidak tahu nama-nama musuh ini! // Gunakan metode findNearestE…" at bounding box center [685, 161] width 266 height 273
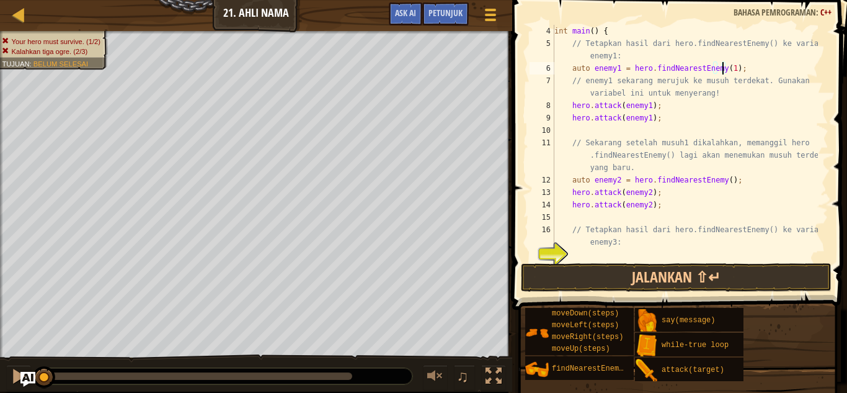
scroll to position [37, 0]
drag, startPoint x: 720, startPoint y: 181, endPoint x: 735, endPoint y: 176, distance: 15.7
click at [722, 181] on div "int main ( ) { // Tetapkan hasil dari hero.findNearestEnemy() ke variabel enemy…" at bounding box center [685, 155] width 266 height 261
click at [719, 181] on div "int main ( ) { // Tetapkan hasil dari hero.findNearestEnemy() ke variabel enemy…" at bounding box center [685, 155] width 266 height 261
type textarea "auto enemy2 = hero.findNearestEnemy(1);"
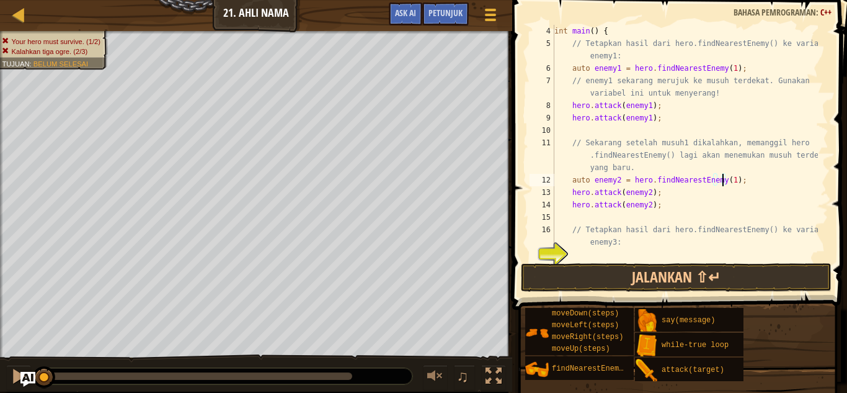
scroll to position [99, 0]
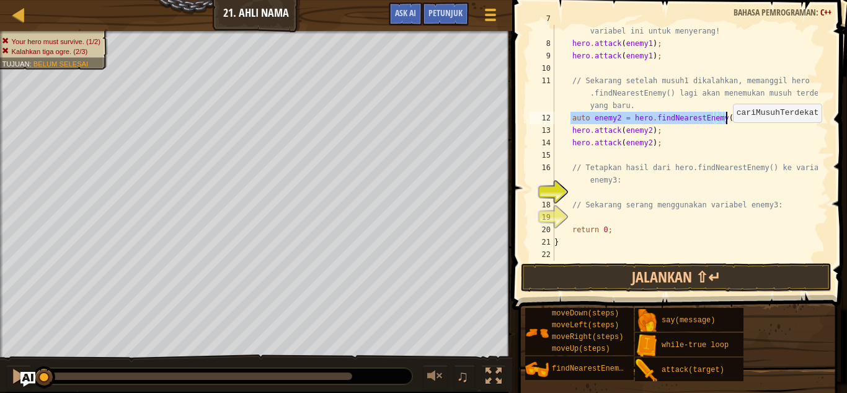
drag, startPoint x: 571, startPoint y: 119, endPoint x: 727, endPoint y: 122, distance: 156.4
click at [727, 122] on div "// enemy1 sekarang merujuk ke musuh terdekat. Gunakan variabel ini untuk menyer…" at bounding box center [685, 148] width 266 height 273
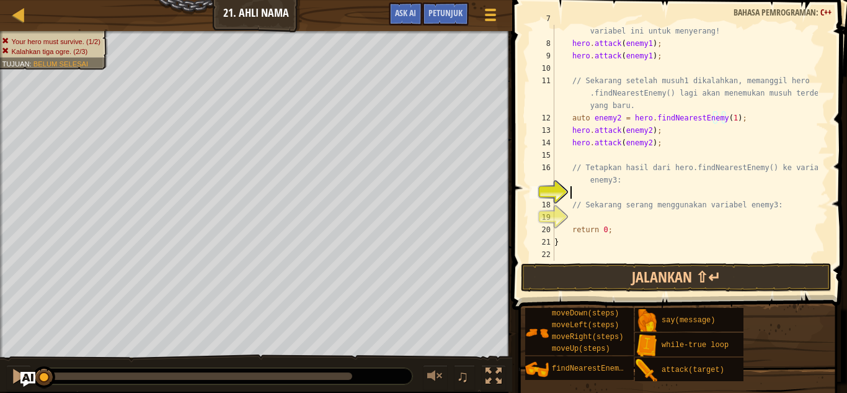
click at [597, 191] on div "// enemy1 sekarang merujuk ke musuh terdekat. Gunakan variabel ini untuk menyer…" at bounding box center [685, 148] width 266 height 273
paste textarea "auto enemy2 = hero.findNearestEnemy(1)"
click at [616, 190] on div "// enemy1 sekarang merujuk ke musuh terdekat. Gunakan variabel ini untuk menyer…" at bounding box center [685, 148] width 266 height 273
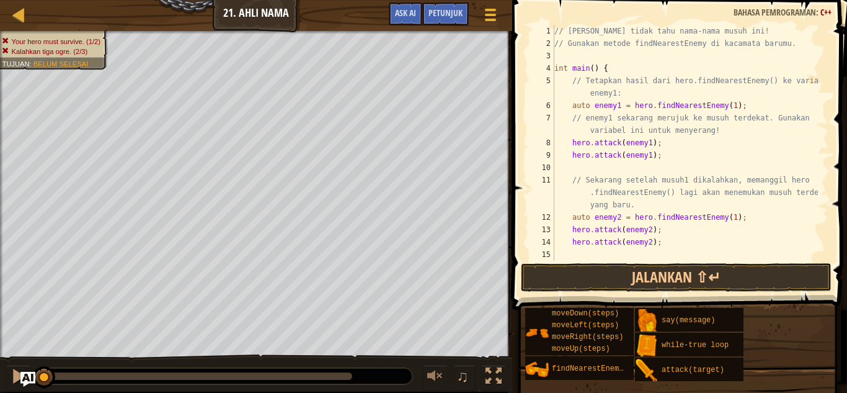
scroll to position [99, 0]
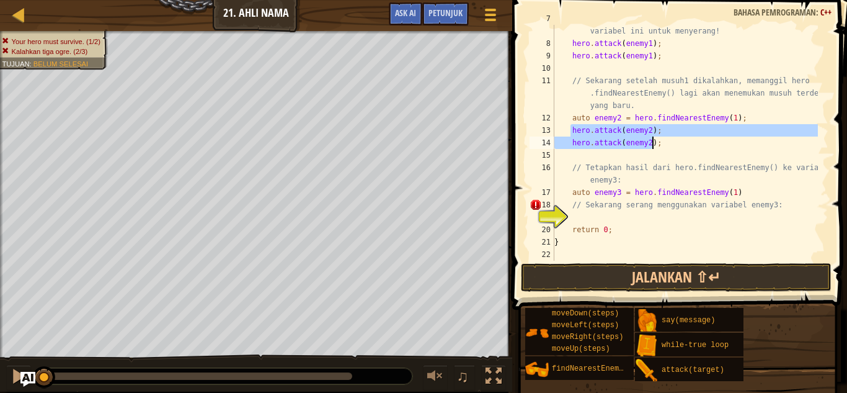
drag, startPoint x: 569, startPoint y: 129, endPoint x: 681, endPoint y: 148, distance: 113.8
click at [681, 148] on div "// enemy1 sekarang merujuk ke musuh terdekat. Gunakan variabel ini untuk menyer…" at bounding box center [685, 148] width 266 height 273
type textarea "hero.attack(enemy2); hero.attack(enemy2);"
click at [591, 212] on div "// enemy1 sekarang merujuk ke musuh terdekat. Gunakan variabel ini untuk menyer…" at bounding box center [685, 148] width 266 height 273
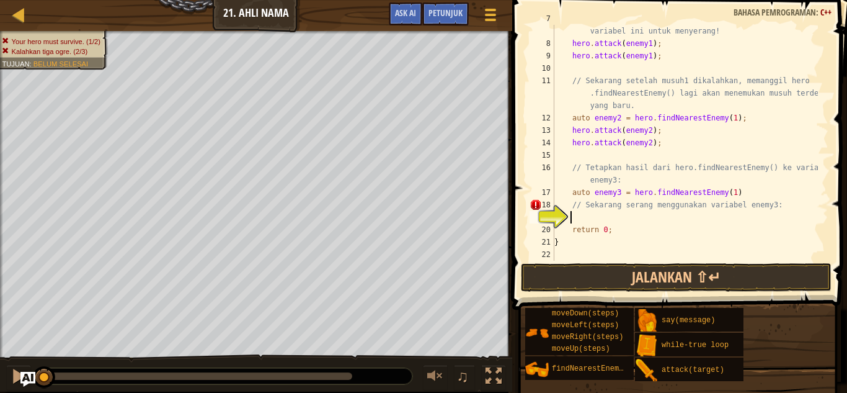
scroll to position [6, 1]
paste textarea "hero.attack(enemy2);"
click at [645, 217] on div "// enemy1 sekarang merujuk ke musuh terdekat. Gunakan variabel ini untuk menyer…" at bounding box center [685, 148] width 266 height 273
click at [645, 225] on div "// enemy1 sekarang merujuk ke musuh terdekat. Gunakan variabel ini untuk menyer…" at bounding box center [685, 148] width 266 height 273
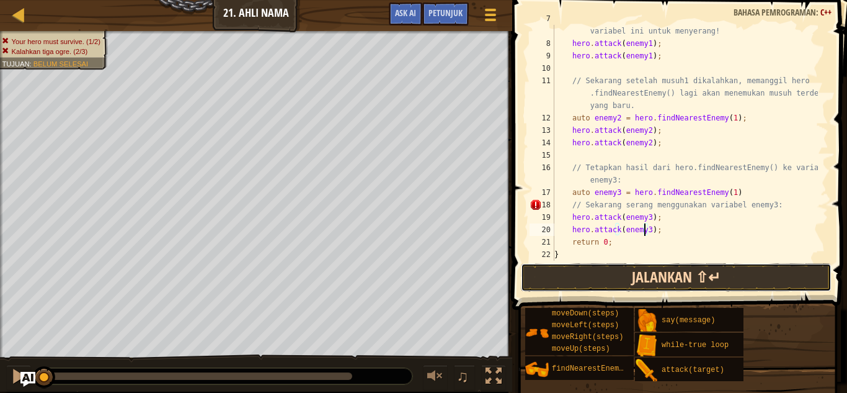
click at [730, 291] on button "Jalankan ⇧↵" at bounding box center [676, 277] width 311 height 29
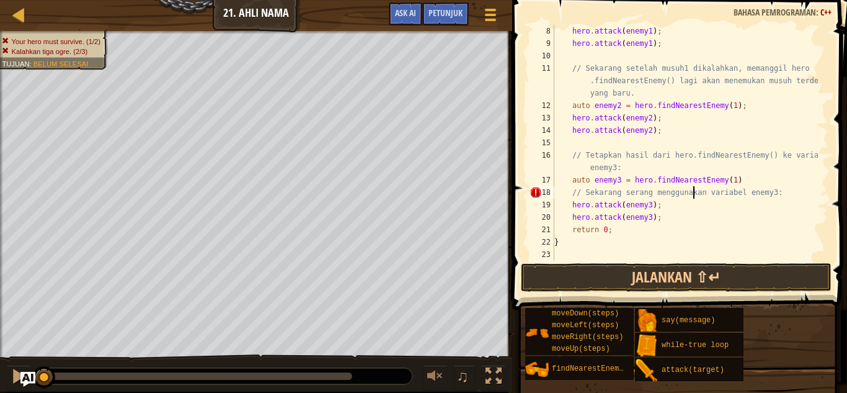
click at [694, 197] on div "hero . attack ( enemy1 ) ; hero . attack ( enemy1 ) ; // Sekarang setelah musuh…" at bounding box center [685, 155] width 266 height 261
click at [723, 182] on div "hero . attack ( enemy1 ) ; hero . attack ( enemy1 ) ; // Sekarang setelah musuh…" at bounding box center [685, 155] width 266 height 261
click at [762, 190] on div "hero . attack ( enemy1 ) ; hero . attack ( enemy1 ) ; // Sekarang setelah musuh…" at bounding box center [685, 155] width 266 height 261
type textarea "// Sekarang serang menggunakan variabel enemy3:"
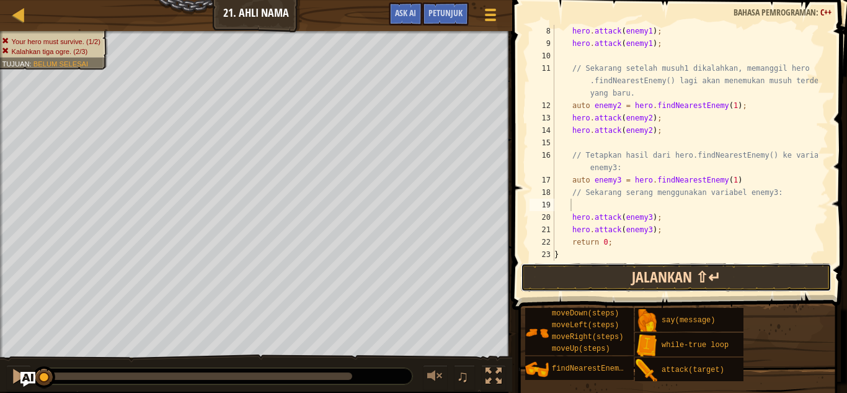
click at [736, 280] on button "Jalankan ⇧↵" at bounding box center [676, 277] width 311 height 29
click at [731, 280] on button "Jalankan ⇧↵" at bounding box center [676, 277] width 311 height 29
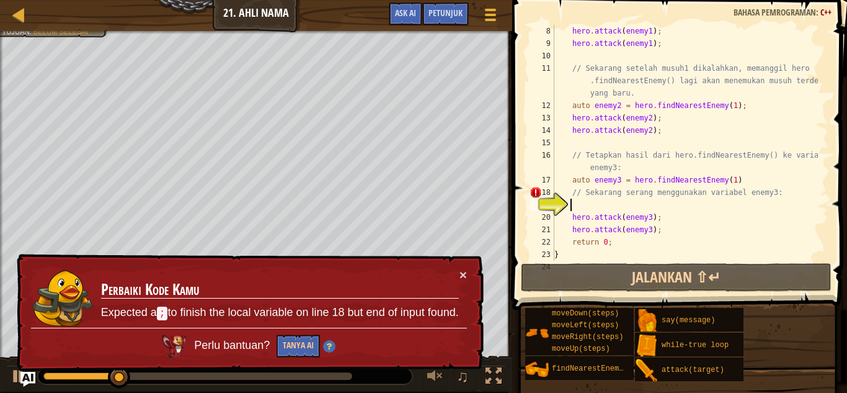
scroll to position [124, 0]
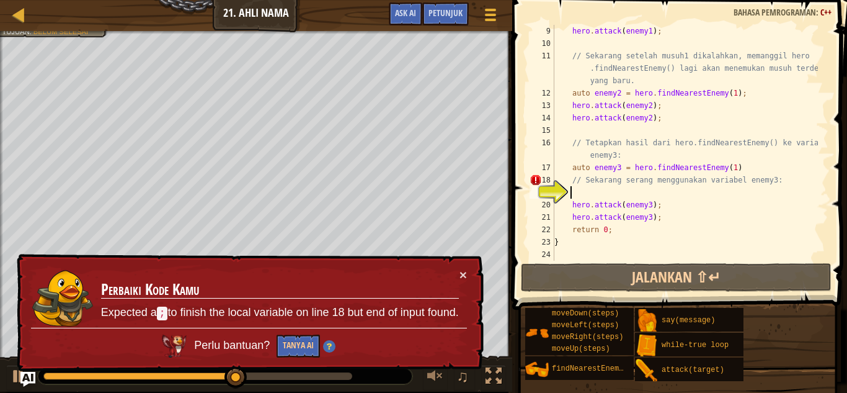
click at [658, 217] on div "hero . attack ( enemy1 ) ; // Sekarang setelah musuh1 dikalahkan, memanggil her…" at bounding box center [685, 155] width 266 height 261
type textarea "hero.attack(enemy3);"
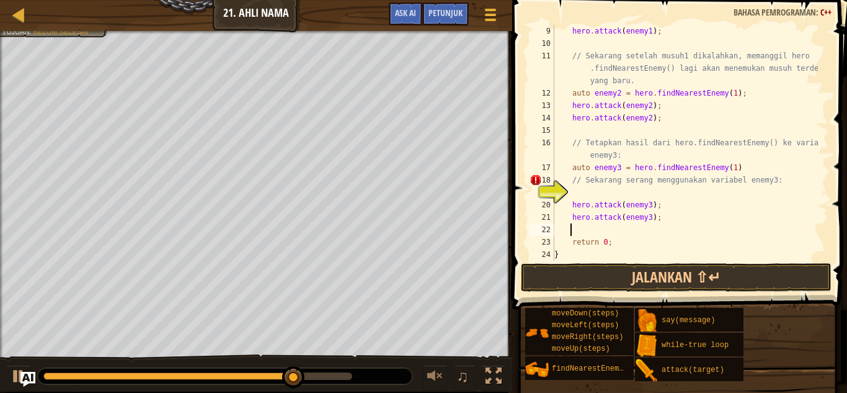
click at [731, 166] on div "hero . attack ( enemy1 ) ; // Sekarang setelah musuh1 dikalahkan, memanggil her…" at bounding box center [685, 155] width 266 height 261
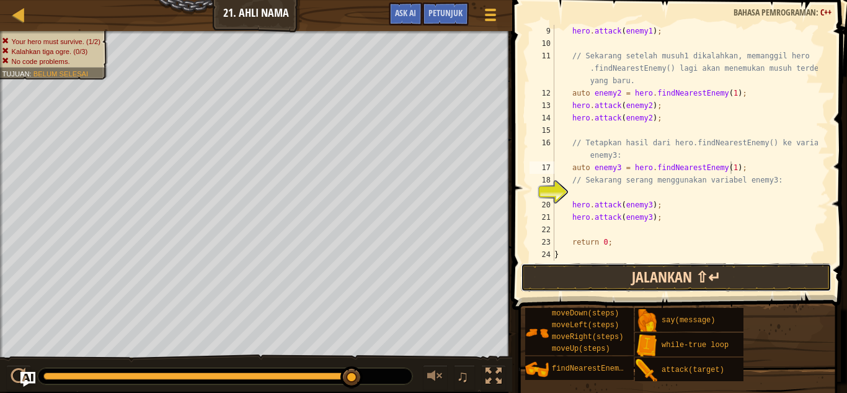
click at [693, 277] on button "Jalankan ⇧↵" at bounding box center [676, 277] width 311 height 29
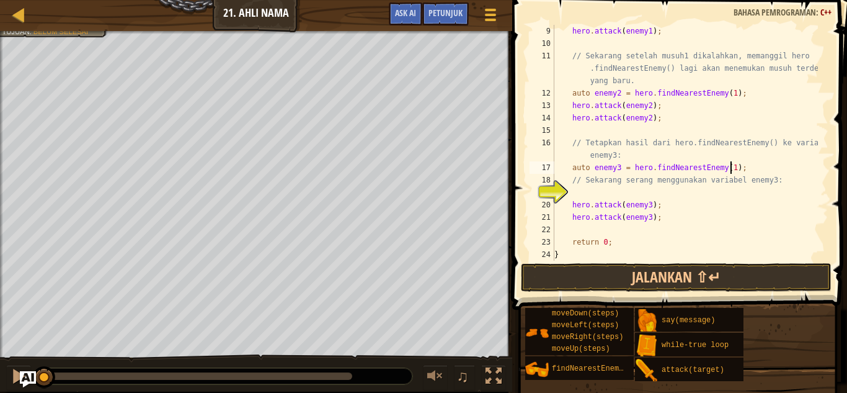
drag, startPoint x: 341, startPoint y: 379, endPoint x: 23, endPoint y: 386, distance: 318.3
click at [23, 386] on div "Peta Pengenalan Imu Komputer 21. Ahli Nama Menu Permainan Selesai Petunjuk Ask …" at bounding box center [423, 196] width 847 height 393
click at [761, 297] on div "Petunjuk Video auto enemy3 = hero.findNearestEnemy(1); 9 10 11 12 13 14 15 16 1…" at bounding box center [678, 193] width 339 height 386
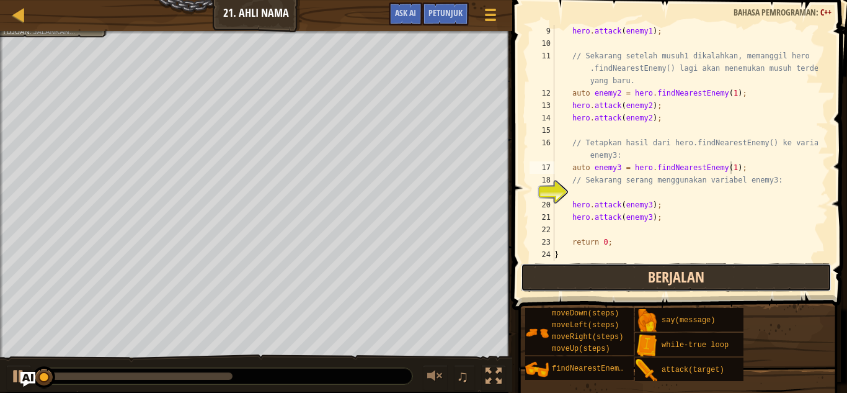
click at [754, 280] on button "Berjalan" at bounding box center [676, 277] width 311 height 29
click at [754, 280] on button "Jalankan ⇧↵" at bounding box center [676, 277] width 311 height 29
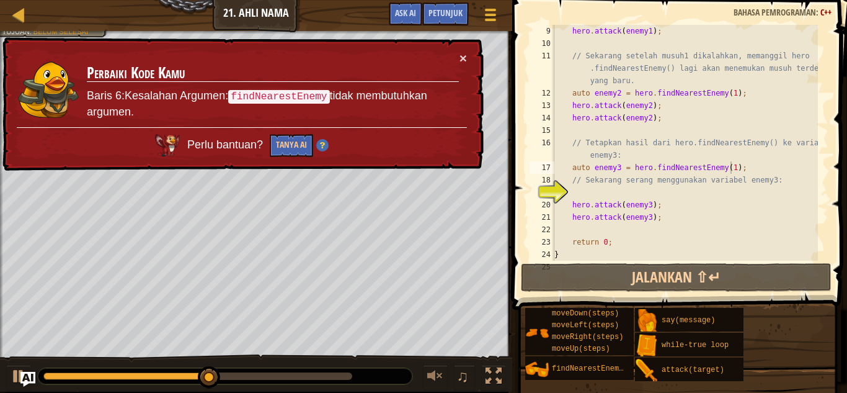
click at [460, 17] on div "Petunjuk" at bounding box center [445, 13] width 47 height 23
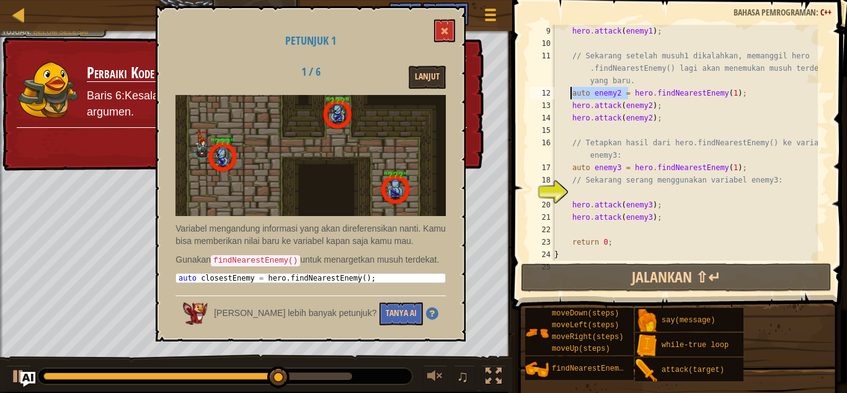
drag, startPoint x: 627, startPoint y: 97, endPoint x: 570, endPoint y: 94, distance: 57.2
click at [570, 94] on div "hero . attack ( enemy1 ) ; // Sekarang setelah musuh1 dikalahkan, memanggil her…" at bounding box center [685, 155] width 266 height 261
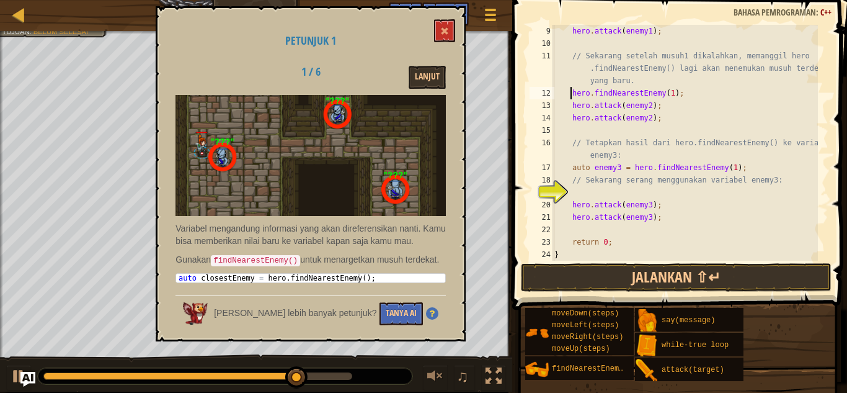
scroll to position [6, 9]
drag, startPoint x: 627, startPoint y: 168, endPoint x: 572, endPoint y: 165, distance: 55.3
click at [572, 165] on div "hero . attack ( enemy1 ) ; // Sekarang setelah musuh1 dikalahkan, memanggil her…" at bounding box center [685, 155] width 266 height 261
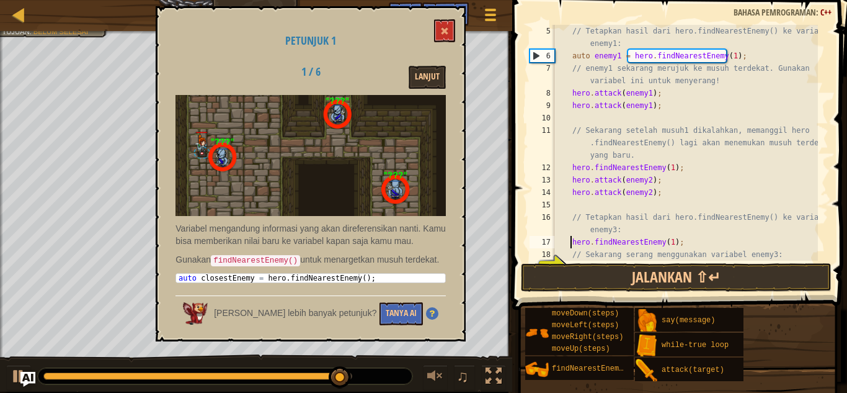
scroll to position [12, 0]
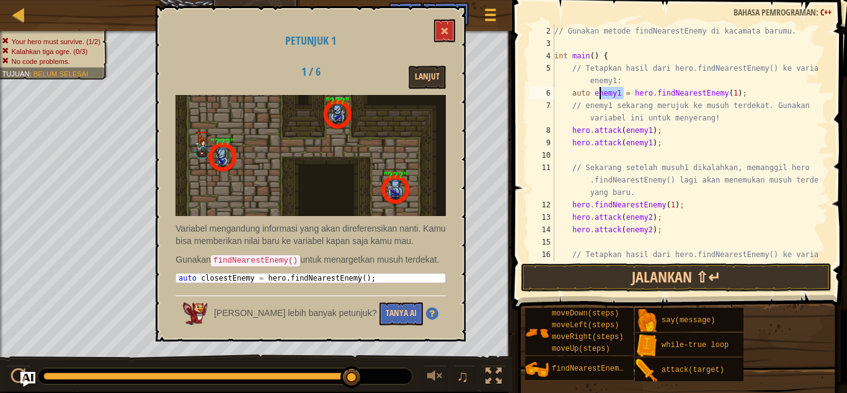
drag, startPoint x: 625, startPoint y: 97, endPoint x: 645, endPoint y: 86, distance: 22.5
click at [605, 92] on div "// Gunakan metode findNearestEnemy di kacamata barumu. int main ( ) { // Tetapk…" at bounding box center [685, 161] width 266 height 273
drag, startPoint x: 628, startPoint y: 88, endPoint x: 571, endPoint y: 96, distance: 58.2
click at [571, 96] on div "// Gunakan metode findNearestEnemy di kacamata barumu. int main ( ) { // Tetapk…" at bounding box center [685, 161] width 266 height 273
type textarea "hero.findNearestEnemy(1);"
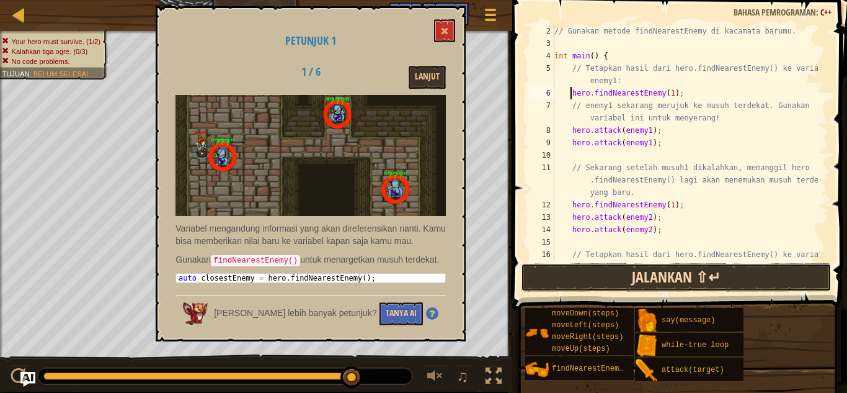
click at [699, 272] on button "Jalankan ⇧↵" at bounding box center [676, 277] width 311 height 29
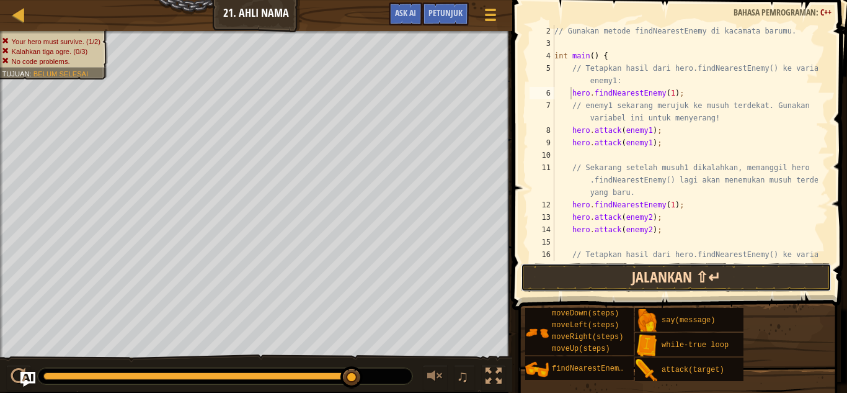
click at [641, 274] on button "Jalankan ⇧↵" at bounding box center [676, 277] width 311 height 29
click at [630, 275] on button "Jalankan ⇧↵" at bounding box center [676, 277] width 311 height 29
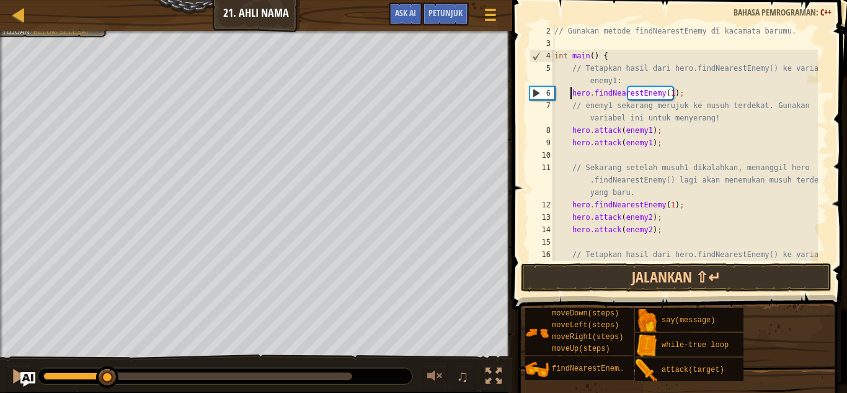
click at [102, 314] on div "Your hero must survive. (1/2) Kalahkan tiga ogre. (0/3) No code problems. Tujua…" at bounding box center [423, 211] width 847 height 360
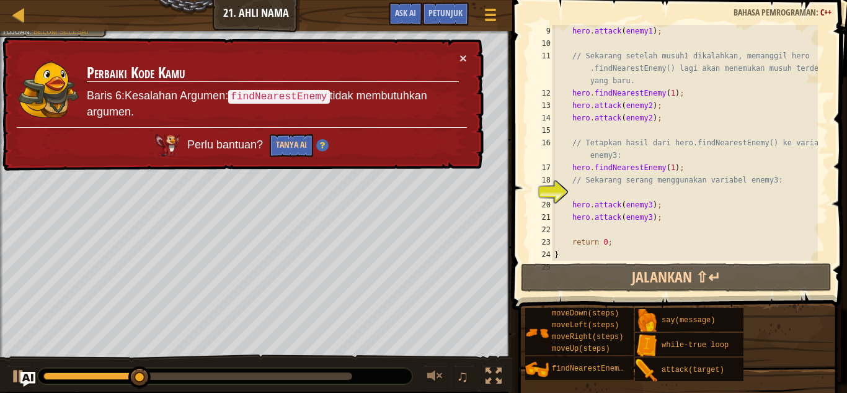
scroll to position [124, 0]
click at [591, 191] on div "hero . attack ( enemy1 ) ; // Sekarang setelah musuh1 dikalahkan, memanggil her…" at bounding box center [685, 155] width 266 height 261
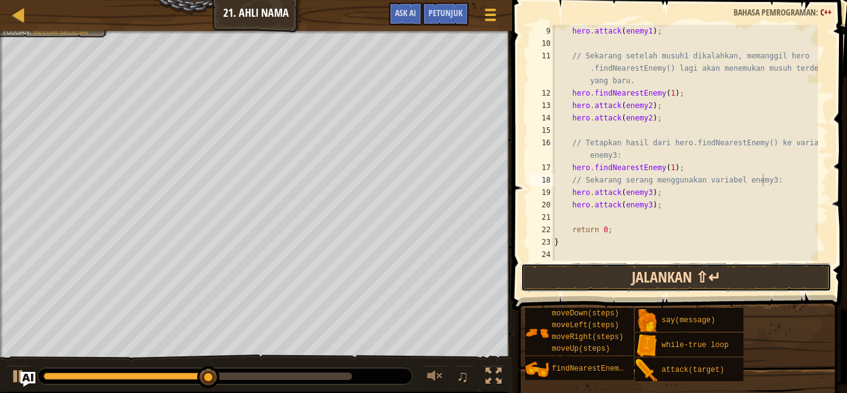
click at [617, 272] on button "Jalankan ⇧↵" at bounding box center [676, 277] width 311 height 29
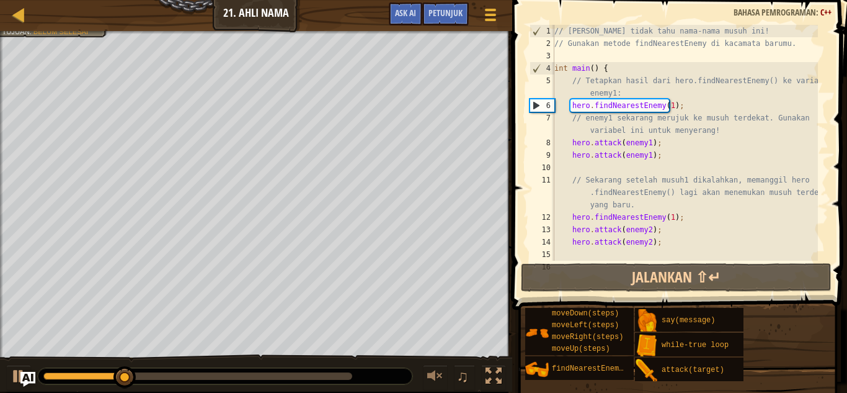
scroll to position [0, 0]
click at [682, 113] on div "// [PERSON_NAME] tidak tahu nama-nama musuh ini! // Gunakan metode findNearestE…" at bounding box center [685, 161] width 266 height 273
click at [665, 103] on div "// [PERSON_NAME] tidak tahu nama-nama musuh ini! // Gunakan metode findNearestE…" at bounding box center [685, 161] width 266 height 273
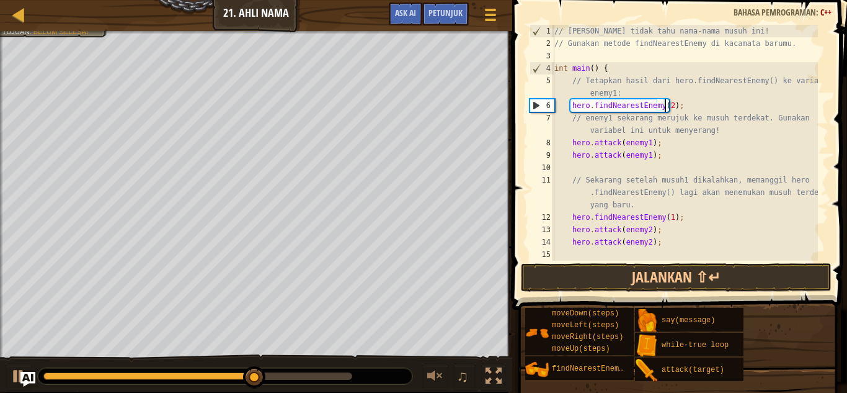
scroll to position [6, 9]
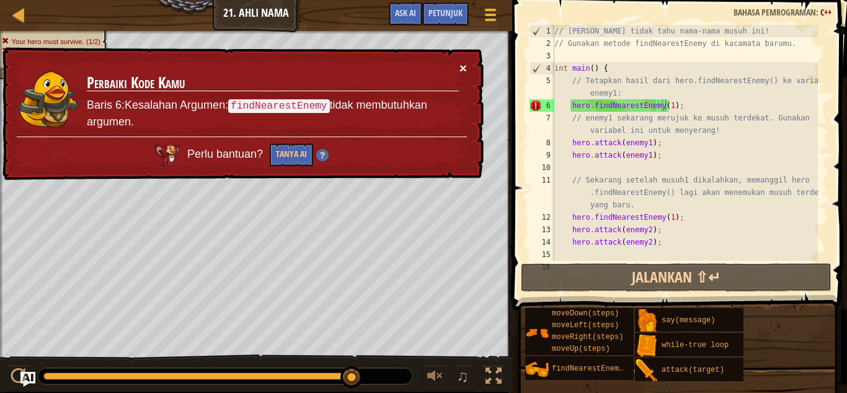
click at [461, 73] on div "× Perbaiki Kode Kamu Baris 6:Kesalahan Argumen: findNearestEnemy tidak membutuh…" at bounding box center [242, 114] width 484 height 134
click at [461, 73] on button "×" at bounding box center [463, 67] width 7 height 13
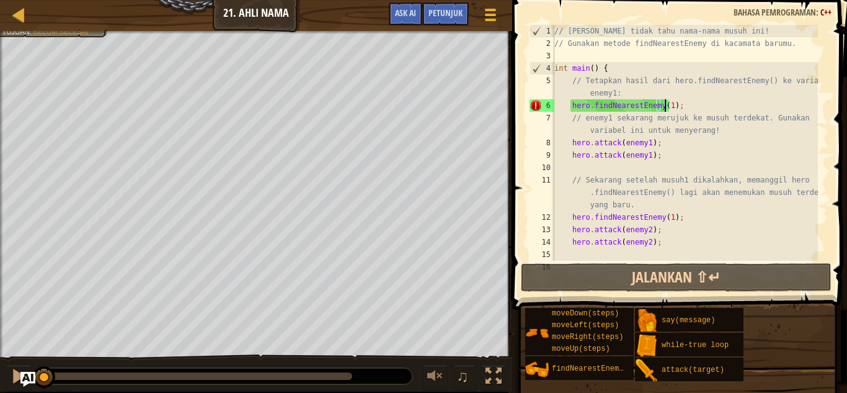
drag, startPoint x: 351, startPoint y: 373, endPoint x: 20, endPoint y: 358, distance: 330.4
click at [0, 380] on div "♫" at bounding box center [256, 372] width 512 height 37
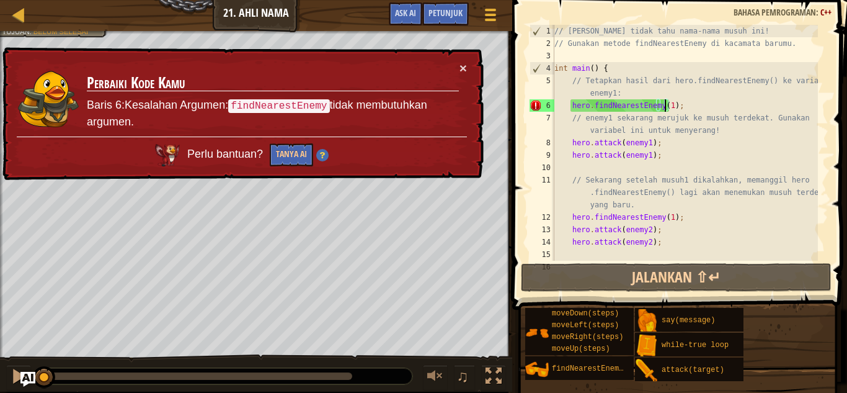
click at [671, 104] on div "// [PERSON_NAME] tidak tahu nama-nama musuh ini! // Gunakan metode findNearestE…" at bounding box center [685, 161] width 266 height 273
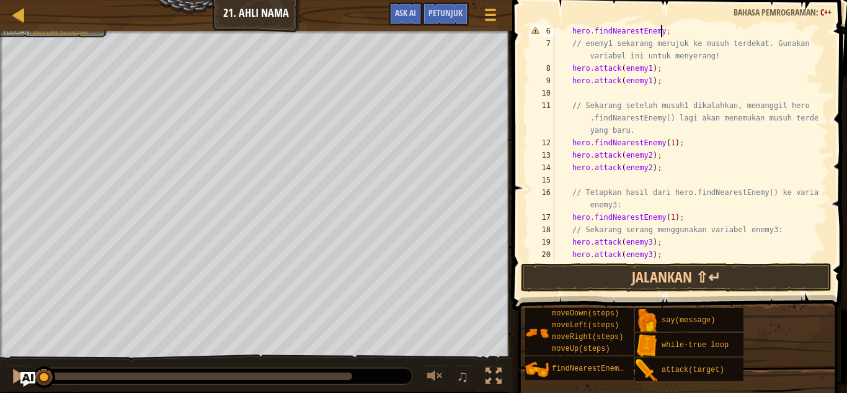
scroll to position [74, 0]
drag, startPoint x: 677, startPoint y: 144, endPoint x: 661, endPoint y: 145, distance: 15.6
click at [661, 145] on div "hero . findNearestEnemy ; // enemy1 sekarang merujuk ke musuh terdekat. Gunakan…" at bounding box center [685, 155] width 266 height 261
click at [674, 142] on div "hero . findNearestEnemy ; // enemy1 sekarang merujuk ke musuh terdekat. Gunakan…" at bounding box center [685, 143] width 266 height 236
click at [670, 142] on div "hero . findNearestEnemy ; // enemy1 sekarang merujuk ke musuh terdekat. Gunakan…" at bounding box center [685, 155] width 266 height 261
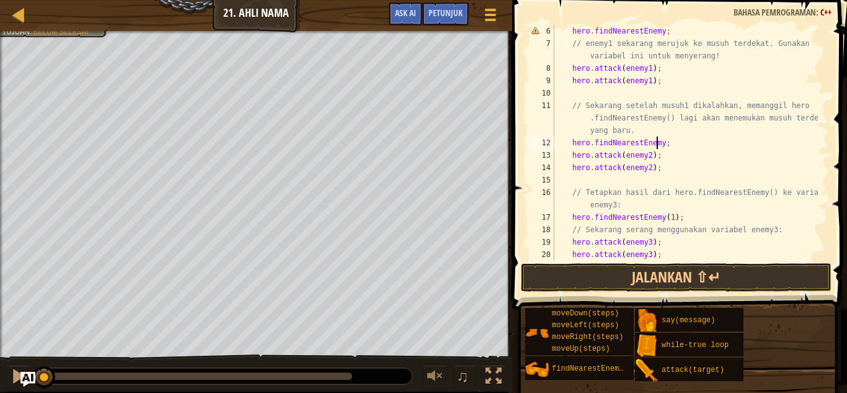
scroll to position [112, 0]
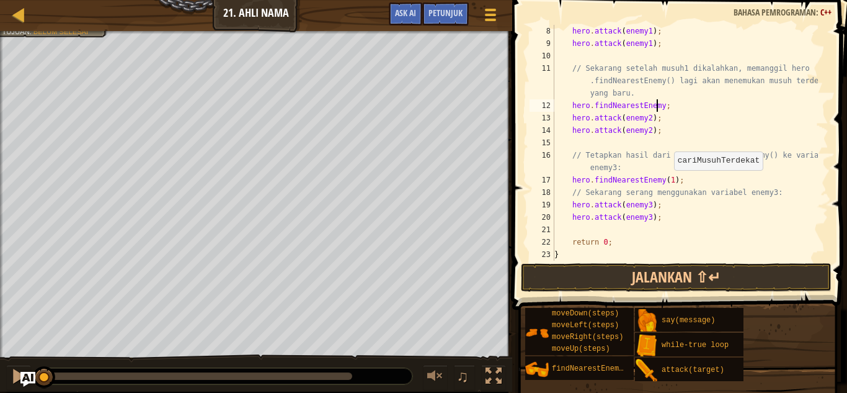
click at [669, 182] on div "hero . attack ( enemy1 ) ; hero . attack ( enemy1 ) ; // Sekarang setelah musuh…" at bounding box center [685, 155] width 266 height 261
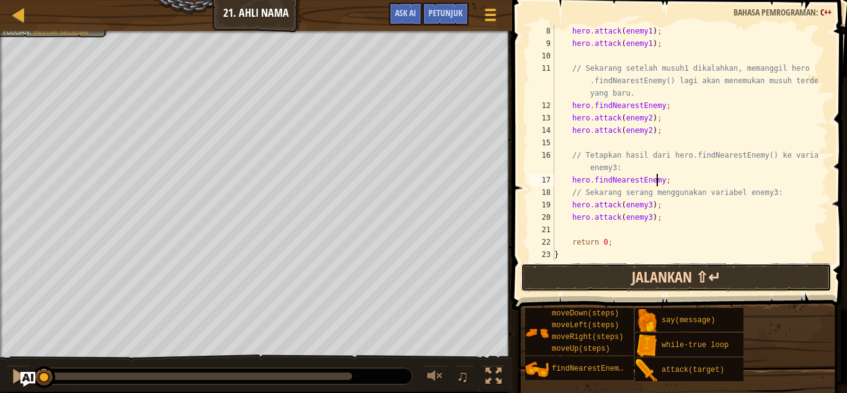
click at [733, 269] on button "Jalankan ⇧↵" at bounding box center [676, 277] width 311 height 29
click at [730, 269] on button "Jalankan ⇧↵" at bounding box center [676, 277] width 311 height 29
click at [691, 277] on button "Jalankan ⇧↵" at bounding box center [676, 277] width 311 height 29
drag, startPoint x: 692, startPoint y: 276, endPoint x: 712, endPoint y: 275, distance: 19.9
click at [712, 275] on button "Jalankan ⇧↵" at bounding box center [676, 277] width 311 height 29
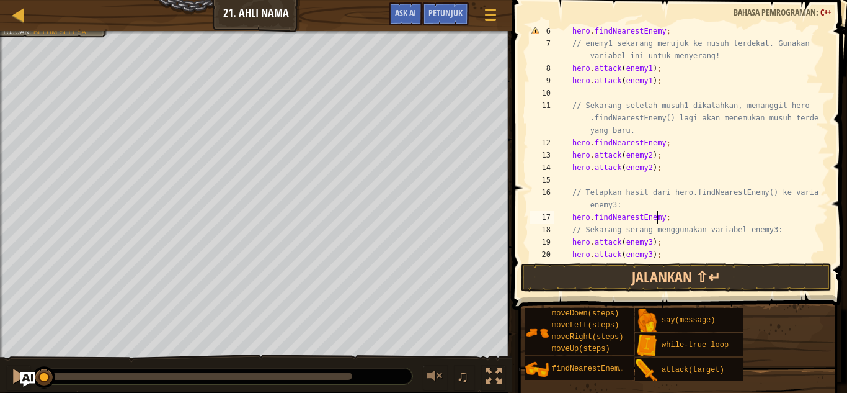
scroll to position [0, 0]
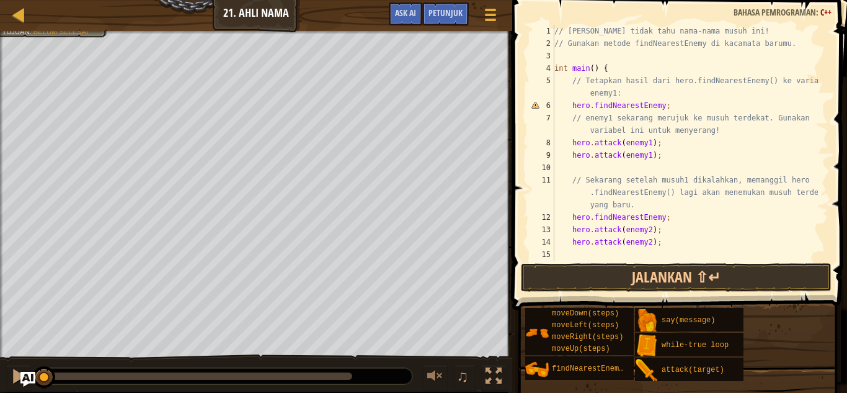
click at [659, 106] on div "// [PERSON_NAME] tidak tahu nama-nama musuh ini! // Gunakan metode findNearestE…" at bounding box center [685, 161] width 266 height 273
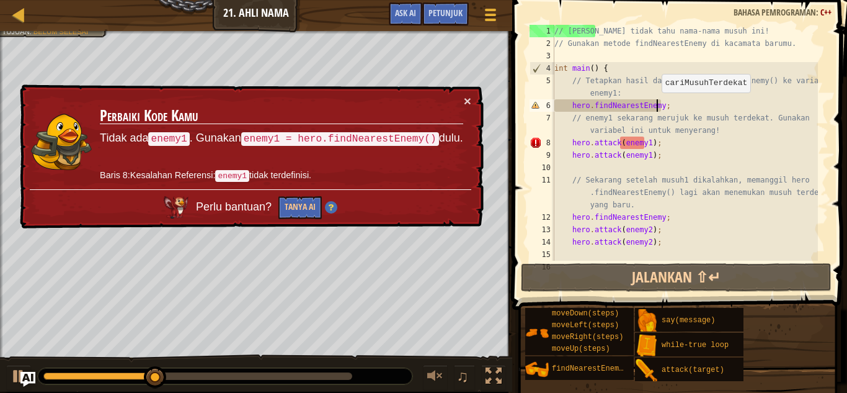
click at [656, 105] on div "// [PERSON_NAME] tidak tahu nama-nama musuh ini! // Gunakan metode findNearestE…" at bounding box center [685, 161] width 266 height 273
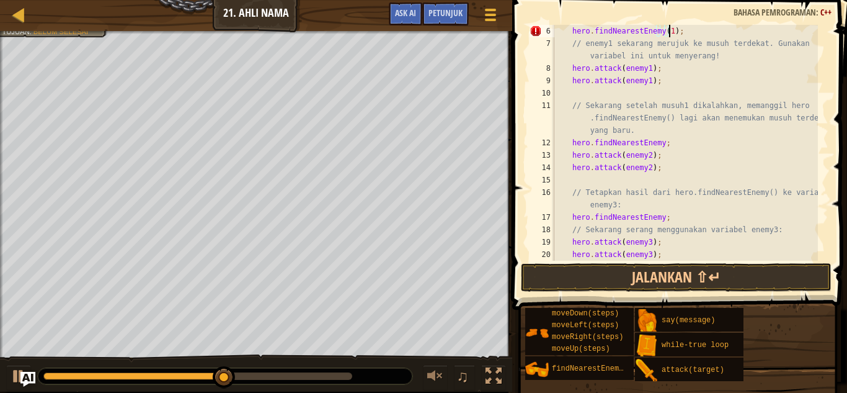
scroll to position [74, 0]
drag, startPoint x: 655, startPoint y: 144, endPoint x: 662, endPoint y: 141, distance: 7.3
click at [656, 144] on div "hero . findNearestEnemy ( 1 ) ; // enemy1 sekarang merujuk ke musuh terdekat. G…" at bounding box center [685, 155] width 266 height 261
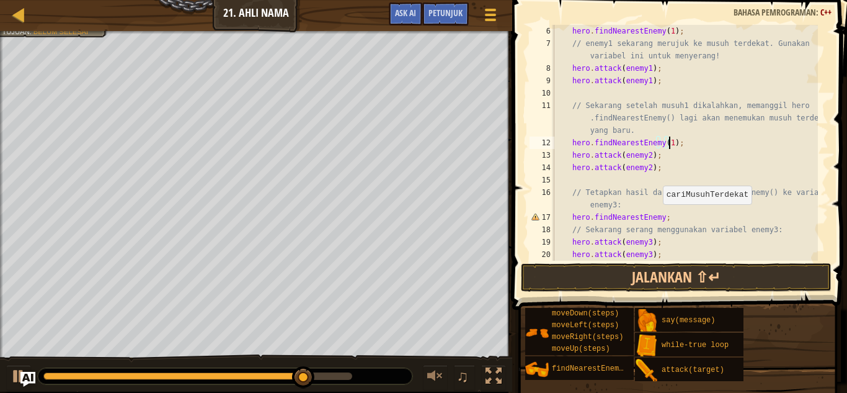
click at [656, 217] on div "hero . findNearestEnemy ( 1 ) ; // enemy1 sekarang merujuk ke musuh terdekat. G…" at bounding box center [685, 155] width 266 height 261
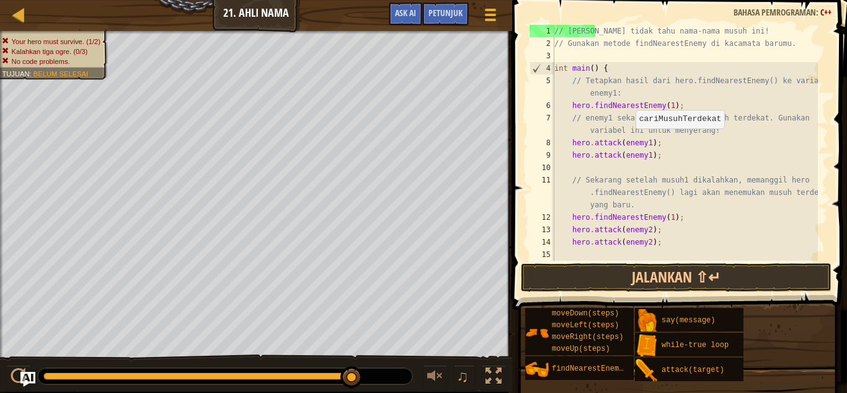
scroll to position [0, 0]
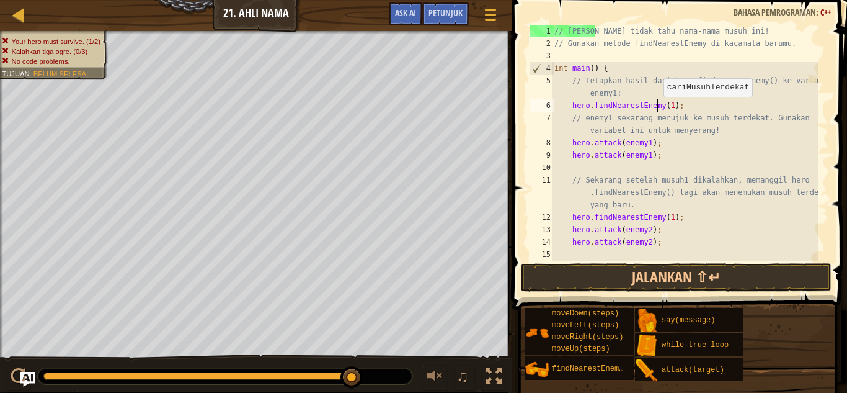
click at [658, 109] on div "// [PERSON_NAME] tidak tahu nama-nama musuh ini! // Gunakan metode findNearestE…" at bounding box center [685, 161] width 266 height 273
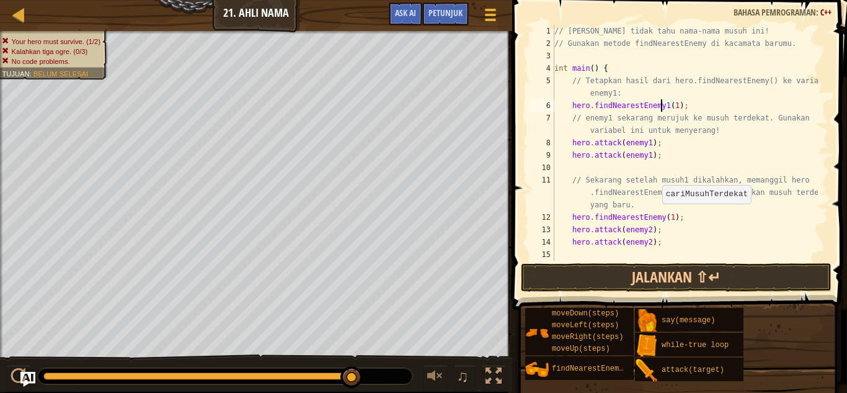
drag, startPoint x: 656, startPoint y: 216, endPoint x: 666, endPoint y: 212, distance: 10.3
click at [657, 216] on div "// [PERSON_NAME] tidak tahu nama-nama musuh ini! // Gunakan metode findNearestE…" at bounding box center [685, 161] width 266 height 273
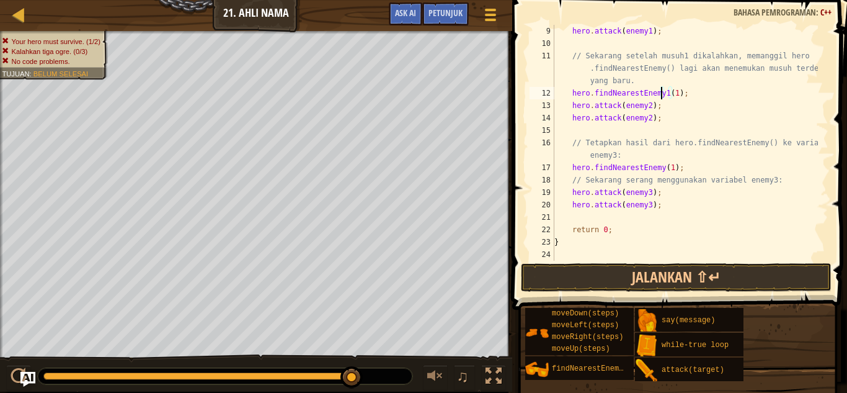
scroll to position [124, 0]
click at [655, 171] on div "hero . attack ( enemy1 ) ; // Sekarang setelah musuh1 dikalahkan, memanggil her…" at bounding box center [685, 155] width 266 height 261
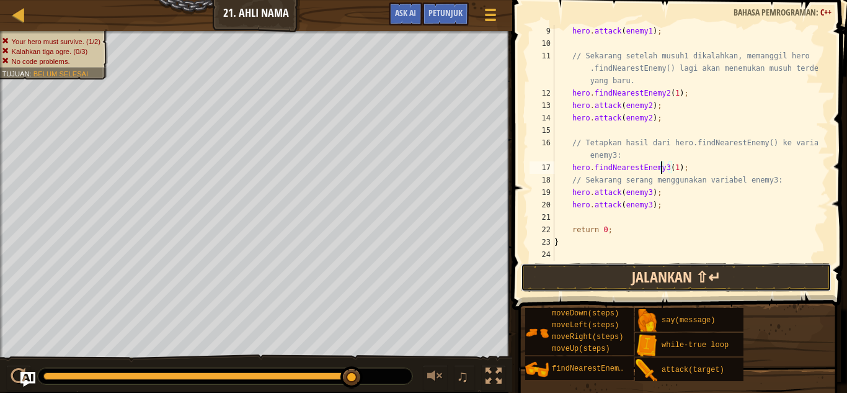
click at [687, 275] on button "Jalankan ⇧↵" at bounding box center [676, 277] width 311 height 29
click at [690, 265] on button "Jalankan ⇧↵" at bounding box center [676, 277] width 311 height 29
click at [690, 266] on button "Jalankan ⇧↵" at bounding box center [676, 277] width 311 height 29
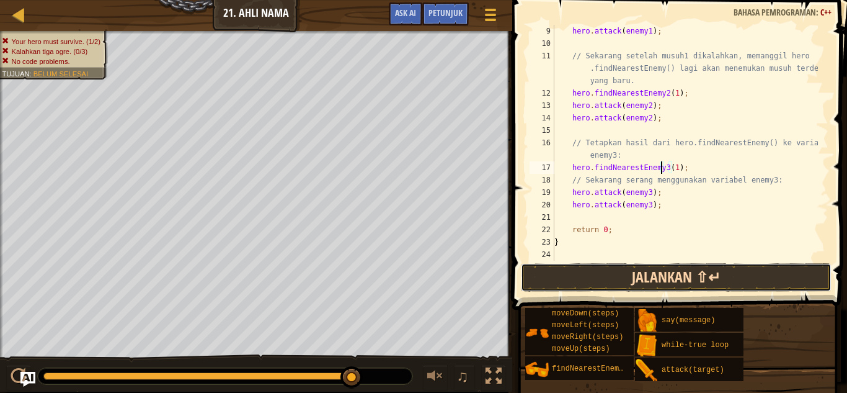
click at [690, 266] on button "Jalankan ⇧↵" at bounding box center [676, 277] width 311 height 29
click at [693, 264] on button "Jalankan ⇧↵" at bounding box center [676, 277] width 311 height 29
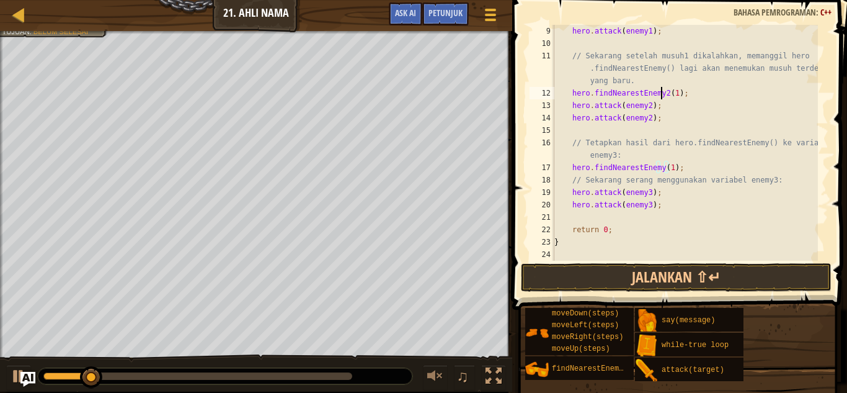
click at [661, 94] on div "hero . attack ( enemy1 ) ; // Sekarang setelah musuh1 dikalahkan, memanggil her…" at bounding box center [685, 155] width 266 height 261
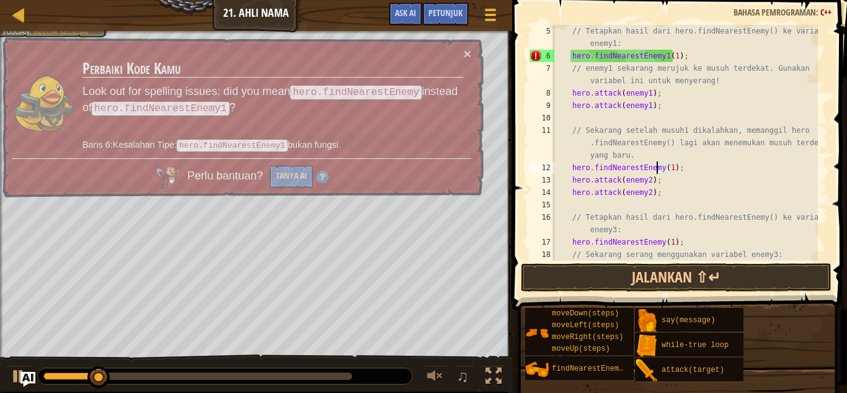
scroll to position [50, 0]
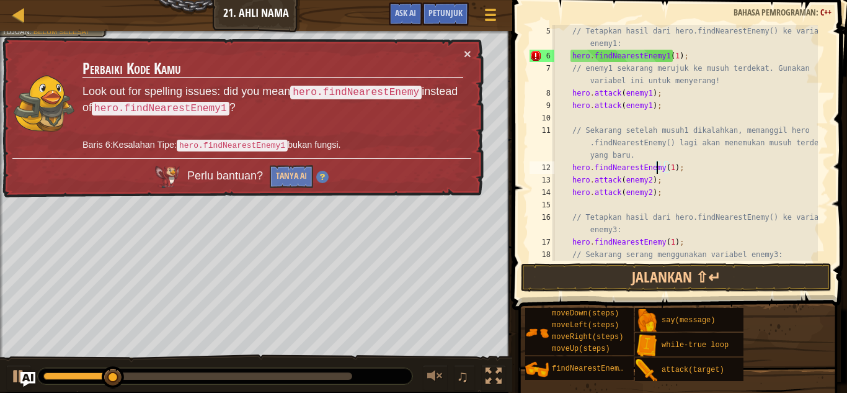
click at [661, 57] on div "// Tetapkan hasil dari hero.findNearestEnemy() ke variabel enemy1: hero . findN…" at bounding box center [685, 161] width 266 height 273
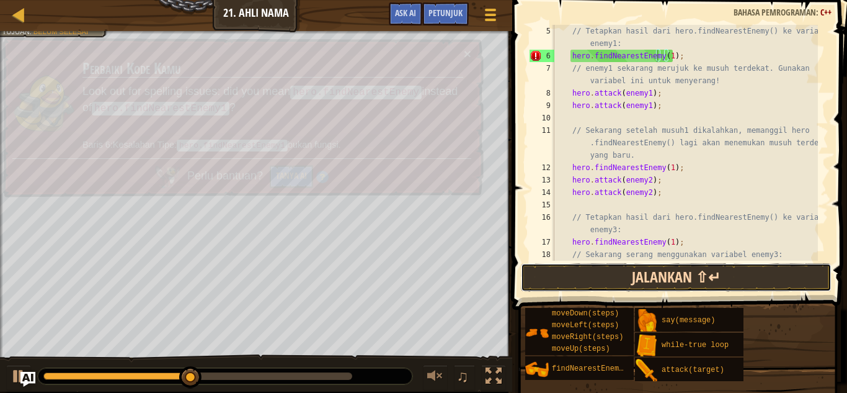
click at [735, 276] on button "Jalankan ⇧↵" at bounding box center [676, 277] width 311 height 29
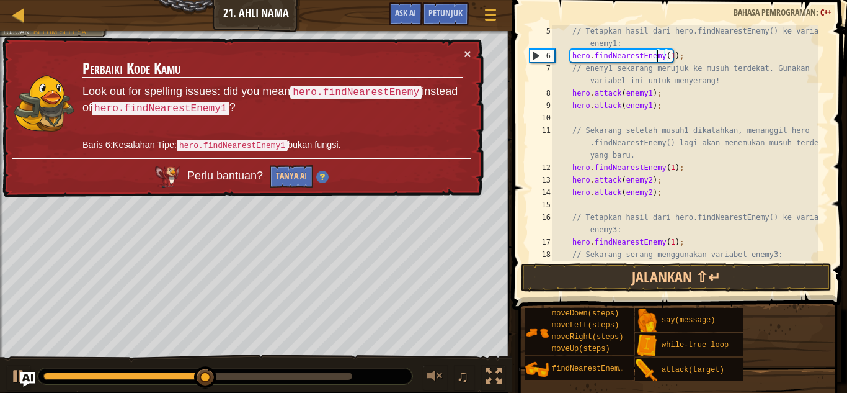
click at [431, 186] on div "Perlu bantuan? Tanya AI" at bounding box center [241, 173] width 459 height 31
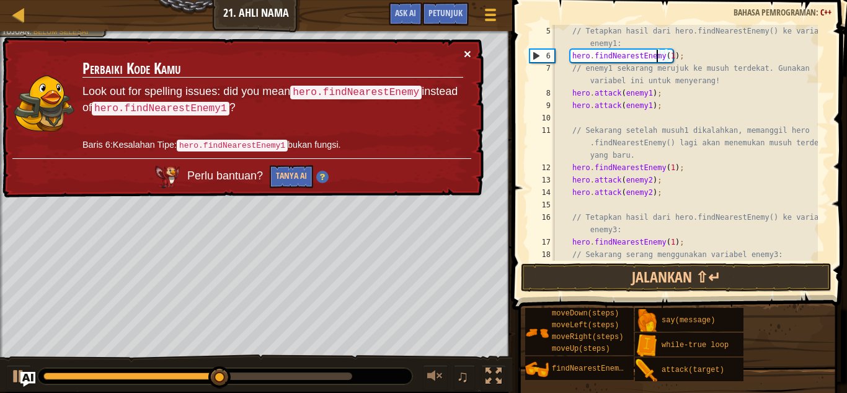
drag, startPoint x: 465, startPoint y: 54, endPoint x: 583, endPoint y: 136, distance: 143.4
click at [466, 54] on button "×" at bounding box center [467, 53] width 7 height 13
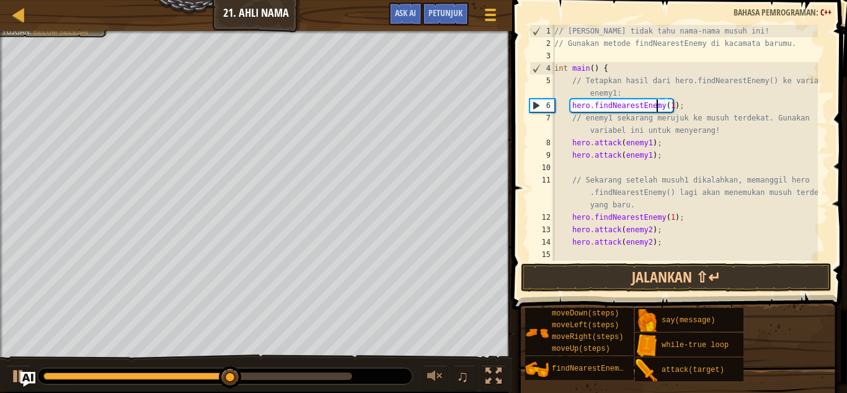
scroll to position [0, 0]
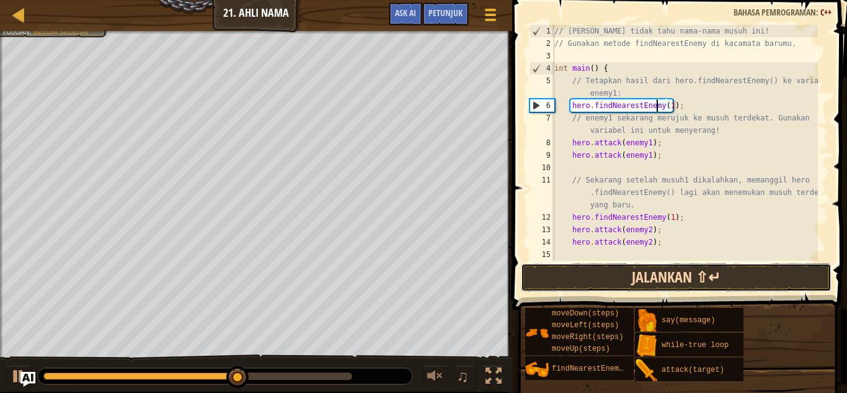
click at [698, 264] on button "Jalankan ⇧↵" at bounding box center [676, 277] width 311 height 29
click at [699, 275] on button "Jalankan ⇧↵" at bounding box center [676, 277] width 311 height 29
click at [700, 275] on button "Jalankan ⇧↵" at bounding box center [676, 277] width 311 height 29
click at [702, 275] on button "Jalankan ⇧↵" at bounding box center [676, 277] width 311 height 29
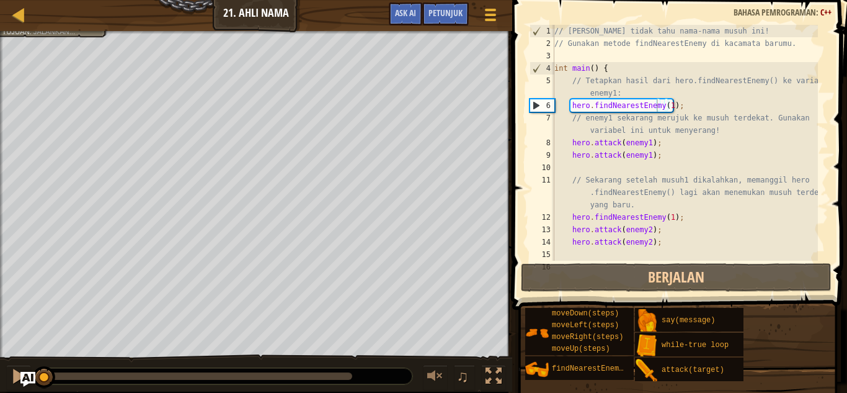
click at [287, 370] on div at bounding box center [225, 376] width 375 height 16
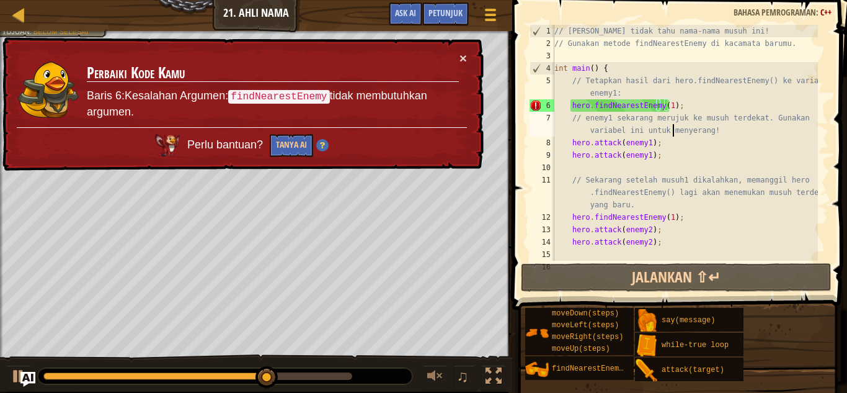
click at [674, 135] on div "// [PERSON_NAME] tidak tahu nama-nama musuh ini! // Gunakan metode findNearestE…" at bounding box center [685, 161] width 266 height 273
click at [465, 53] on button "×" at bounding box center [463, 57] width 7 height 13
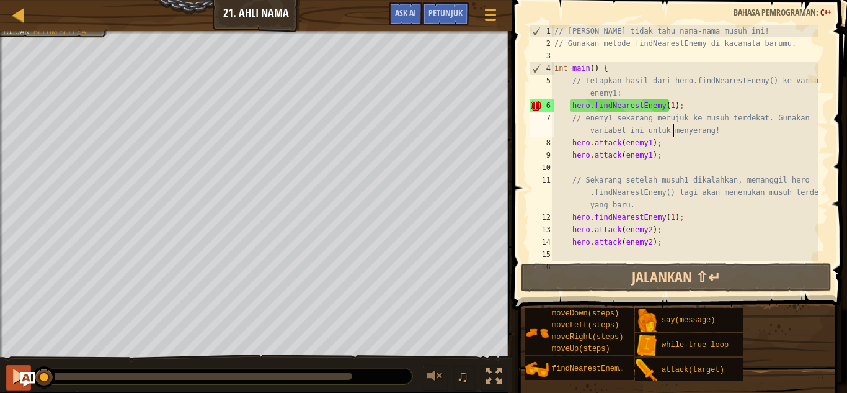
drag, startPoint x: 354, startPoint y: 373, endPoint x: 19, endPoint y: 383, distance: 335.8
click at [19, 384] on div "♫" at bounding box center [256, 372] width 512 height 37
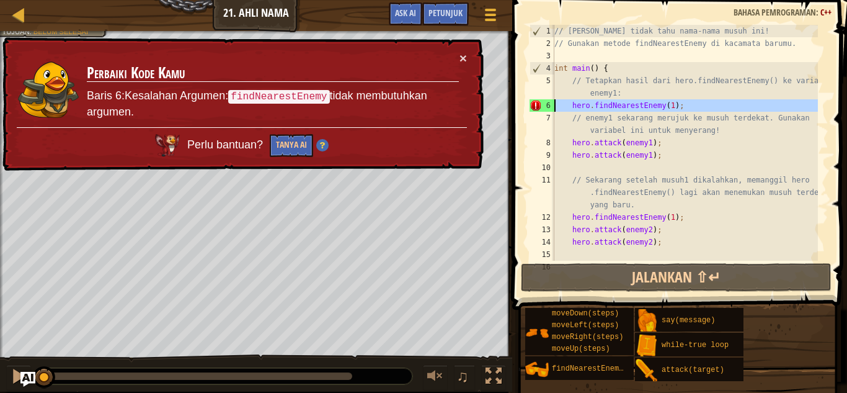
click at [537, 106] on div "6" at bounding box center [542, 105] width 25 height 12
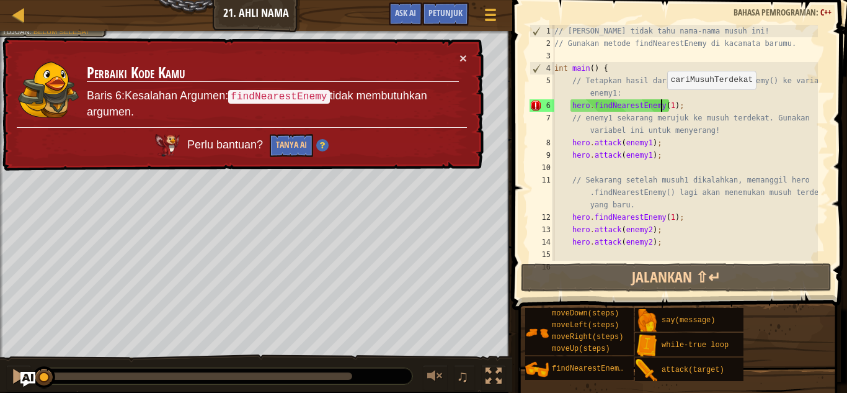
click at [661, 102] on div "// [PERSON_NAME] tidak tahu nama-nama musuh ini! // Gunakan metode findNearestE…" at bounding box center [685, 161] width 266 height 273
click at [680, 103] on div "// [PERSON_NAME] tidak tahu nama-nama musuh ini! // Gunakan metode findNearestE…" at bounding box center [685, 161] width 266 height 273
click at [304, 141] on button "Tanya AI" at bounding box center [291, 147] width 44 height 24
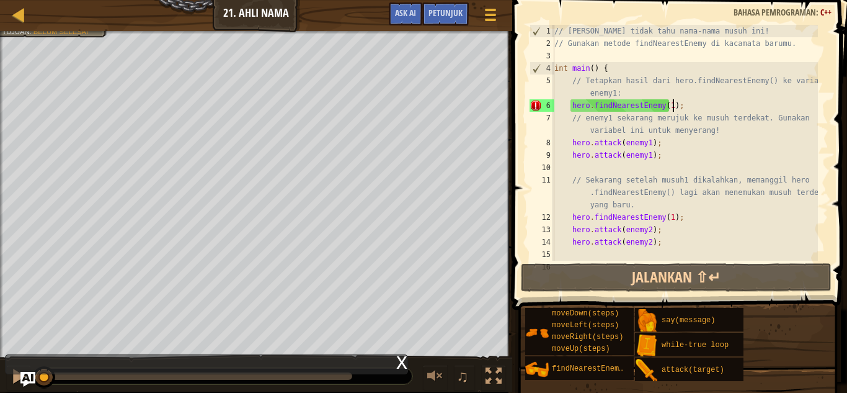
click at [683, 106] on div "// [PERSON_NAME] tidak tahu nama-nama musuh ini! // Gunakan metode findNearestE…" at bounding box center [685, 161] width 266 height 273
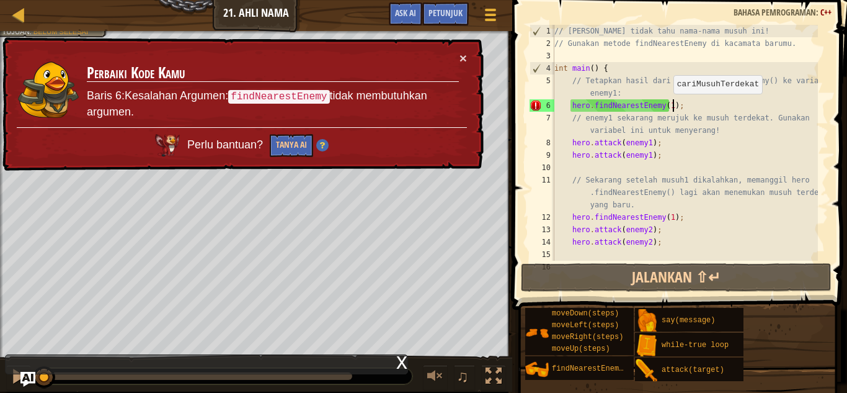
click at [668, 106] on div "// [PERSON_NAME] tidak tahu nama-nama musuh ini! // Gunakan metode findNearestE…" at bounding box center [685, 161] width 266 height 273
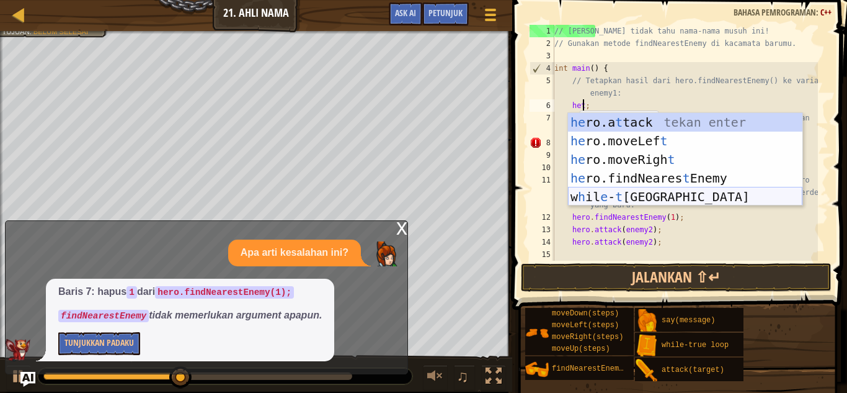
scroll to position [6, 2]
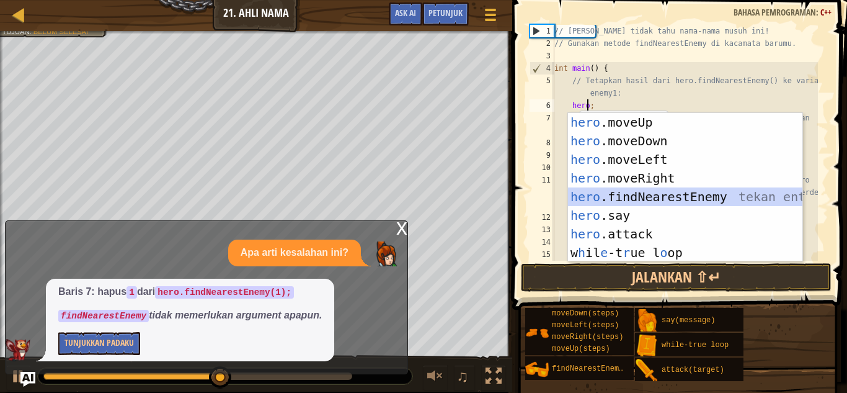
click at [635, 194] on div "hero .moveUp tekan enter hero .moveDown tekan enter hero .moveLeft tekan enter …" at bounding box center [685, 206] width 235 height 186
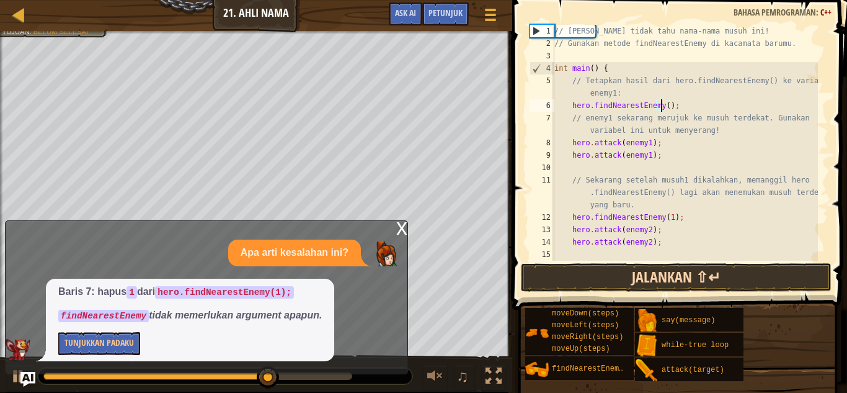
type textarea "hero.findNearestEnemy();"
click at [547, 270] on button "Jalankan ⇧↵" at bounding box center [676, 277] width 311 height 29
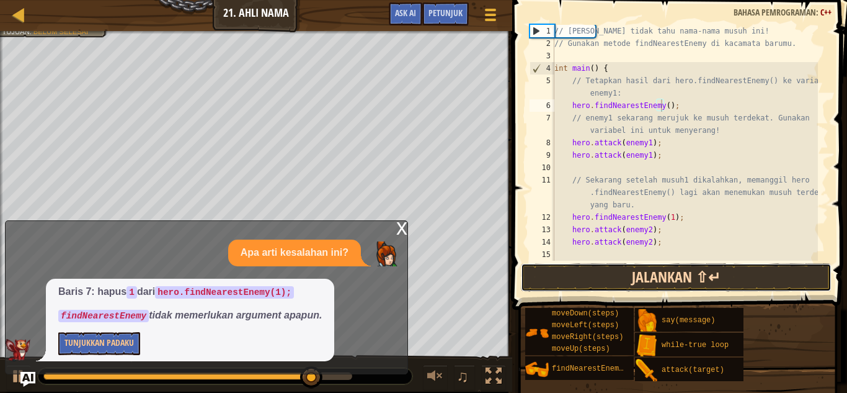
click at [608, 275] on button "Jalankan ⇧↵" at bounding box center [676, 277] width 311 height 29
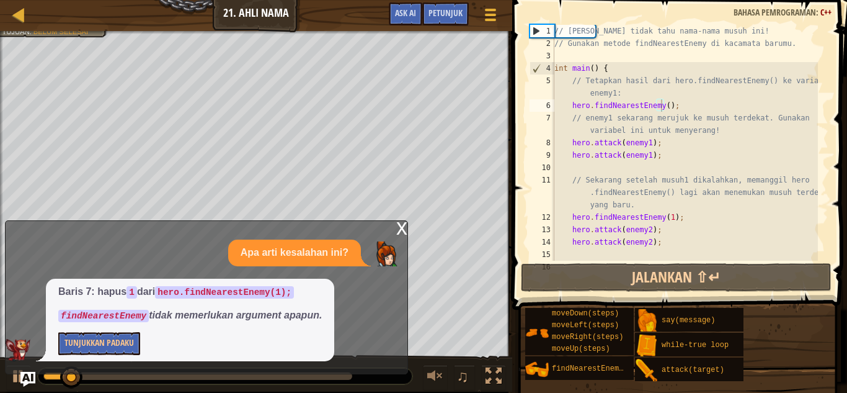
click at [396, 222] on div "x Apa arti kesalahan ini? Baris 7: hapus 1 dari hero.findNearestEnemy(1); findN…" at bounding box center [206, 297] width 403 height 154
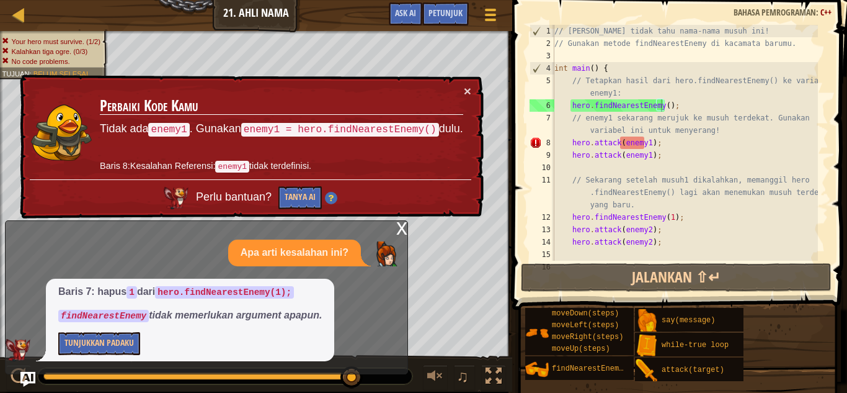
type textarea "hero.attack(enemy1);"
click at [666, 160] on div "// [PERSON_NAME] tidak tahu nama-nama musuh ini! // Gunakan metode findNearestE…" at bounding box center [685, 161] width 266 height 273
click at [583, 169] on div "// [PERSON_NAME] tidak tahu nama-nama musuh ini! // Gunakan metode findNearestE…" at bounding box center [685, 161] width 266 height 273
click at [412, 271] on div "Peta Pengenalan Imu Komputer 21. Ahli Nama Menu Permainan Selesai Petunjuk Ask …" at bounding box center [423, 196] width 847 height 393
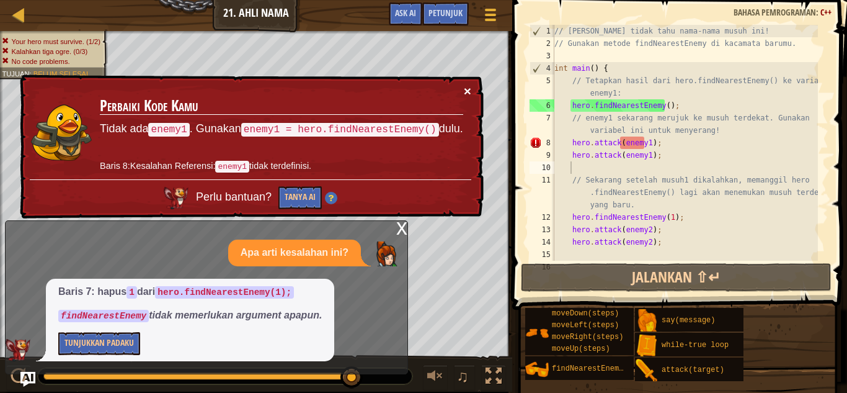
click at [466, 89] on button "×" at bounding box center [467, 92] width 7 height 13
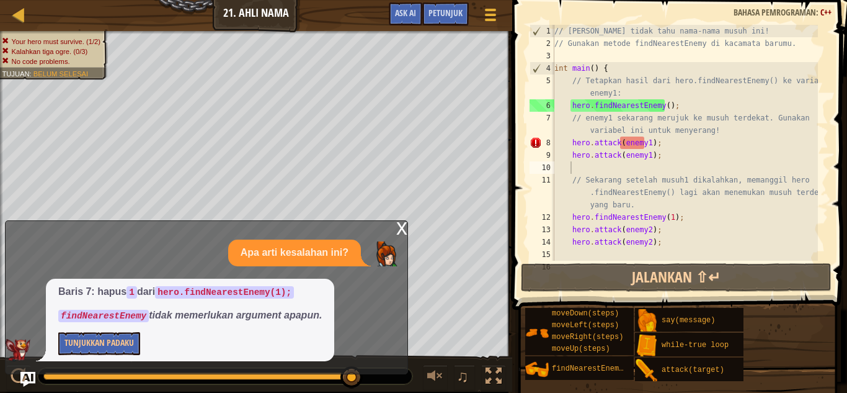
click at [401, 227] on div "x" at bounding box center [401, 227] width 11 height 12
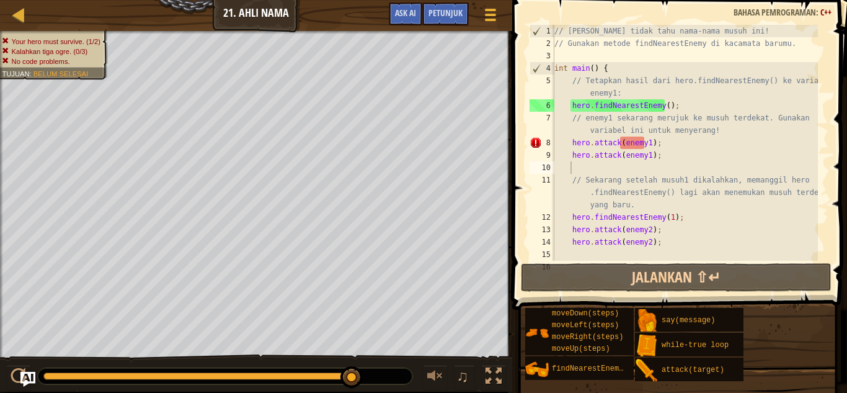
click at [569, 122] on div "// [PERSON_NAME] tidak tahu nama-nama musuh ini! // Gunakan metode findNearestE…" at bounding box center [685, 161] width 266 height 273
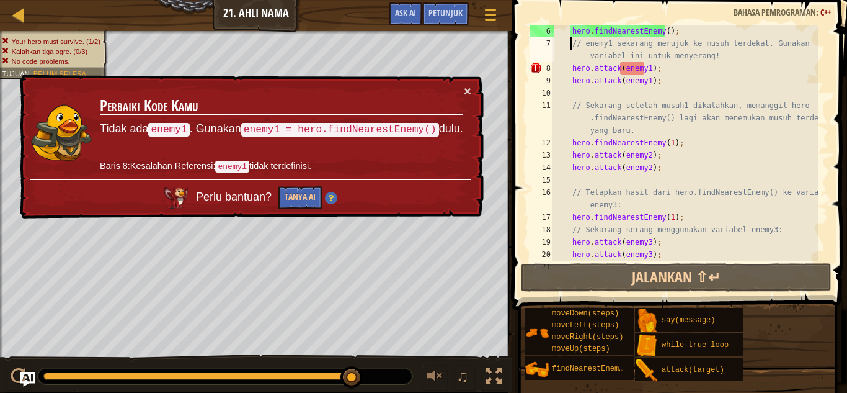
scroll to position [0, 0]
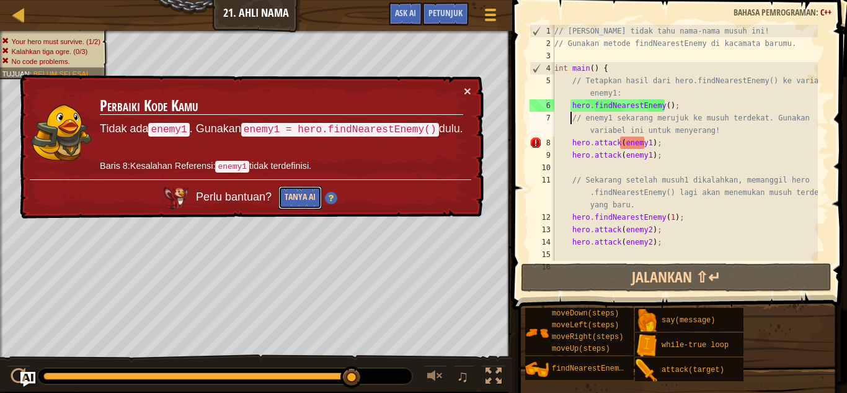
click at [306, 194] on button "Tanya AI" at bounding box center [300, 197] width 43 height 24
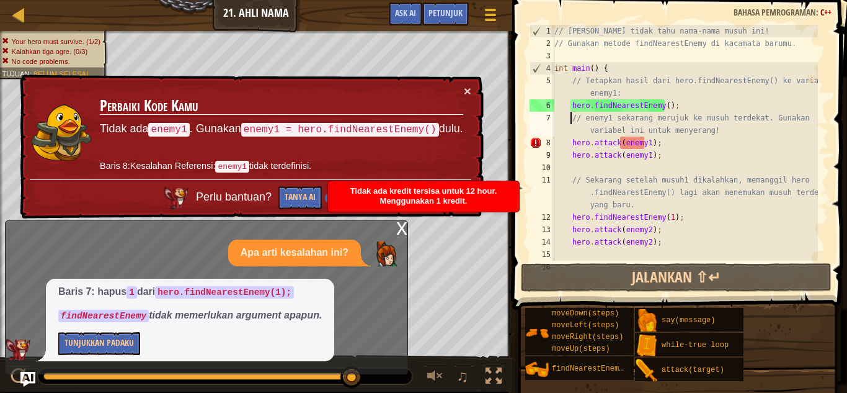
click at [403, 229] on div "x" at bounding box center [401, 227] width 11 height 12
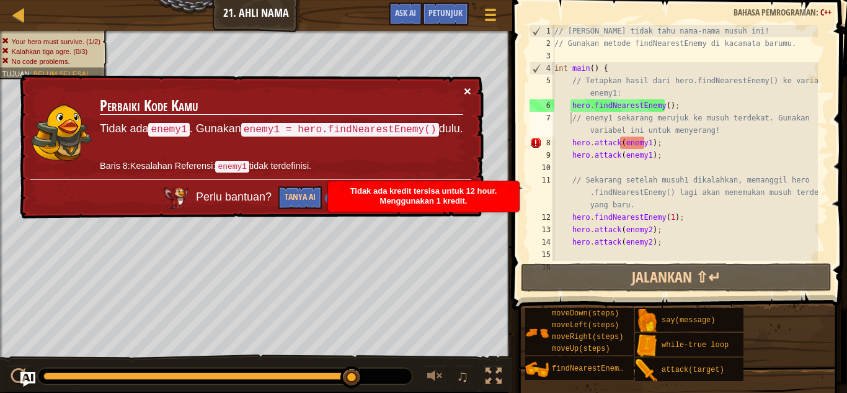
click at [471, 89] on button "×" at bounding box center [469, 94] width 8 height 13
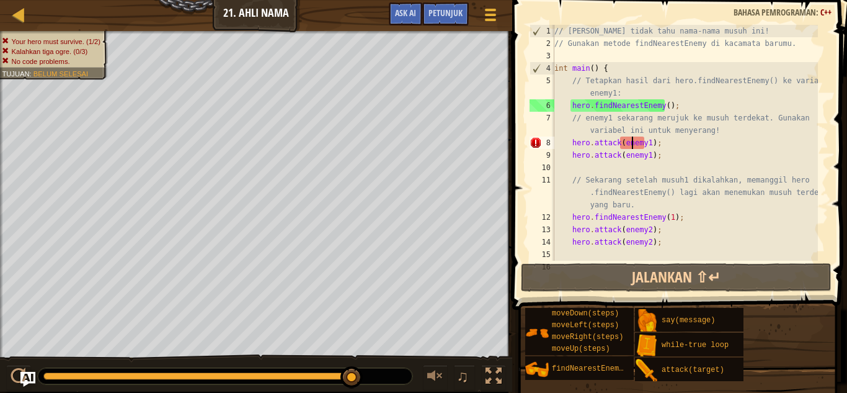
click at [632, 143] on div "// [PERSON_NAME] tidak tahu nama-nama musuh ini! // Gunakan metode findNearestE…" at bounding box center [685, 161] width 266 height 273
drag, startPoint x: 641, startPoint y: 145, endPoint x: 661, endPoint y: 148, distance: 20.0
click at [643, 145] on div "// [PERSON_NAME] tidak tahu nama-nama musuh ini! // Gunakan metode findNearestE…" at bounding box center [685, 161] width 266 height 273
click at [645, 145] on div "// [PERSON_NAME] tidak tahu nama-nama musuh ini! // Gunakan metode findNearestE…" at bounding box center [685, 143] width 266 height 236
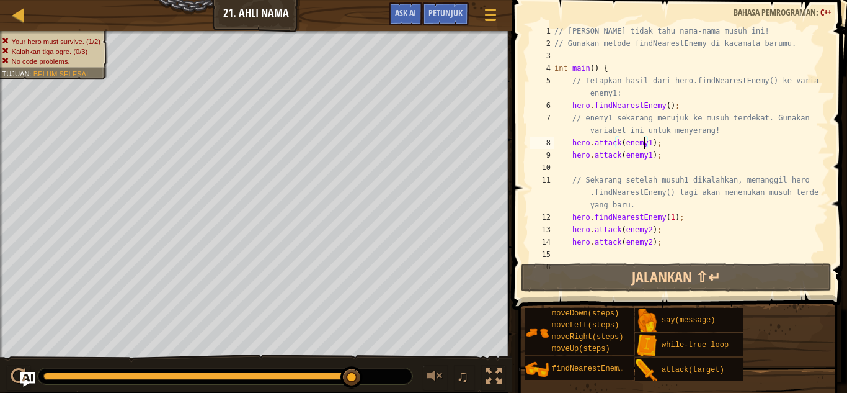
scroll to position [6, 7]
click at [618, 142] on div "// [PERSON_NAME] tidak tahu nama-nama musuh ini! // Gunakan metode findNearestE…" at bounding box center [685, 161] width 266 height 273
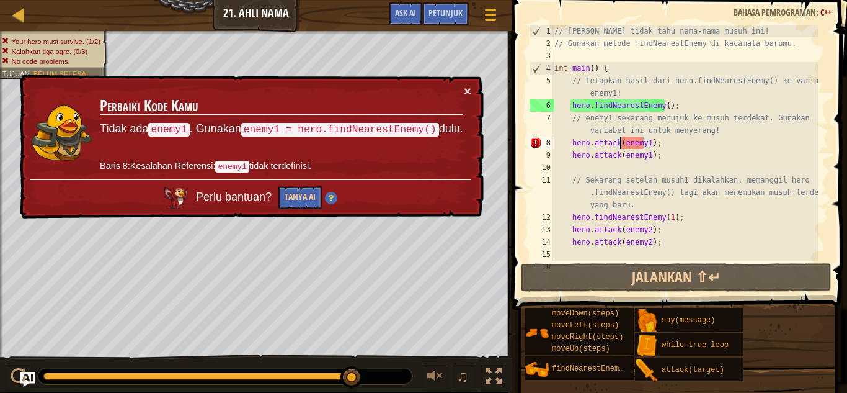
scroll to position [6, 6]
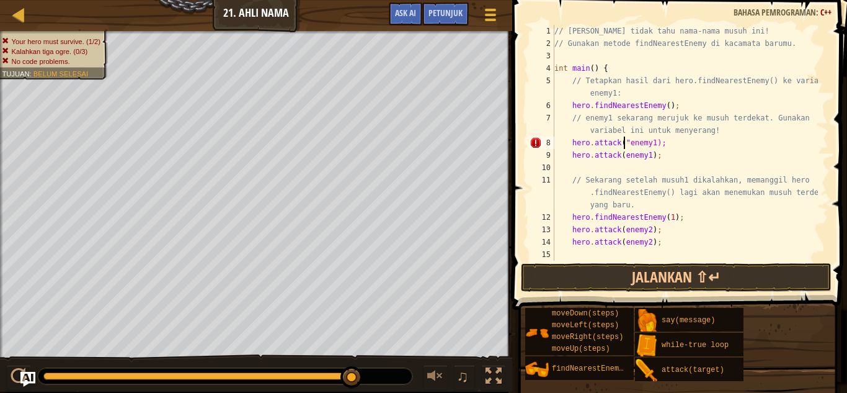
click at [650, 143] on div "// [PERSON_NAME] tidak tahu nama-nama musuh ini! // Gunakan metode findNearestE…" at bounding box center [685, 161] width 266 height 273
type textarea "hero.attack("enemy1");"
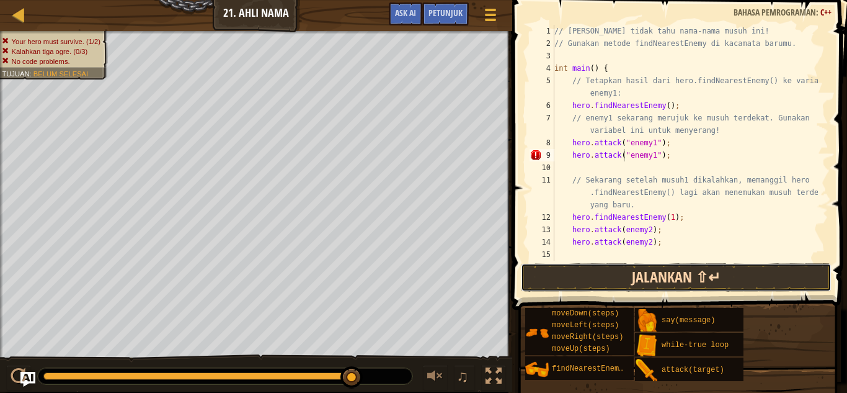
click at [629, 275] on button "Jalankan ⇧↵" at bounding box center [676, 277] width 311 height 29
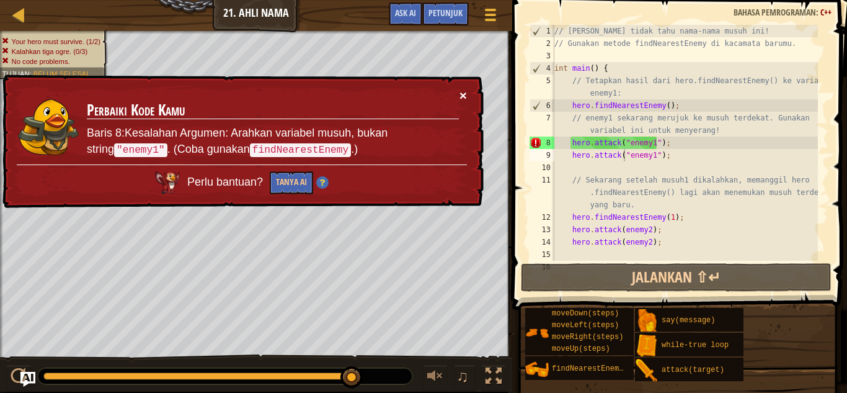
click at [464, 97] on button "×" at bounding box center [464, 98] width 8 height 13
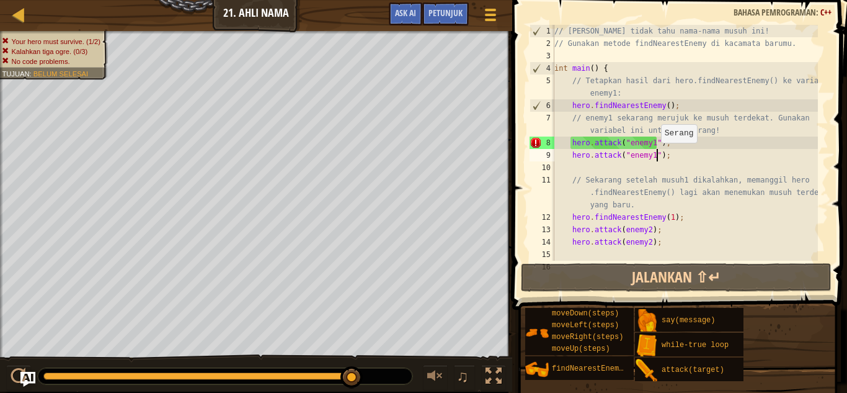
click at [655, 155] on div "// [PERSON_NAME] tidak tahu nama-nama musuh ini! // Gunakan metode findNearestE…" at bounding box center [685, 161] width 266 height 273
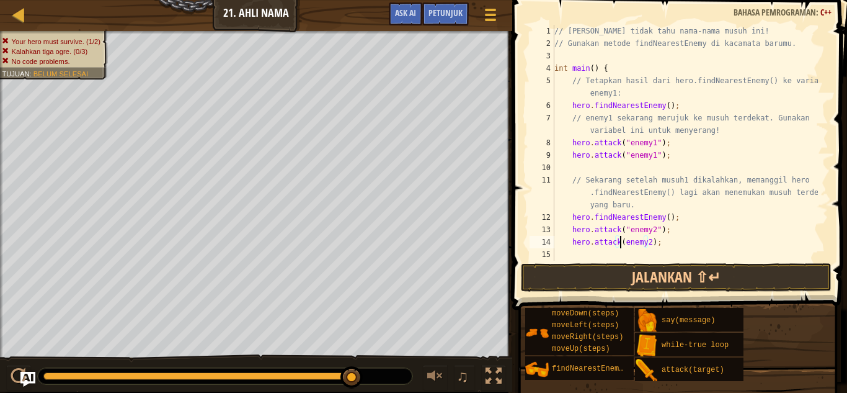
type textarea "hero.attack("enemy2);"
type textarea "// Tetapkan hasil dari hero.findNearestEnemy() ke variabel enemy3:"
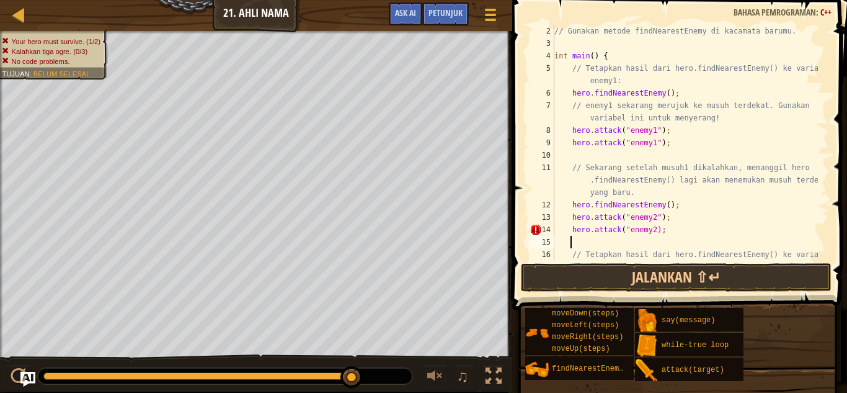
type textarea "// Tetapkan hasil dari hero.findNearestEnemy() ke variabel enemy3:"
type textarea "hero.attack("enemy2");"
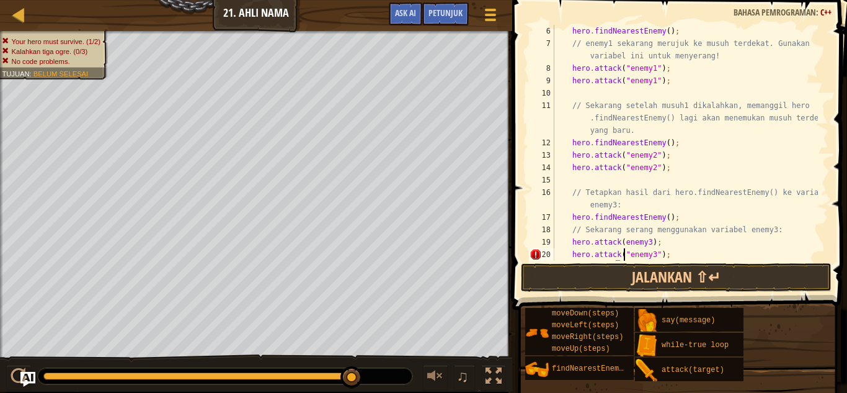
scroll to position [6, 6]
type textarea "hero.attack("enemy3");"
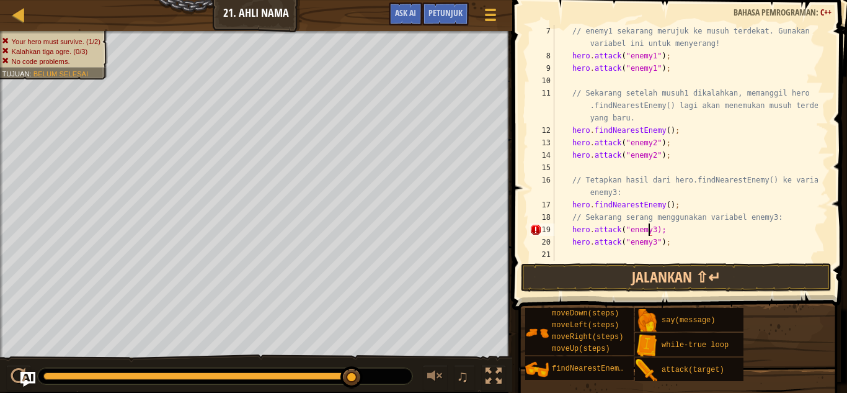
scroll to position [6, 8]
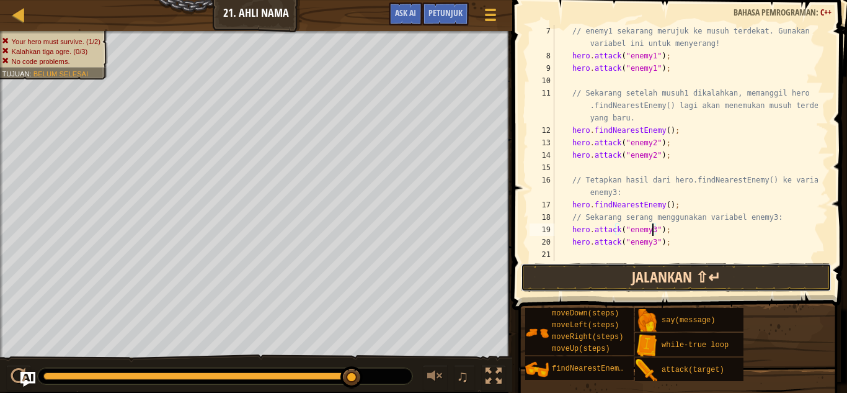
click at [697, 275] on button "Jalankan ⇧↵" at bounding box center [676, 277] width 311 height 29
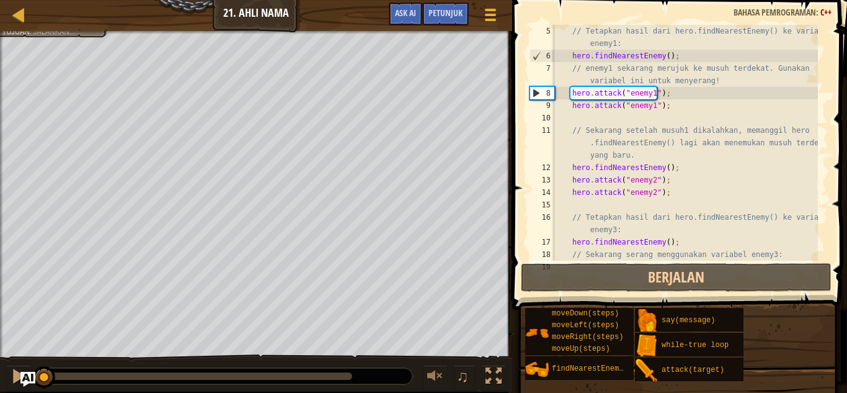
scroll to position [0, 0]
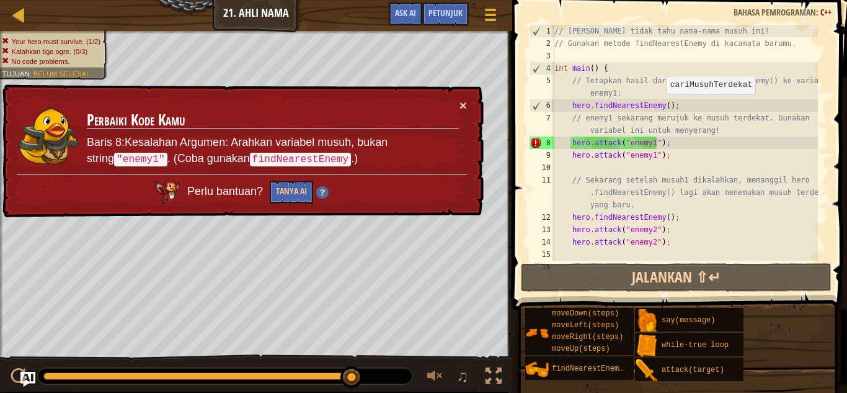
click at [661, 107] on div "// [PERSON_NAME] tidak tahu nama-nama musuh ini! // Gunakan metode findNearestE…" at bounding box center [685, 161] width 266 height 273
click at [653, 154] on div "// [PERSON_NAME] tidak tahu nama-nama musuh ini! // Gunakan metode findNearestE…" at bounding box center [685, 161] width 266 height 273
type textarea "hero.attack("enemy1");"
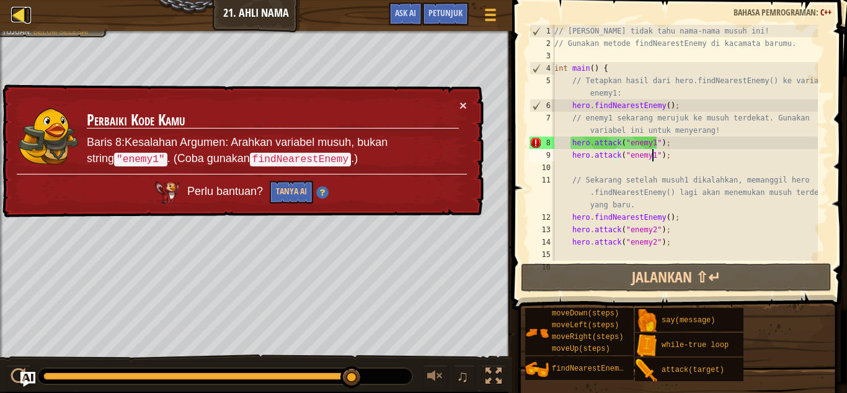
click at [19, 21] on div at bounding box center [19, 15] width 16 height 16
select select "id"
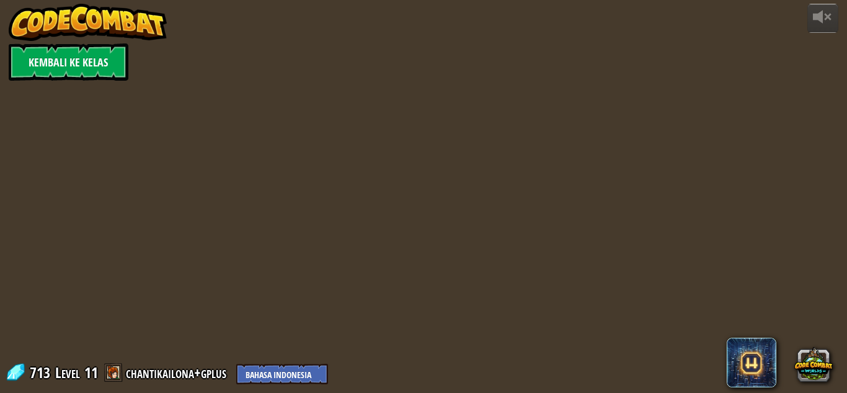
select select "id"
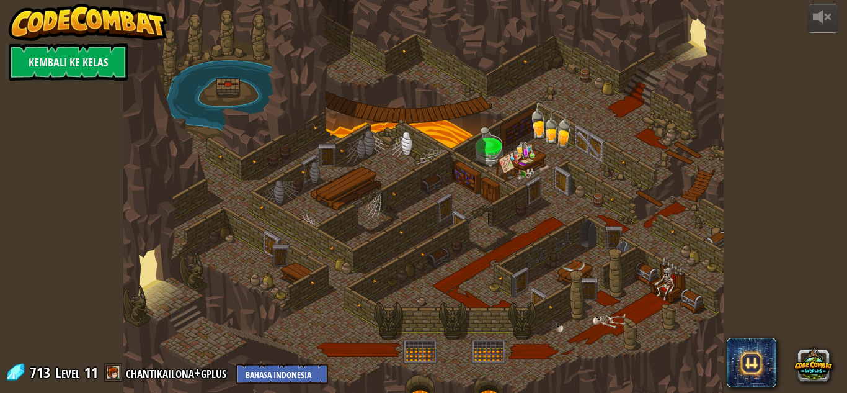
select select "id"
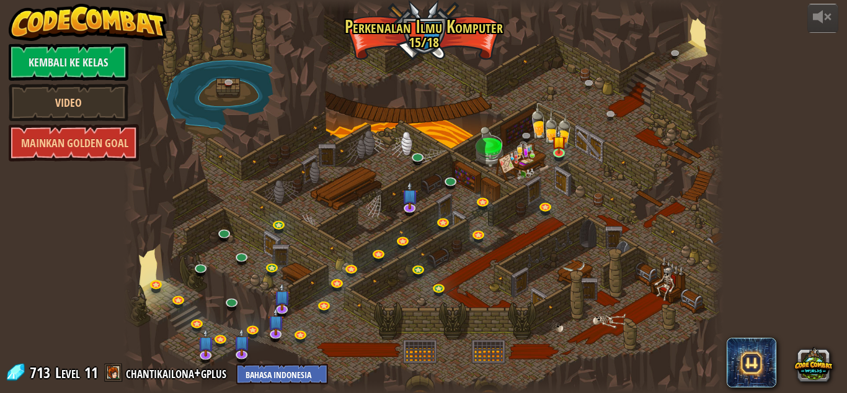
select select "id"
click at [557, 151] on img at bounding box center [560, 136] width 14 height 32
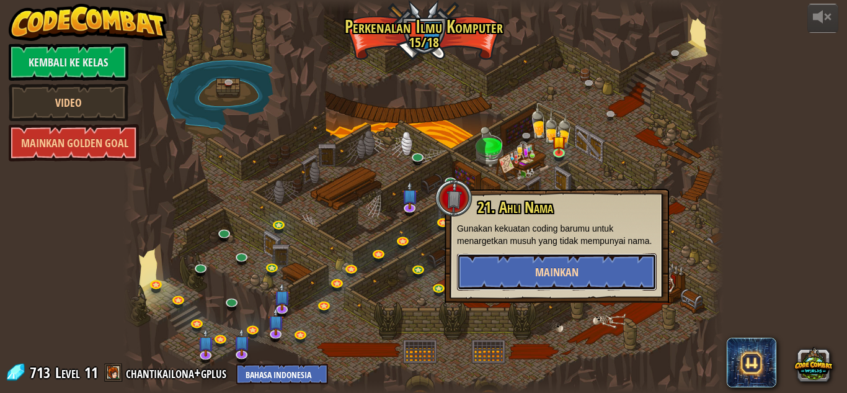
click at [585, 275] on button "Mainkan" at bounding box center [557, 271] width 200 height 37
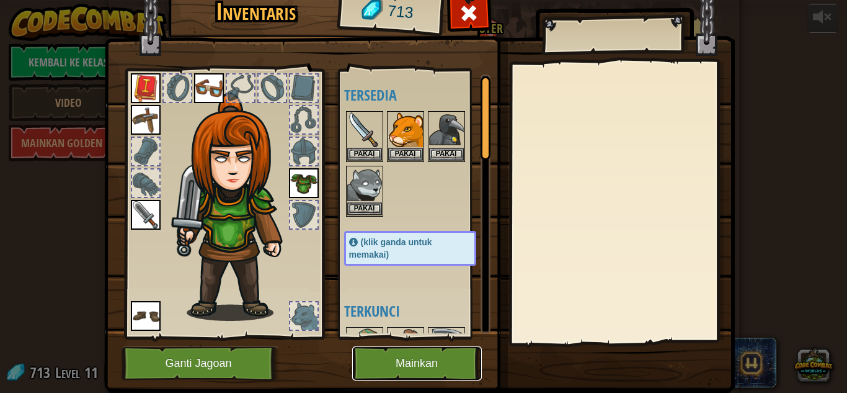
click at [426, 365] on button "Mainkan" at bounding box center [417, 363] width 130 height 34
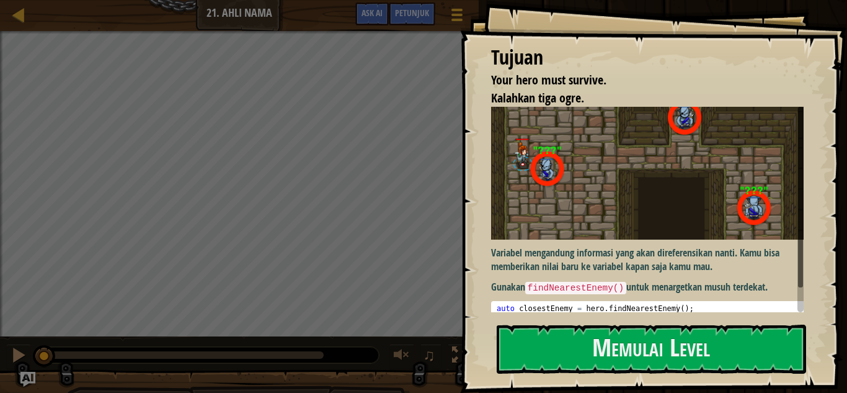
scroll to position [17, 0]
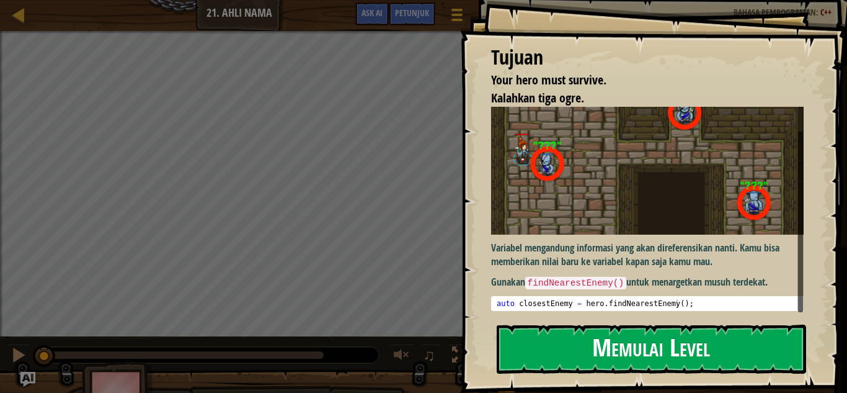
click at [543, 348] on button "Memulai Level" at bounding box center [652, 348] width 310 height 49
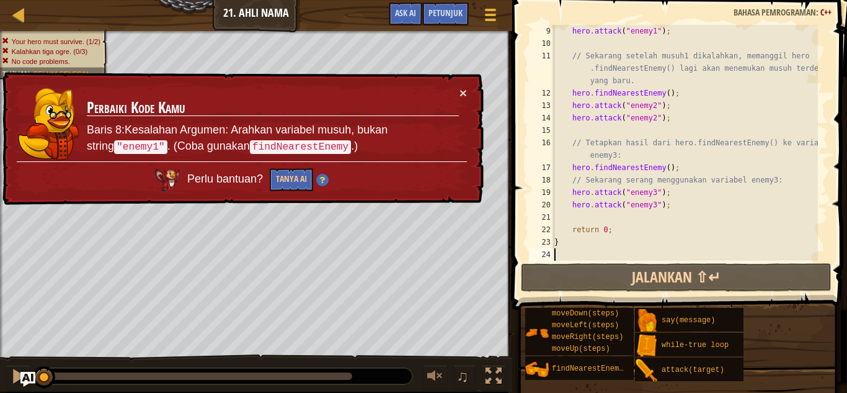
scroll to position [0, 0]
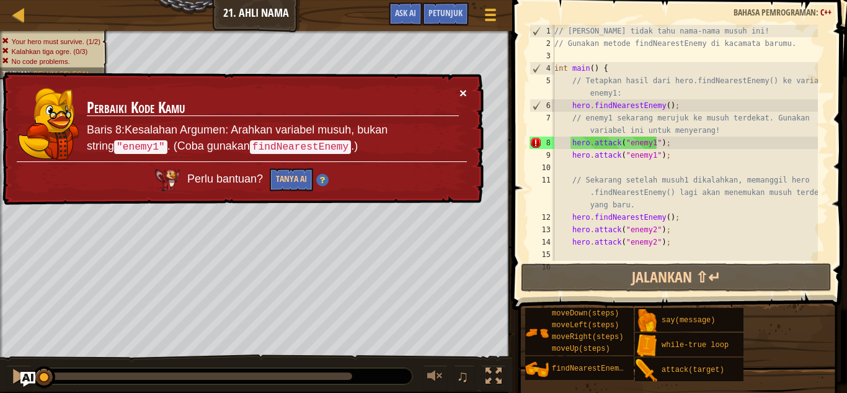
click at [465, 89] on button "×" at bounding box center [463, 92] width 7 height 13
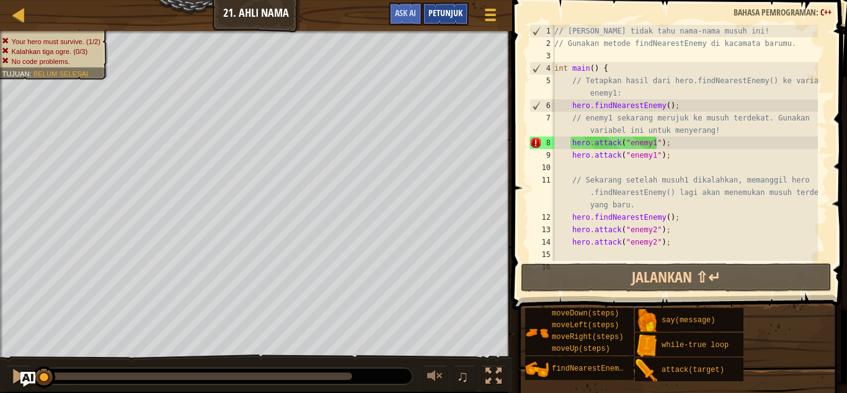
click at [445, 11] on span "Petunjuk" at bounding box center [446, 13] width 34 height 12
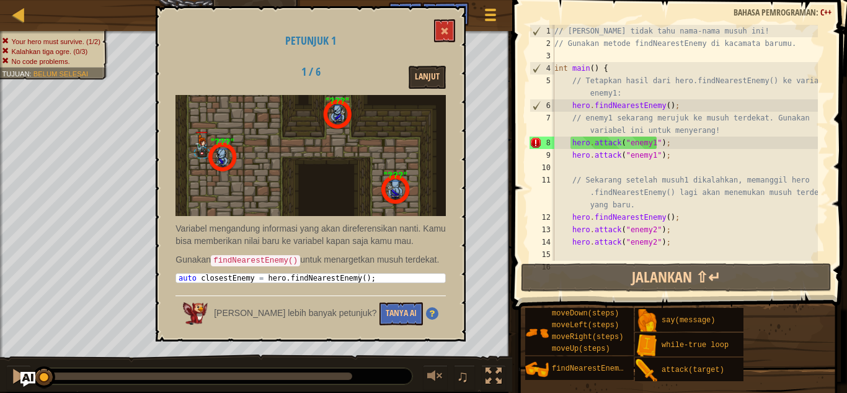
type textarea "auto closestEnemy = hero.findNearestEnemy();"
drag, startPoint x: 361, startPoint y: 272, endPoint x: 189, endPoint y: 275, distance: 172.5
click at [189, 275] on div "auto closestEnemy = hero . findNearestEnemy ( ) ;" at bounding box center [310, 278] width 269 height 9
drag, startPoint x: 174, startPoint y: 272, endPoint x: 195, endPoint y: 270, distance: 21.2
click at [195, 270] on div "Petunjuk 1 1 / 6 Lanjut Variabel mengandung informasi yang akan direferensikan …" at bounding box center [311, 173] width 310 height 335
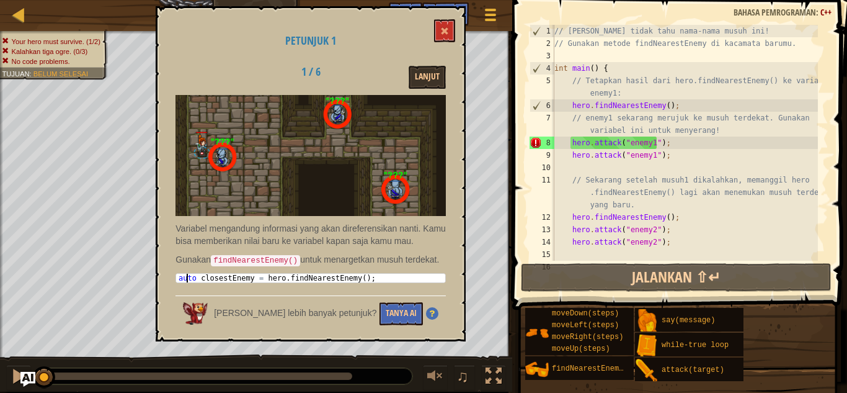
click at [185, 274] on div "auto closestEnemy = hero . findNearestEnemy ( ) ;" at bounding box center [310, 278] width 269 height 9
drag, startPoint x: 179, startPoint y: 277, endPoint x: 354, endPoint y: 275, distance: 175.6
click at [353, 274] on div "auto closestEnemy = hero . findNearestEnemy ( ) ;" at bounding box center [310, 287] width 269 height 26
click at [354, 275] on div "auto closestEnemy = hero . findNearestEnemy ( ) ;" at bounding box center [310, 278] width 269 height 9
click at [354, 276] on div "auto closestEnemy = hero . findNearestEnemy ( ) ;" at bounding box center [310, 287] width 269 height 26
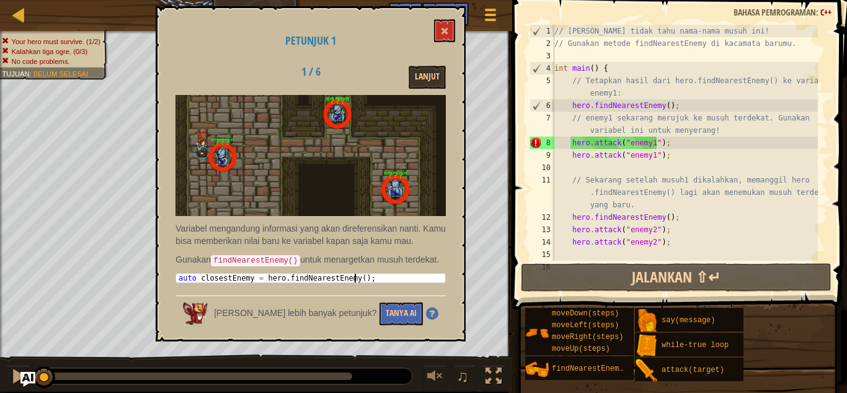
click at [359, 276] on div "auto closestEnemy = hero . findNearestEnemy ( ) ;" at bounding box center [310, 287] width 269 height 26
drag, startPoint x: 359, startPoint y: 276, endPoint x: 344, endPoint y: 277, distance: 14.3
click at [344, 277] on div "auto closestEnemy = hero . findNearestEnemy ( ) ;" at bounding box center [310, 287] width 269 height 26
drag, startPoint x: 685, startPoint y: 101, endPoint x: 573, endPoint y: 105, distance: 112.4
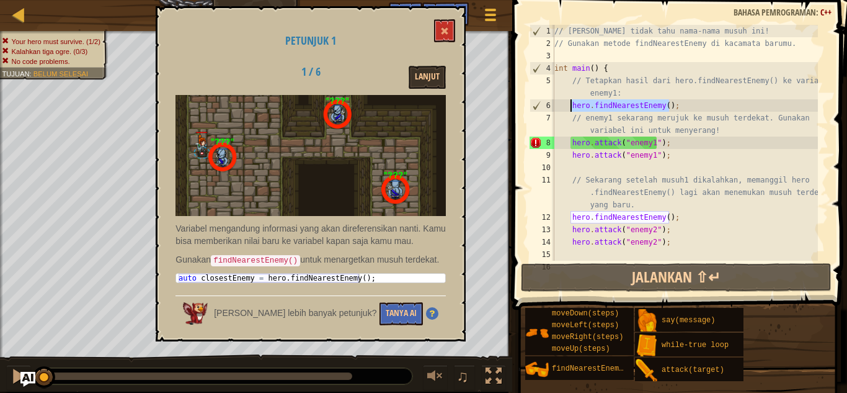
click at [573, 105] on div "// [PERSON_NAME] tidak tahu nama-nama musuh ini! // Gunakan metode findNearestE…" at bounding box center [685, 161] width 266 height 273
paste textarea "auto closestEnemy ="
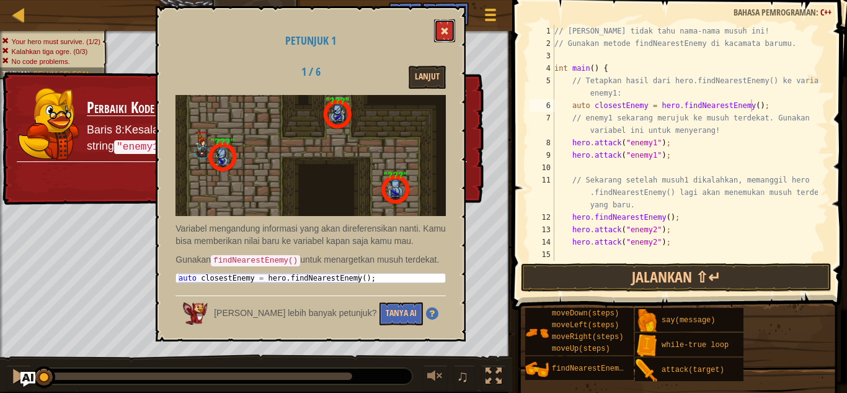
click at [444, 27] on button at bounding box center [444, 30] width 21 height 23
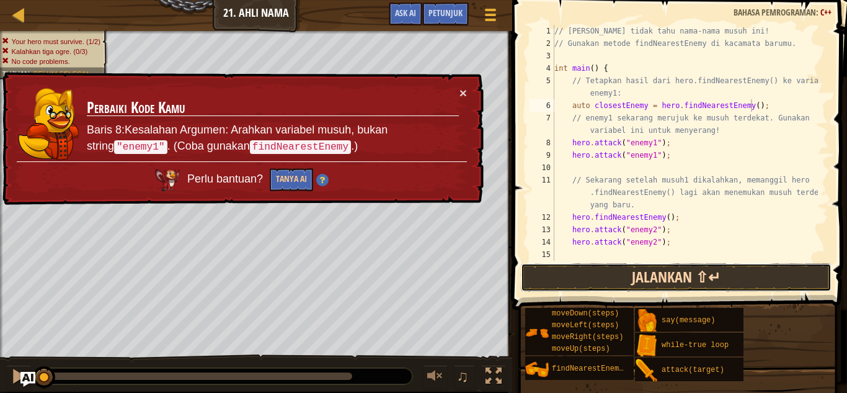
click at [583, 269] on button "Jalankan ⇧↵" at bounding box center [676, 277] width 311 height 29
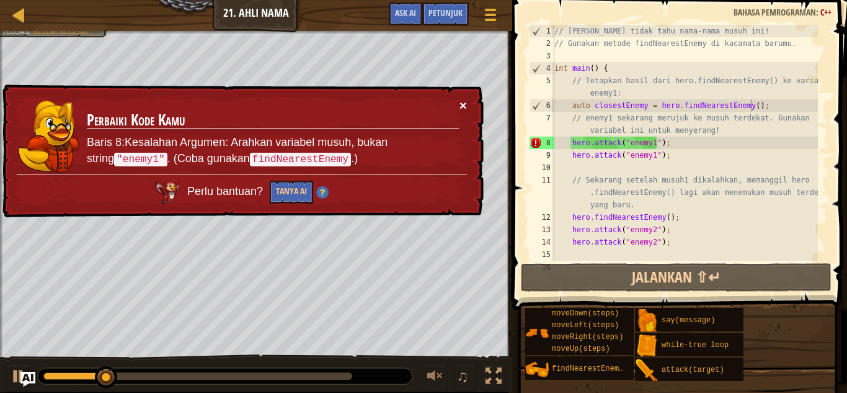
click at [460, 105] on button "×" at bounding box center [463, 105] width 7 height 13
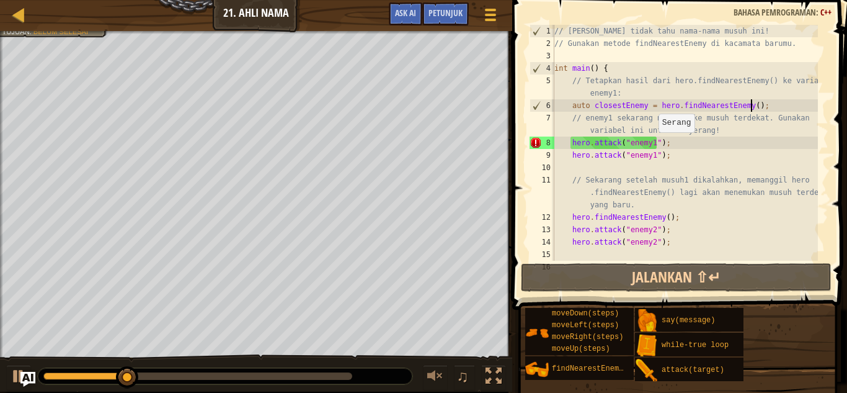
click at [653, 145] on div "// [PERSON_NAME] tidak tahu nama-nama musuh ini! // Gunakan metode findNearestE…" at bounding box center [685, 161] width 266 height 273
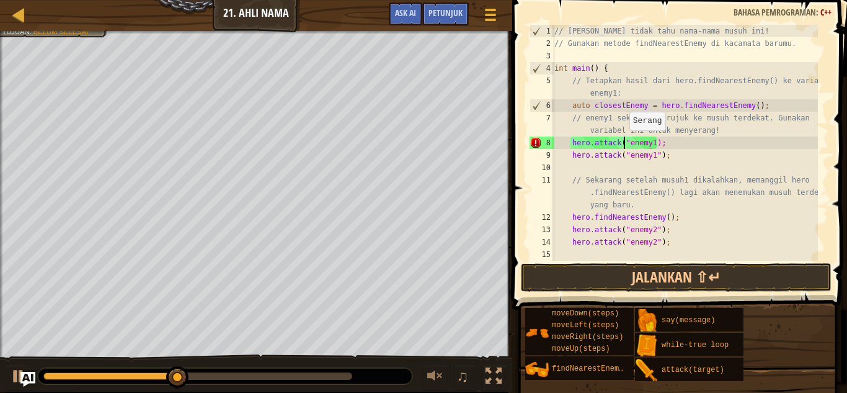
click at [623, 143] on div "// [PERSON_NAME] tidak tahu nama-nama musuh ini! // Gunakan metode findNearestE…" at bounding box center [685, 161] width 266 height 273
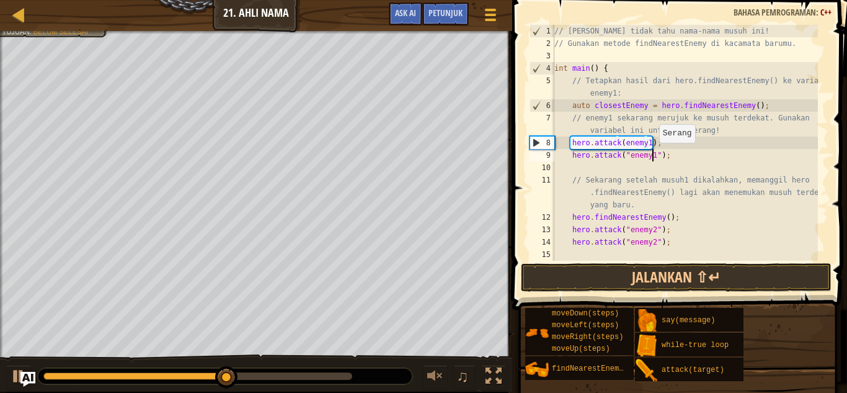
click at [653, 155] on div "// [PERSON_NAME] tidak tahu nama-nama musuh ini! // Gunakan metode findNearestE…" at bounding box center [685, 161] width 266 height 273
click at [626, 156] on div "// [PERSON_NAME] tidak tahu nama-nama musuh ini! // Gunakan metode findNearestE…" at bounding box center [685, 161] width 266 height 273
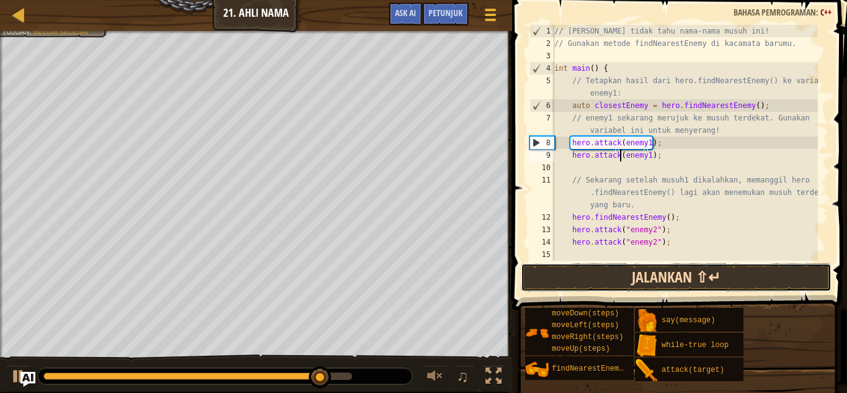
click at [597, 269] on button "Jalankan ⇧↵" at bounding box center [676, 277] width 311 height 29
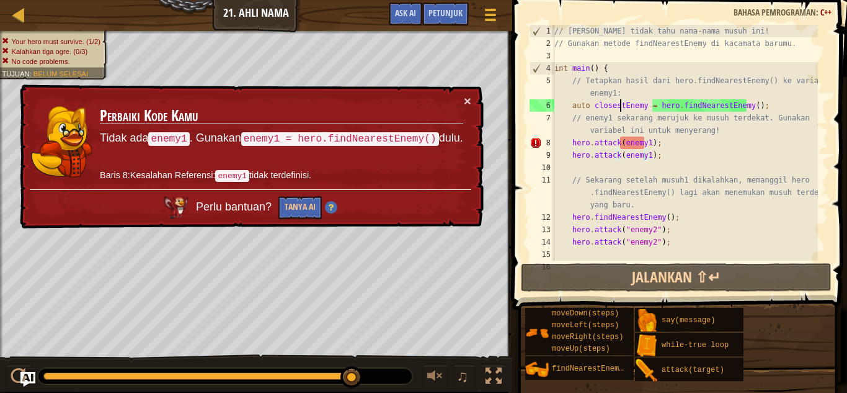
click at [620, 104] on div "// [PERSON_NAME] tidak tahu nama-nama musuh ini! // Gunakan metode findNearestE…" at bounding box center [685, 161] width 266 height 273
click at [625, 105] on div "// [PERSON_NAME] tidak tahu nama-nama musuh ini! // Gunakan metode findNearestE…" at bounding box center [685, 161] width 266 height 273
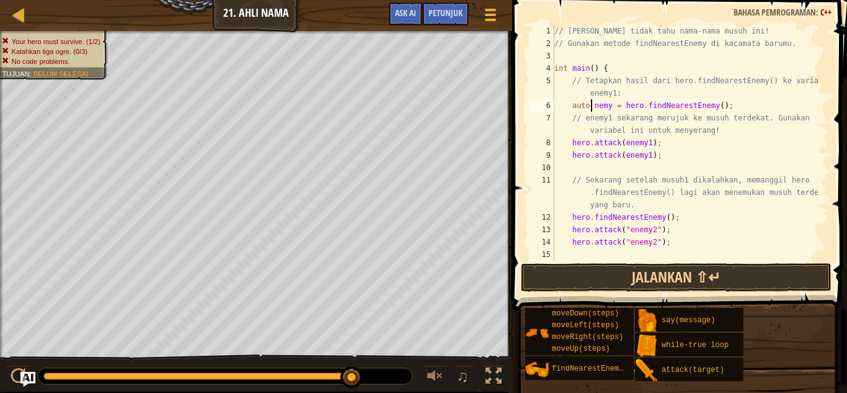
scroll to position [6, 3]
click at [610, 105] on div "// [PERSON_NAME] tidak tahu nama-nama musuh ini! // Gunakan metode findNearestE…" at bounding box center [685, 161] width 266 height 273
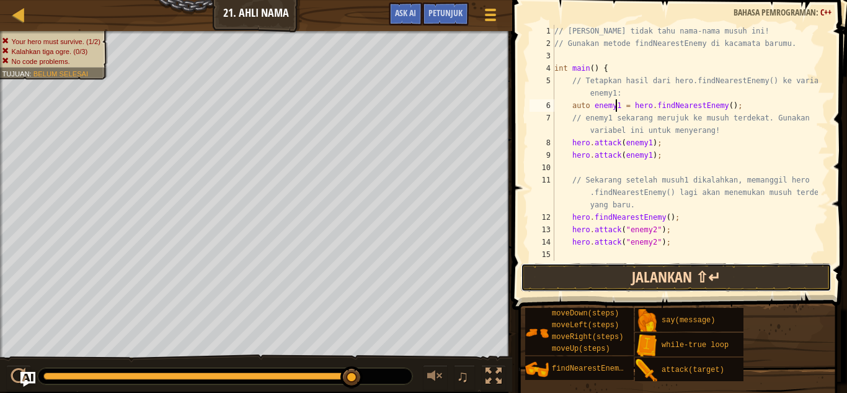
click at [698, 270] on button "Jalankan ⇧↵" at bounding box center [676, 277] width 311 height 29
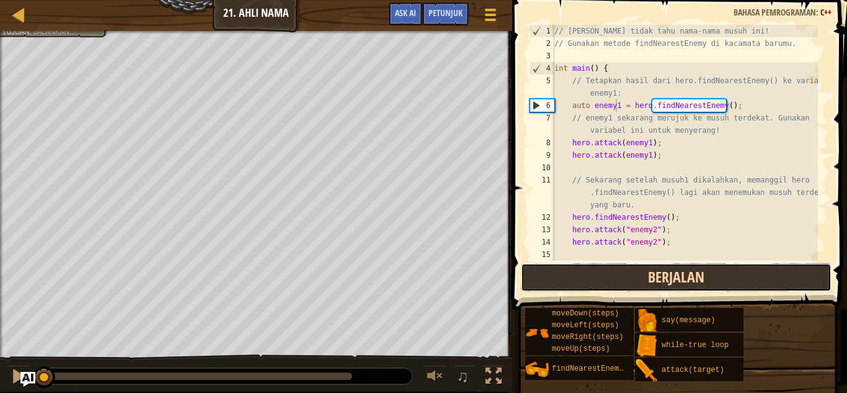
click at [594, 276] on button "Berjalan" at bounding box center [676, 277] width 311 height 29
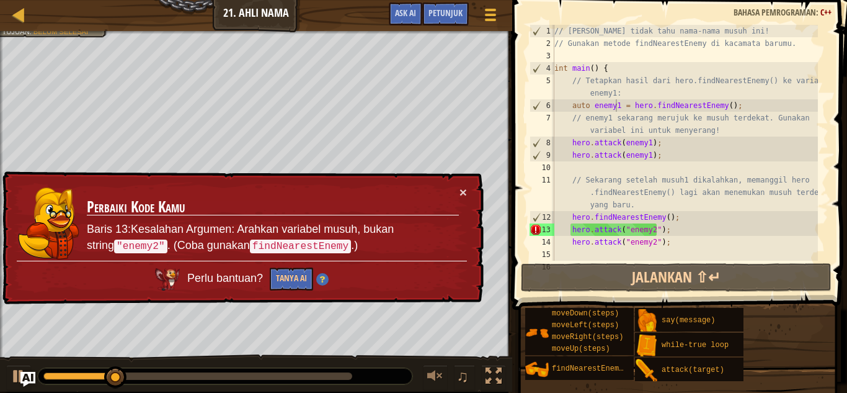
click at [469, 189] on div "× Perbaiki Kode Kamu Baris 13:Kesalahan Argumen: Arahkan variabel musuh, bukan …" at bounding box center [242, 238] width 484 height 134
click at [465, 191] on button "×" at bounding box center [463, 191] width 7 height 13
click at [653, 230] on div "// [PERSON_NAME] tidak tahu nama-nama musuh ini! // Gunakan metode findNearestE…" at bounding box center [685, 161] width 266 height 273
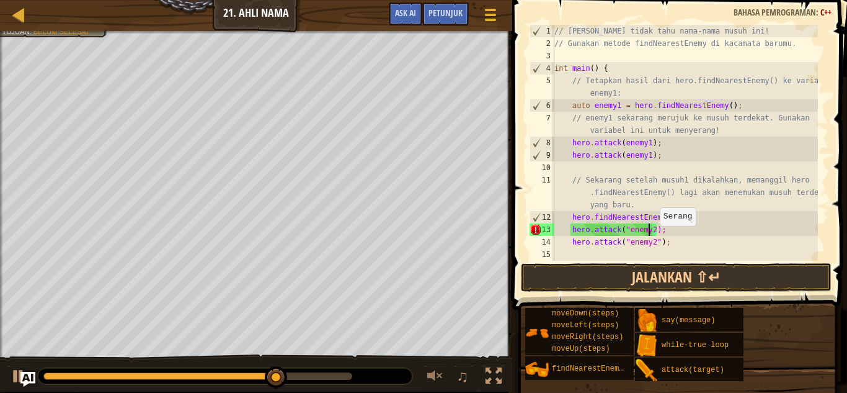
click at [654, 239] on div "// [PERSON_NAME] tidak tahu nama-nama musuh ini! // Gunakan metode findNearestE…" at bounding box center [685, 161] width 266 height 273
click at [625, 229] on div "// [PERSON_NAME] tidak tahu nama-nama musuh ini! // Gunakan metode findNearestE…" at bounding box center [685, 161] width 266 height 273
drag, startPoint x: 627, startPoint y: 240, endPoint x: 636, endPoint y: 239, distance: 8.8
click at [627, 241] on div "// [PERSON_NAME] tidak tahu nama-nama musuh ini! // Gunakan metode findNearestE…" at bounding box center [685, 161] width 266 height 273
click at [625, 241] on div "// [PERSON_NAME] tidak tahu nama-nama musuh ini! // Gunakan metode findNearestE…" at bounding box center [685, 161] width 266 height 273
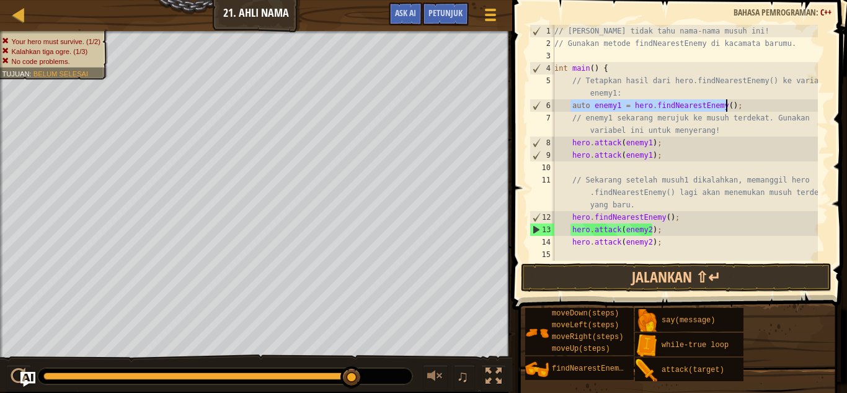
drag, startPoint x: 570, startPoint y: 104, endPoint x: 735, endPoint y: 105, distance: 165.6
click at [735, 105] on div "// [PERSON_NAME] tidak tahu nama-nama musuh ini! // Gunakan metode findNearestE…" at bounding box center [685, 161] width 266 height 273
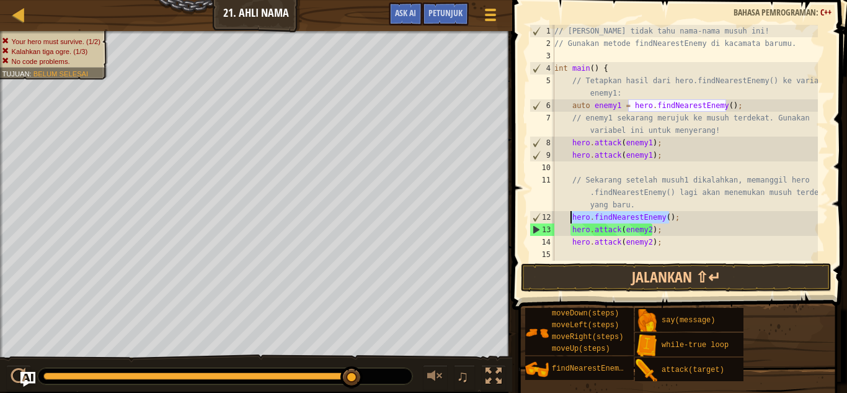
drag, startPoint x: 671, startPoint y: 215, endPoint x: 571, endPoint y: 218, distance: 99.9
click at [571, 218] on div "// [PERSON_NAME] tidak tahu nama-nama musuh ini! // Gunakan metode findNearestE…" at bounding box center [685, 161] width 266 height 273
type textarea "hero.findNearestEnemy();"
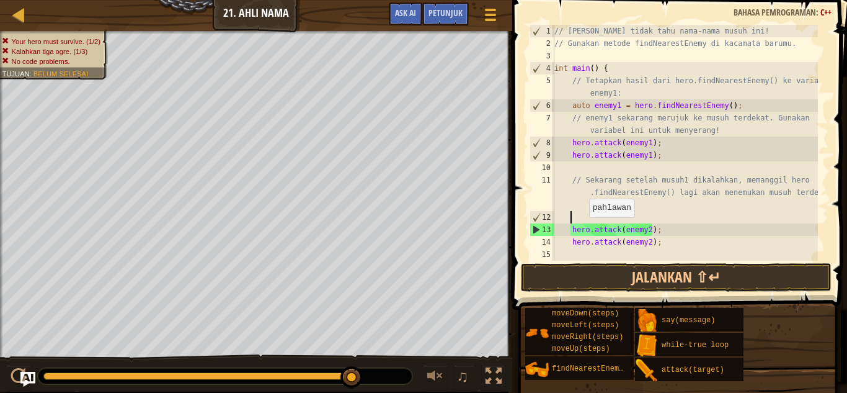
paste textarea "auto enemy1 = hero.findNearestEnemy();"
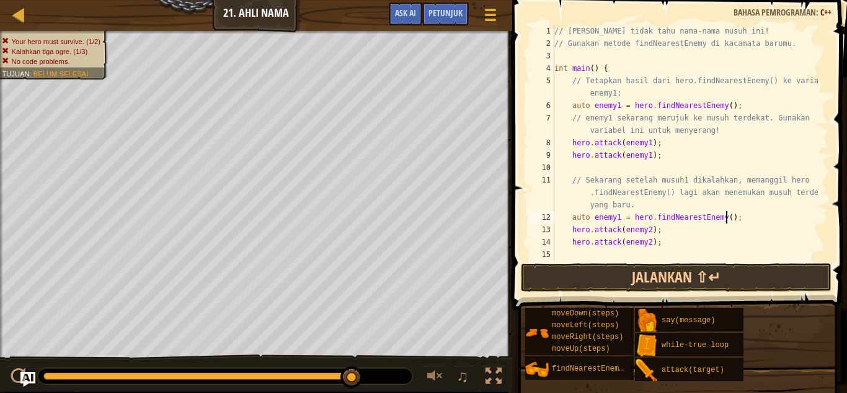
click at [615, 219] on div "// [PERSON_NAME] tidak tahu nama-nama musuh ini! // Gunakan metode findNearestE…" at bounding box center [685, 161] width 266 height 273
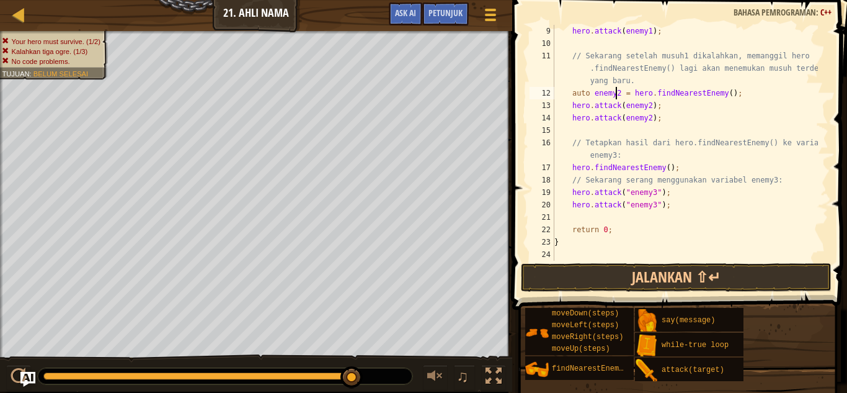
scroll to position [124, 0]
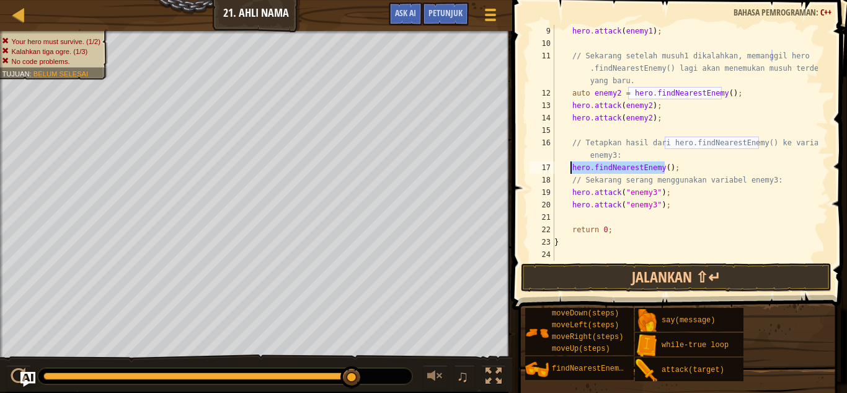
drag, startPoint x: 661, startPoint y: 167, endPoint x: 571, endPoint y: 166, distance: 90.6
click at [571, 166] on div "hero . attack ( enemy1 ) ; // Sekarang setelah musuh1 dikalahkan, memanggil her…" at bounding box center [685, 155] width 266 height 261
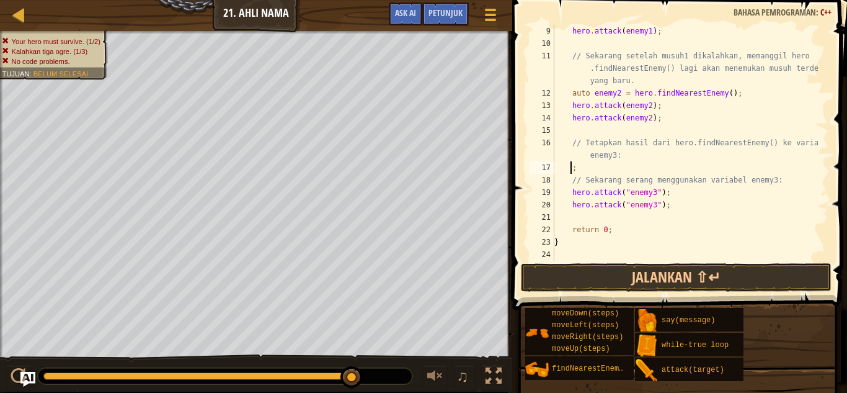
paste textarea "auto enemy1 = hero.findNearestEnemy();"
click at [616, 169] on div "hero . attack ( enemy1 ) ; // Sekarang setelah musuh1 dikalahkan, memanggil her…" at bounding box center [685, 155] width 266 height 261
click at [651, 193] on div "hero . attack ( enemy1 ) ; // Sekarang setelah musuh1 dikalahkan, memanggil her…" at bounding box center [685, 155] width 266 height 261
click at [655, 205] on div "hero . attack ( enemy1 ) ; // Sekarang setelah musuh1 dikalahkan, memanggil her…" at bounding box center [685, 155] width 266 height 261
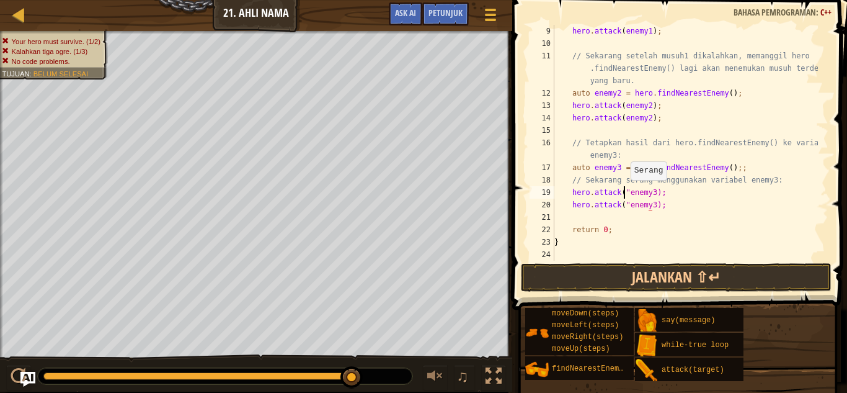
click at [625, 192] on div "hero . attack ( enemy1 ) ; // Sekarang setelah musuh1 dikalahkan, memanggil her…" at bounding box center [685, 155] width 266 height 261
click at [625, 205] on div "hero . attack ( enemy1 ) ; // Sekarang setelah musuh1 dikalahkan, memanggil her…" at bounding box center [685, 155] width 266 height 261
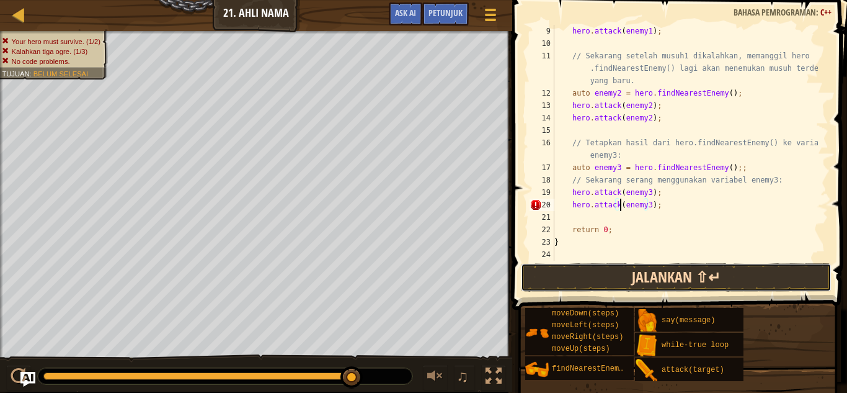
click at [658, 268] on button "Jalankan ⇧↵" at bounding box center [676, 277] width 311 height 29
click at [731, 273] on button "Jalankan ⇧↵" at bounding box center [676, 277] width 311 height 29
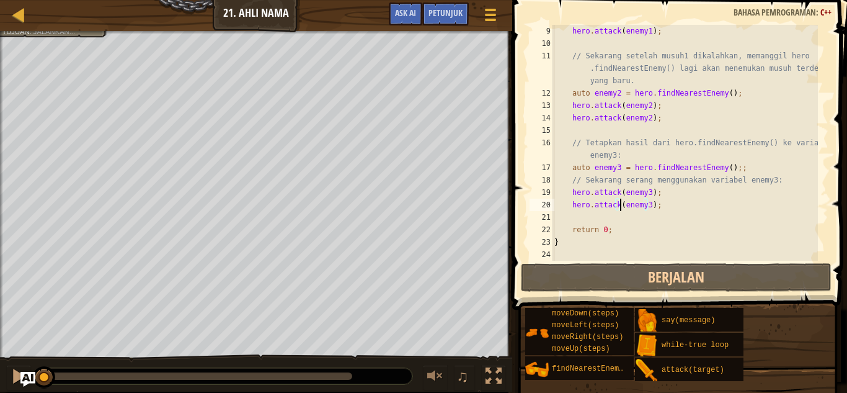
click at [735, 168] on div "hero . attack ( enemy1 ) ; // Sekarang setelah musuh1 dikalahkan, memanggil her…" at bounding box center [685, 155] width 266 height 261
type textarea "auto enemy3 = hero.findNearestEnemy();;"
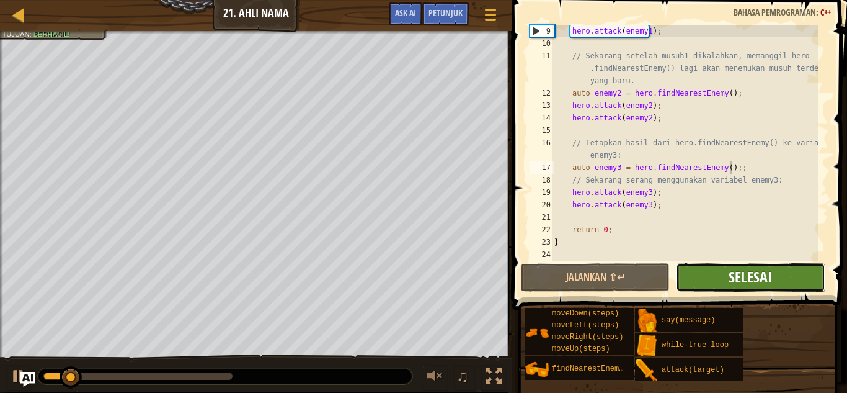
click at [760, 280] on span "Selesai" at bounding box center [750, 277] width 43 height 20
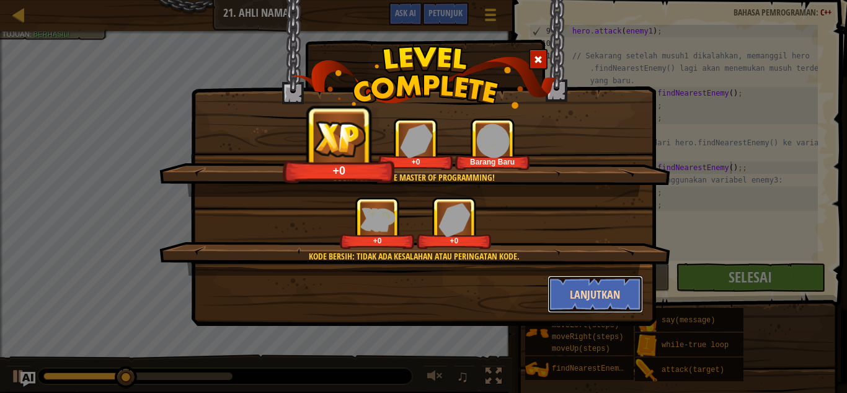
click at [623, 289] on button "Lanjutkan" at bounding box center [596, 293] width 96 height 37
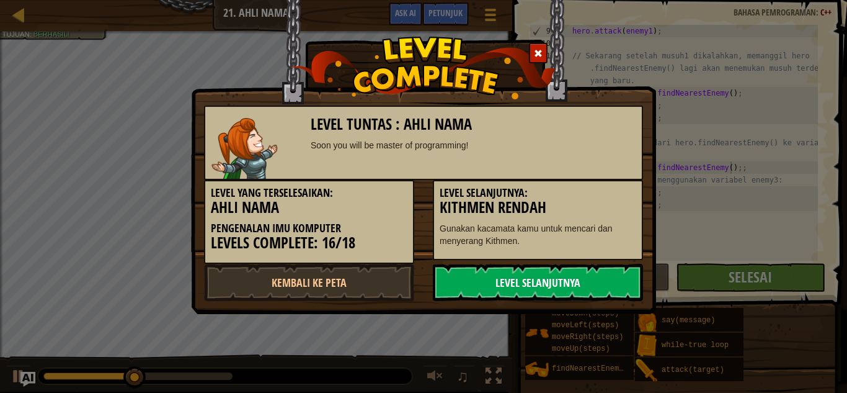
click at [603, 285] on link "Level Selanjutnya" at bounding box center [538, 282] width 210 height 37
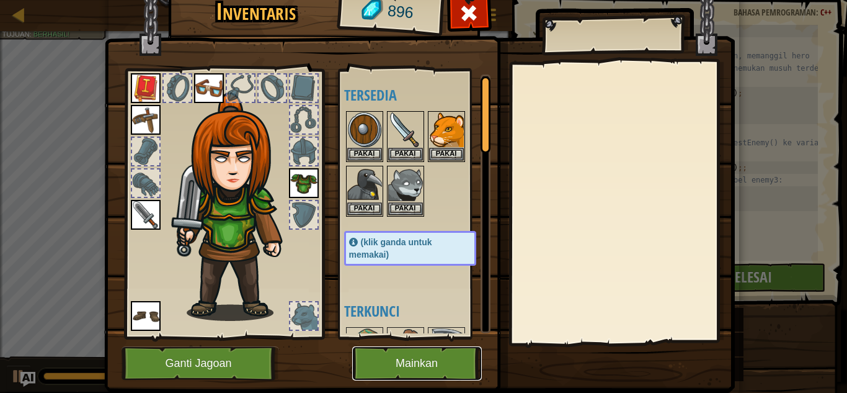
click at [432, 358] on button "Mainkan" at bounding box center [417, 363] width 130 height 34
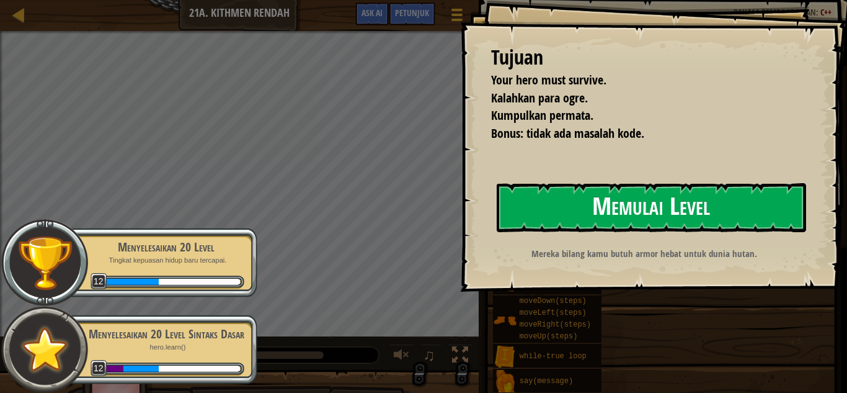
click at [571, 206] on button "Memulai Level" at bounding box center [652, 207] width 310 height 49
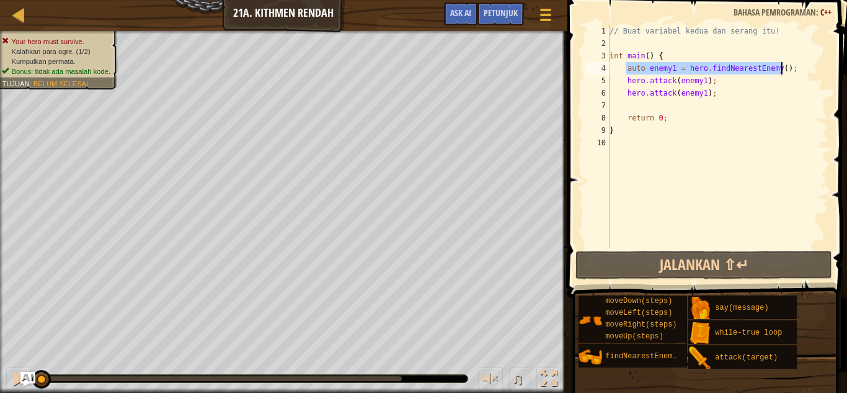
drag, startPoint x: 627, startPoint y: 68, endPoint x: 789, endPoint y: 66, distance: 161.9
click at [789, 66] on div "// Buat variabel kedua dan serang itu! int main ( ) { auto enemy1 = hero . find…" at bounding box center [717, 149] width 221 height 248
type textarea "auto enemy1 = hero.findNearestEnemy();"
click at [689, 99] on div "// Buat variabel kedua dan serang itu! int main ( ) { auto enemy1 = hero . find…" at bounding box center [717, 149] width 221 height 248
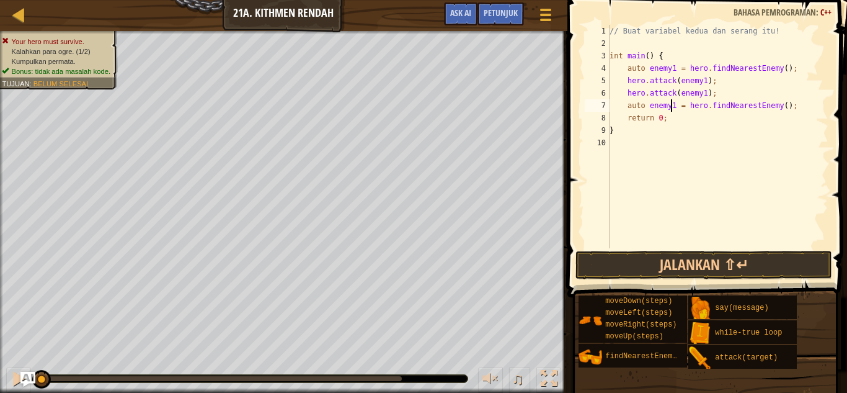
click at [672, 105] on div "// Buat variabel kedua dan serang itu! int main ( ) { auto enemy1 = hero . find…" at bounding box center [717, 149] width 221 height 248
type textarea "auto enemy2 = hero.findNearestEnemy();"
click at [790, 106] on div "// Buat variabel kedua dan serang itu! int main ( ) { auto enemy1 = hero . find…" at bounding box center [717, 149] width 221 height 248
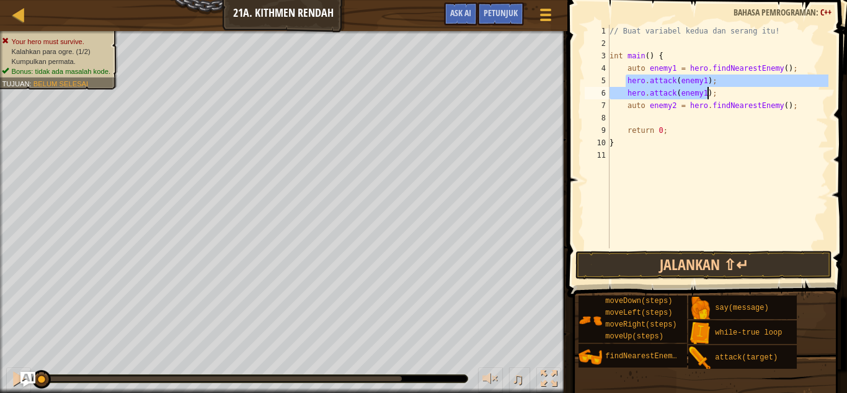
drag, startPoint x: 624, startPoint y: 83, endPoint x: 708, endPoint y: 92, distance: 84.3
click at [708, 92] on div "// Buat variabel kedua dan serang itu! int main ( ) { auto enemy1 = hero . find…" at bounding box center [717, 149] width 221 height 248
type textarea "hero.attack(enemy1); hero.attack(enemy1);"
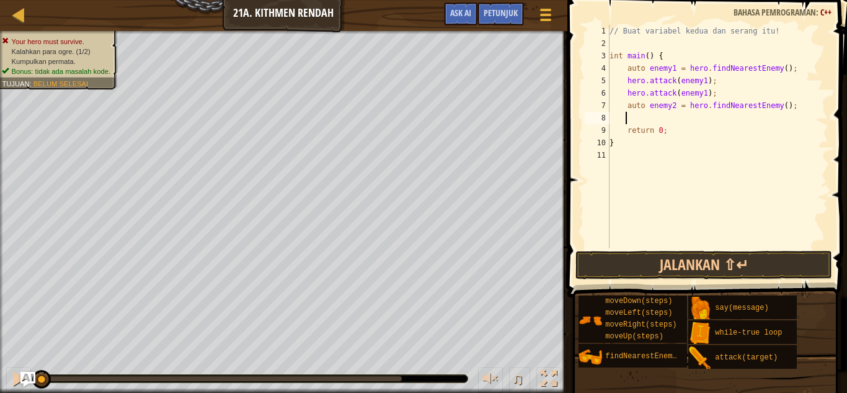
click at [637, 114] on div "// Buat variabel kedua dan serang itu! int main ( ) { auto enemy1 = hero . find…" at bounding box center [717, 149] width 221 height 248
drag, startPoint x: 699, startPoint y: 120, endPoint x: 706, endPoint y: 114, distance: 9.7
click at [702, 120] on div "// Buat variabel kedua dan serang itu! int main ( ) { auto enemy1 = hero . find…" at bounding box center [717, 149] width 221 height 248
click at [702, 130] on div "// Buat variabel kedua dan serang itu! int main ( ) { auto enemy1 = hero . find…" at bounding box center [717, 149] width 221 height 248
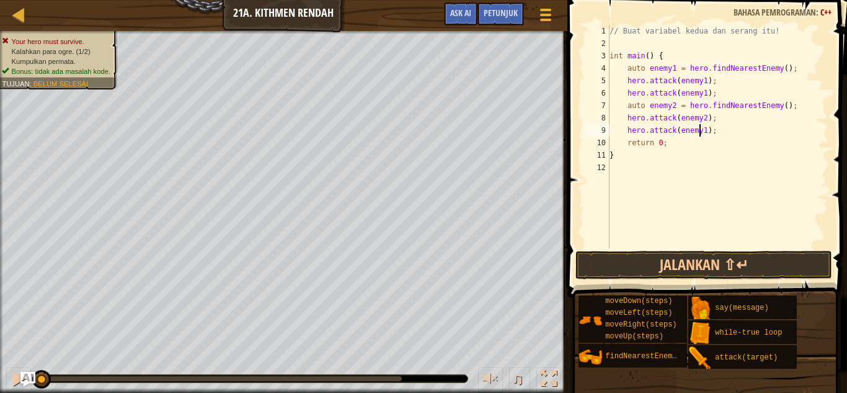
click at [699, 128] on div "// Buat variabel kedua dan serang itu! int main ( ) { auto enemy1 = hero . find…" at bounding box center [717, 149] width 221 height 248
type textarea "hero.attack(enemy2);"
click at [596, 264] on button "Jalankan ⇧↵" at bounding box center [704, 265] width 257 height 29
click at [605, 261] on button "Jalankan ⇧↵" at bounding box center [704, 265] width 257 height 29
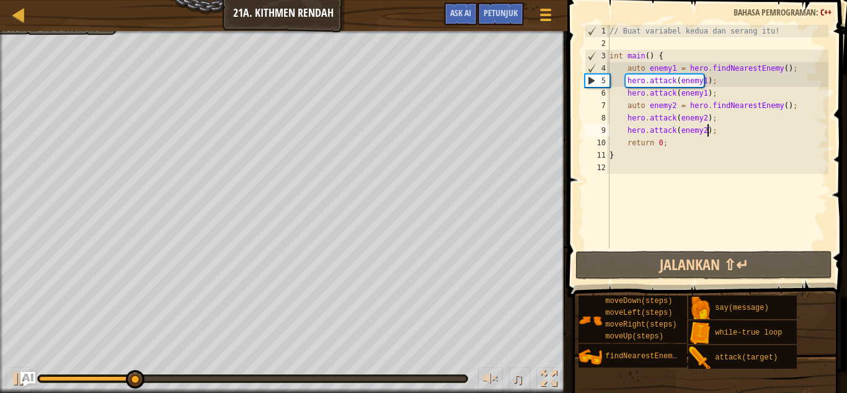
click at [713, 130] on div "// Buat variabel kedua dan serang itu! int main ( ) { auto enemy1 = hero . find…" at bounding box center [717, 149] width 221 height 248
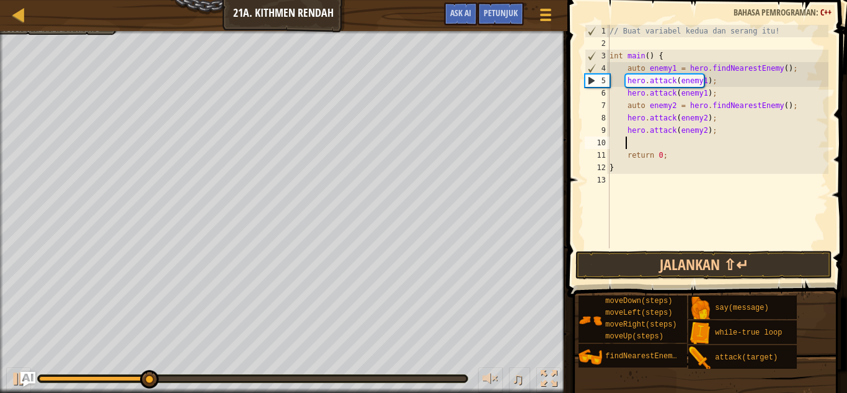
scroll to position [6, 1]
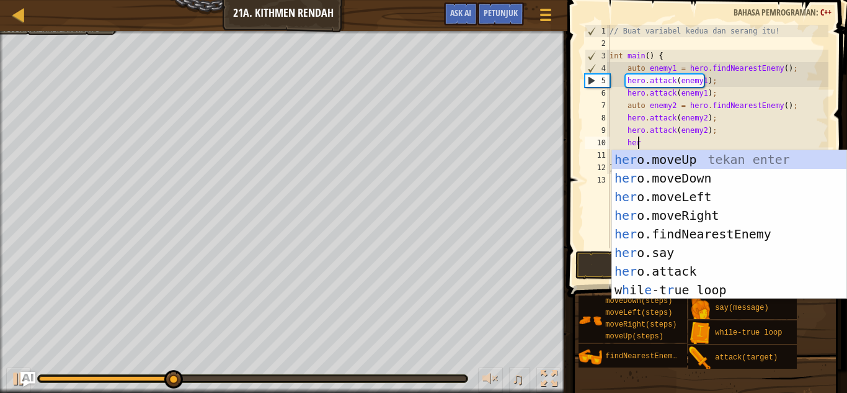
type textarea "hero"
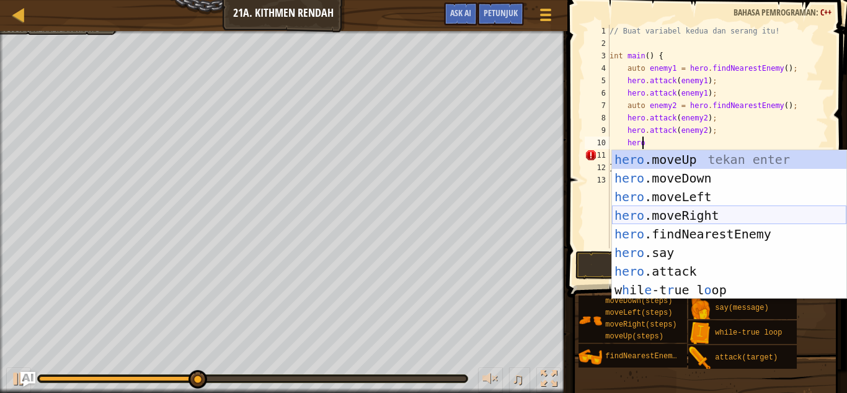
click at [717, 218] on div "hero .moveUp tekan enter hero .moveDown tekan enter hero .moveLeft tekan enter …" at bounding box center [729, 243] width 235 height 186
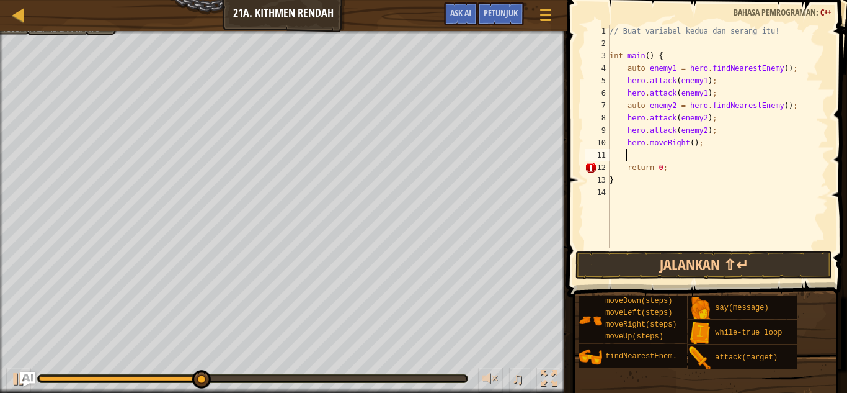
scroll to position [6, 1]
click at [688, 141] on div "// Buat variabel kedua dan serang itu! int main ( ) { auto enemy1 = hero . find…" at bounding box center [717, 149] width 221 height 248
type textarea "hero.moveRight(1);"
click at [697, 153] on div "// Buat variabel kedua dan serang itu! int main ( ) { auto enemy1 = hero . find…" at bounding box center [717, 149] width 221 height 248
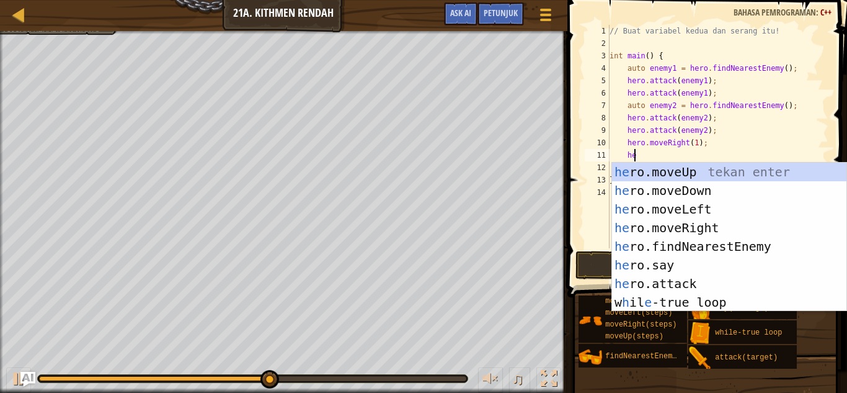
scroll to position [6, 1]
type textarea "her"
click at [710, 189] on div "her o.moveUp tekan enter her o.moveDown tekan enter her o.moveLeft tekan enter …" at bounding box center [729, 256] width 235 height 186
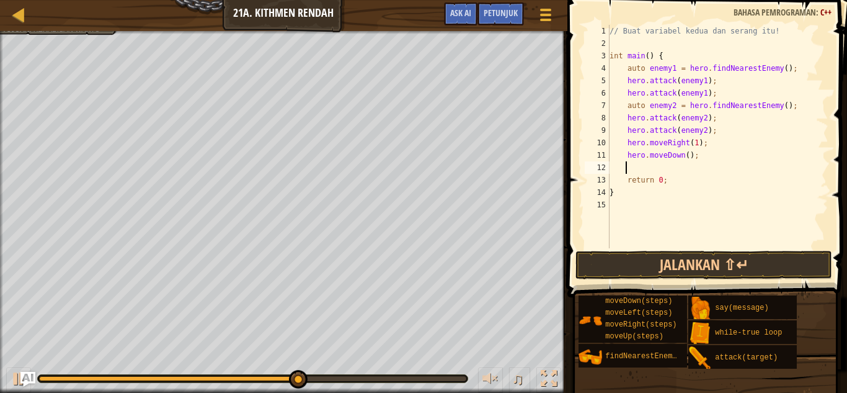
scroll to position [6, 1]
click at [686, 155] on div "// Buat variabel kedua dan serang itu! int main ( ) { auto enemy1 = hero . find…" at bounding box center [717, 149] width 221 height 248
click at [683, 154] on div "// Buat variabel kedua dan serang itu! int main ( ) { auto enemy1 = hero . find…" at bounding box center [717, 149] width 221 height 248
type textarea "hero.moveDown(1);"
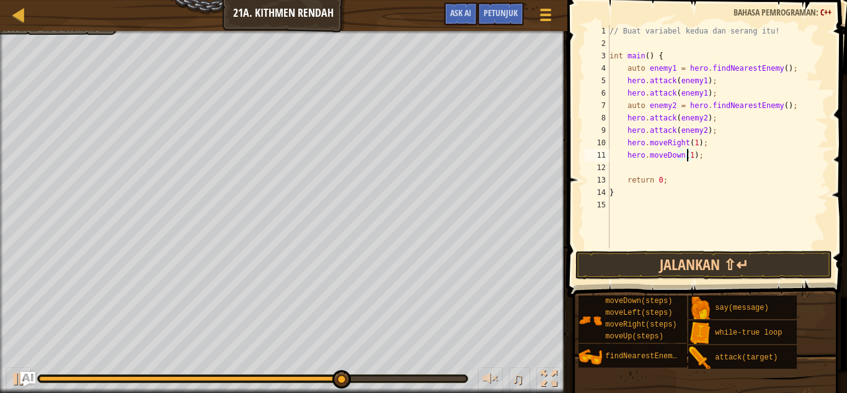
click at [695, 163] on div "// Buat variabel kedua dan serang itu! int main ( ) { auto enemy1 = hero . find…" at bounding box center [717, 149] width 221 height 248
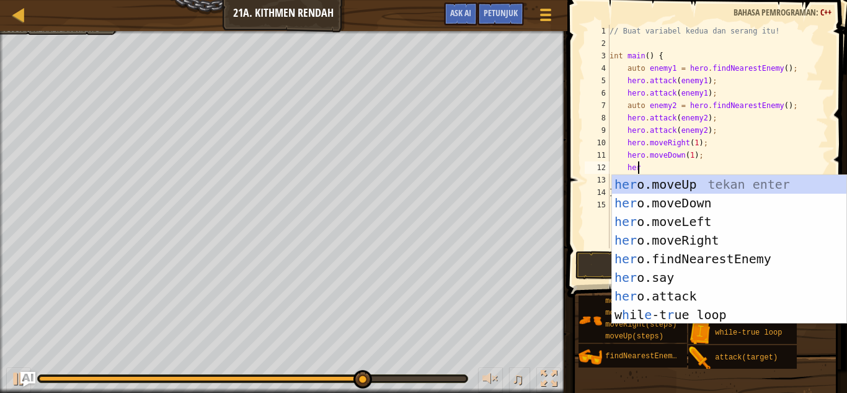
type textarea "hero"
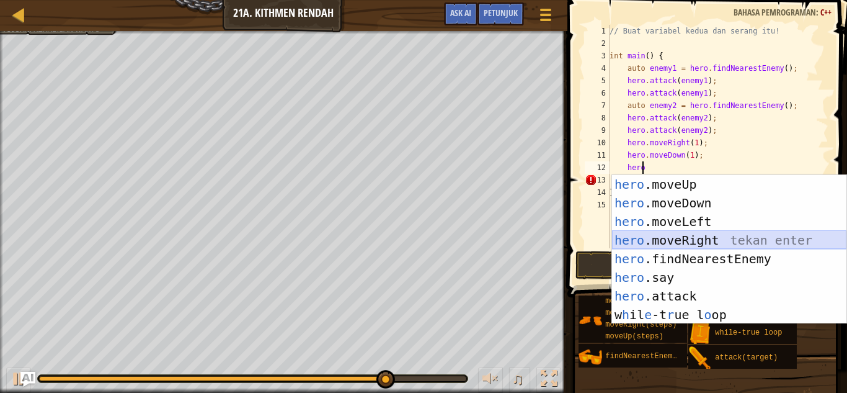
click at [698, 240] on div "hero .moveUp tekan enter hero .moveDown tekan enter hero .moveLeft tekan enter …" at bounding box center [729, 268] width 235 height 186
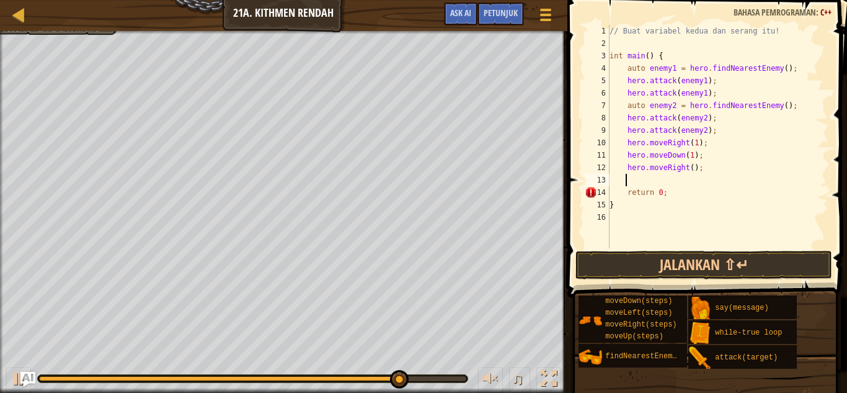
click at [687, 168] on div "// Buat variabel kedua dan serang itu! int main ( ) { auto enemy1 = hero . find…" at bounding box center [717, 149] width 221 height 248
type textarea "hero.moveRight(1);"
click at [699, 267] on button "Jalankan ⇧↵" at bounding box center [704, 265] width 257 height 29
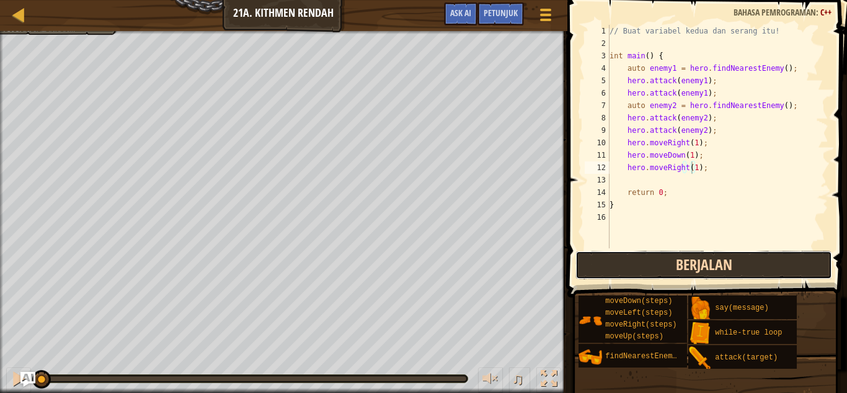
click at [700, 266] on button "Berjalan" at bounding box center [704, 265] width 257 height 29
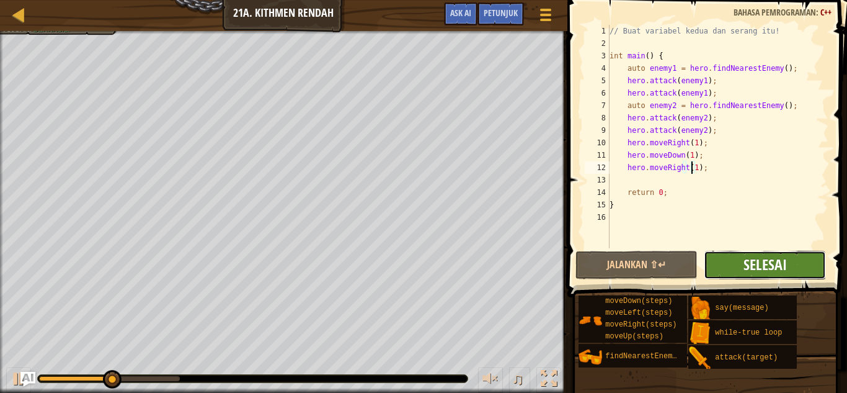
click at [754, 256] on span "Selesai" at bounding box center [765, 264] width 43 height 20
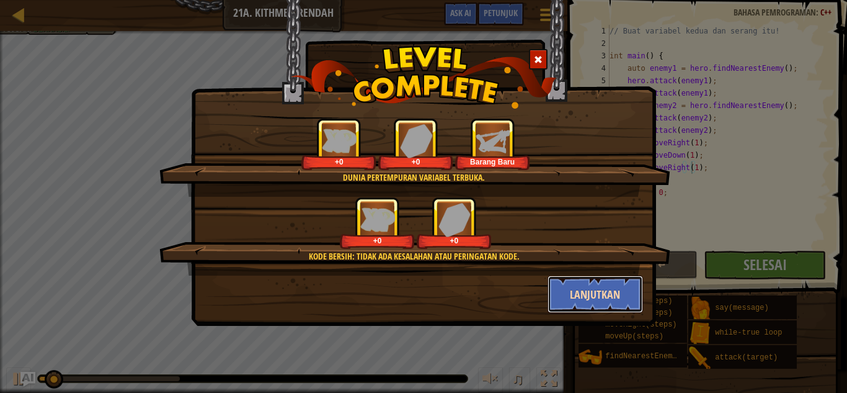
click at [623, 293] on button "Lanjutkan" at bounding box center [596, 293] width 96 height 37
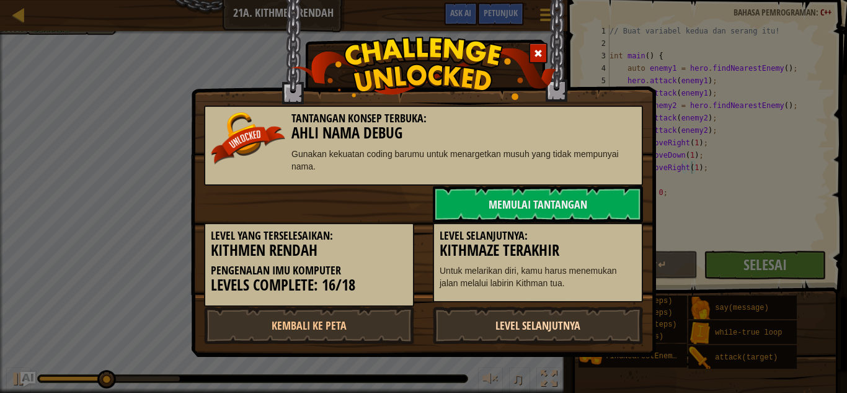
click at [583, 339] on link "Level Selanjutnya" at bounding box center [538, 324] width 210 height 37
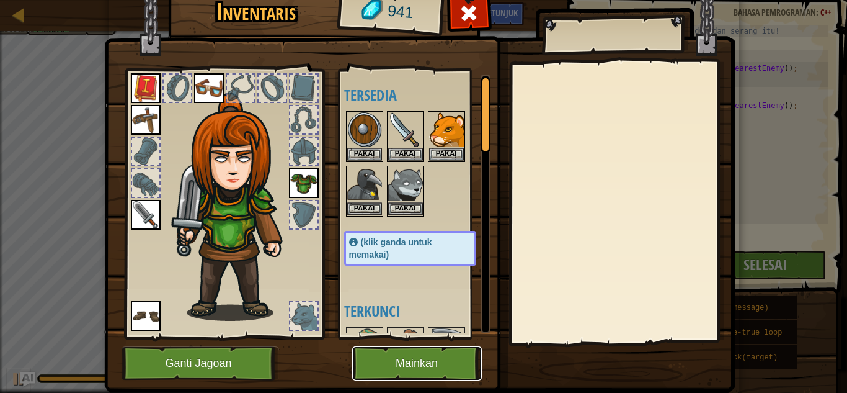
click at [465, 364] on button "Mainkan" at bounding box center [417, 363] width 130 height 34
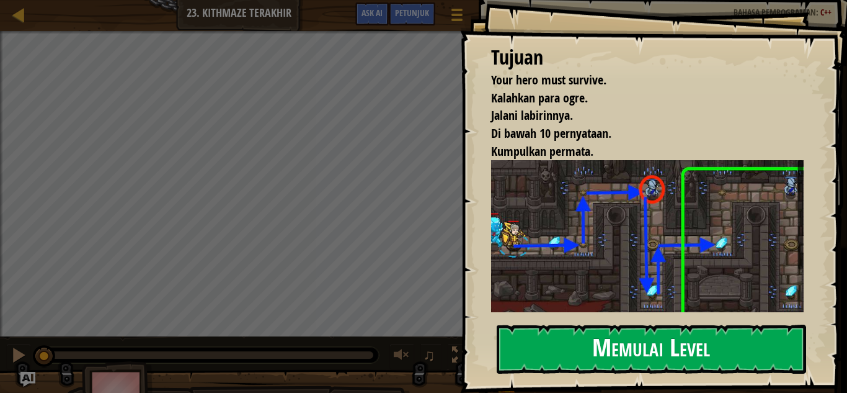
click at [759, 337] on button "Memulai Level" at bounding box center [652, 348] width 310 height 49
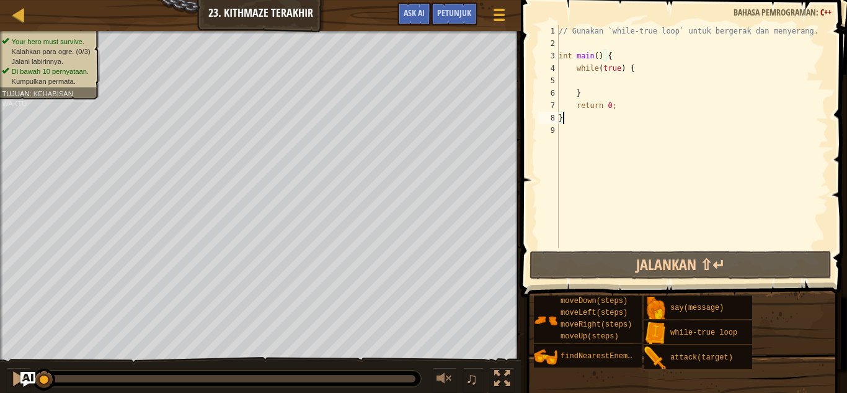
click at [588, 74] on div "// Gunakan `while-true loop` untuk bergerak dan menyerang. int main ( ) { while…" at bounding box center [692, 149] width 272 height 248
type textarea "while(true) {"
click at [589, 82] on div "// Gunakan `while-true loop` untuk bergerak dan menyerang. int main ( ) { while…" at bounding box center [692, 149] width 272 height 248
click at [575, 78] on div "// Gunakan `while-true loop` untuk bergerak dan menyerang. int main ( ) { while…" at bounding box center [692, 149] width 272 height 248
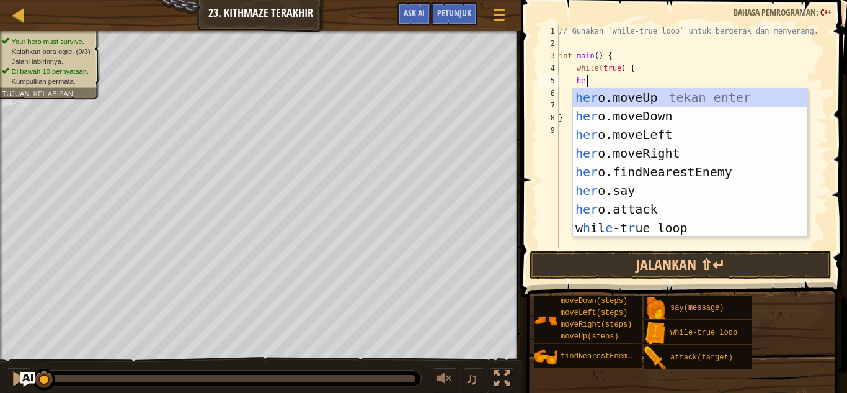
type textarea "hero"
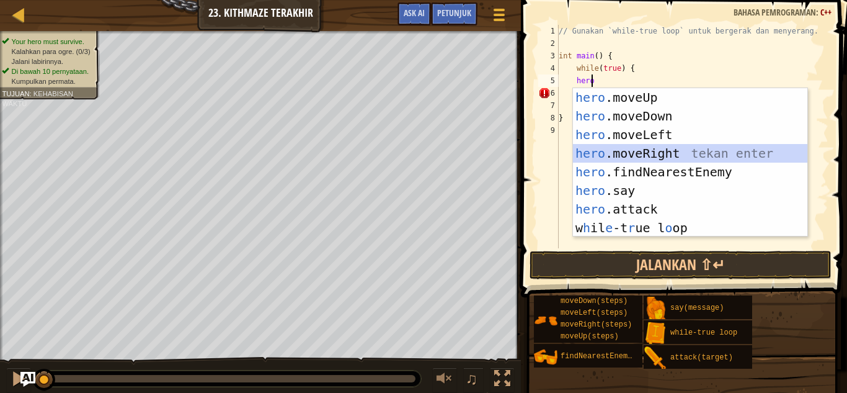
click at [662, 148] on div "hero .moveUp tekan enter hero .moveDown tekan enter hero .moveLeft tekan enter …" at bounding box center [690, 181] width 235 height 186
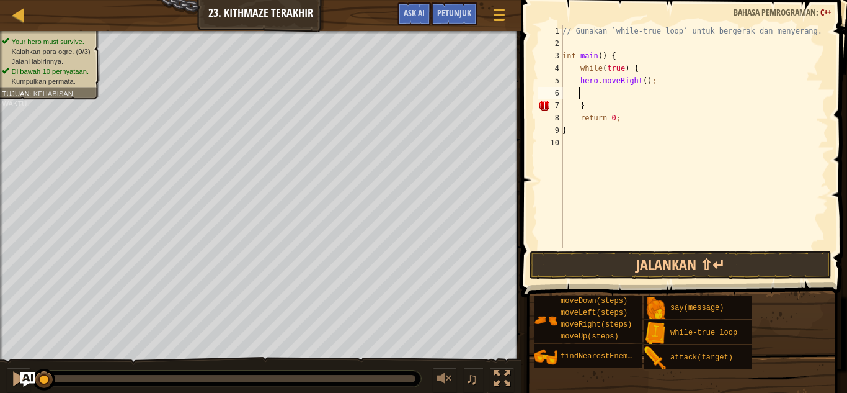
click at [640, 82] on div "// Gunakan `while-true loop` untuk bergerak dan menyerang. int main ( ) { while…" at bounding box center [694, 149] width 269 height 248
type textarea "hero.moveRight(1);"
click at [659, 79] on div "// Gunakan `while-true loop` untuk bergerak dan menyerang. int main ( ) { while…" at bounding box center [694, 149] width 269 height 248
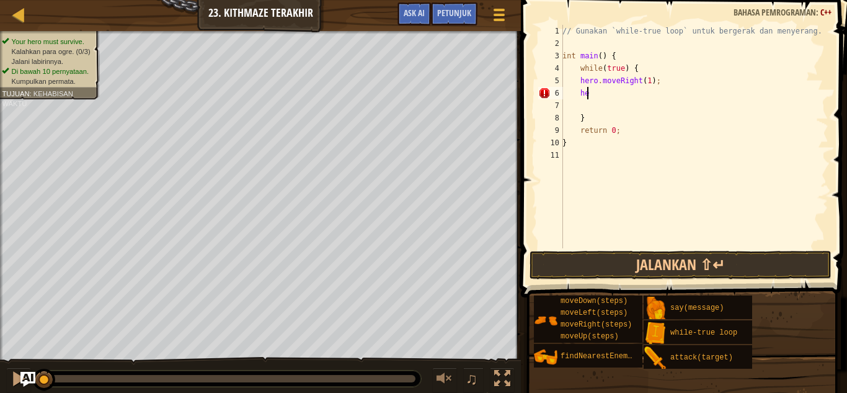
type textarea "h"
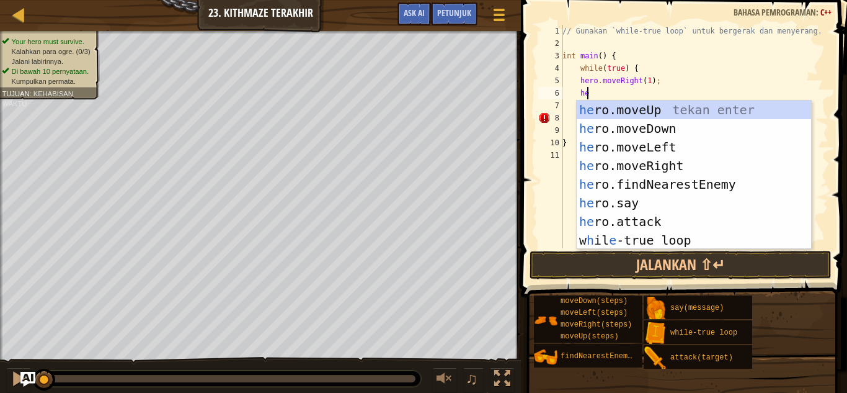
type textarea "her"
click at [687, 112] on div "her o.moveUp tekan enter her o.moveDown tekan enter her o.moveLeft tekan enter …" at bounding box center [694, 194] width 235 height 186
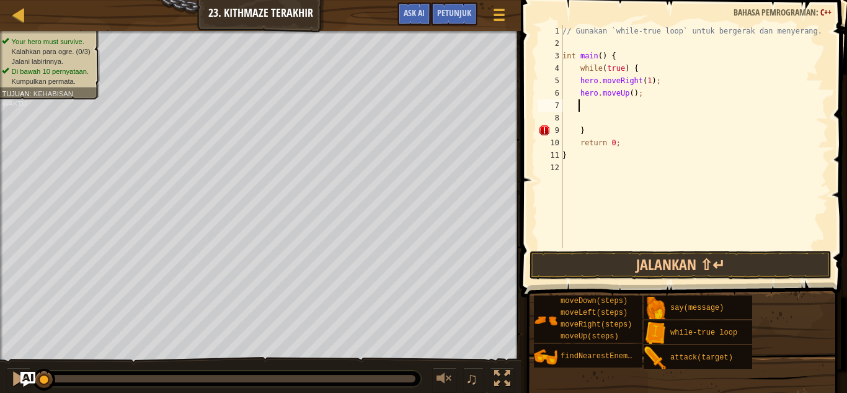
scroll to position [6, 1]
click at [627, 95] on div "// Gunakan `while-true loop` untuk bergerak dan menyerang. int main ( ) { while…" at bounding box center [694, 149] width 269 height 248
type textarea "hero.moveUp(1);"
click at [646, 93] on div "// Gunakan `while-true loop` untuk bergerak dan menyerang. int main ( ) { while…" at bounding box center [694, 149] width 269 height 248
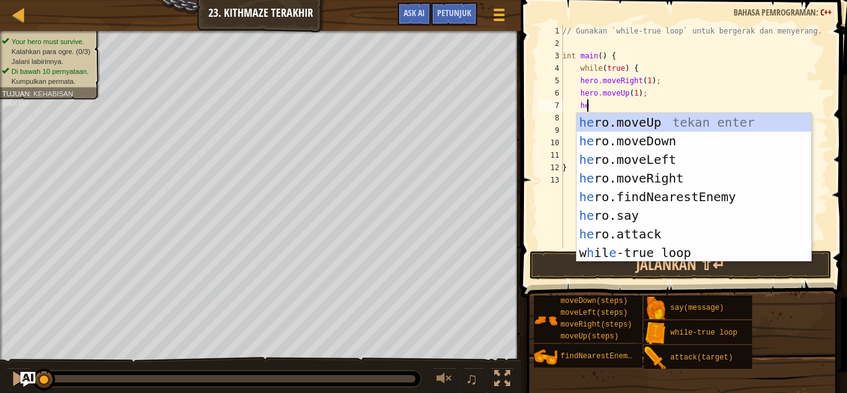
scroll to position [6, 2]
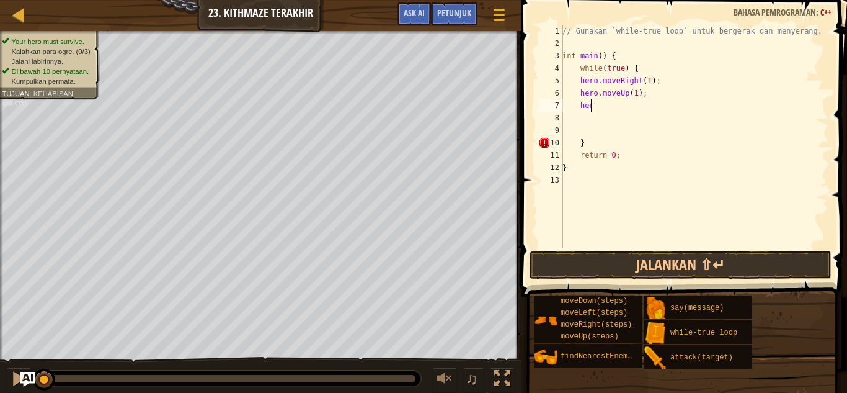
click at [628, 104] on div "// Gunakan `while-true loop` untuk bergerak dan menyerang. int main ( ) { while…" at bounding box center [694, 149] width 269 height 248
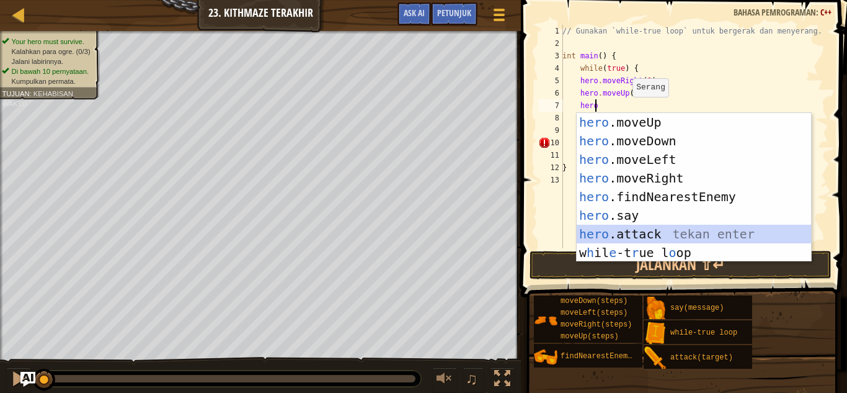
click at [633, 230] on div "hero .moveUp tekan enter hero .moveDown tekan enter hero .moveLeft tekan enter …" at bounding box center [694, 206] width 235 height 186
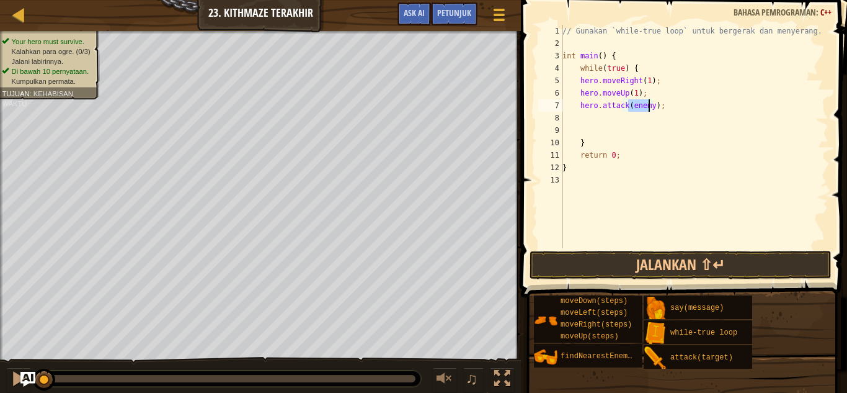
click at [651, 104] on div "// Gunakan `while-true loop` untuk bergerak dan menyerang. int main ( ) { while…" at bounding box center [694, 136] width 269 height 223
type textarea "hero.attack(enemy1);"
click at [661, 106] on div "// Gunakan `while-true loop` untuk bergerak dan menyerang. int main ( ) { while…" at bounding box center [694, 149] width 269 height 248
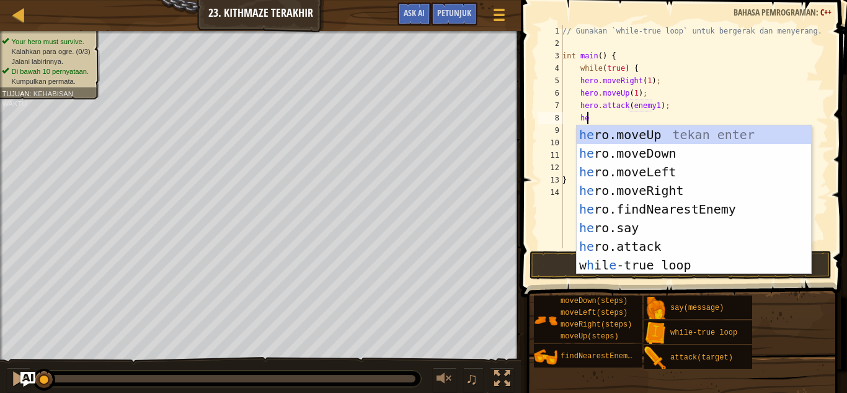
type textarea "her"
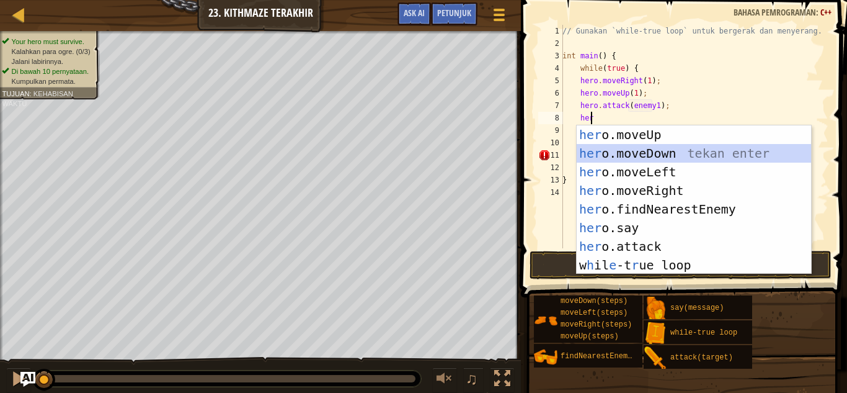
click at [632, 151] on div "her o.moveUp tekan enter her o.moveDown tekan enter her o.moveLeft tekan enter …" at bounding box center [694, 218] width 235 height 186
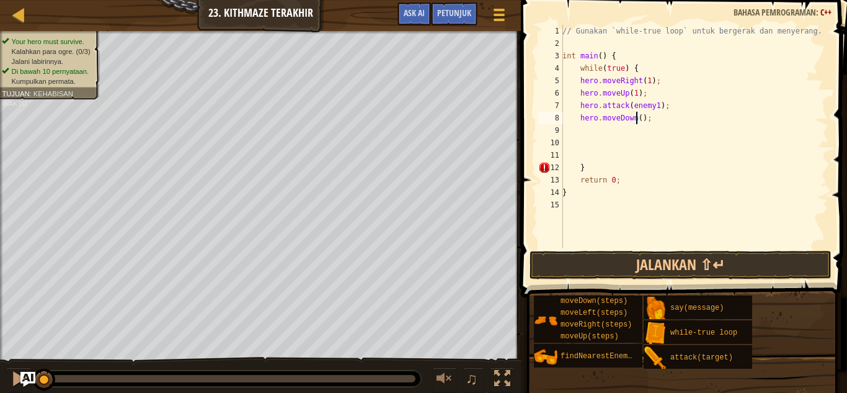
click at [637, 118] on div "// Gunakan `while-true loop` untuk bergerak dan menyerang. int main ( ) { while…" at bounding box center [694, 149] width 269 height 248
click at [646, 91] on div "// Gunakan `while-true loop` untuk bergerak dan menyerang. int main ( ) { while…" at bounding box center [694, 149] width 269 height 248
click at [670, 107] on div "// Gunakan `while-true loop` untuk bergerak dan menyerang. int main ( ) { while…" at bounding box center [694, 149] width 269 height 248
type textarea "hero.attack(enemy1);"
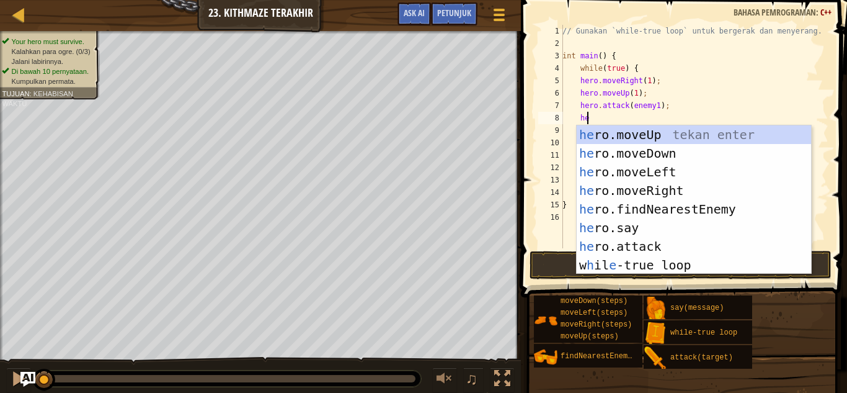
scroll to position [6, 2]
type textarea "hero"
click at [639, 183] on div "hero .moveUp tekan enter hero .moveDown tekan enter hero .moveLeft tekan enter …" at bounding box center [694, 218] width 235 height 186
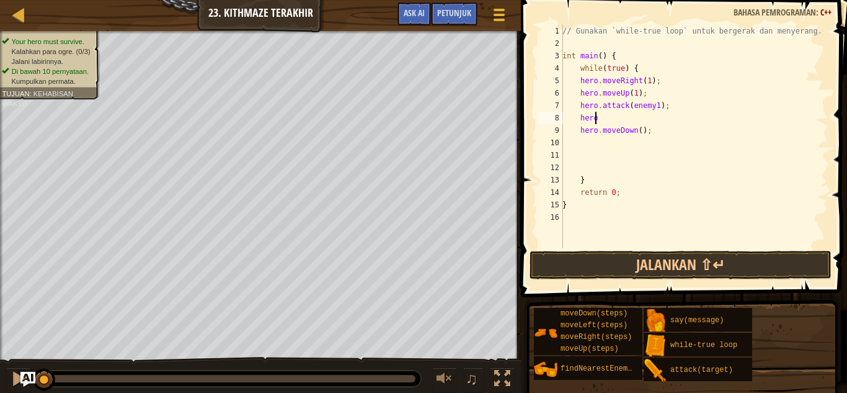
scroll to position [6, 1]
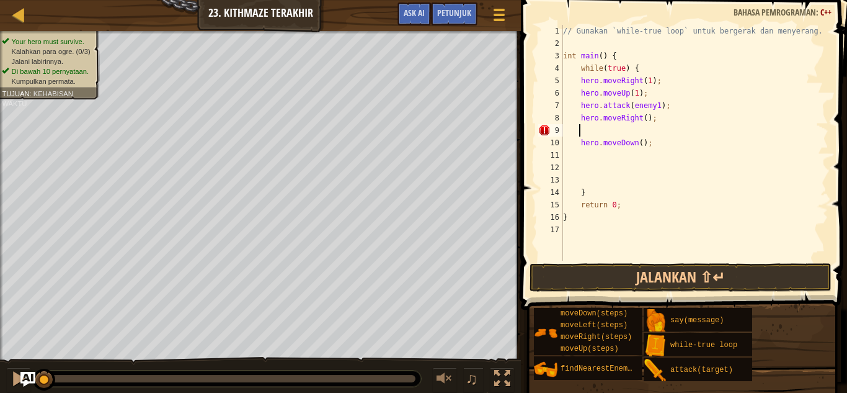
click at [643, 117] on div "// Gunakan `while-true loop` untuk bergerak dan menyerang. int main ( ) { while…" at bounding box center [695, 155] width 269 height 261
click at [640, 117] on div "// Gunakan `while-true loop` untuk bergerak dan menyerang. int main ( ) { while…" at bounding box center [695, 155] width 268 height 261
drag, startPoint x: 637, startPoint y: 143, endPoint x: 645, endPoint y: 139, distance: 9.2
click at [638, 143] on div "// Gunakan `while-true loop` untuk bergerak dan menyerang. int main ( ) { while…" at bounding box center [695, 155] width 268 height 261
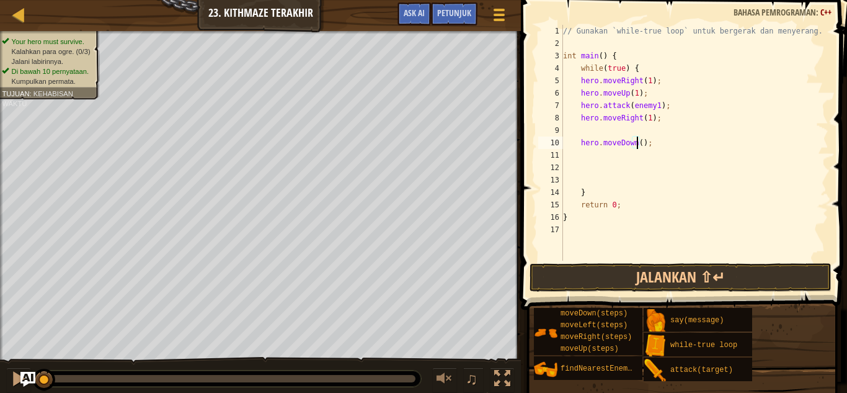
scroll to position [6, 6]
type textarea "hero.moveDown(2);"
click at [655, 144] on div "// Gunakan `while-true loop` untuk bergerak dan menyerang. int main ( ) { while…" at bounding box center [695, 155] width 268 height 261
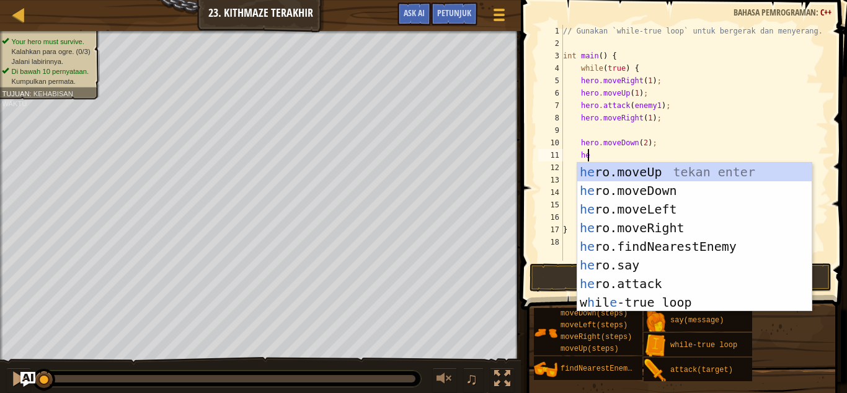
type textarea "hero"
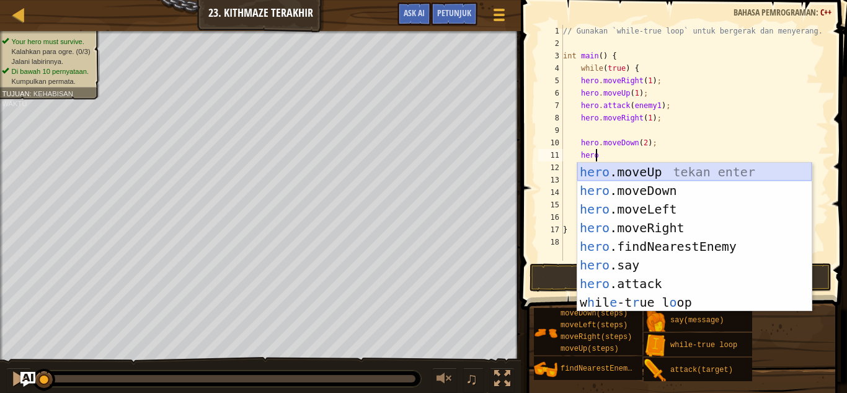
click at [657, 164] on div "hero .moveUp tekan enter hero .moveDown tekan enter hero .moveLeft tekan enter …" at bounding box center [695, 256] width 235 height 186
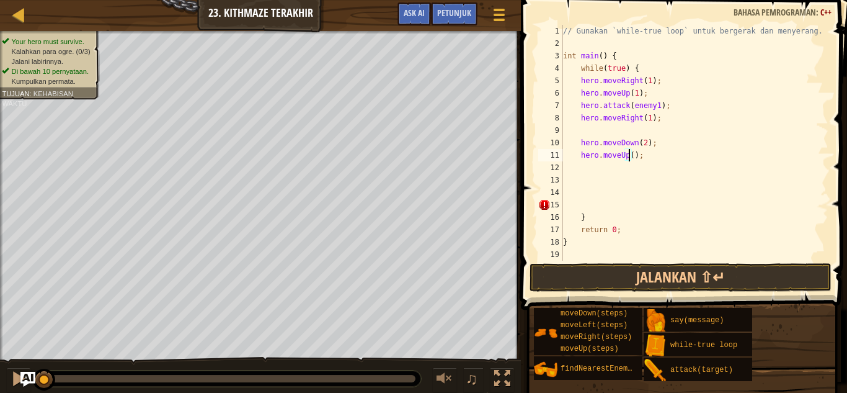
click at [628, 154] on div "// Gunakan `while-true loop` untuk bergerak dan menyerang. int main ( ) { while…" at bounding box center [695, 155] width 268 height 261
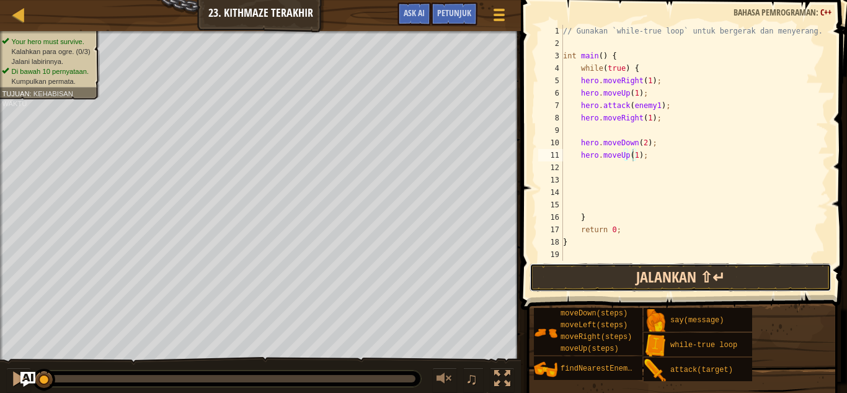
click at [681, 290] on button "Jalankan ⇧↵" at bounding box center [681, 277] width 302 height 29
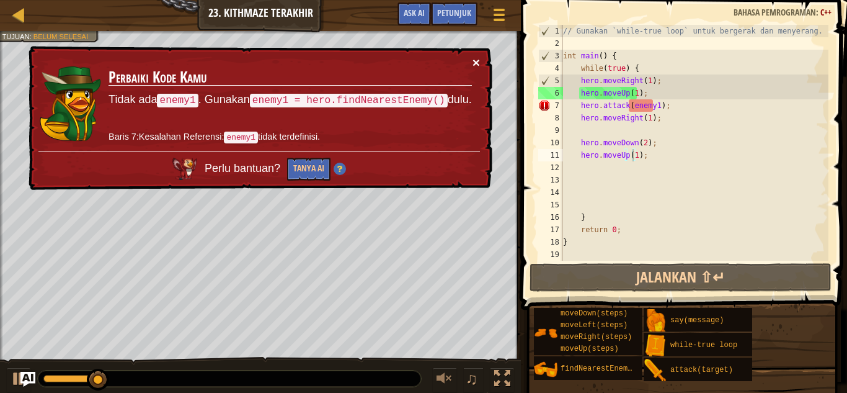
click at [477, 61] on button "×" at bounding box center [476, 62] width 7 height 13
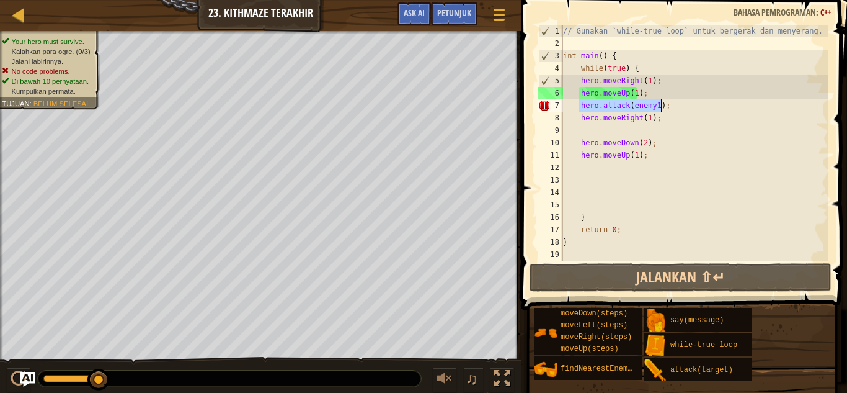
drag, startPoint x: 590, startPoint y: 104, endPoint x: 661, endPoint y: 109, distance: 70.9
click at [661, 109] on div "// Gunakan `while-true loop` untuk bergerak dan menyerang. int main ( ) { while…" at bounding box center [695, 155] width 268 height 261
type textarea "hero.attack(enemy1);"
click at [462, 15] on span "Petunjuk" at bounding box center [454, 13] width 34 height 12
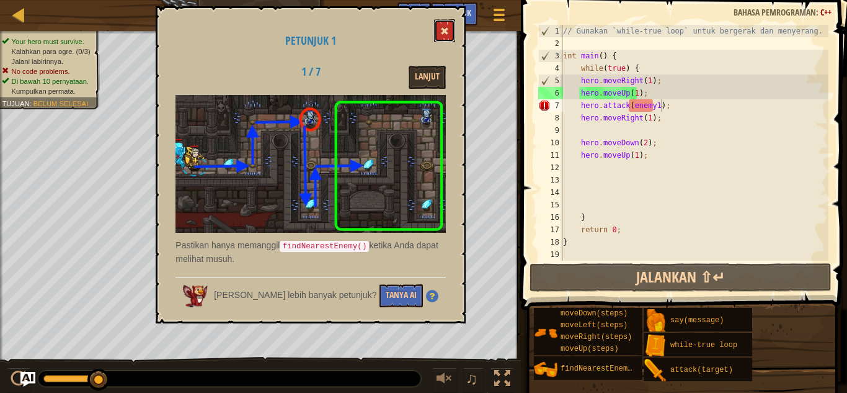
click at [451, 30] on button at bounding box center [444, 30] width 21 height 23
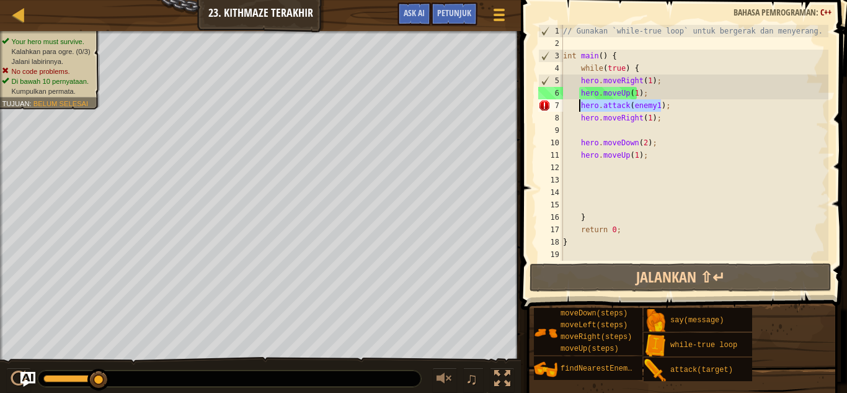
drag, startPoint x: 666, startPoint y: 105, endPoint x: 579, endPoint y: 108, distance: 86.9
click at [579, 108] on div "// Gunakan `while-true loop` untuk bergerak dan menyerang. int main ( ) { while…" at bounding box center [695, 155] width 268 height 261
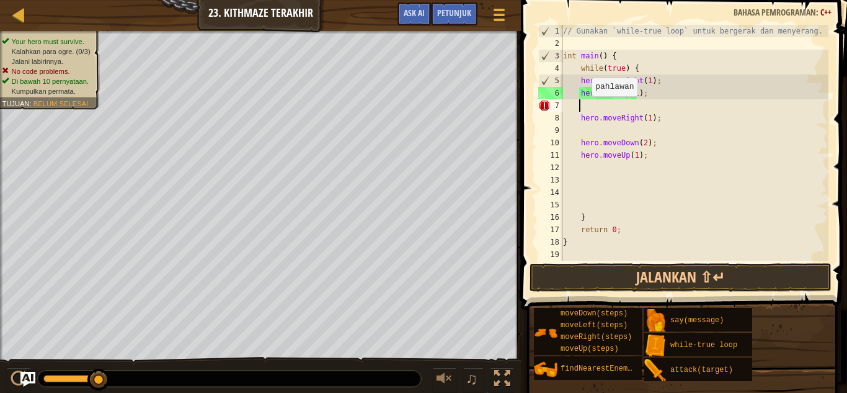
scroll to position [6, 1]
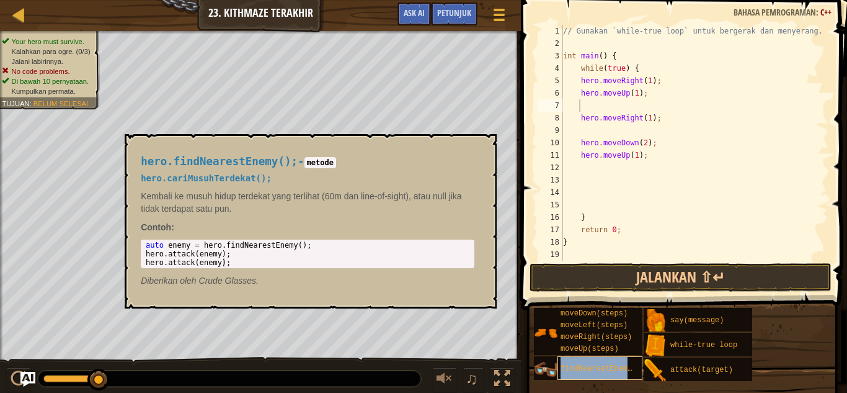
click at [616, 363] on div "findNearestEnemy()" at bounding box center [600, 368] width 85 height 24
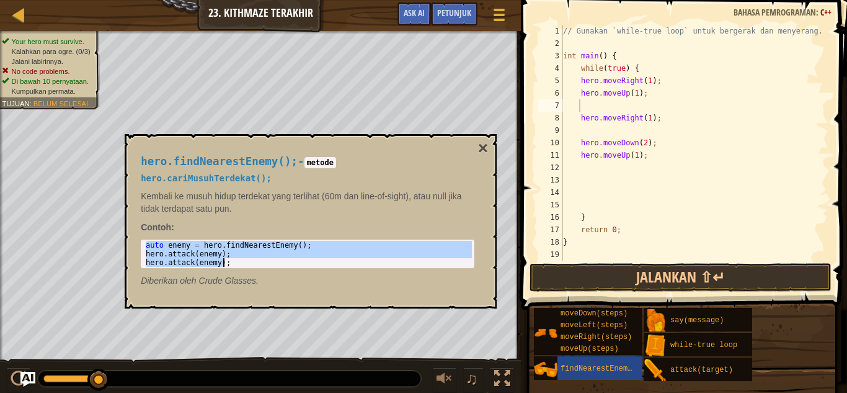
drag, startPoint x: 147, startPoint y: 243, endPoint x: 242, endPoint y: 267, distance: 98.0
click at [242, 267] on div "auto enemy = hero.findNearestEnemy(); 1 2 3 auto enemy = hero . findNearestEnem…" at bounding box center [308, 253] width 334 height 29
type textarea "hero.attack(enemy); hero.attack(enemy);"
click at [607, 105] on div "// Gunakan `while-true loop` untuk bergerak dan menyerang. int main ( ) { while…" at bounding box center [695, 155] width 268 height 261
paste textarea "hero.attack(enemy);"
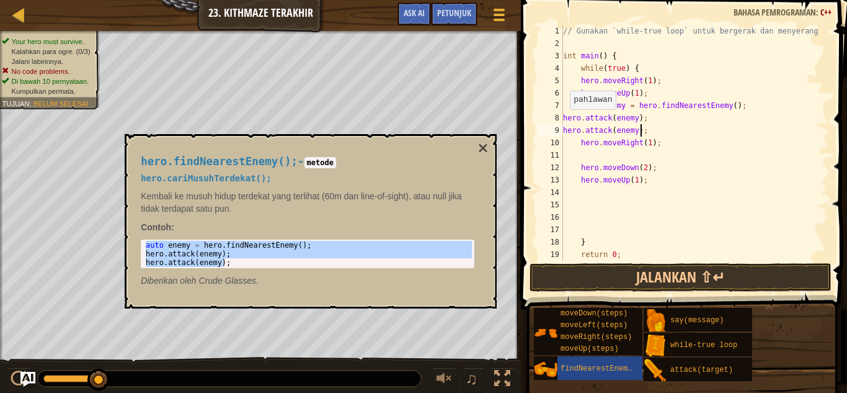
click at [560, 118] on div "8" at bounding box center [550, 118] width 25 height 12
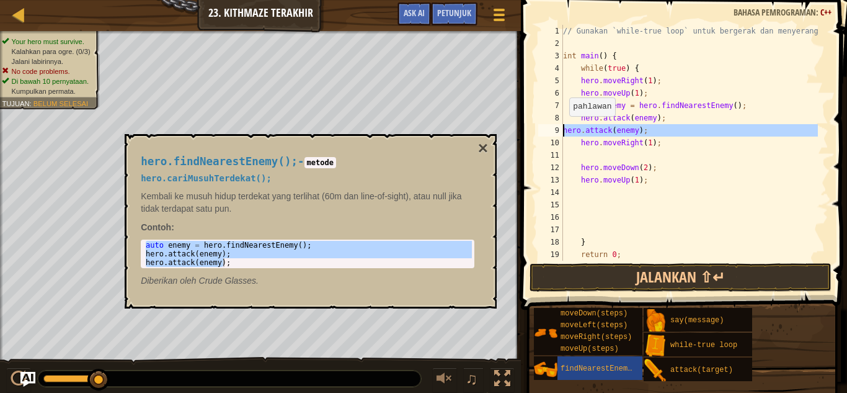
click at [561, 129] on div "9" at bounding box center [550, 130] width 25 height 12
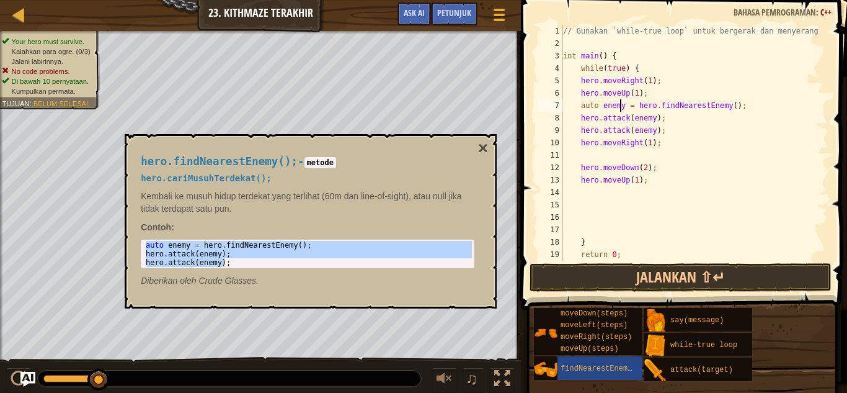
click at [620, 106] on div "// Gunakan `while-true loop` untuk bergerak dan menyerang. int main ( ) { while…" at bounding box center [689, 155] width 257 height 261
type textarea "auto enemy = hero.findNearestEnemy();"
drag, startPoint x: 481, startPoint y: 145, endPoint x: 661, endPoint y: 236, distance: 201.7
click at [481, 146] on button "×" at bounding box center [483, 148] width 10 height 17
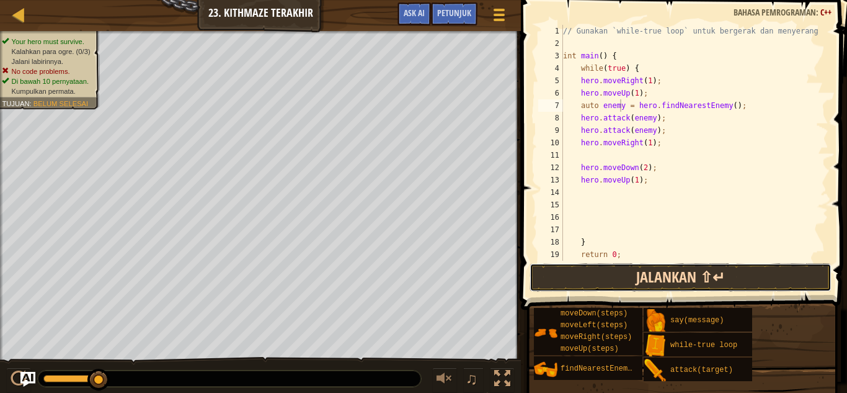
click at [698, 285] on button "Jalankan ⇧↵" at bounding box center [681, 277] width 302 height 29
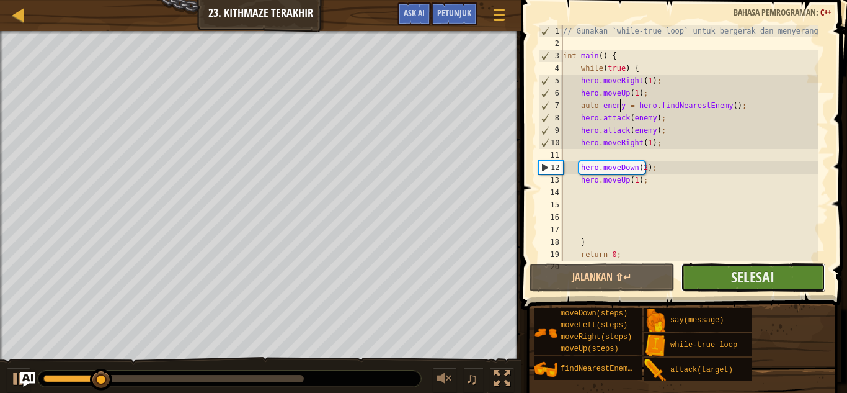
click at [721, 276] on button "Selesai" at bounding box center [753, 277] width 145 height 29
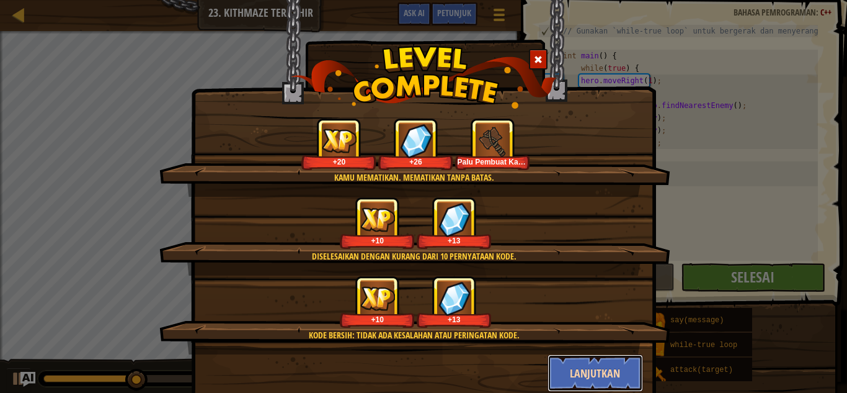
click at [594, 375] on button "Lanjutkan" at bounding box center [596, 372] width 96 height 37
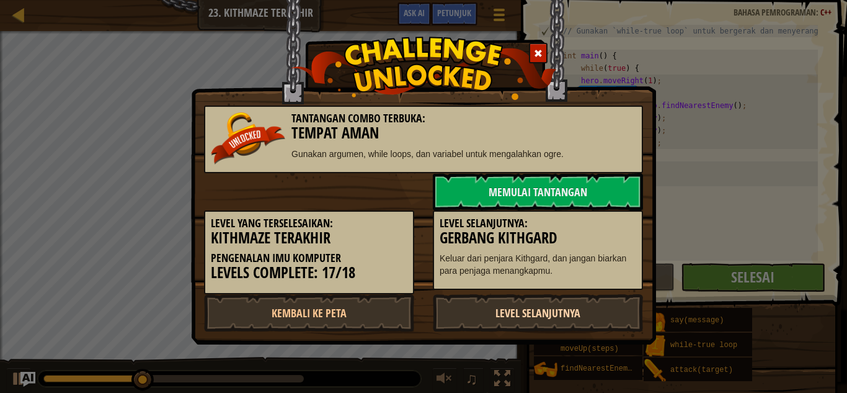
click at [545, 321] on link "Level Selanjutnya" at bounding box center [538, 312] width 210 height 37
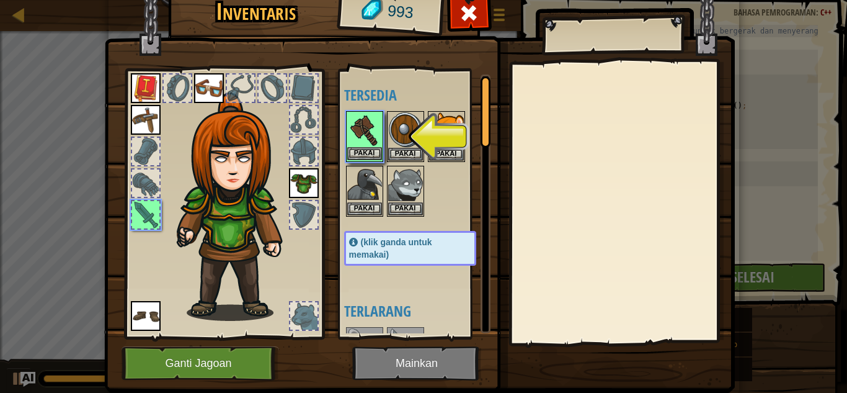
click at [362, 146] on img at bounding box center [364, 129] width 35 height 35
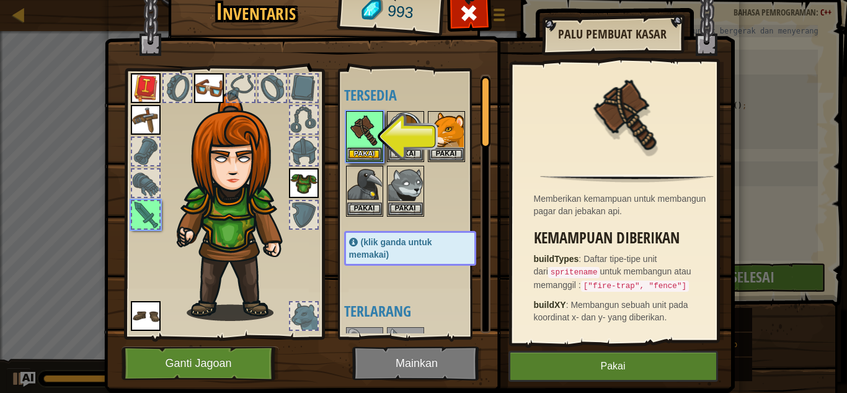
scroll to position [35, 0]
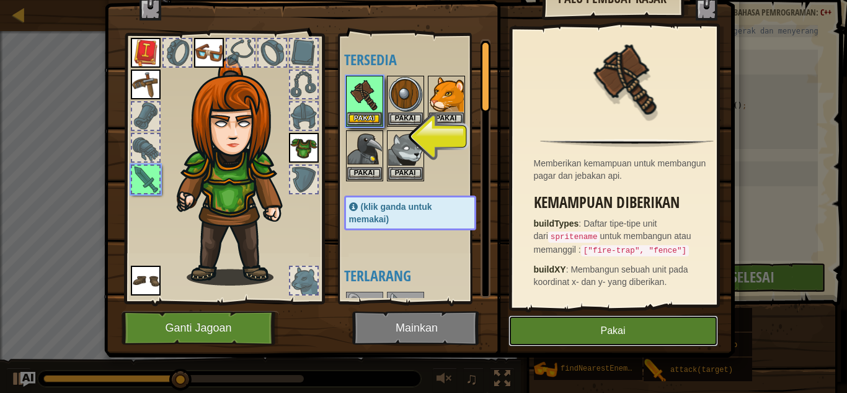
click at [638, 338] on button "Pakai" at bounding box center [614, 330] width 210 height 31
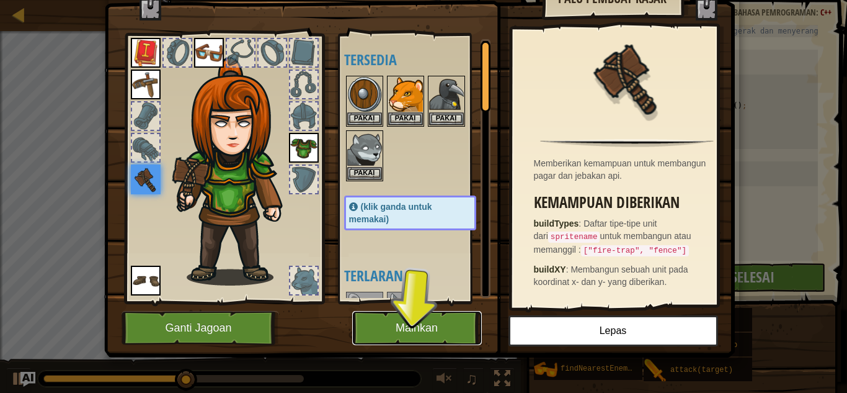
click at [428, 321] on button "Mainkan" at bounding box center [417, 328] width 130 height 34
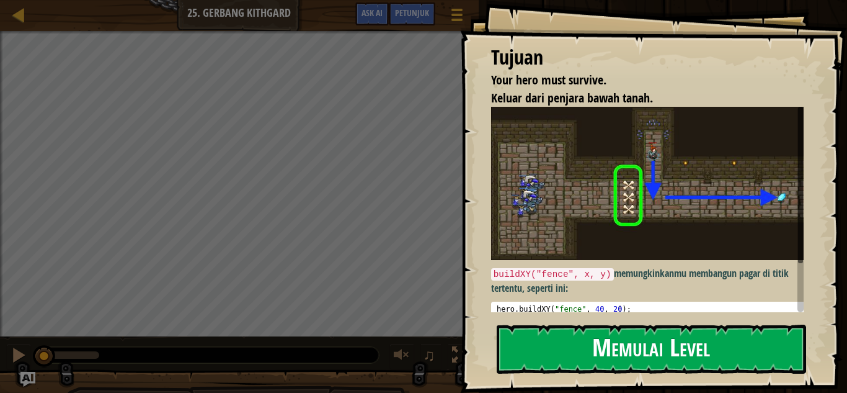
click at [699, 344] on button "Memulai Level" at bounding box center [652, 348] width 310 height 49
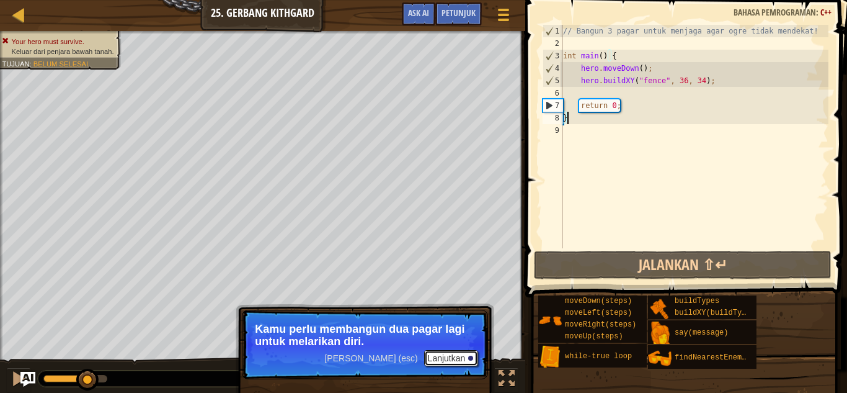
click at [457, 355] on button "Lanjutkan" at bounding box center [451, 358] width 55 height 16
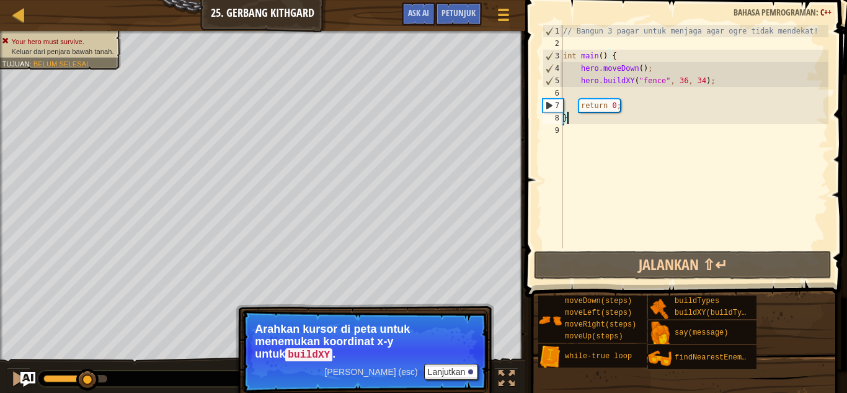
click at [460, 362] on p "Lewati (esc) Lanjutkan Arahkan kursor di peta untuk menemukan koordinat x-y unt…" at bounding box center [365, 351] width 246 height 83
click at [462, 367] on button "Lanjutkan" at bounding box center [451, 372] width 55 height 16
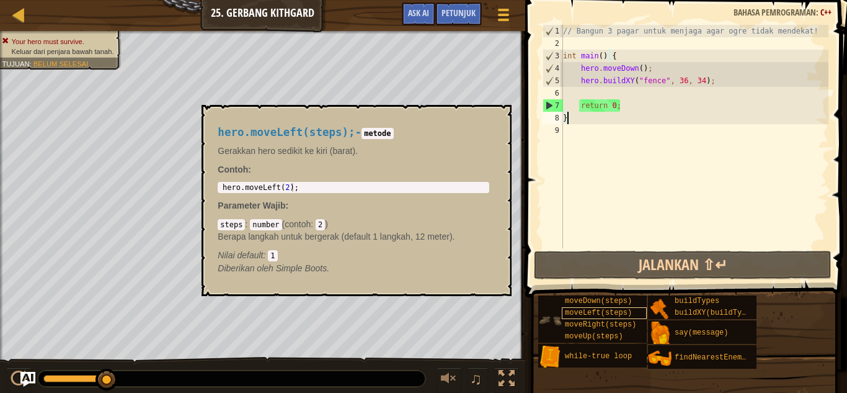
click at [601, 314] on div "Peta Pengenalan Imu Komputer 25. Gerbang Kithgard Menu Permainan Selesai Petunj…" at bounding box center [423, 196] width 847 height 393
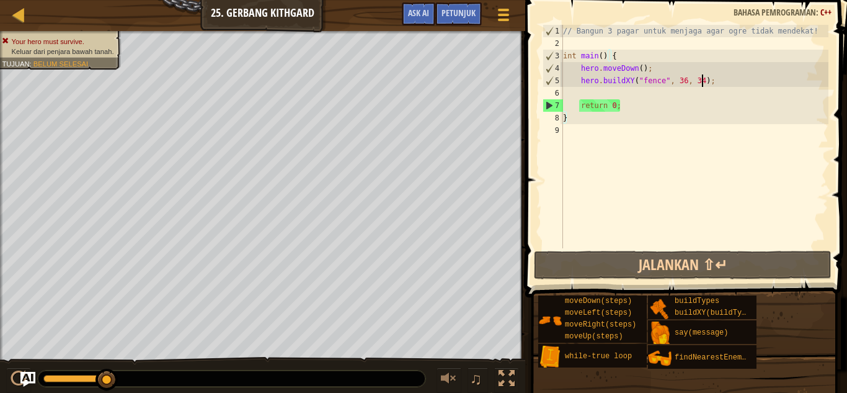
click at [707, 78] on div "// Bangun 3 pagar untuk menjaga agar ogre tidak mendekat! int main ( ) { hero .…" at bounding box center [695, 149] width 268 height 248
type textarea "hero.buildXY("fence", 36, 34);"
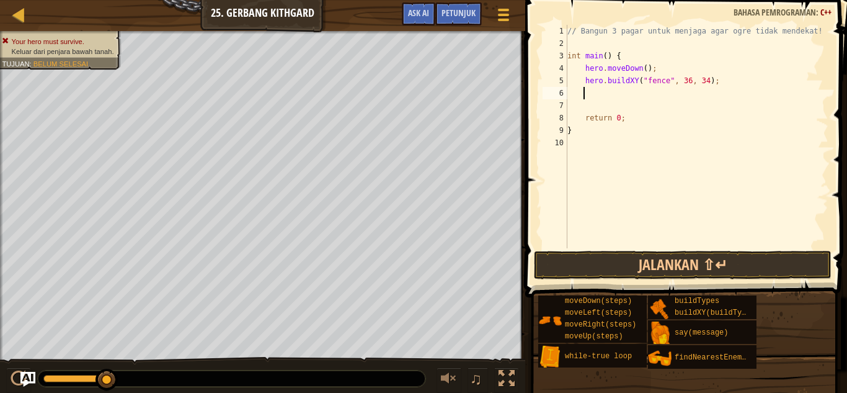
click at [642, 71] on div "// Bangun 3 pagar untuk menjaga agar ogre tidak mendekat! int main ( ) { hero .…" at bounding box center [697, 149] width 264 height 248
click at [720, 79] on div "// Bangun 3 pagar untuk menjaga agar ogre tidak mendekat! int main ( ) { hero .…" at bounding box center [697, 149] width 264 height 248
type textarea "hero.buildXY("fence", 36, 34);"
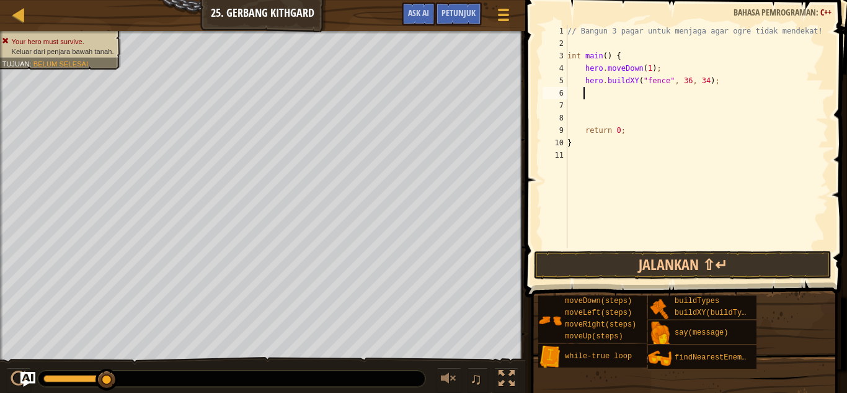
paste textarea "hero.attack(enemy);"
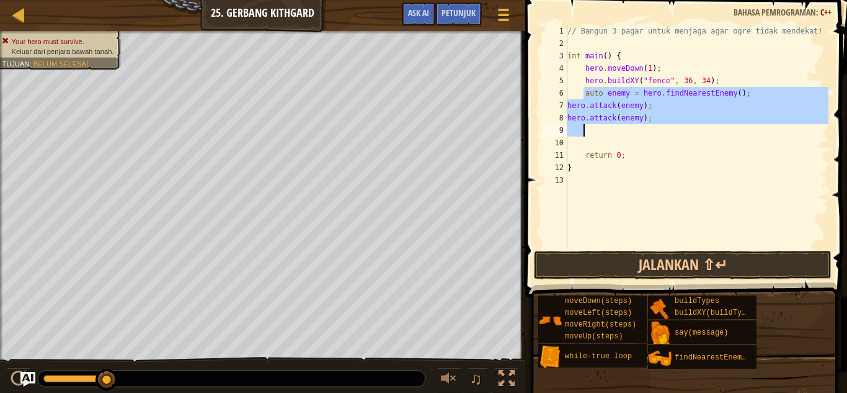
drag, startPoint x: 584, startPoint y: 91, endPoint x: 637, endPoint y: 132, distance: 66.9
click at [637, 132] on div "// Bangun 3 pagar untuk menjaga agar ogre tidak mendekat! int main ( ) { hero .…" at bounding box center [697, 149] width 264 height 248
type textarea "hero.attack(enemy);"
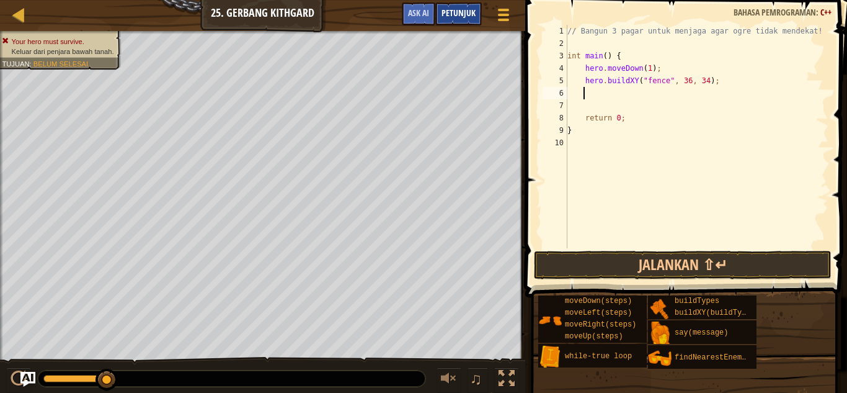
click at [460, 12] on span "Petunjuk" at bounding box center [459, 13] width 34 height 12
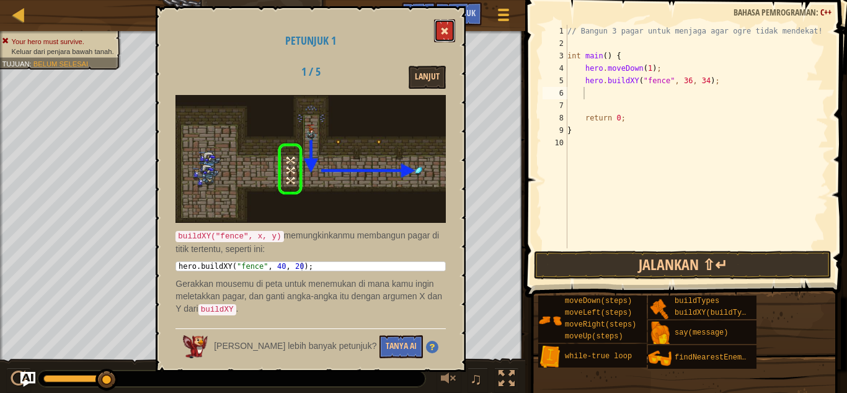
click at [450, 30] on button at bounding box center [444, 30] width 21 height 23
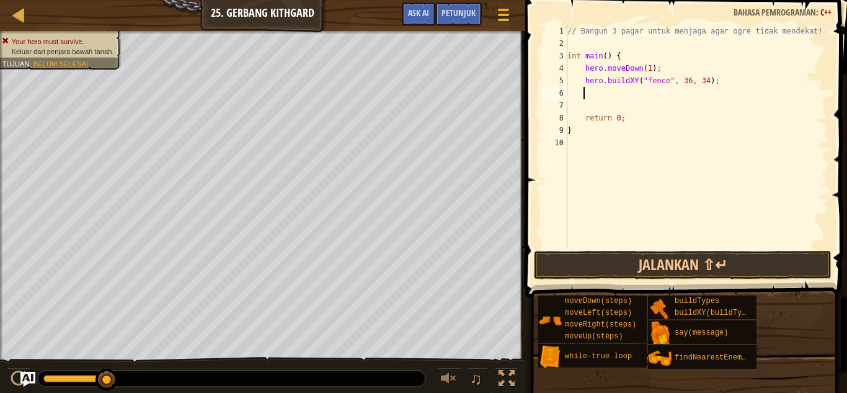
scroll to position [6, 0]
paste textarea "hero.attack(enemy);"
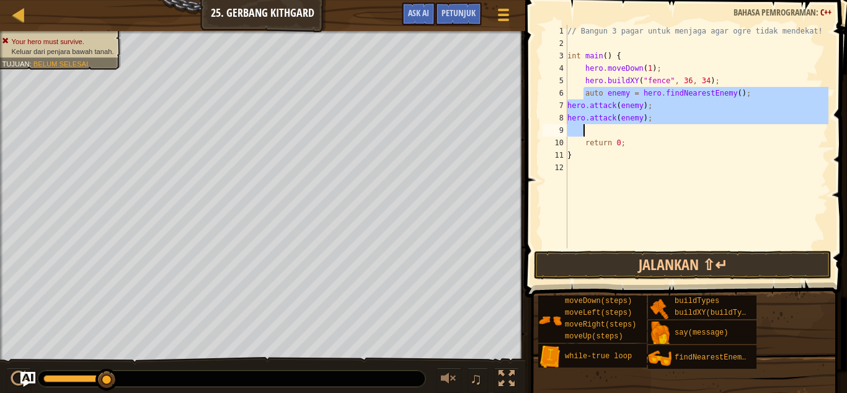
drag, startPoint x: 584, startPoint y: 94, endPoint x: 647, endPoint y: 125, distance: 69.9
click at [647, 125] on div "// Bangun 3 pagar untuk menjaga agar ogre tidak mendekat! int main ( ) { hero .…" at bounding box center [697, 149] width 264 height 248
type textarea "hero.attack(enemy);"
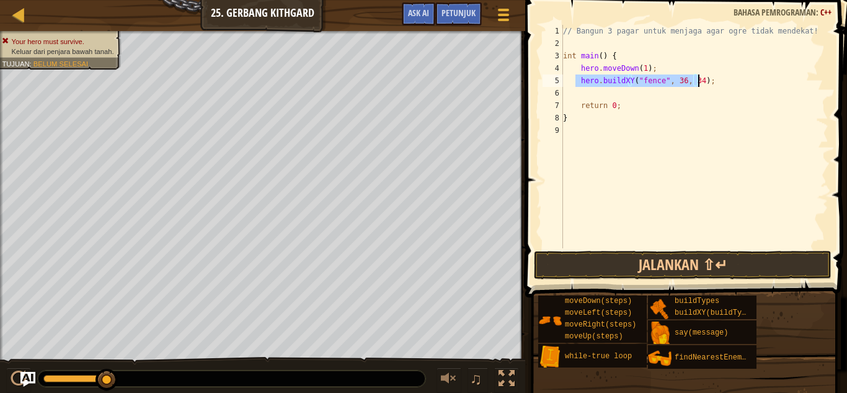
drag, startPoint x: 591, startPoint y: 83, endPoint x: 700, endPoint y: 85, distance: 108.6
click at [700, 85] on div "// Bangun 3 pagar untuk menjaga agar ogre tidak mendekat! int main ( ) { hero .…" at bounding box center [695, 149] width 268 height 248
type textarea "hero.buildXY("fence", 36, 34);"
click at [579, 79] on div "// Bangun 3 pagar untuk menjaga agar ogre tidak mendekat! int main ( ) { hero .…" at bounding box center [695, 136] width 268 height 223
drag, startPoint x: 579, startPoint y: 79, endPoint x: 705, endPoint y: 78, distance: 125.9
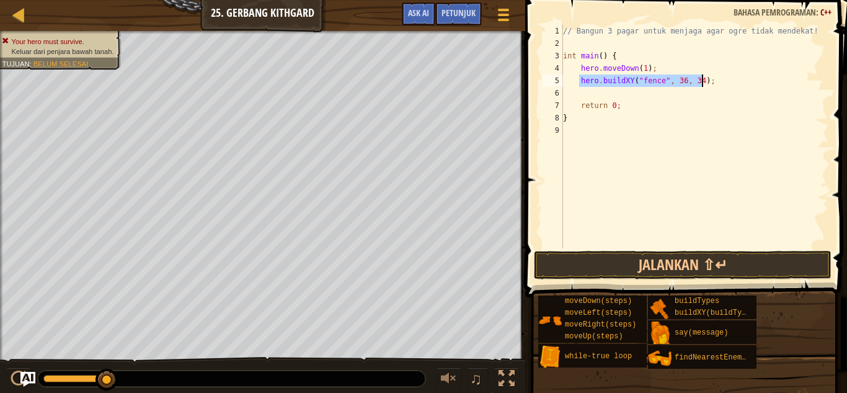
click at [705, 78] on div "// Bangun 3 pagar untuk menjaga agar ogre tidak mendekat! int main ( ) { hero .…" at bounding box center [695, 149] width 268 height 248
click at [620, 94] on div "// Bangun 3 pagar untuk menjaga agar ogre tidak mendekat! int main ( ) { hero .…" at bounding box center [695, 149] width 268 height 248
paste textarea "hero.buildXY("fence", 36, 34);"
type textarea "hero.buildXY("fence", 36, 34);"
click at [679, 93] on div "// Bangun 3 pagar untuk menjaga agar ogre tidak mendekat! int main ( ) { hero .…" at bounding box center [695, 149] width 268 height 248
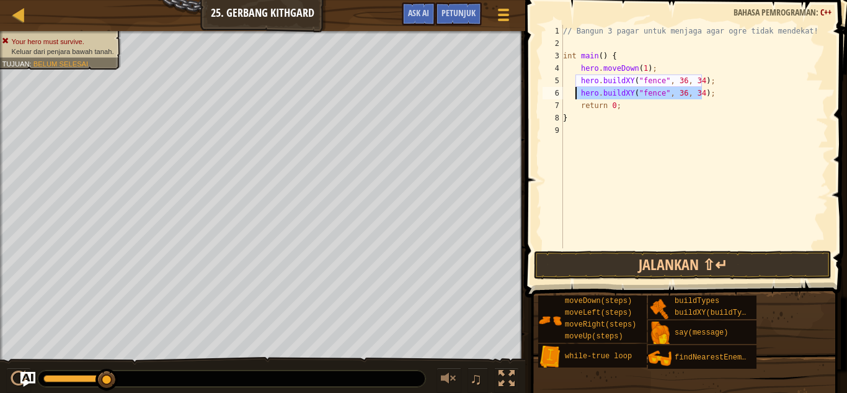
drag, startPoint x: 704, startPoint y: 94, endPoint x: 578, endPoint y: 89, distance: 126.7
click at [578, 89] on div "// Bangun 3 pagar untuk menjaga agar ogre tidak mendekat! int main ( ) { hero .…" at bounding box center [695, 149] width 268 height 248
click at [677, 79] on div "// Bangun 3 pagar untuk menjaga agar ogre tidak mendekat! int main ( ) { hero .…" at bounding box center [695, 149] width 268 height 248
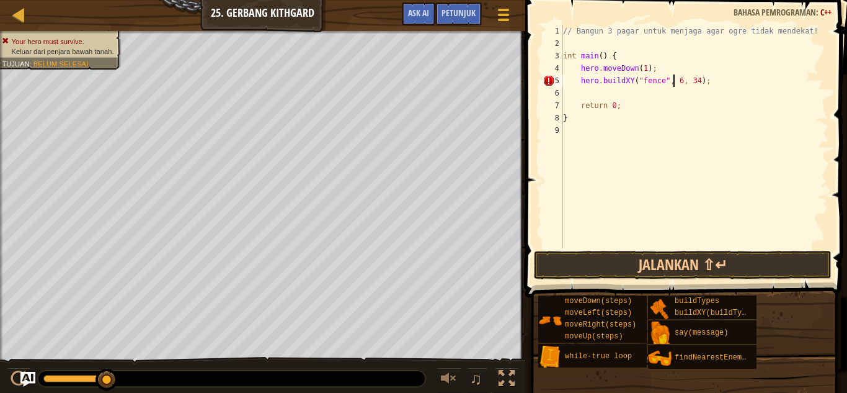
scroll to position [6, 10]
click at [692, 85] on div "// Bangun 3 pagar untuk menjaga agar ogre tidak mendekat! int main ( ) { hero .…" at bounding box center [695, 149] width 268 height 248
type textarea "hero.buildXY("fence", 62, 32);"
click at [708, 269] on button "Jalankan ⇧↵" at bounding box center [683, 265] width 298 height 29
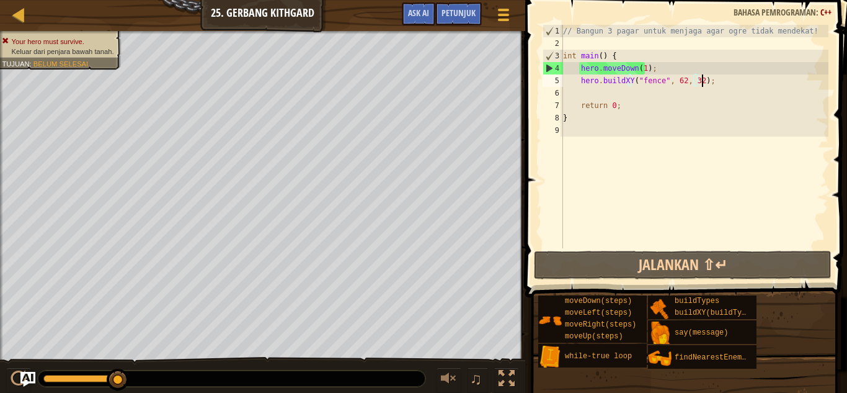
click at [705, 81] on div "// Bangun 3 pagar untuk menjaga agar ogre tidak mendekat! int main ( ) { hero .…" at bounding box center [695, 149] width 268 height 248
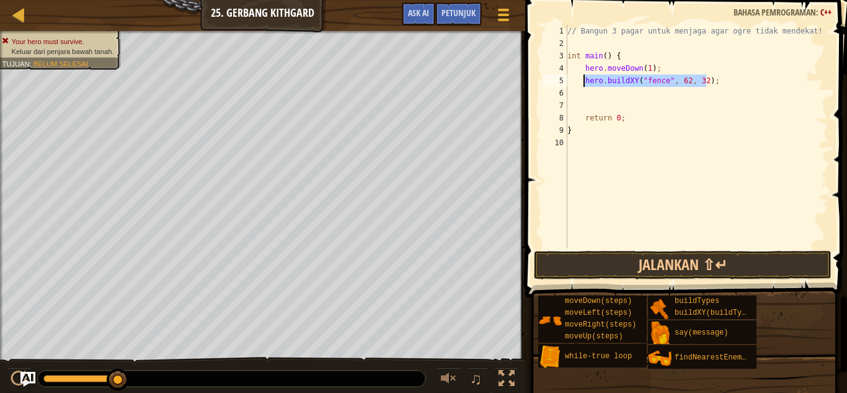
drag, startPoint x: 709, startPoint y: 79, endPoint x: 584, endPoint y: 81, distance: 124.7
click at [584, 81] on div "// Bangun 3 pagar untuk menjaga agar ogre tidak mendekat! int main ( ) { hero .…" at bounding box center [697, 149] width 264 height 248
type textarea "hero.buildXY("fence", 62, 32);"
click at [605, 95] on div "// Bangun 3 pagar untuk menjaga agar ogre tidak mendekat! int main ( ) { hero .…" at bounding box center [697, 149] width 264 height 248
paste textarea "hero.buildXY("fence", 62, 32);"
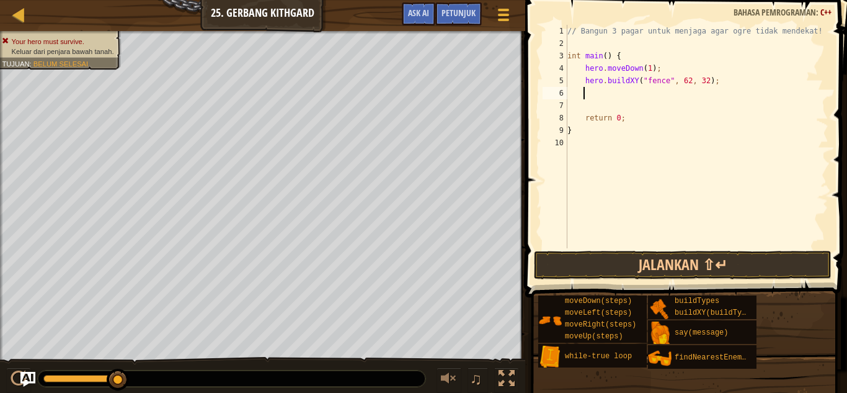
type textarea "hero.buildXY("fence", 62, 32);"
paste textarea "hero.buildXY("fence", 62, 32);"
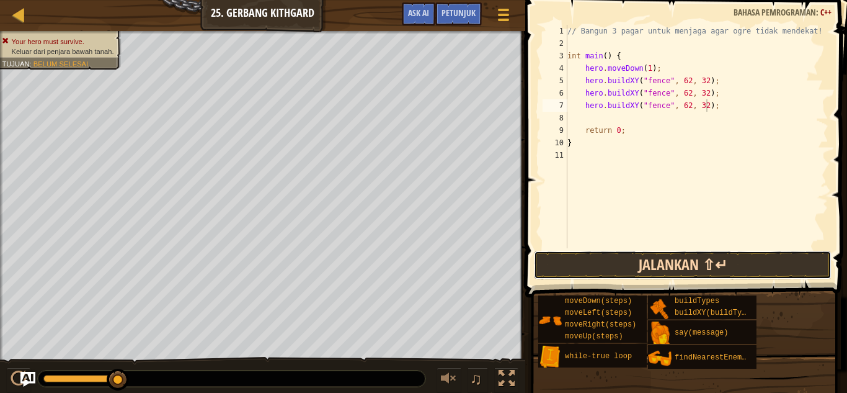
click at [684, 259] on button "Jalankan ⇧↵" at bounding box center [683, 265] width 298 height 29
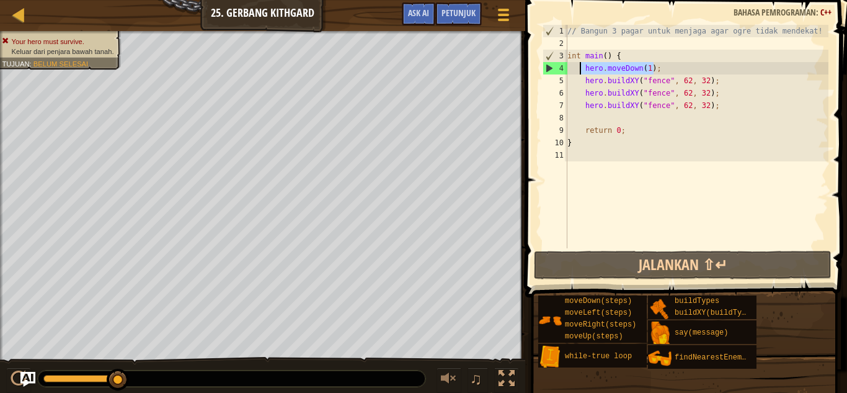
drag, startPoint x: 646, startPoint y: 68, endPoint x: 579, endPoint y: 68, distance: 67.0
click at [579, 68] on div "// Bangun 3 pagar untuk menjaga agar ogre tidak mendekat! int main ( ) { hero .…" at bounding box center [697, 149] width 264 height 248
type textarea "hero.moveDown(1);"
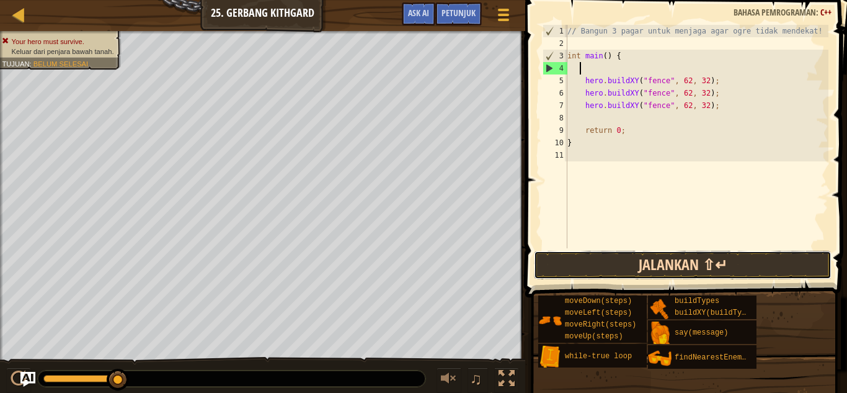
click at [687, 251] on button "Jalankan ⇧↵" at bounding box center [683, 265] width 298 height 29
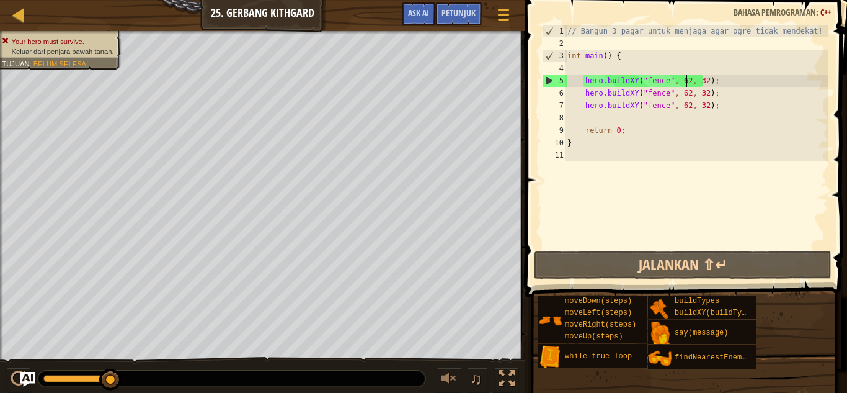
click at [684, 82] on div "// Bangun 3 pagar untuk menjaga agar ogre tidak mendekat! int main ( ) { hero .…" at bounding box center [697, 149] width 264 height 248
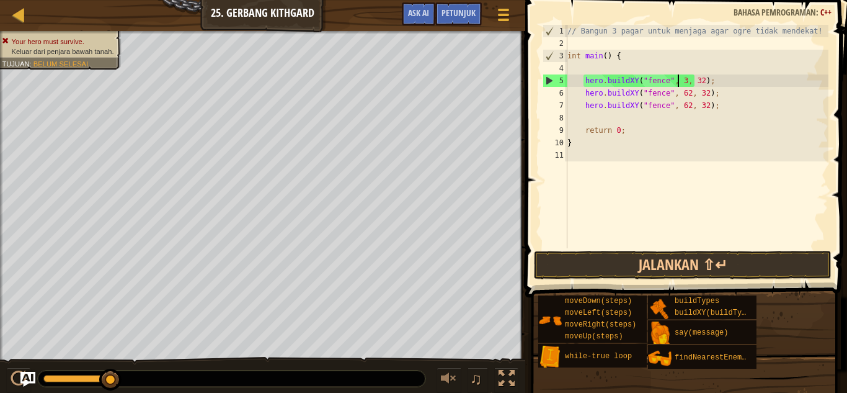
scroll to position [6, 10]
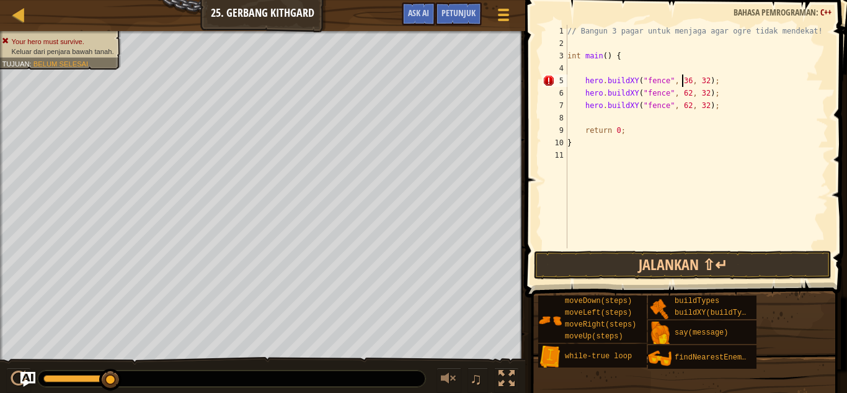
click at [699, 80] on div "// Bangun 3 pagar untuk menjaga agar ogre tidak mendekat! int main ( ) { hero .…" at bounding box center [697, 149] width 264 height 248
click at [682, 93] on div "// Bangun 3 pagar untuk menjaga agar ogre tidak mendekat! int main ( ) { hero .…" at bounding box center [697, 149] width 264 height 248
click at [698, 94] on div "// Bangun 3 pagar untuk menjaga agar ogre tidak mendekat! int main ( ) { hero .…" at bounding box center [697, 149] width 264 height 248
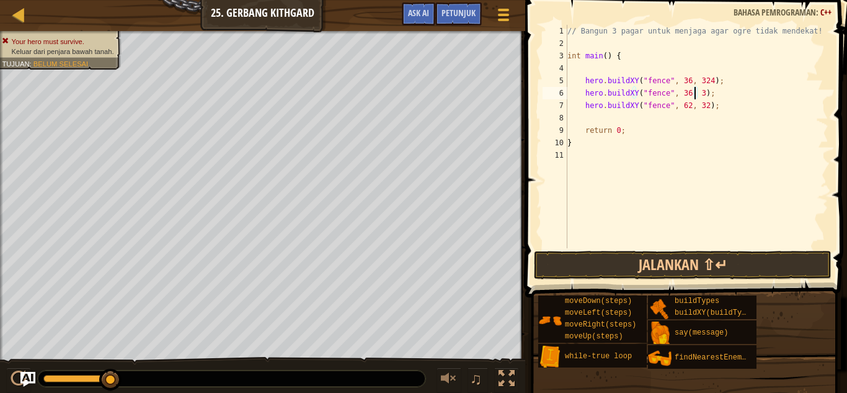
scroll to position [6, 11]
click at [682, 107] on div "// Bangun 3 pagar untuk menjaga agar ogre tidak mendekat! int main ( ) { hero .…" at bounding box center [697, 149] width 264 height 248
click at [700, 106] on div "// Bangun 3 pagar untuk menjaga agar ogre tidak mendekat! int main ( ) { hero .…" at bounding box center [697, 149] width 264 height 248
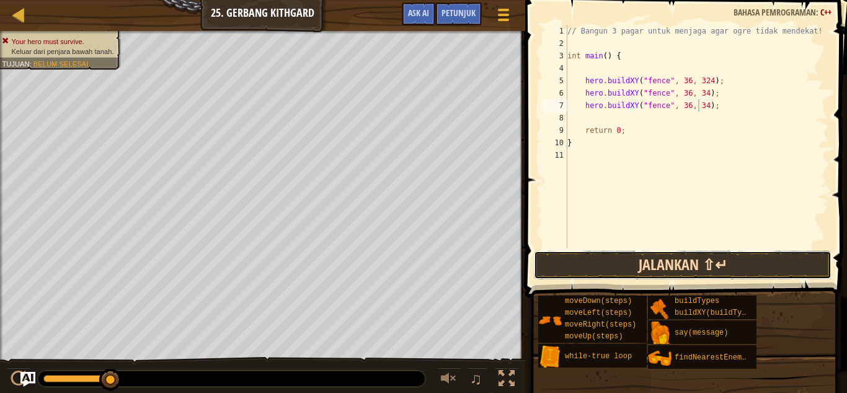
click at [739, 262] on button "Jalankan ⇧↵" at bounding box center [683, 265] width 298 height 29
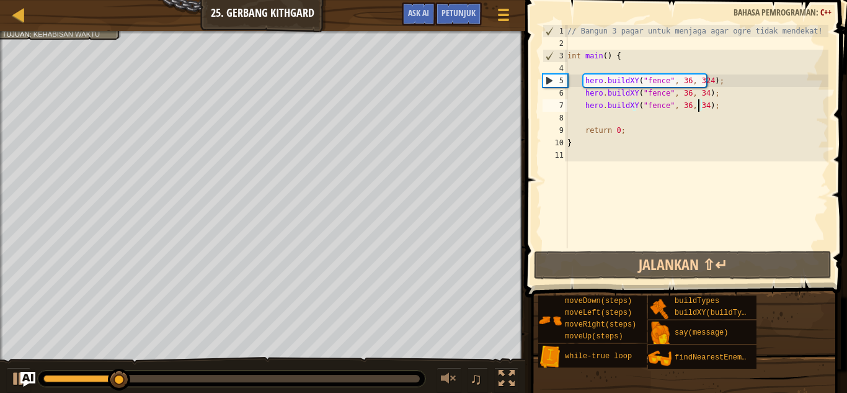
click at [702, 83] on div "// Bangun 3 pagar untuk menjaga agar ogre tidak mendekat! int main ( ) { hero .…" at bounding box center [697, 149] width 264 height 248
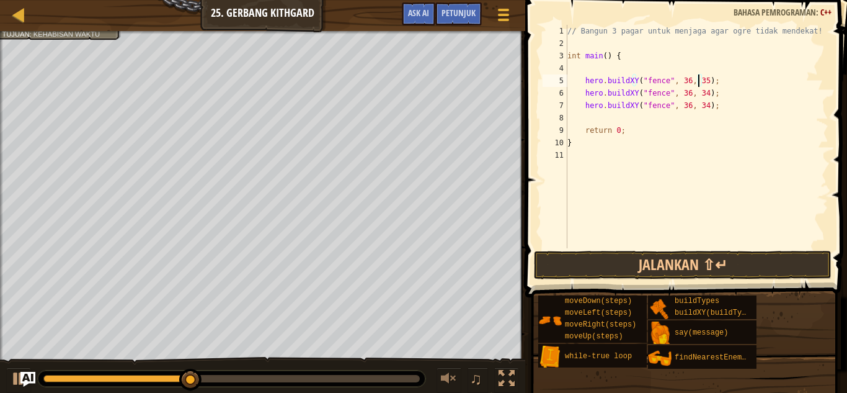
click at [699, 96] on div "// Bangun 3 pagar untuk menjaga agar ogre tidak mendekat! int main ( ) { hero .…" at bounding box center [697, 149] width 264 height 248
click at [699, 105] on div "// Bangun 3 pagar untuk menjaga agar ogre tidak mendekat! int main ( ) { hero .…" at bounding box center [697, 149] width 264 height 248
type textarea "hero.buildXY("fence", 36, 27);"
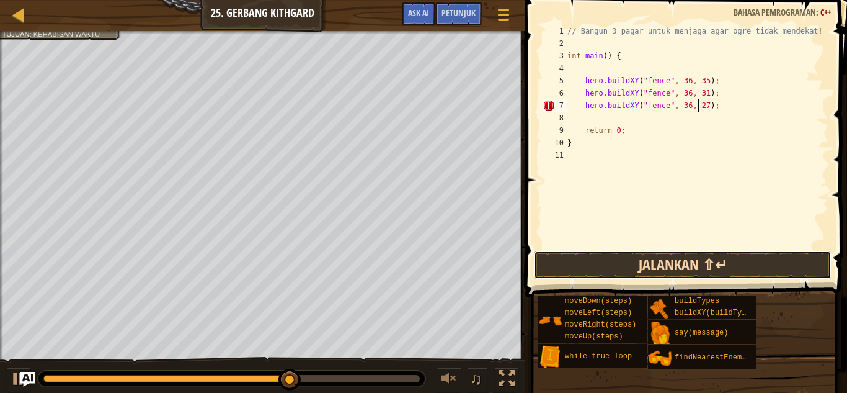
click at [707, 272] on button "Jalankan ⇧↵" at bounding box center [683, 265] width 298 height 29
click at [708, 267] on button "Jalankan ⇧↵" at bounding box center [683, 265] width 298 height 29
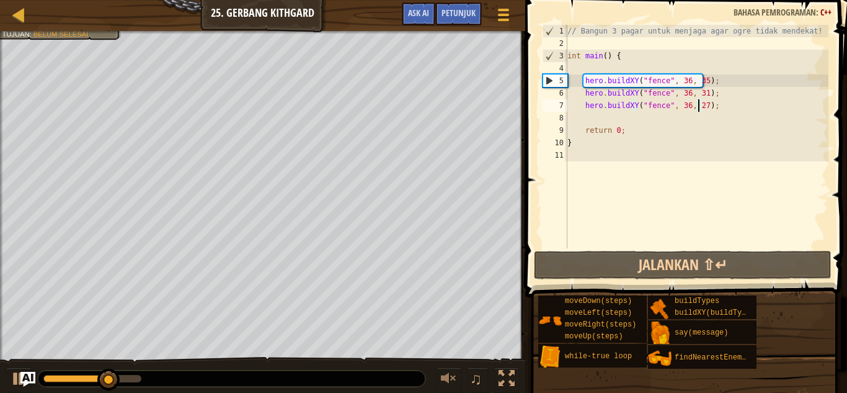
click at [725, 108] on div "// Bangun 3 pagar untuk menjaga agar ogre tidak mendekat! int main ( ) { hero .…" at bounding box center [697, 149] width 264 height 248
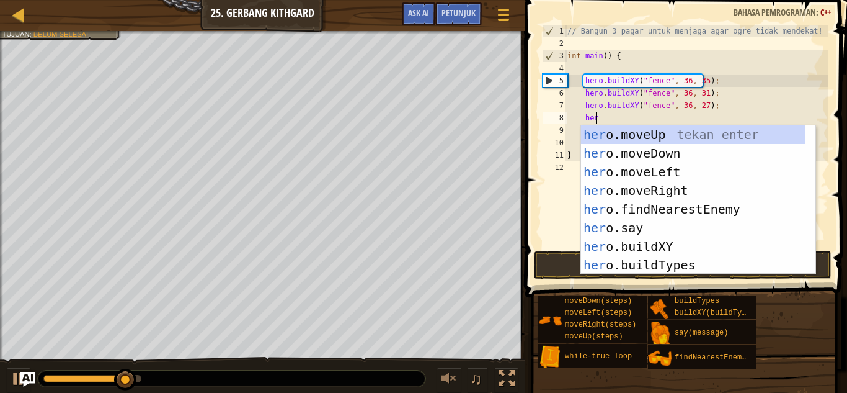
scroll to position [6, 2]
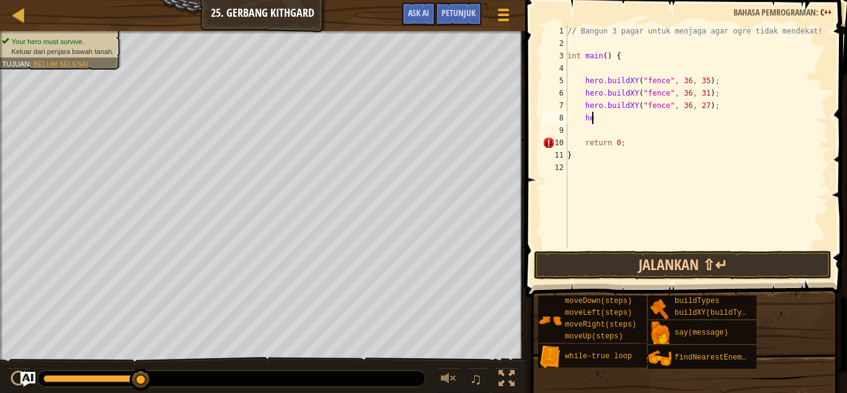
type textarea "h"
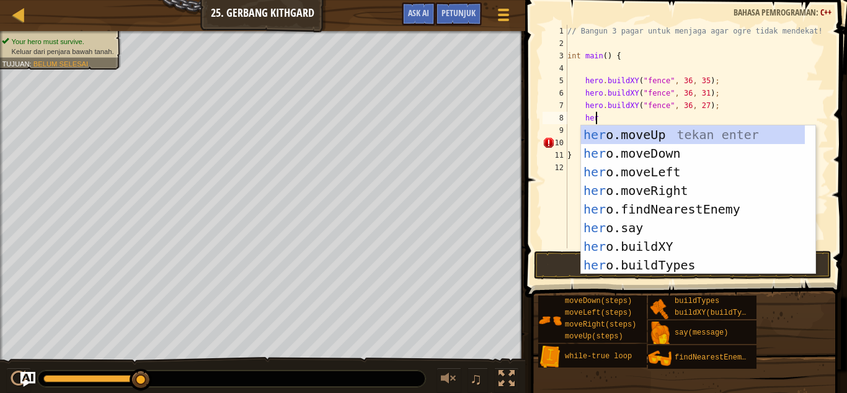
type textarea "hero"
click at [709, 192] on div "hero .moveUp tekan enter hero .moveDown tekan enter hero .moveLeft tekan enter …" at bounding box center [693, 218] width 224 height 186
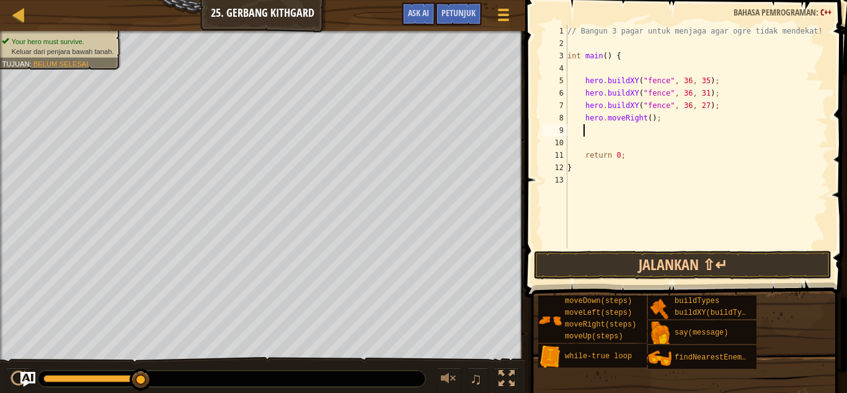
scroll to position [6, 1]
click at [647, 119] on div "// Bangun 3 pagar untuk menjaga agar ogre tidak mendekat! int main ( ) { hero .…" at bounding box center [697, 149] width 264 height 248
click at [686, 270] on button "Jalankan ⇧↵" at bounding box center [683, 265] width 298 height 29
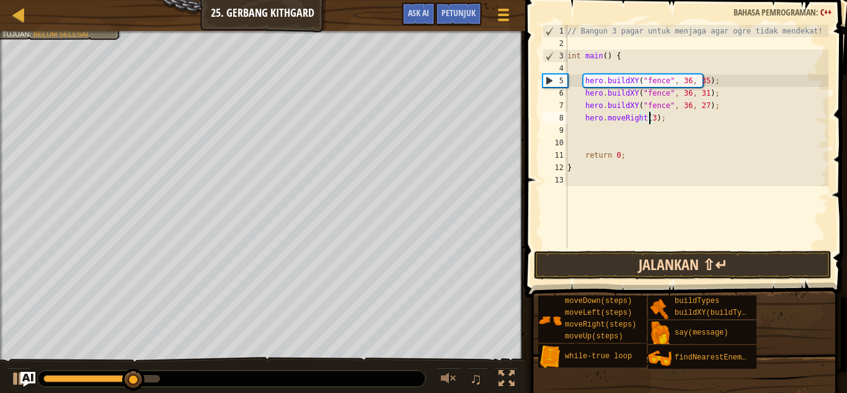
type textarea "hero.moveRight(3);"
click at [699, 272] on button "Jalankan ⇧↵" at bounding box center [683, 265] width 298 height 29
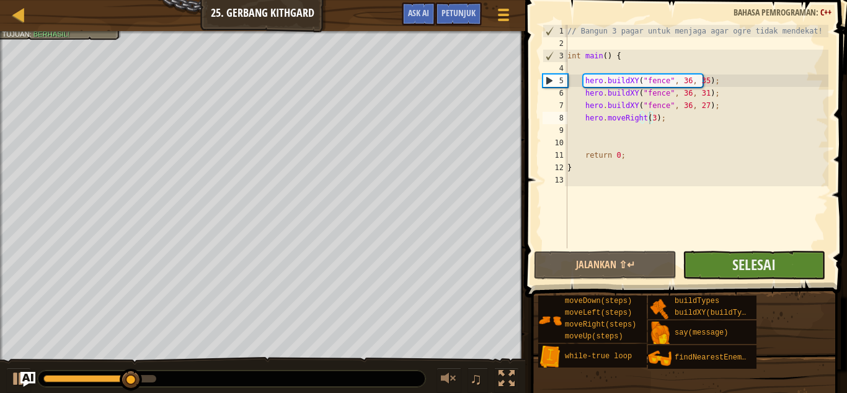
click at [710, 279] on span at bounding box center [688, 131] width 332 height 334
click at [707, 272] on button "Selesai" at bounding box center [754, 265] width 143 height 29
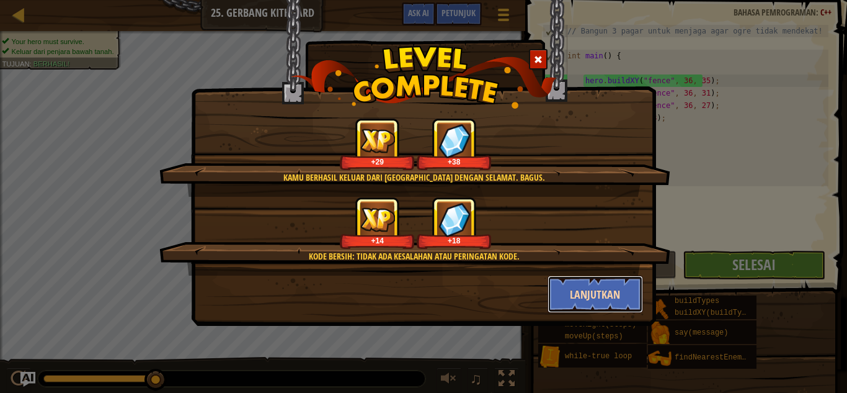
click at [578, 290] on button "Lanjutkan" at bounding box center [596, 293] width 96 height 37
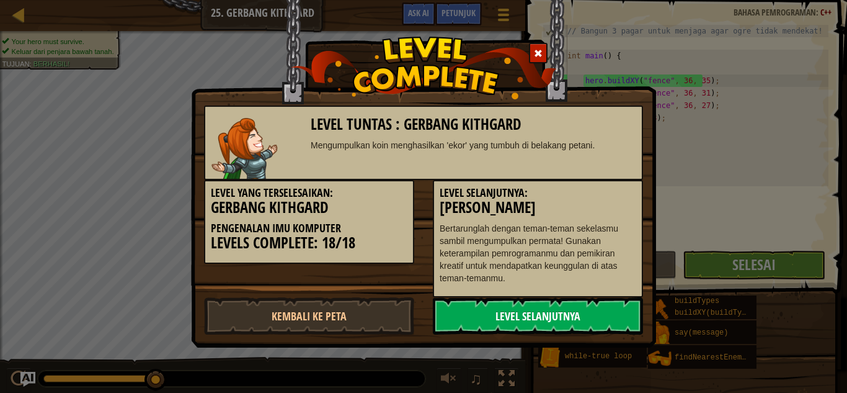
click at [572, 314] on link "Level Selanjutnya" at bounding box center [538, 315] width 210 height 37
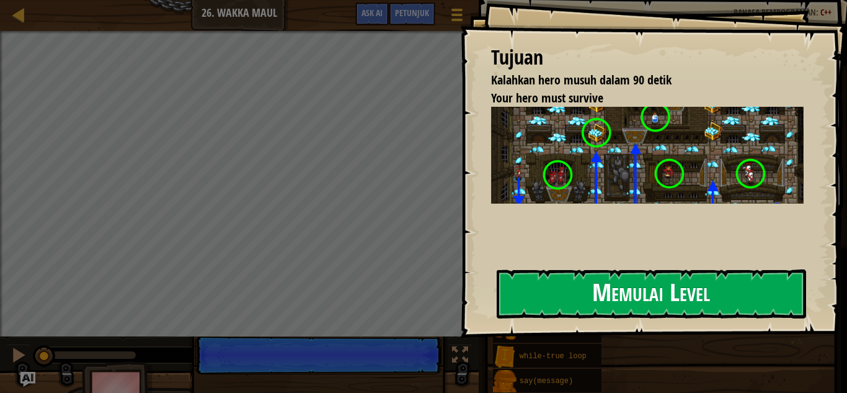
click at [604, 295] on button "Memulai Level" at bounding box center [652, 293] width 310 height 49
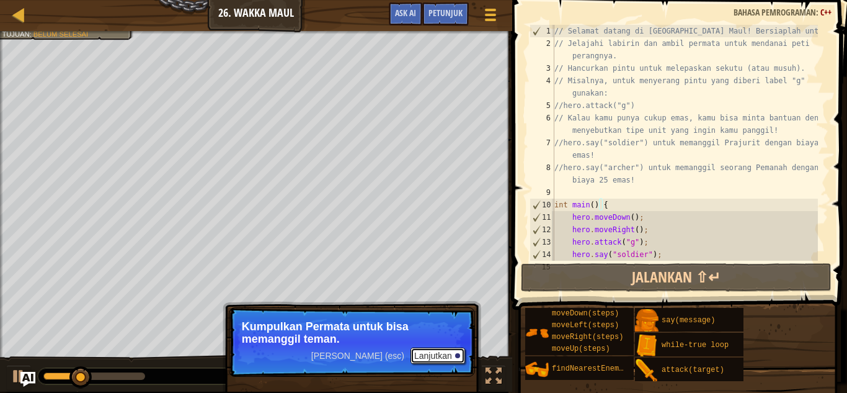
click at [438, 357] on button "Lanjutkan" at bounding box center [438, 355] width 55 height 16
click at [439, 352] on button "Lanjutkan" at bounding box center [438, 355] width 55 height 16
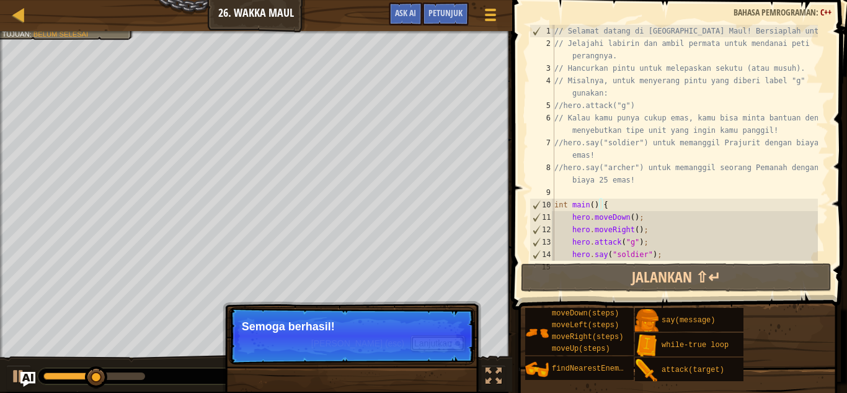
click at [438, 342] on button "Lanjutkan" at bounding box center [438, 343] width 55 height 16
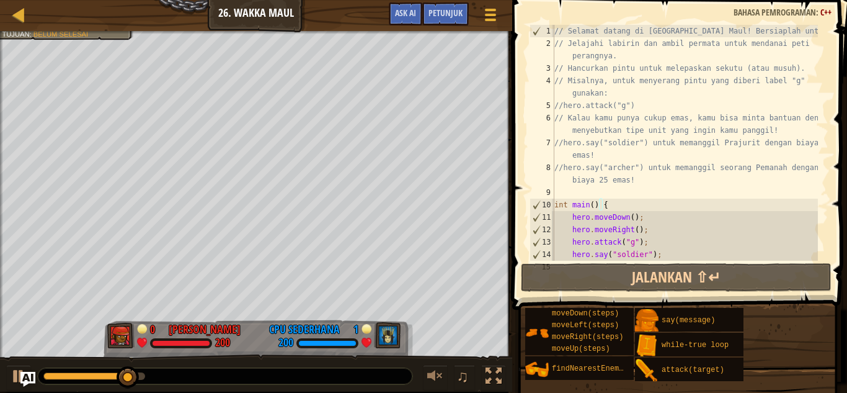
click at [628, 220] on div "// Selamat datang di [GEOGRAPHIC_DATA] Maul! Bersiaplah untuk bertarung! // Jel…" at bounding box center [685, 155] width 266 height 261
type textarea "hero.moveDown();"
drag, startPoint x: 638, startPoint y: 220, endPoint x: 568, endPoint y: 215, distance: 69.6
click at [568, 215] on div "// Selamat datang di [GEOGRAPHIC_DATA] Maul! Bersiaplah untuk bertarung! // Jel…" at bounding box center [685, 155] width 266 height 261
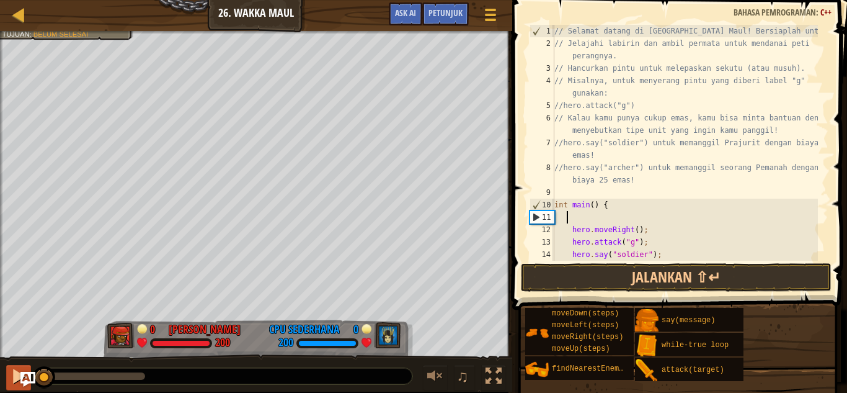
drag, startPoint x: 149, startPoint y: 372, endPoint x: 19, endPoint y: 374, distance: 130.3
click at [19, 374] on div "♫" at bounding box center [256, 372] width 512 height 37
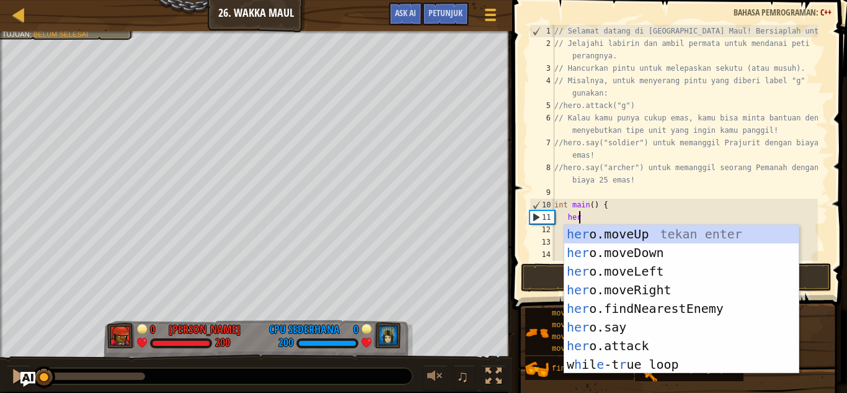
scroll to position [6, 1]
type textarea "hero"
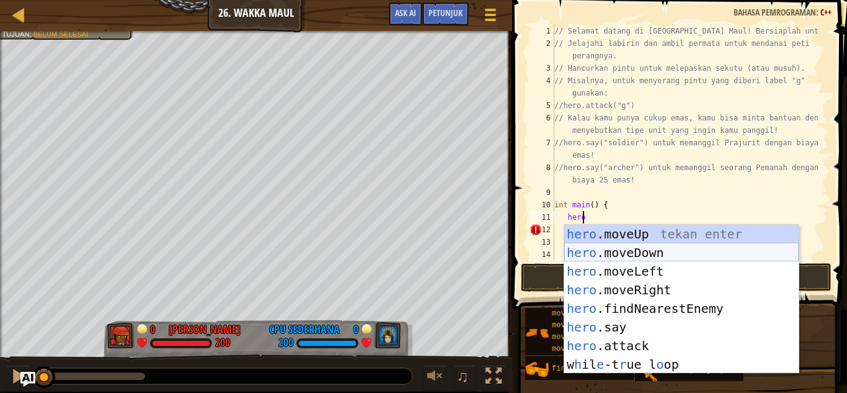
click at [617, 248] on div "hero .moveUp tekan enter hero .moveDown tekan enter hero .moveLeft tekan enter …" at bounding box center [682, 318] width 235 height 186
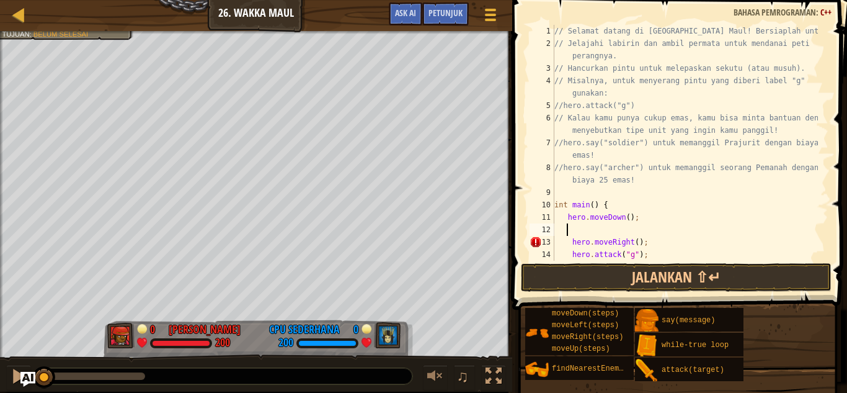
scroll to position [6, 1]
drag, startPoint x: 624, startPoint y: 216, endPoint x: 640, endPoint y: 213, distance: 16.3
click at [625, 216] on div "// Selamat datang di [GEOGRAPHIC_DATA] Maul! Bersiaplah untuk bertarung! // Jel…" at bounding box center [685, 155] width 266 height 261
type textarea "hero.moveDown(1);"
click at [569, 231] on div "// Selamat datang di [GEOGRAPHIC_DATA] Maul! Bersiaplah untuk bertarung! // Jel…" at bounding box center [685, 155] width 266 height 261
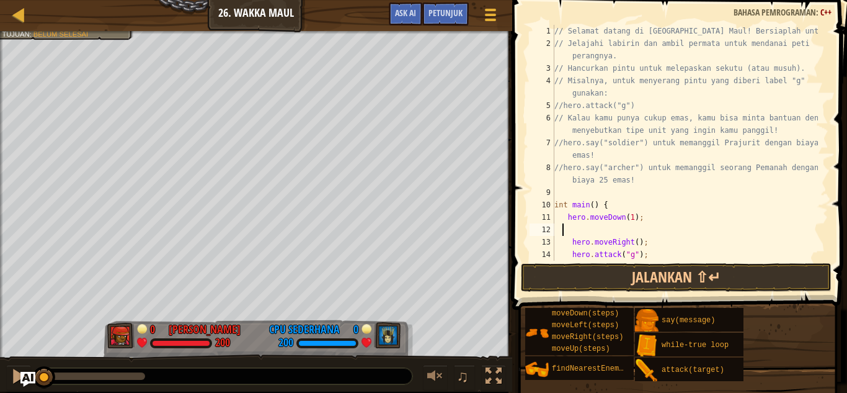
scroll to position [6, 0]
click at [632, 228] on div "// Selamat datang di [GEOGRAPHIC_DATA] Maul! Bersiaplah untuk bertarung! // Jel…" at bounding box center [685, 155] width 266 height 261
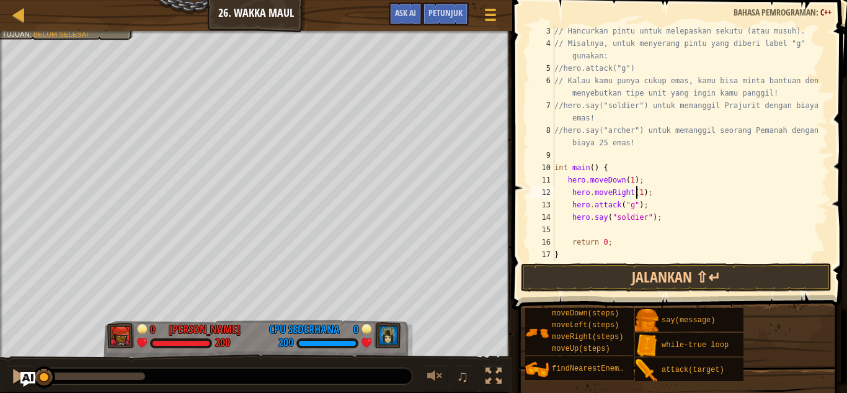
scroll to position [50, 0]
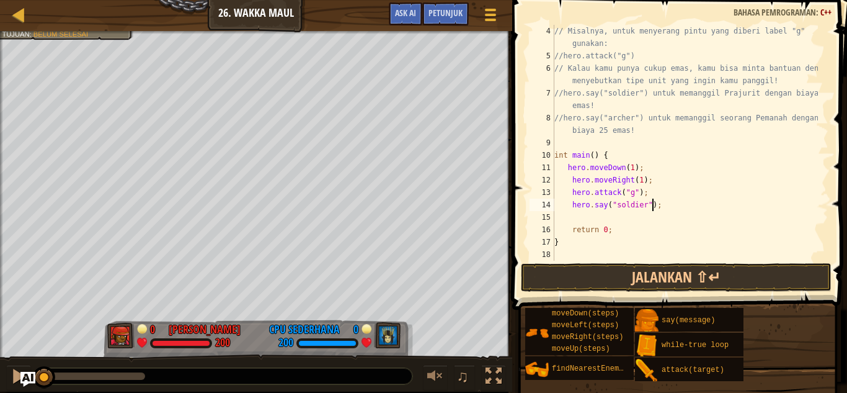
click at [656, 205] on div "// Misalnya, untuk menyerang pintu yang diberi label "g" gunakan: //hero.attack…" at bounding box center [685, 161] width 266 height 273
type textarea "hero.say("soldier");"
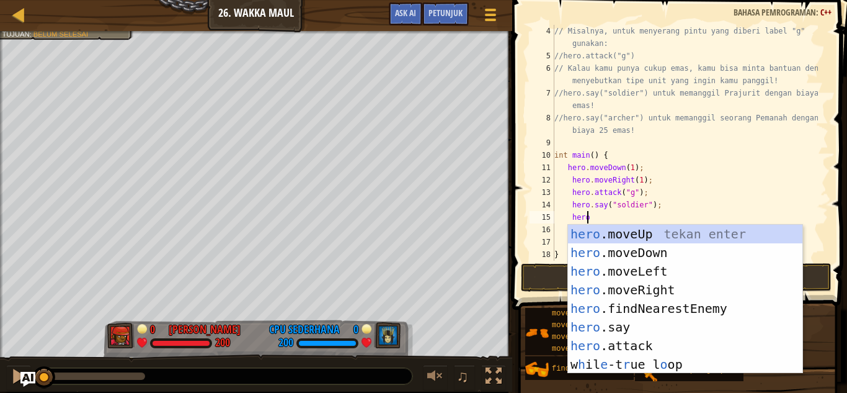
scroll to position [6, 2]
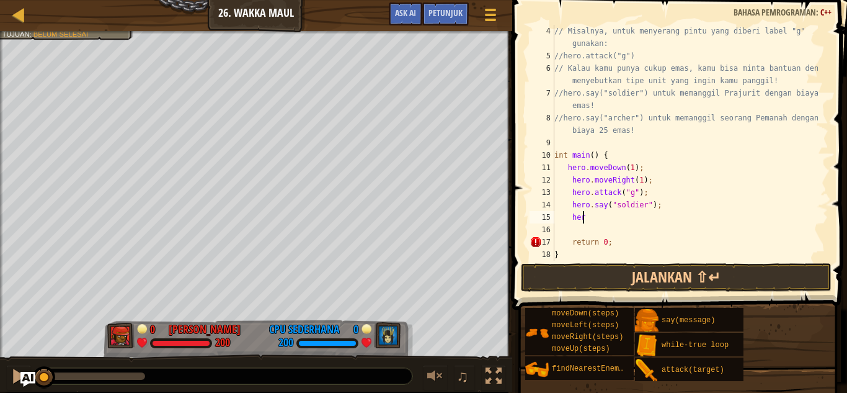
type textarea "h"
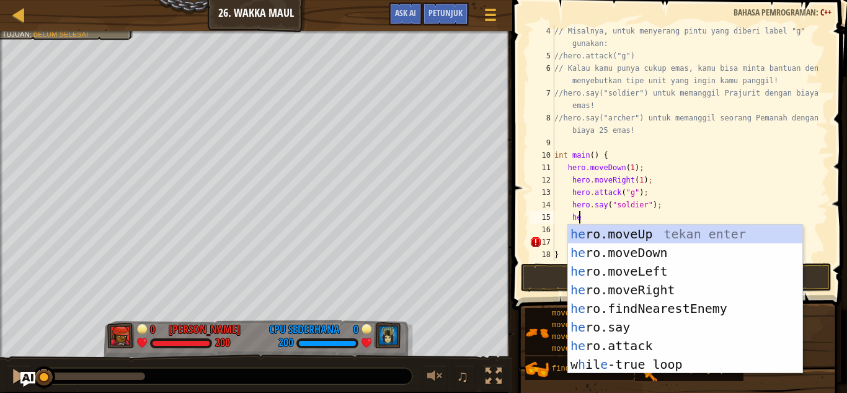
type textarea "hero"
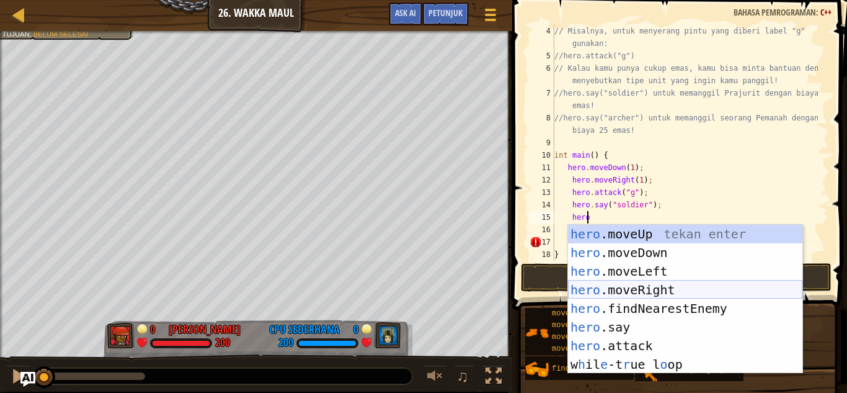
click at [686, 285] on div "hero .moveUp tekan enter hero .moveDown tekan enter hero .moveLeft tekan enter …" at bounding box center [685, 318] width 235 height 186
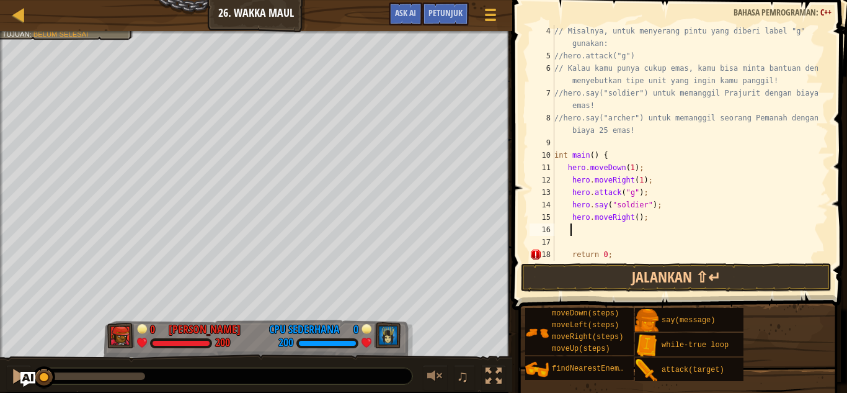
scroll to position [6, 1]
click at [631, 218] on div "// Misalnya, untuk menyerang pintu yang diberi label "g" gunakan: //hero.attack…" at bounding box center [685, 161] width 266 height 273
click at [655, 219] on div "// Misalnya, untuk menyerang pintu yang diberi label "g" gunakan: //hero.attack…" at bounding box center [685, 161] width 266 height 273
type textarea "hero.moveRight(4);"
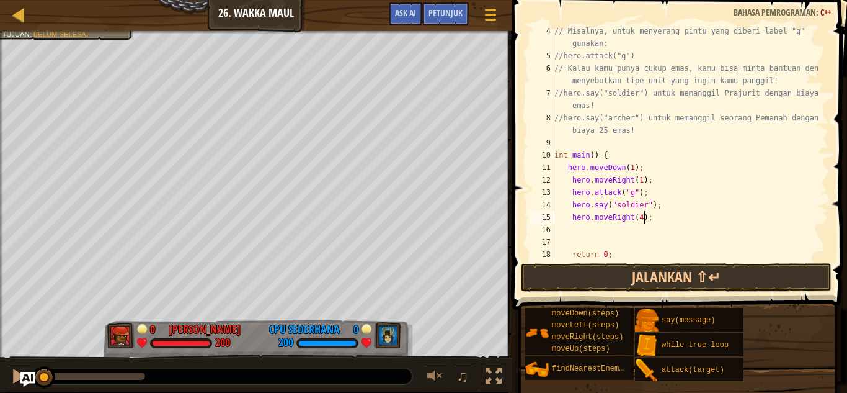
scroll to position [6, 1]
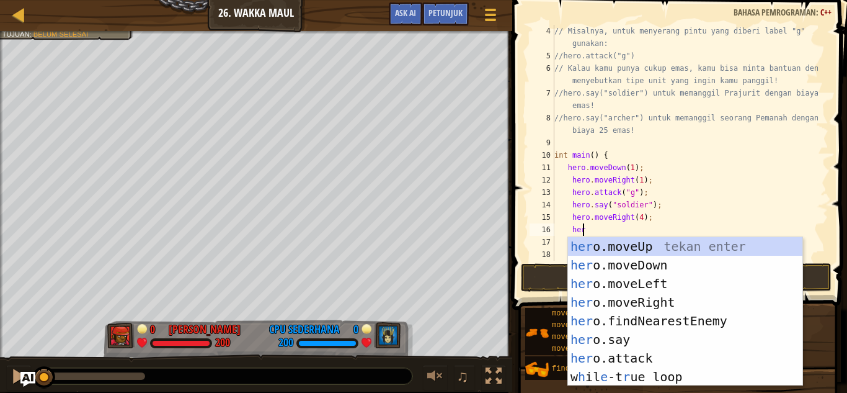
type textarea "hero"
click at [640, 251] on div "hero .moveUp tekan enter hero .moveDown tekan enter hero .moveLeft tekan enter …" at bounding box center [685, 330] width 235 height 186
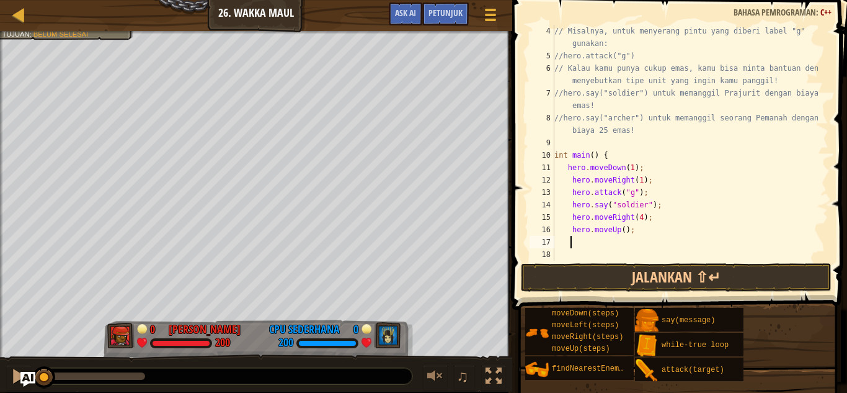
scroll to position [6, 1]
click at [622, 230] on div "// Misalnya, untuk menyerang pintu yang diberi label "g" gunakan: //hero.attack…" at bounding box center [685, 161] width 266 height 273
drag, startPoint x: 569, startPoint y: 192, endPoint x: 643, endPoint y: 192, distance: 74.4
click at [643, 192] on div "// Misalnya, untuk menyerang pintu yang diberi label "g" gunakan: //hero.attack…" at bounding box center [685, 161] width 266 height 273
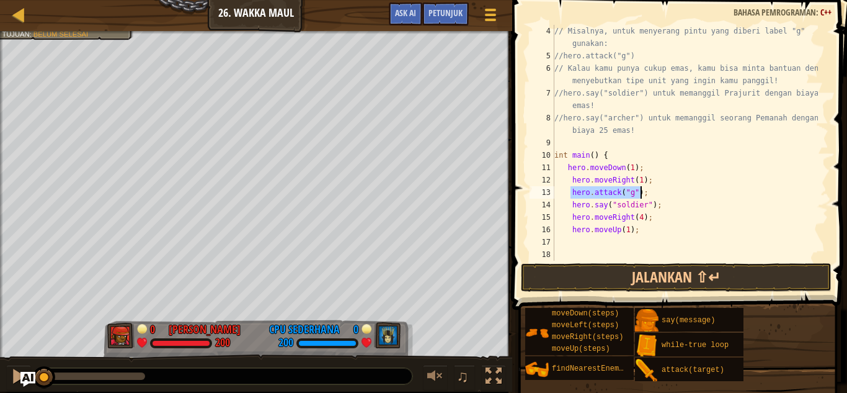
type textarea "hero.attack("g");"
click at [602, 244] on div "// Misalnya, untuk menyerang pintu yang diberi label "g" gunakan: //hero.attack…" at bounding box center [685, 161] width 266 height 273
paste textarea "hero.attack("g");"
click at [630, 243] on div "// Misalnya, untuk menyerang pintu yang diberi label "g" gunakan: //hero.attack…" at bounding box center [685, 161] width 266 height 273
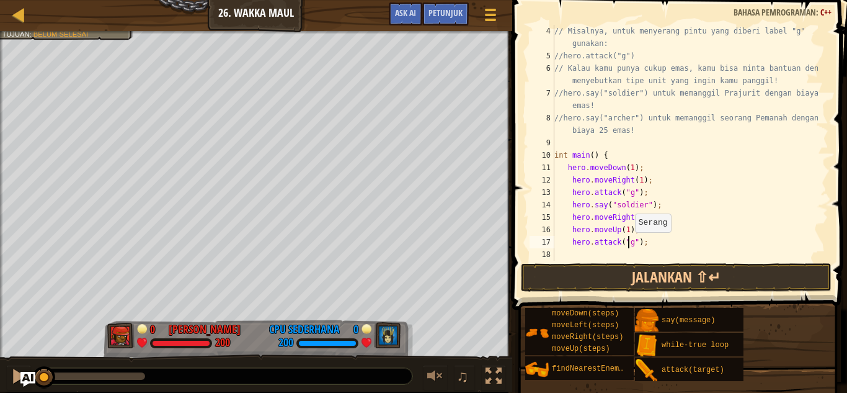
click at [629, 244] on div "// Misalnya, untuk menyerang pintu yang diberi label "g" gunakan: //hero.attack…" at bounding box center [685, 161] width 266 height 273
drag, startPoint x: 570, startPoint y: 205, endPoint x: 655, endPoint y: 207, distance: 85.0
click at [655, 207] on div "// Misalnya, untuk menyerang pintu yang diberi label "g" gunakan: //hero.attack…" at bounding box center [685, 161] width 266 height 273
click at [652, 235] on div "// Misalnya, untuk menyerang pintu yang diberi label "g" gunakan: //hero.attack…" at bounding box center [685, 161] width 266 height 273
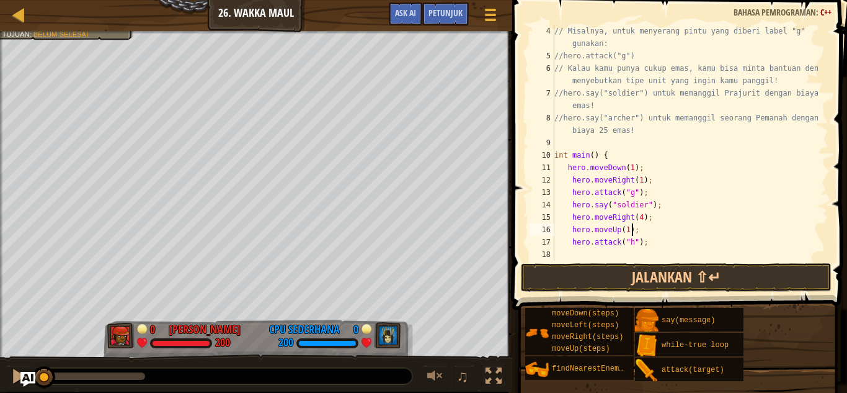
click at [649, 247] on div "// Misalnya, untuk menyerang pintu yang diberi label "g" gunakan: //hero.attack…" at bounding box center [685, 161] width 266 height 273
type textarea "hero.attack("h");"
paste textarea "hero.say("soldier");"
type textarea "hero.say("soldier");"
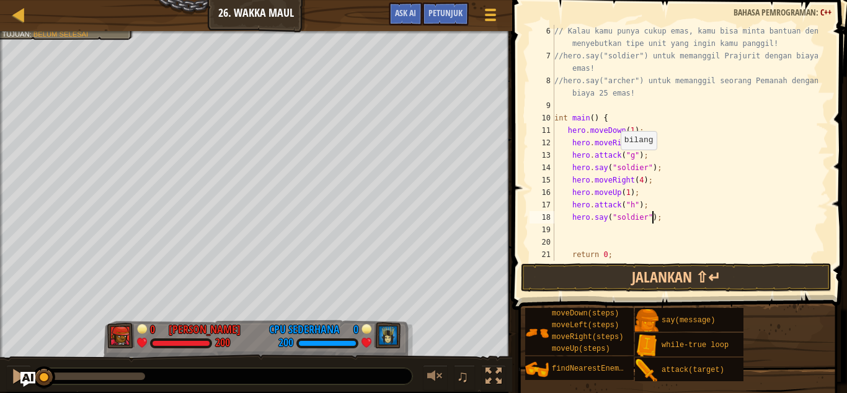
scroll to position [112, 0]
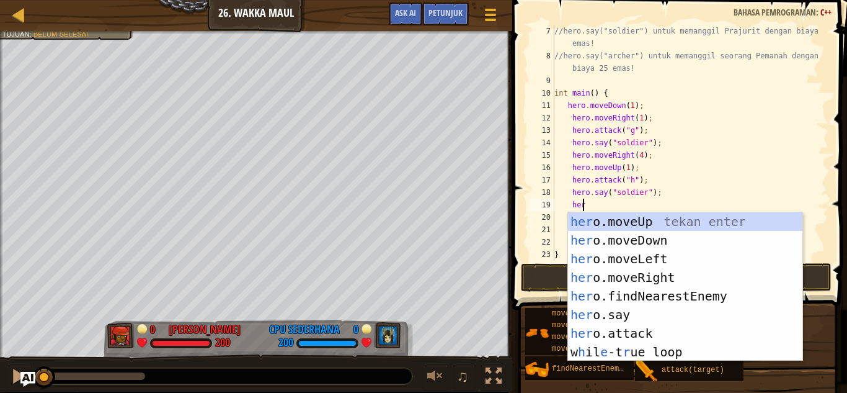
type textarea "hero"
click at [666, 228] on div "hero .moveUp tekan enter hero .moveDown tekan enter hero .moveLeft tekan enter …" at bounding box center [685, 305] width 235 height 186
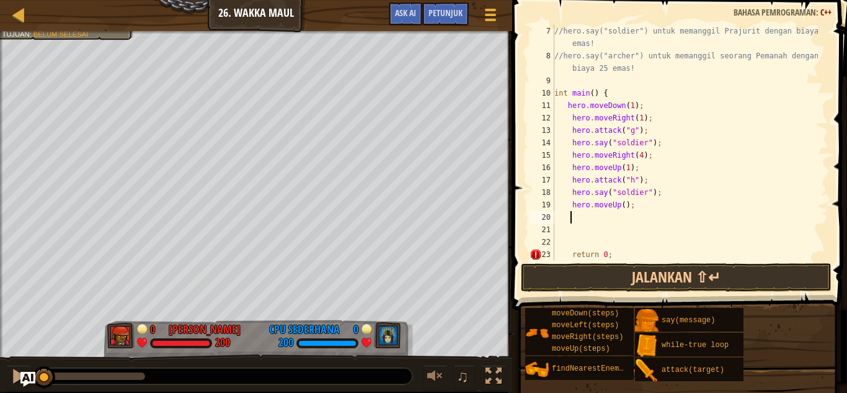
scroll to position [6, 1]
click at [622, 201] on div "//hero.say("soldier") untuk memanggil Prajurit dengan biaya 20 emas! //hero.say…" at bounding box center [685, 161] width 266 height 273
type textarea "hero.moveUp(3);"
click at [635, 206] on div "//hero.say("soldier") untuk memanggil Prajurit dengan biaya 20 emas! //hero.say…" at bounding box center [685, 161] width 266 height 273
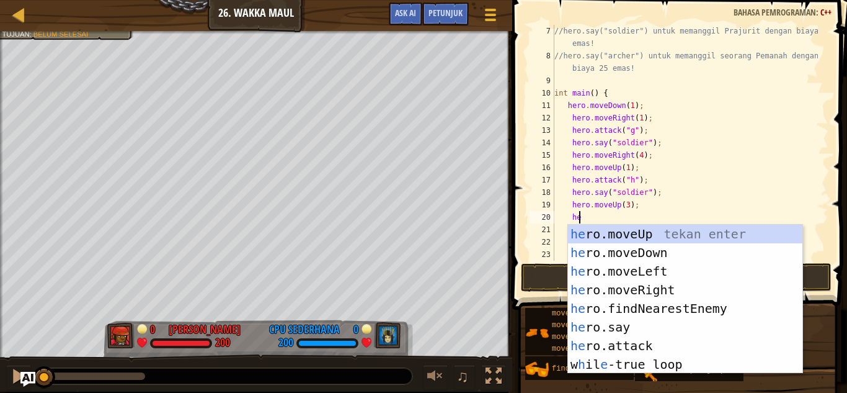
type textarea "hero"
click at [647, 270] on div "hero .moveUp tekan enter hero .moveDown tekan enter hero .moveLeft tekan enter …" at bounding box center [685, 318] width 235 height 186
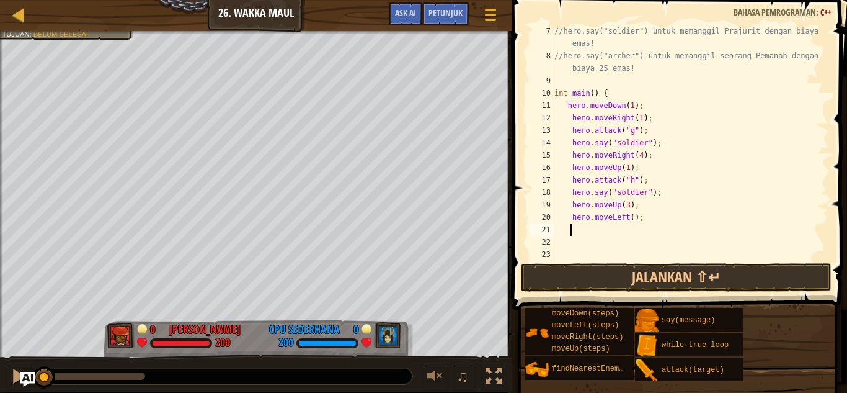
scroll to position [6, 1]
click at [628, 216] on div "//hero.say("soldier") untuk memanggil Prajurit dengan biaya 20 emas! //hero.say…" at bounding box center [685, 161] width 266 height 273
type textarea "hero.moveLeft(1);"
click at [649, 217] on div "//hero.say("soldier") untuk memanggil Prajurit dengan biaya 20 emas! //hero.say…" at bounding box center [685, 161] width 266 height 273
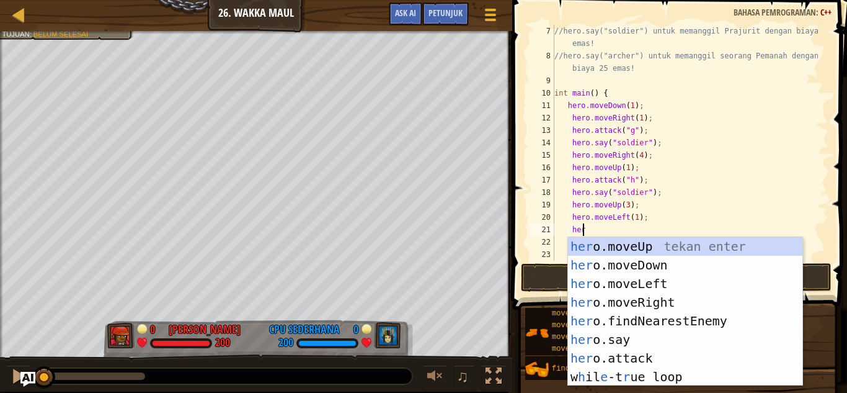
scroll to position [6, 2]
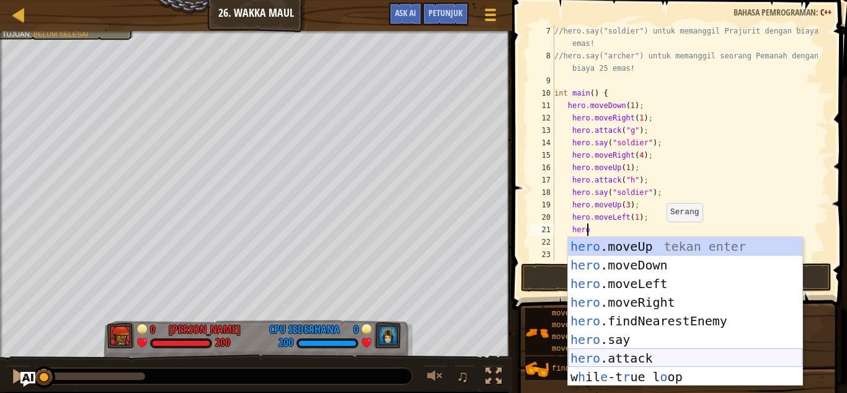
click at [647, 351] on div "hero .moveUp tekan enter hero .moveDown tekan enter hero .moveLeft tekan enter …" at bounding box center [685, 330] width 235 height 186
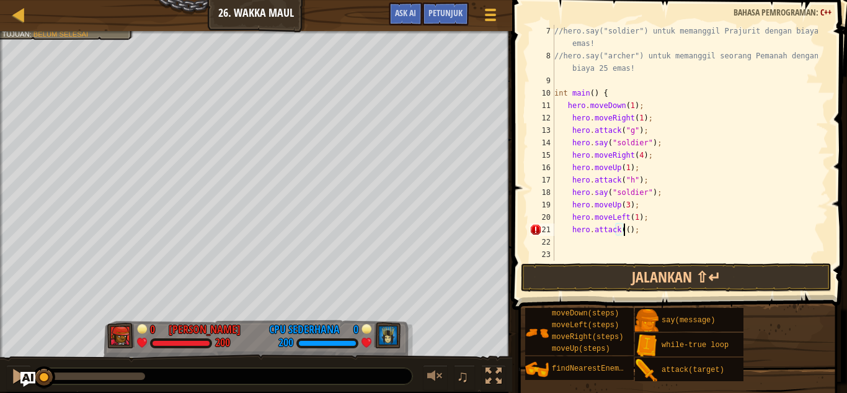
scroll to position [6, 6]
drag, startPoint x: 570, startPoint y: 141, endPoint x: 656, endPoint y: 141, distance: 86.2
click at [656, 141] on div "//hero.say("soldier") untuk memanggil Prajurit dengan biaya 20 emas! //hero.say…" at bounding box center [685, 161] width 266 height 273
type textarea "hero.say("soldier");"
click at [630, 241] on div "//hero.say("soldier") untuk memanggil Prajurit dengan biaya 20 emas! //hero.say…" at bounding box center [685, 161] width 266 height 273
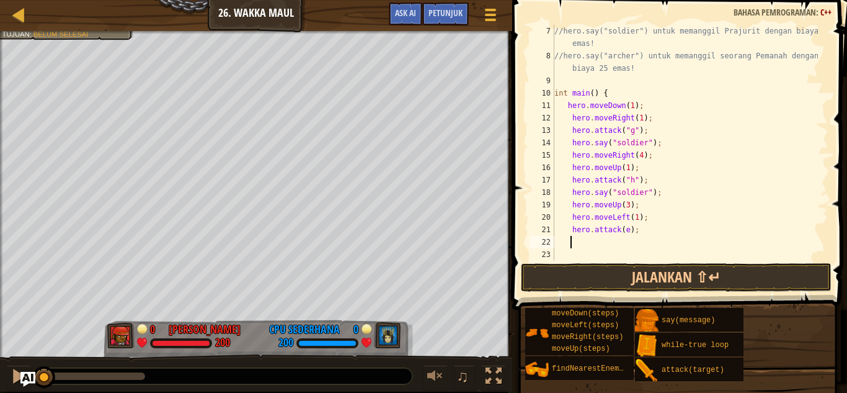
scroll to position [6, 1]
paste textarea "hero.say("soldier");"
type textarea "hero.say("soldier");"
click at [462, 19] on div "Petunjuk" at bounding box center [445, 13] width 47 height 23
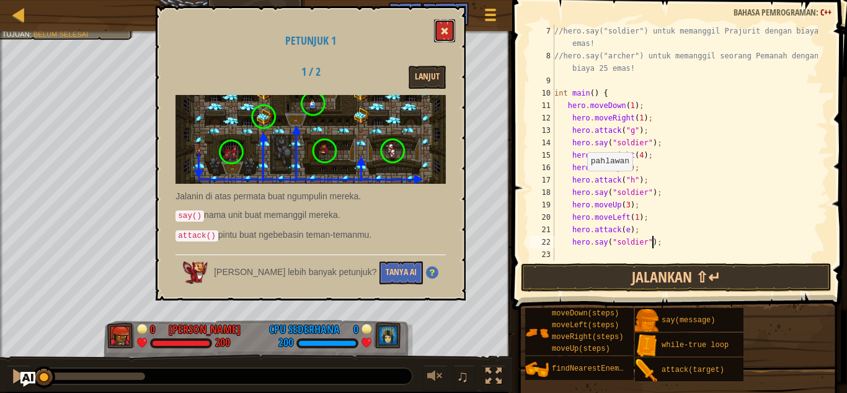
click at [448, 32] on span at bounding box center [444, 31] width 9 height 9
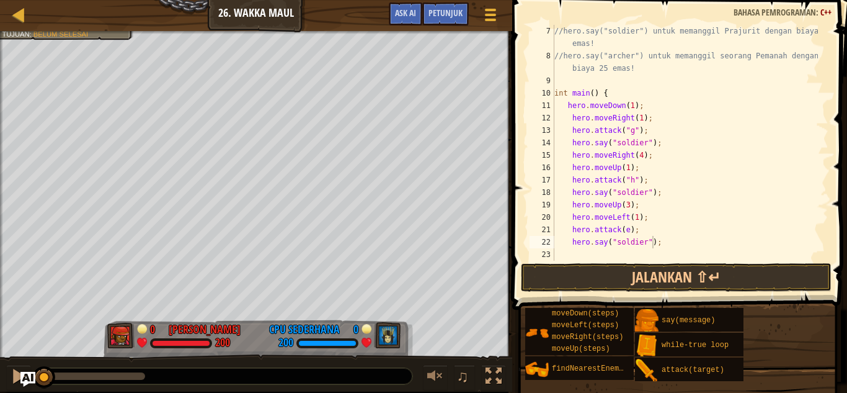
scroll to position [174, 0]
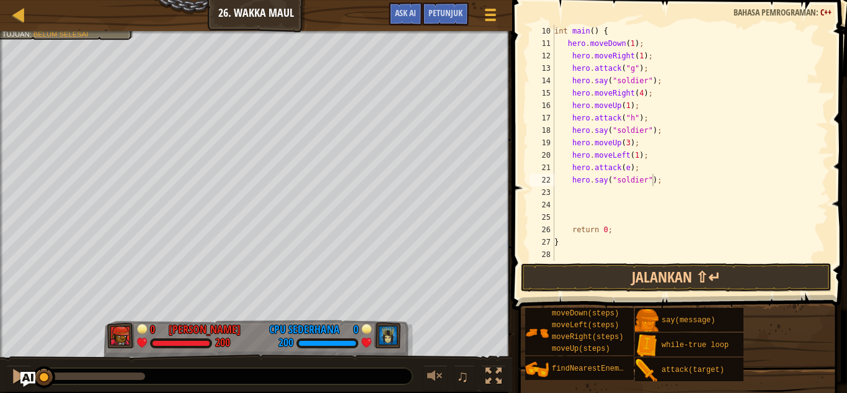
click at [689, 182] on div "int main ( ) { hero . moveDown ( 1 ) ; hero . moveRight ( 1 ) ; hero . attack (…" at bounding box center [685, 155] width 266 height 261
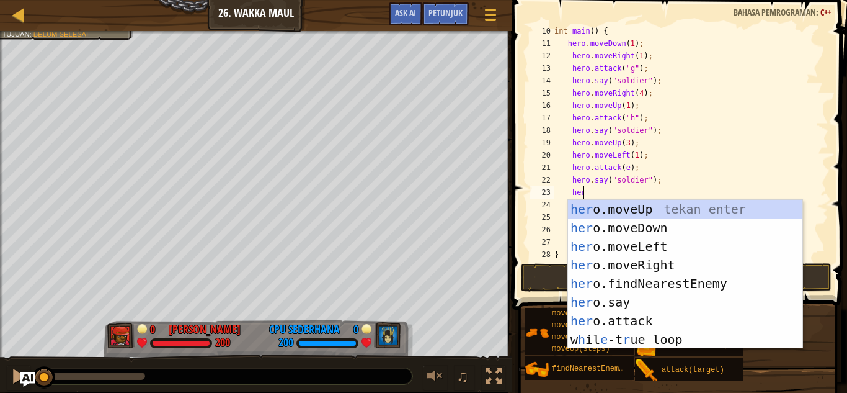
type textarea "hero"
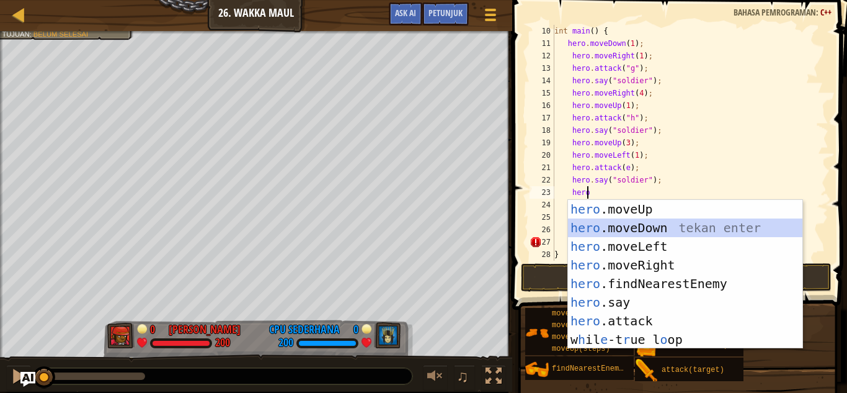
click at [692, 227] on div "hero .moveUp tekan enter hero .moveDown tekan enter hero .moveLeft tekan enter …" at bounding box center [685, 293] width 235 height 186
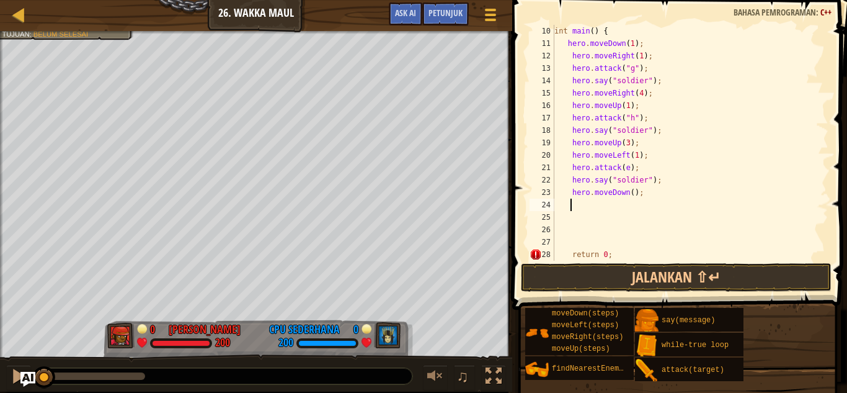
click at [626, 194] on div "int main ( ) { hero . moveDown ( 1 ) ; hero . moveRight ( 1 ) ; hero . attack (…" at bounding box center [685, 155] width 266 height 261
click at [629, 194] on div "int main ( ) { hero . moveDown ( 1 ) ; hero . moveRight ( 1 ) ; hero . attack (…" at bounding box center [685, 155] width 266 height 261
type textarea "hero.moveDown(1);"
click at [646, 192] on div "int main ( ) { hero . moveDown ( 1 ) ; hero . moveRight ( 1 ) ; hero . attack (…" at bounding box center [685, 155] width 266 height 261
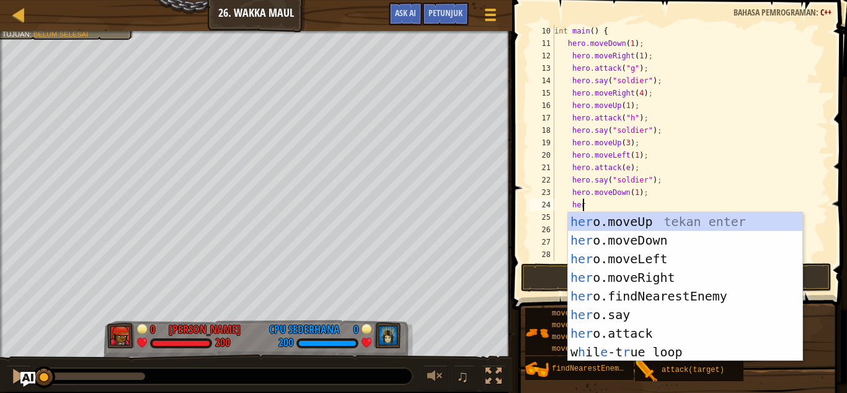
type textarea "hero"
click at [666, 259] on div "hero .moveUp tekan enter hero .moveDown tekan enter hero .moveLeft tekan enter …" at bounding box center [685, 305] width 235 height 186
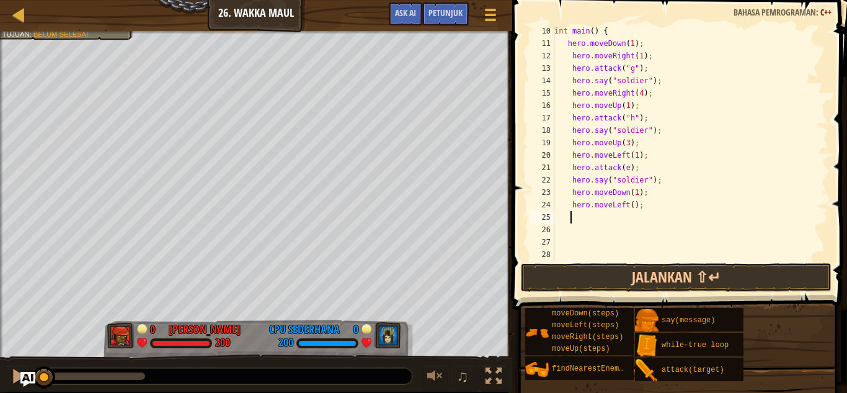
click at [628, 208] on div "int main ( ) { hero . moveDown ( 1 ) ; hero . moveRight ( 1 ) ; hero . attack (…" at bounding box center [685, 155] width 266 height 261
type textarea "hero.moveLeft(1);"
click at [646, 202] on div "int main ( ) { hero . moveDown ( 1 ) ; hero . moveRight ( 1 ) ; hero . attack (…" at bounding box center [685, 155] width 266 height 261
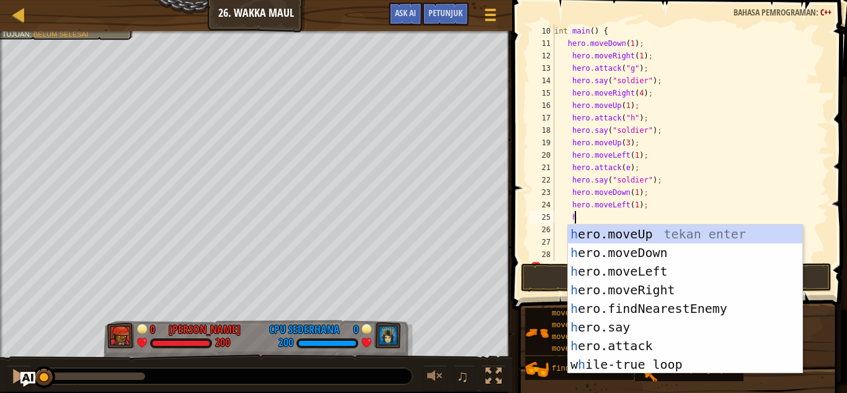
scroll to position [6, 1]
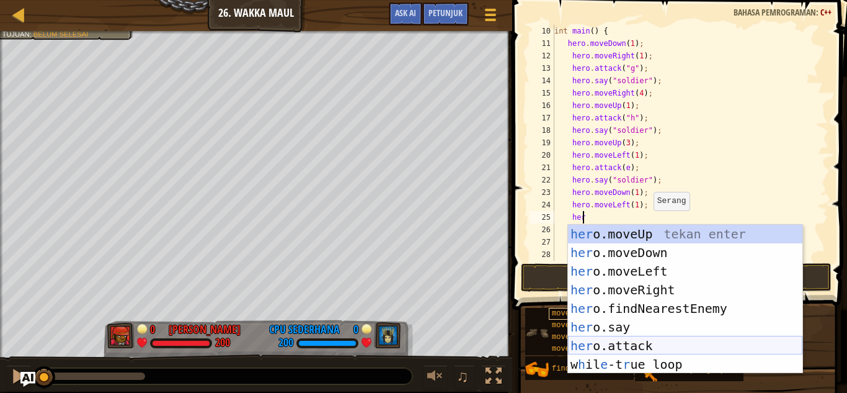
drag, startPoint x: 626, startPoint y: 343, endPoint x: 619, endPoint y: 310, distance: 33.6
click at [627, 342] on div "her o.moveUp tekan enter her o.moveDown tekan enter her o.moveLeft tekan enter …" at bounding box center [685, 318] width 235 height 186
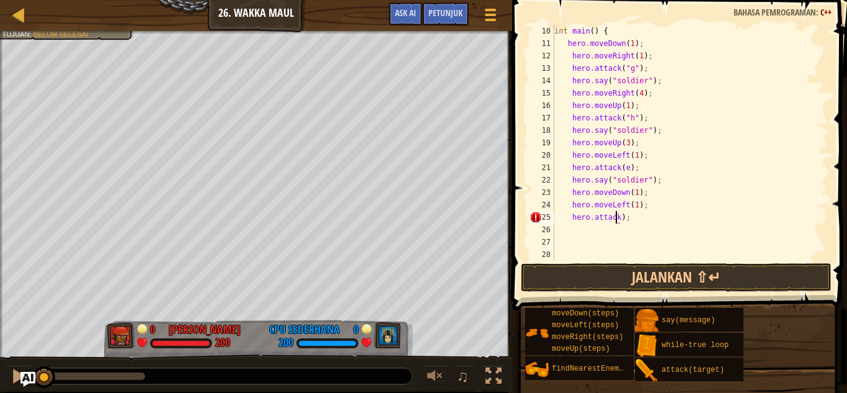
scroll to position [6, 5]
type textarea "hero.attack(f);"
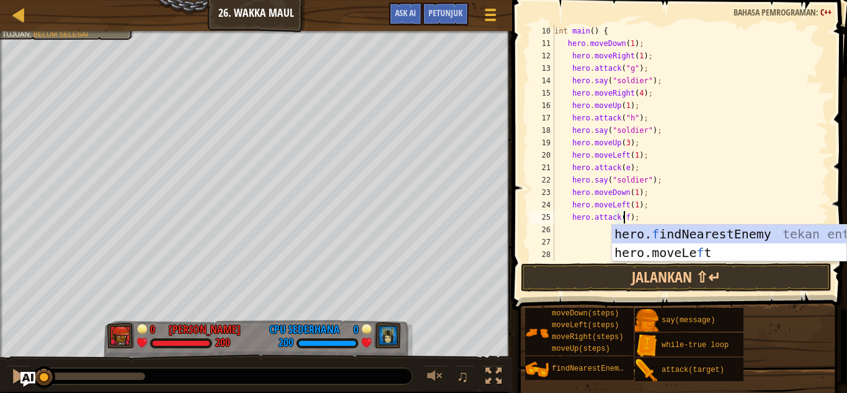
scroll to position [6, 6]
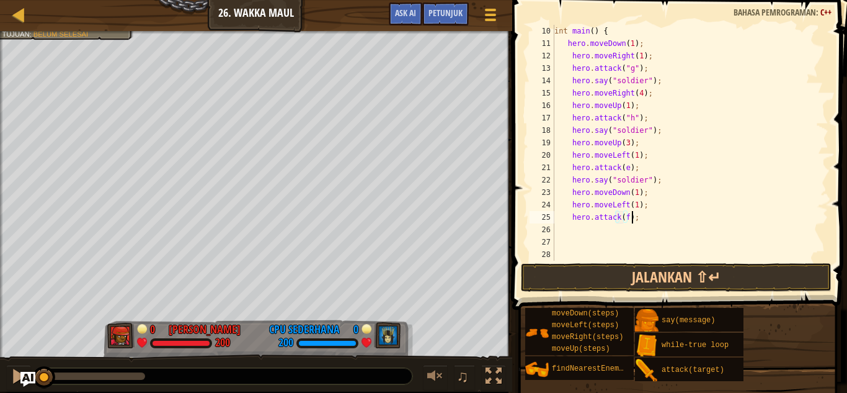
click at [651, 218] on div "int main ( ) { hero . moveDown ( 1 ) ; hero . moveRight ( 1 ) ; hero . attack (…" at bounding box center [685, 155] width 266 height 261
drag, startPoint x: 573, startPoint y: 132, endPoint x: 596, endPoint y: 132, distance: 22.3
click at [628, 136] on div "int main ( ) { hero . moveDown ( 1 ) ; hero . moveRight ( 1 ) ; hero . attack (…" at bounding box center [685, 155] width 266 height 261
type textarea "hero.say("soldier");"
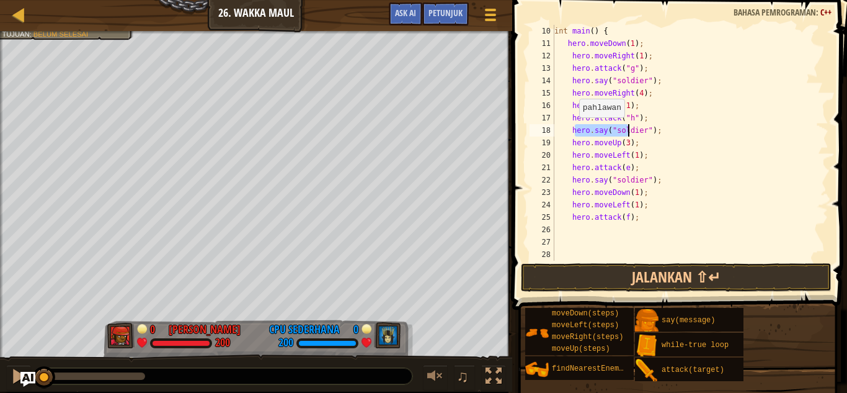
click at [573, 130] on div "int main ( ) { hero . moveDown ( 1 ) ; hero . moveRight ( 1 ) ; hero . attack (…" at bounding box center [685, 143] width 266 height 236
drag, startPoint x: 571, startPoint y: 129, endPoint x: 653, endPoint y: 132, distance: 82.5
click at [653, 132] on div "int main ( ) { hero . moveDown ( 1 ) ; hero . moveRight ( 1 ) ; hero . attack (…" at bounding box center [685, 155] width 266 height 261
click at [599, 230] on div "int main ( ) { hero . moveDown ( 1 ) ; hero . moveRight ( 1 ) ; hero . attack (…" at bounding box center [685, 155] width 266 height 261
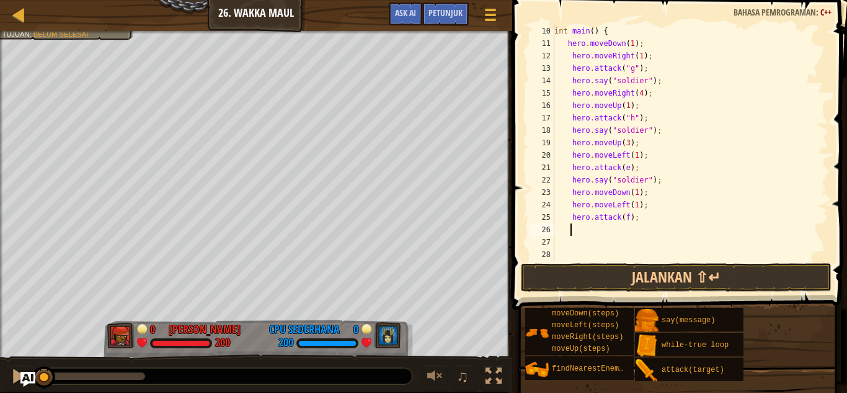
paste textarea "hero.say("soldier");"
type textarea "hero.say("soldier");"
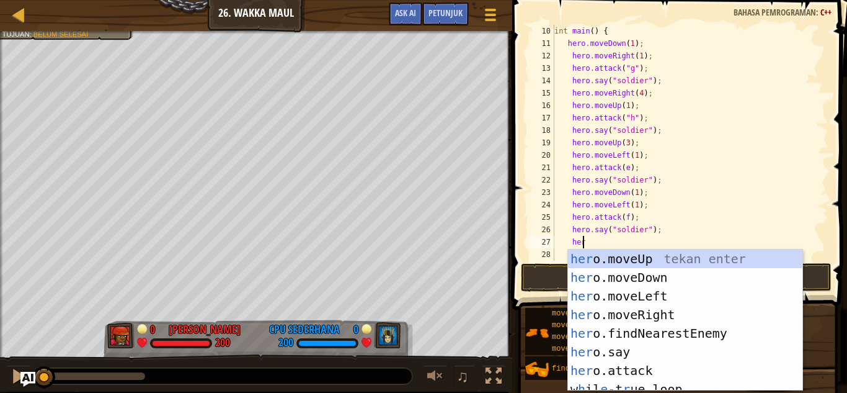
type textarea "hero"
click at [623, 308] on div "hero .moveUp tekan enter hero .moveDown tekan enter hero .moveLeft tekan enter …" at bounding box center [680, 338] width 224 height 179
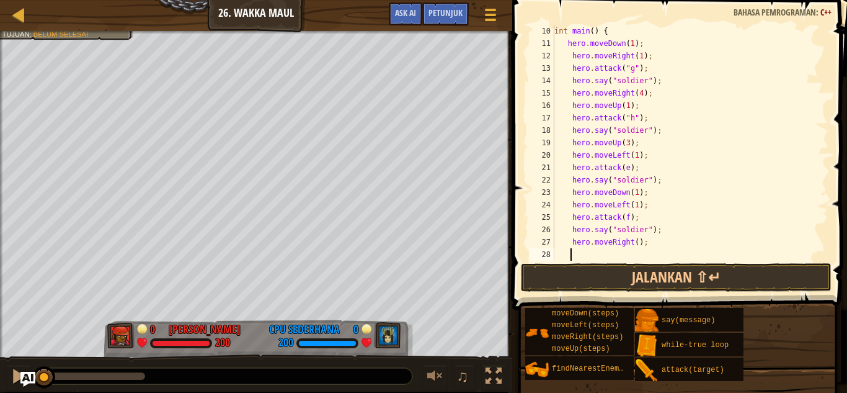
scroll to position [6, 1]
click at [632, 242] on div "int main ( ) { hero . moveDown ( 1 ) ; hero . moveRight ( 1 ) ; hero . attack (…" at bounding box center [685, 155] width 266 height 261
type textarea "hero.moveRight(2);"
click at [650, 243] on div "int main ( ) { hero . moveDown ( 1 ) ; hero . moveRight ( 1 ) ; hero . attack (…" at bounding box center [685, 155] width 266 height 261
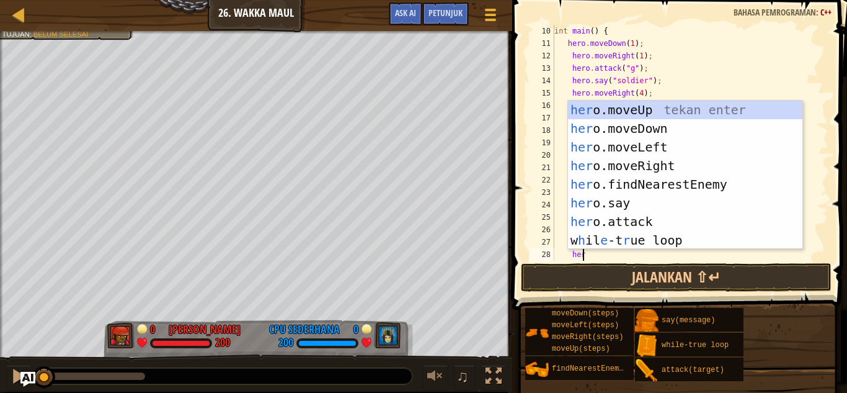
type textarea "hero"
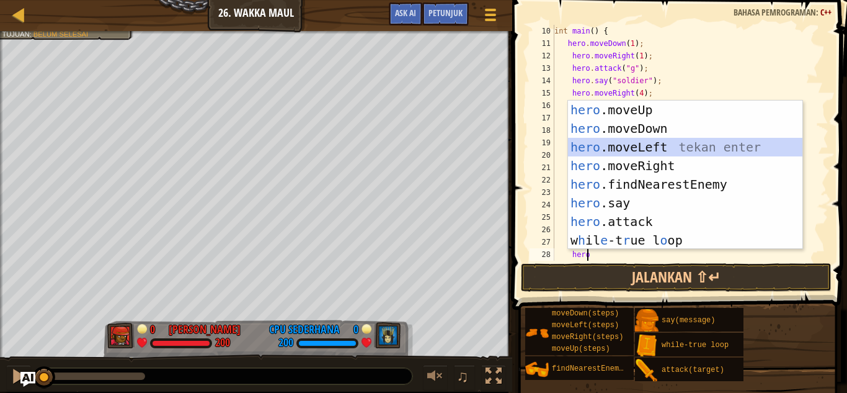
click at [635, 149] on div "hero .moveUp tekan enter hero .moveDown tekan enter hero .moveLeft tekan enter …" at bounding box center [685, 194] width 235 height 186
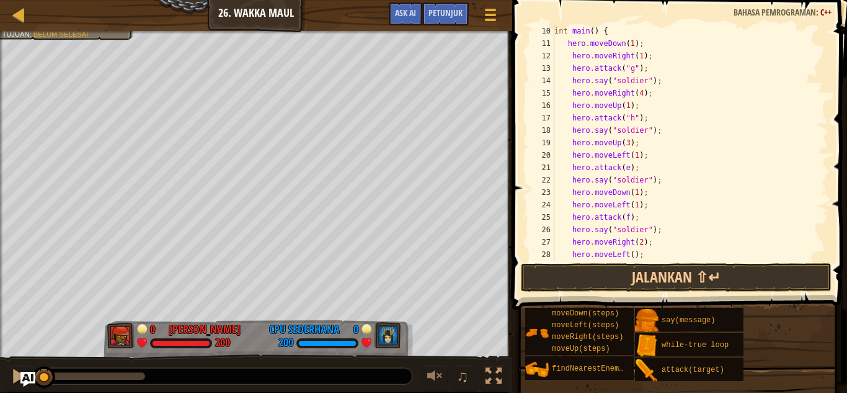
click at [630, 253] on div "int main ( ) { hero . moveDown ( 1 ) ; hero . moveRight ( 1 ) ; hero . attack (…" at bounding box center [685, 155] width 266 height 261
click at [627, 253] on div "int main ( ) { hero . moveDown ( 1 ) ; hero . moveRight ( 1 ) ; hero . attack (…" at bounding box center [685, 155] width 266 height 261
type textarea "hero.moveLeft(2);"
click at [645, 256] on div "int main ( ) { hero . moveDown ( 1 ) ; hero . moveRight ( 1 ) ; hero . attack (…" at bounding box center [685, 155] width 266 height 261
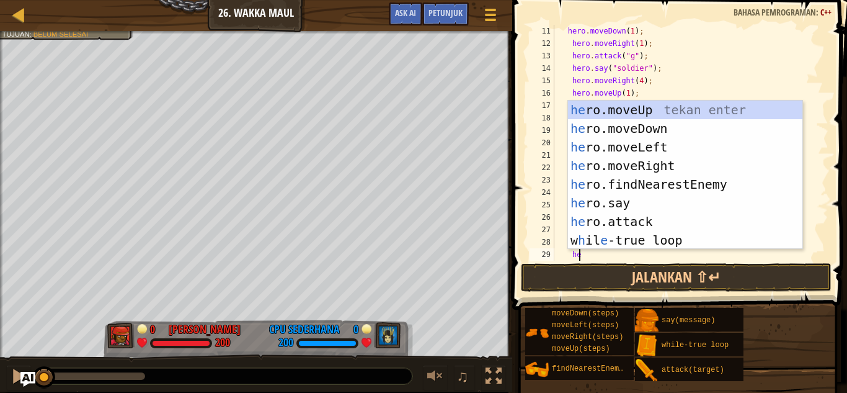
scroll to position [6, 2]
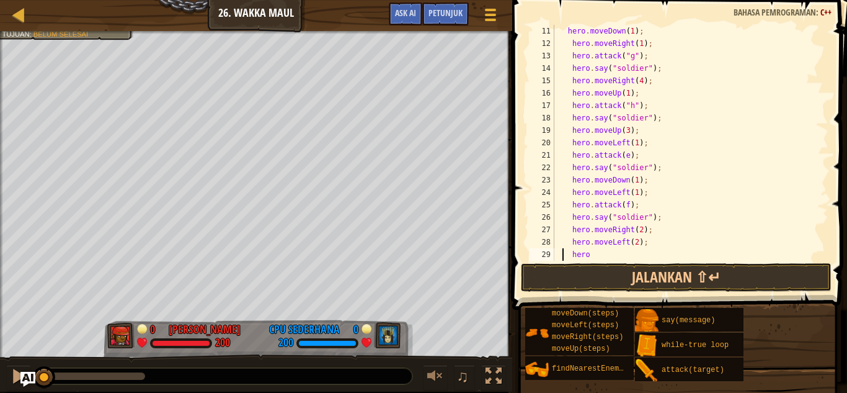
click at [562, 254] on div "hero . moveDown ( 1 ) ; hero . moveRight ( 1 ) ; hero . attack ( " g " ) ; hero…" at bounding box center [685, 155] width 266 height 261
click at [590, 252] on div "hero . moveDown ( 1 ) ; hero . moveRight ( 1 ) ; hero . attack ( " g " ) ; hero…" at bounding box center [685, 155] width 266 height 261
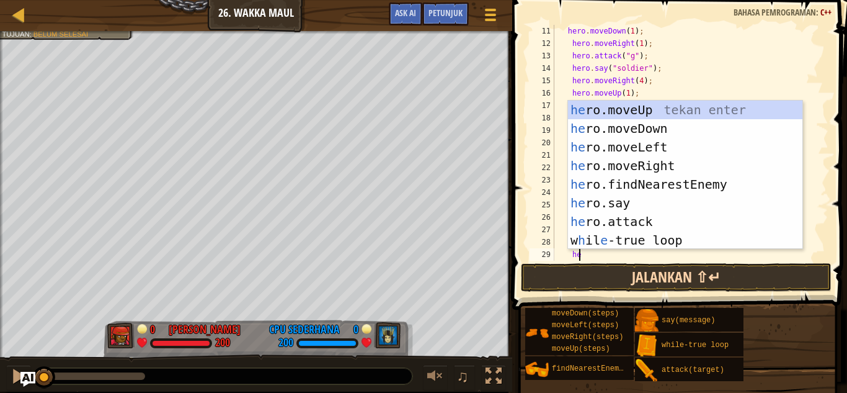
type textarea "her"
click at [635, 130] on div "her o.moveUp tekan enter her o.moveDown tekan enter her o.moveLeft tekan enter …" at bounding box center [685, 194] width 235 height 186
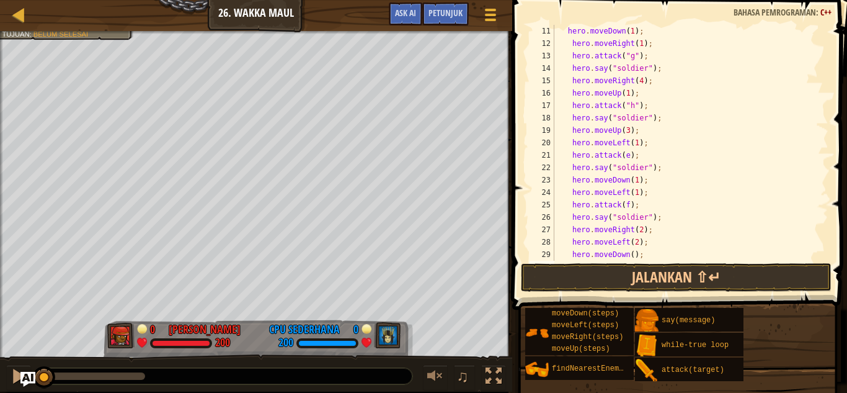
scroll to position [6, 1]
click at [628, 250] on div "hero . moveDown ( 1 ) ; hero . moveRight ( 1 ) ; hero . attack ( " g " ) ; hero…" at bounding box center [685, 155] width 266 height 261
type textarea "hero.moveDown(2);"
click at [646, 251] on div "hero . moveDown ( 1 ) ; hero . moveRight ( 1 ) ; hero . attack ( " g " ) ; hero…" at bounding box center [685, 155] width 266 height 261
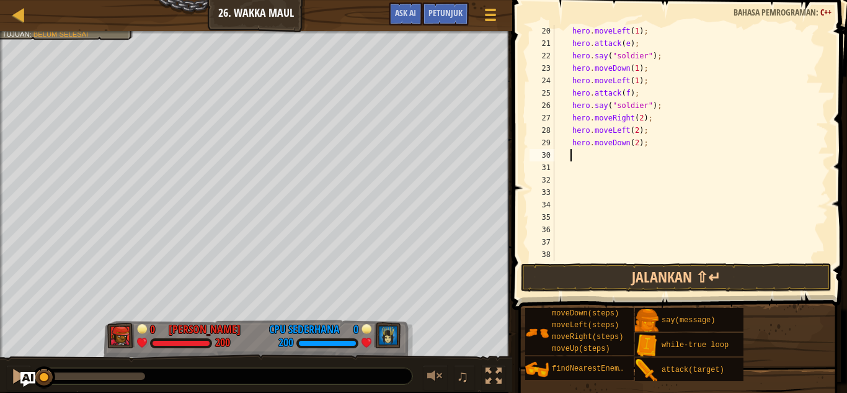
scroll to position [335, 0]
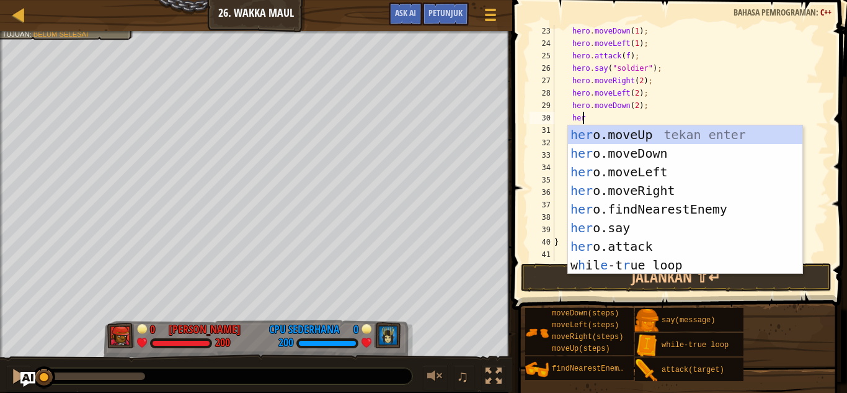
type textarea "hero"
click at [644, 164] on div "hero .moveUp tekan enter hero .moveDown tekan enter hero .moveLeft tekan enter …" at bounding box center [685, 218] width 235 height 186
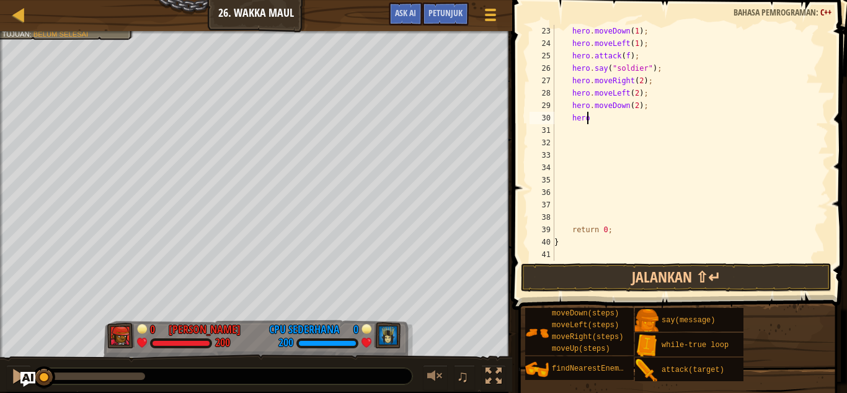
scroll to position [6, 1]
click at [628, 119] on div "hero . moveDown ( 1 ) ; hero . moveLeft ( 1 ) ; hero . attack ( f ) ; hero . sa…" at bounding box center [685, 155] width 266 height 261
type textarea "hero.moveLeft(1);"
click at [625, 125] on div "hero . moveDown ( 1 ) ; hero . moveLeft ( 1 ) ; hero . attack ( f ) ; hero . sa…" at bounding box center [685, 155] width 266 height 261
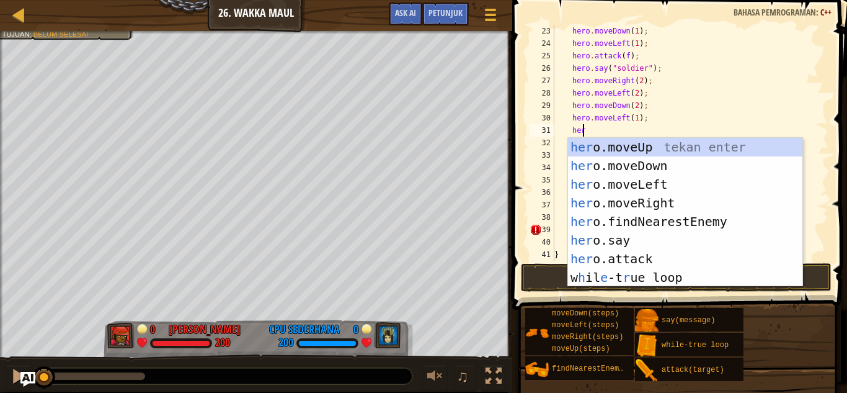
type textarea "hero"
click at [645, 152] on div "hero .moveUp tekan enter hero .moveDown tekan enter hero .moveLeft tekan enter …" at bounding box center [685, 231] width 235 height 186
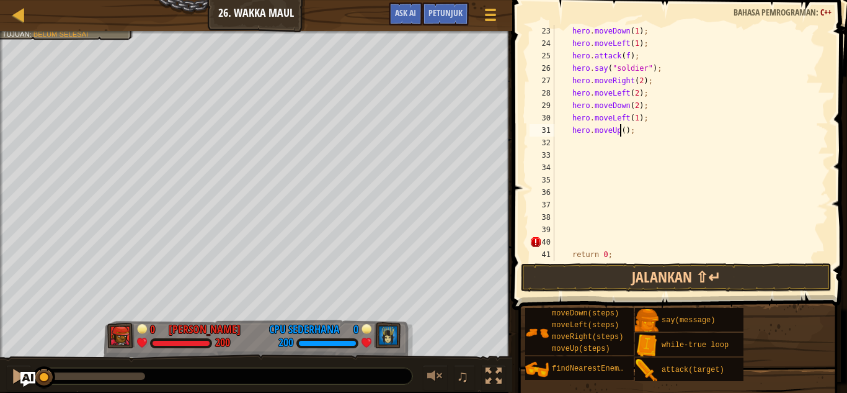
click at [619, 130] on div "hero . moveDown ( 1 ) ; hero . moveLeft ( 1 ) ; hero . attack ( f ) ; hero . sa…" at bounding box center [685, 155] width 266 height 261
type textarea "hero.moveUp(2);"
click at [635, 128] on div "hero . moveDown ( 1 ) ; hero . moveLeft ( 1 ) ; hero . attack ( f ) ; hero . sa…" at bounding box center [685, 155] width 266 height 261
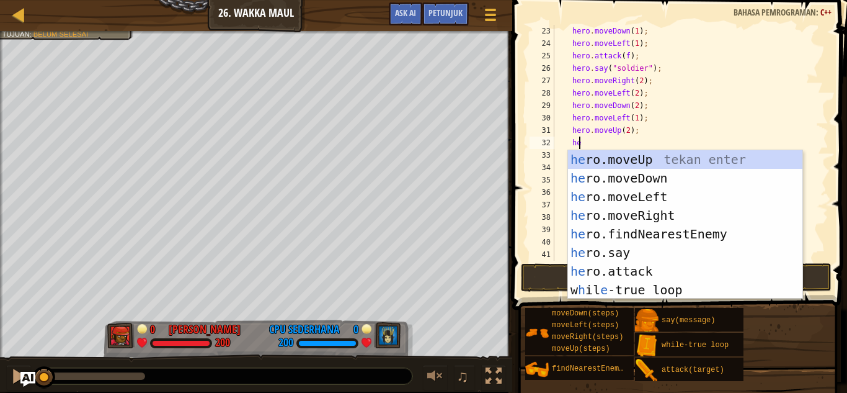
type textarea "hero"
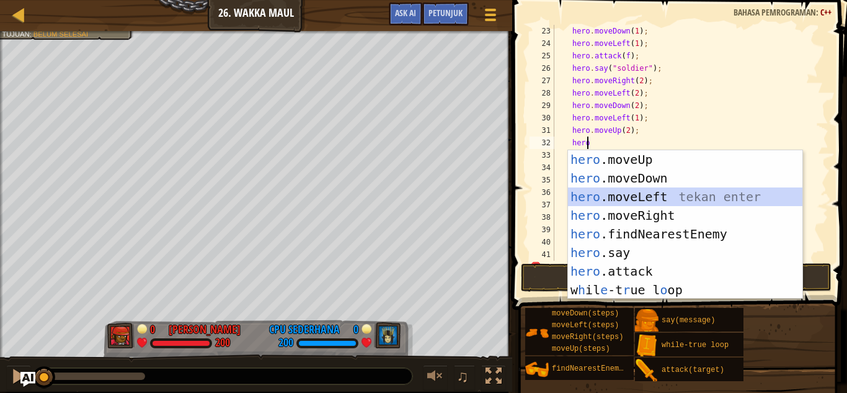
click at [638, 190] on div "hero .moveUp tekan enter hero .moveDown tekan enter hero .moveLeft tekan enter …" at bounding box center [685, 243] width 235 height 186
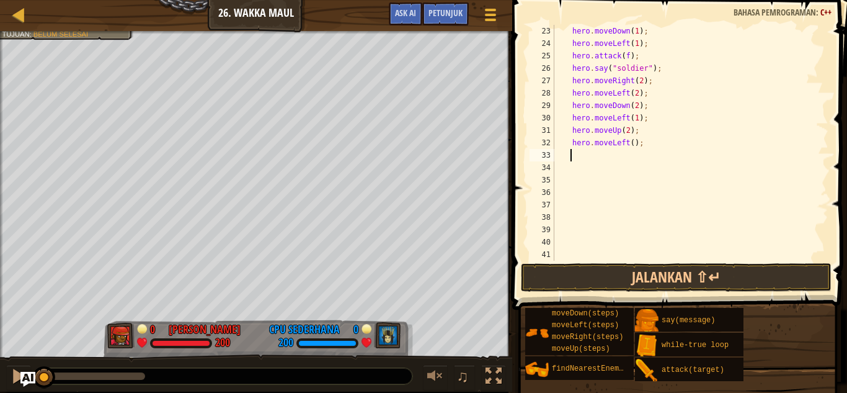
click at [628, 144] on div "hero . moveDown ( 1 ) ; hero . moveLeft ( 1 ) ; hero . attack ( f ) ; hero . sa…" at bounding box center [685, 155] width 266 height 261
type textarea "hero.moveLeft(2);"
click at [642, 143] on div "hero . moveDown ( 1 ) ; hero . moveLeft ( 1 ) ; hero . attack ( f ) ; hero . sa…" at bounding box center [685, 155] width 266 height 261
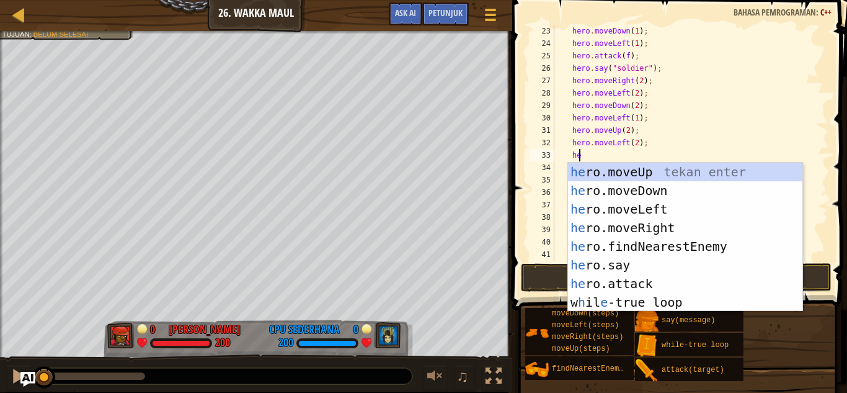
type textarea "hero"
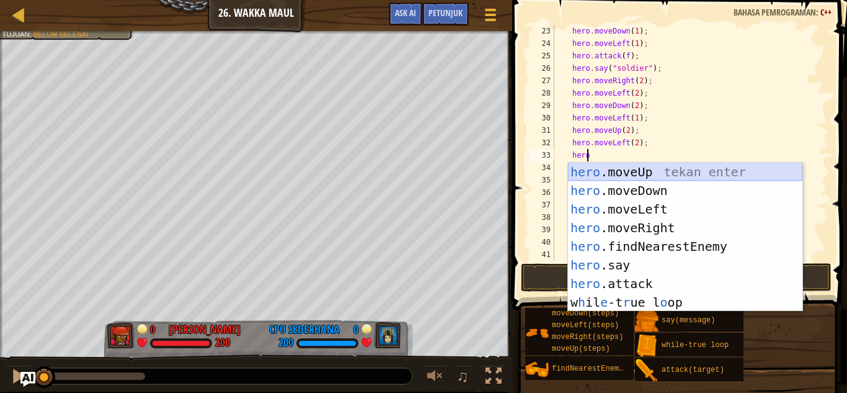
click at [652, 174] on div "hero .moveUp tekan enter hero .moveDown tekan enter hero .moveLeft tekan enter …" at bounding box center [685, 256] width 235 height 186
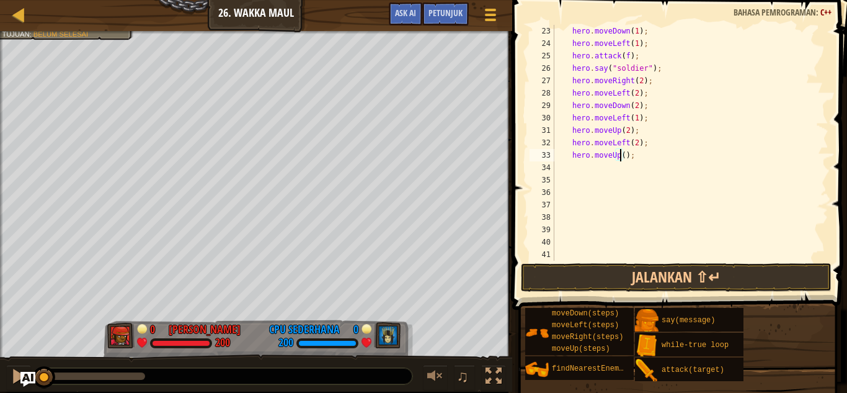
drag, startPoint x: 619, startPoint y: 153, endPoint x: 631, endPoint y: 152, distance: 11.9
click at [619, 154] on div "hero . moveDown ( 1 ) ; hero . moveLeft ( 1 ) ; hero . attack ( f ) ; hero . sa…" at bounding box center [685, 155] width 266 height 261
type textarea "hero.moveUp(2);"
click at [641, 156] on div "hero . moveDown ( 1 ) ; hero . moveLeft ( 1 ) ; hero . attack ( f ) ; hero . sa…" at bounding box center [685, 155] width 266 height 261
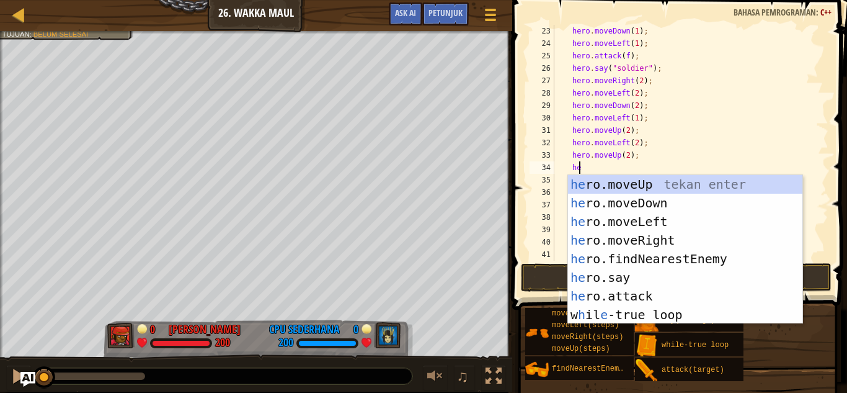
scroll to position [6, 1]
type textarea "hero"
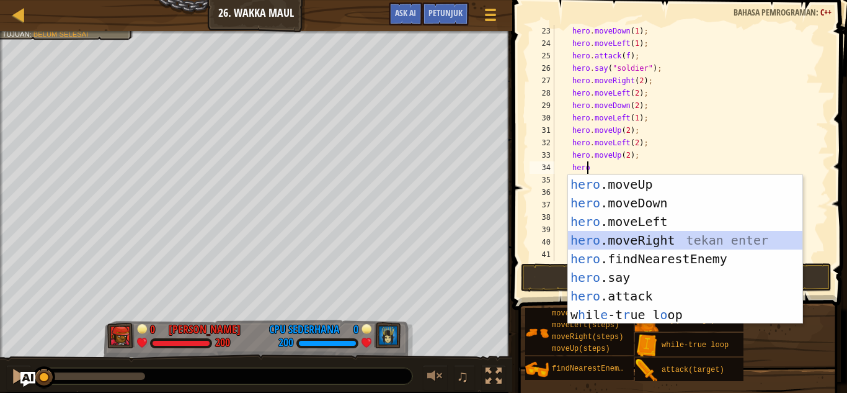
click at [677, 235] on div "hero .moveUp tekan enter hero .moveDown tekan enter hero .moveLeft tekan enter …" at bounding box center [685, 268] width 235 height 186
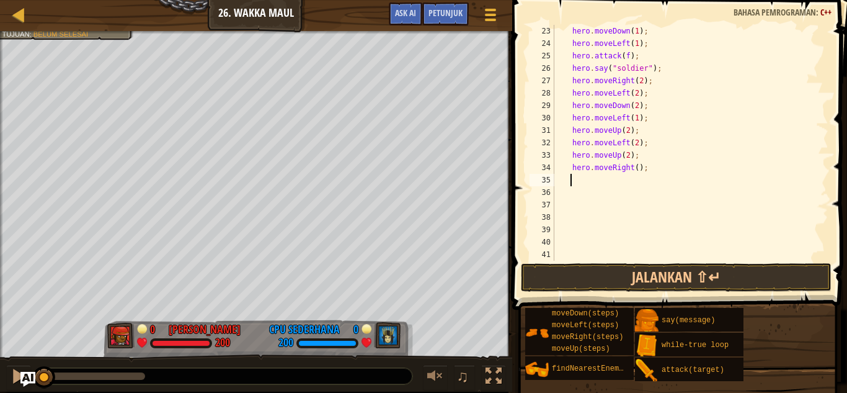
click at [633, 166] on div "hero . moveDown ( 1 ) ; hero . moveLeft ( 1 ) ; hero . attack ( f ) ; hero . sa…" at bounding box center [685, 155] width 266 height 261
type textarea "hero.moveRight(4);"
click at [651, 164] on div "hero . moveDown ( 1 ) ; hero . moveLeft ( 1 ) ; hero . attack ( f ) ; hero . sa…" at bounding box center [685, 155] width 266 height 261
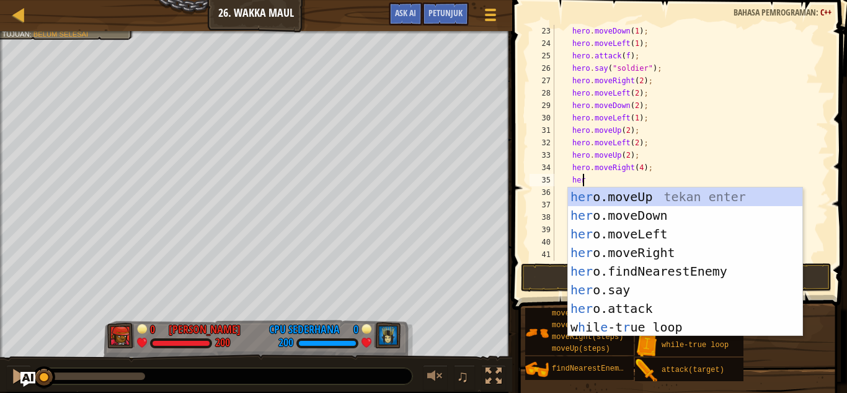
type textarea "hero"
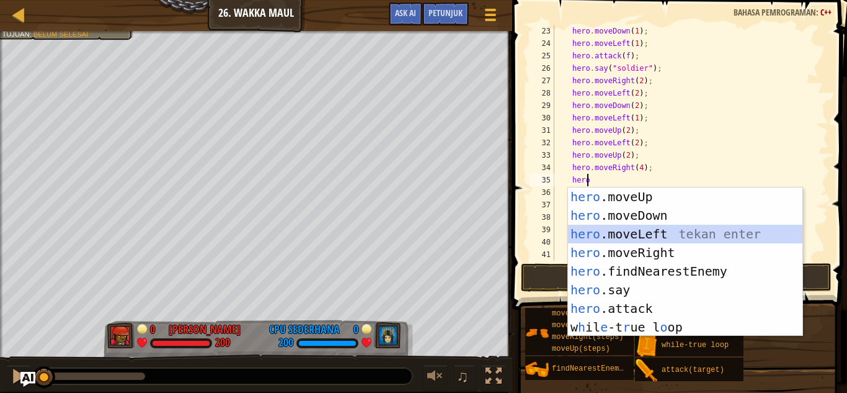
click at [643, 234] on div "hero .moveUp tekan enter hero .moveDown tekan enter hero .moveLeft tekan enter …" at bounding box center [685, 280] width 235 height 186
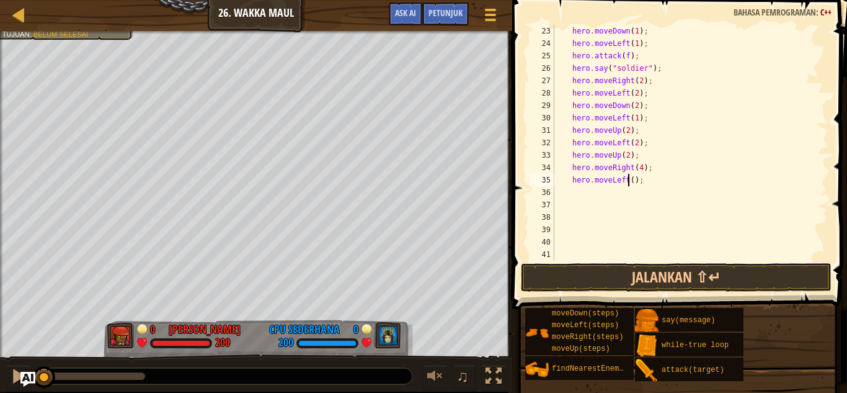
click at [628, 181] on div "hero . moveDown ( 1 ) ; hero . moveLeft ( 1 ) ; hero . attack ( f ) ; hero . sa…" at bounding box center [685, 155] width 266 height 261
type textarea "hero.moveLeft(2);"
click at [644, 178] on div "hero . moveDown ( 1 ) ; hero . moveLeft ( 1 ) ; hero . attack ( f ) ; hero . sa…" at bounding box center [685, 155] width 266 height 261
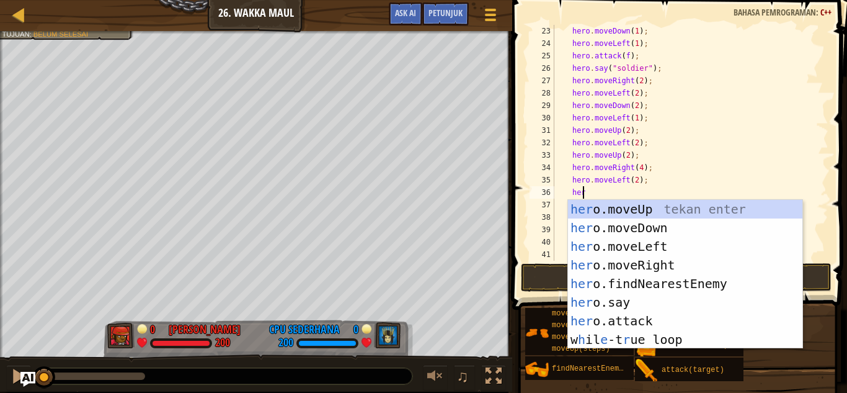
type textarea "hero"
click at [674, 227] on div "hero .moveUp tekan enter hero .moveDown tekan enter hero .moveLeft tekan enter …" at bounding box center [685, 293] width 235 height 186
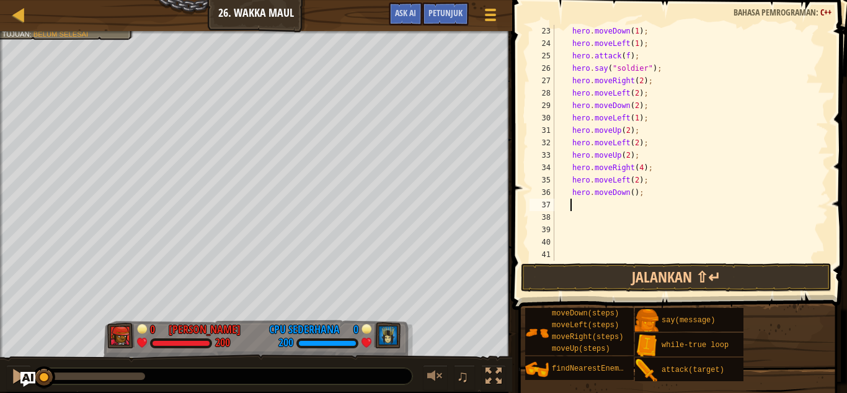
click at [629, 194] on div "hero . moveDown ( 1 ) ; hero . moveLeft ( 1 ) ; hero . attack ( f ) ; hero . sa…" at bounding box center [685, 155] width 266 height 261
type textarea "hero.moveDown(2);"
click at [643, 189] on div "hero . moveDown ( 1 ) ; hero . moveLeft ( 1 ) ; hero . attack ( f ) ; hero . sa…" at bounding box center [685, 155] width 266 height 261
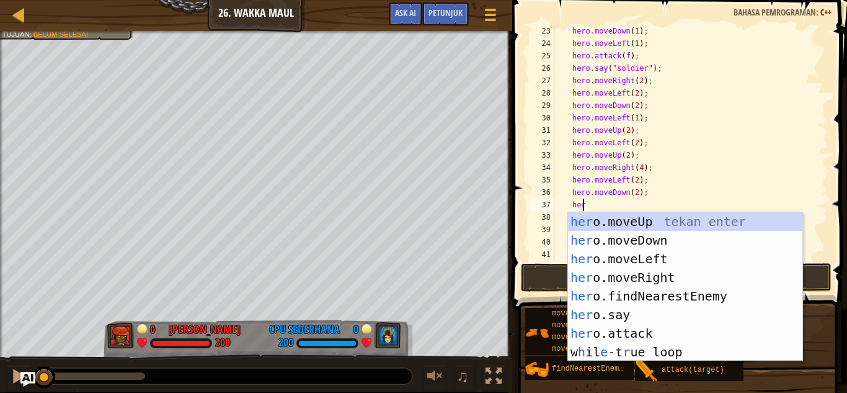
type textarea "hero"
click at [650, 256] on div "hero .moveUp tekan enter hero .moveDown tekan enter hero .moveLeft tekan enter …" at bounding box center [685, 305] width 235 height 186
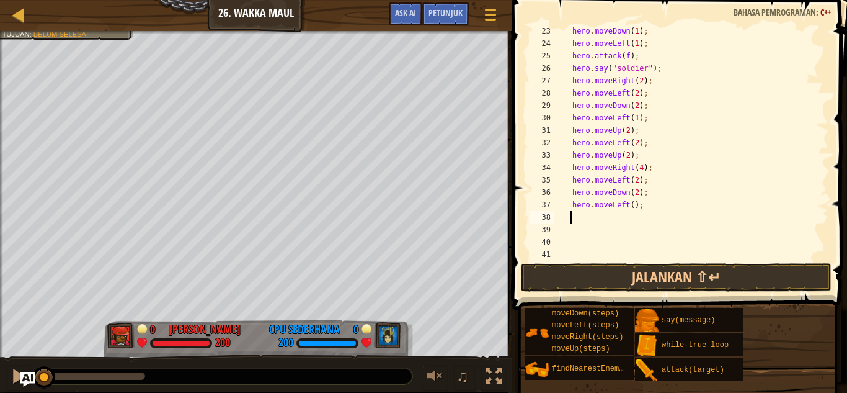
scroll to position [6, 1]
click at [629, 206] on div "hero . moveDown ( 1 ) ; hero . moveLeft ( 1 ) ; hero . attack ( f ) ; hero . sa…" at bounding box center [685, 155] width 266 height 261
type textarea "hero.moveLeft(1);"
click at [643, 206] on div "hero . moveDown ( 1 ) ; hero . moveLeft ( 1 ) ; hero . attack ( f ) ; hero . sa…" at bounding box center [685, 155] width 266 height 261
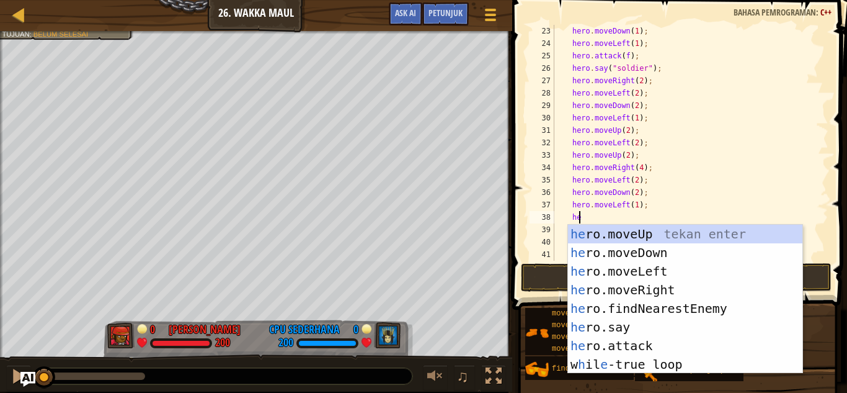
type textarea "hero"
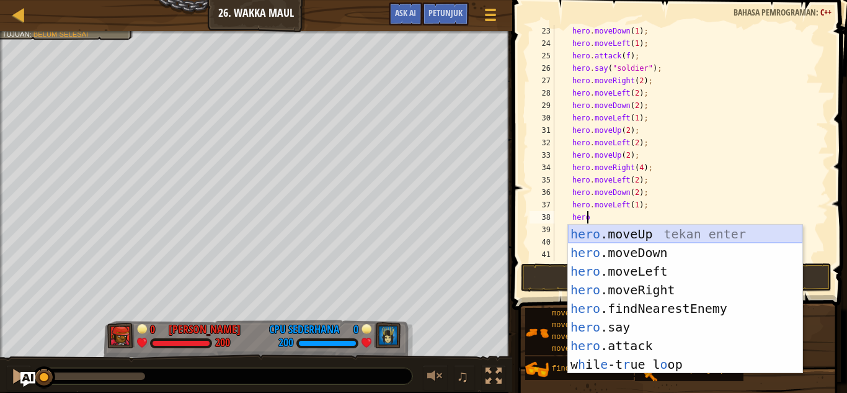
click at [615, 238] on div "hero .moveUp tekan enter hero .moveDown tekan enter hero .moveLeft tekan enter …" at bounding box center [685, 318] width 235 height 186
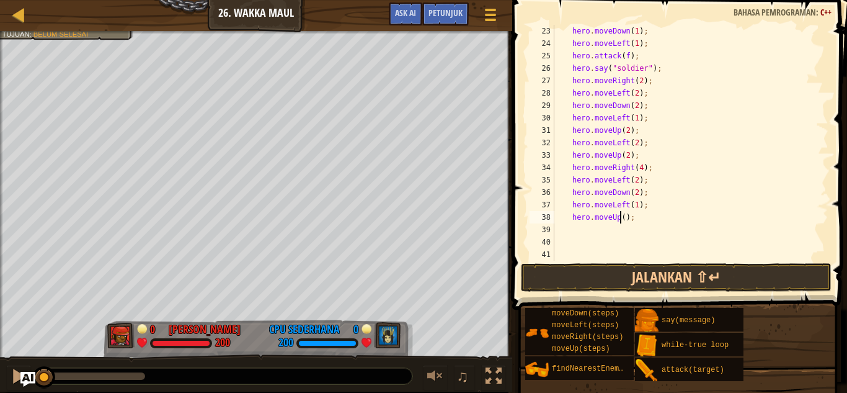
click at [622, 215] on div "hero . moveDown ( 1 ) ; hero . moveLeft ( 1 ) ; hero . attack ( f ) ; hero . sa…" at bounding box center [685, 155] width 266 height 261
click at [635, 215] on div "hero . moveDown ( 1 ) ; hero . moveLeft ( 1 ) ; hero . attack ( f ) ; hero . sa…" at bounding box center [685, 155] width 266 height 261
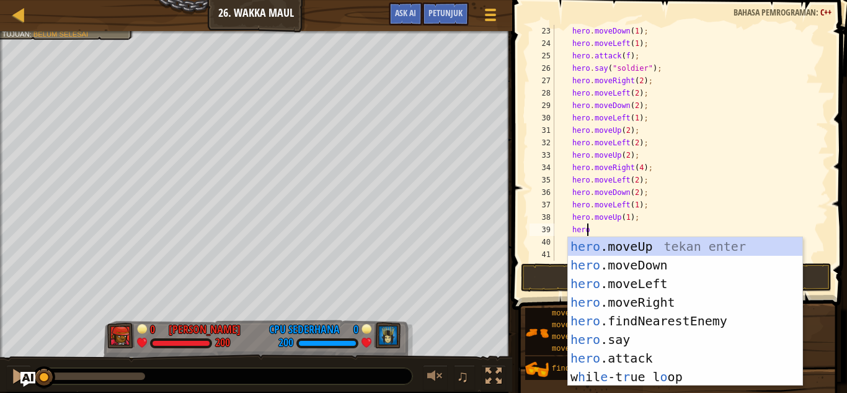
scroll to position [6, 2]
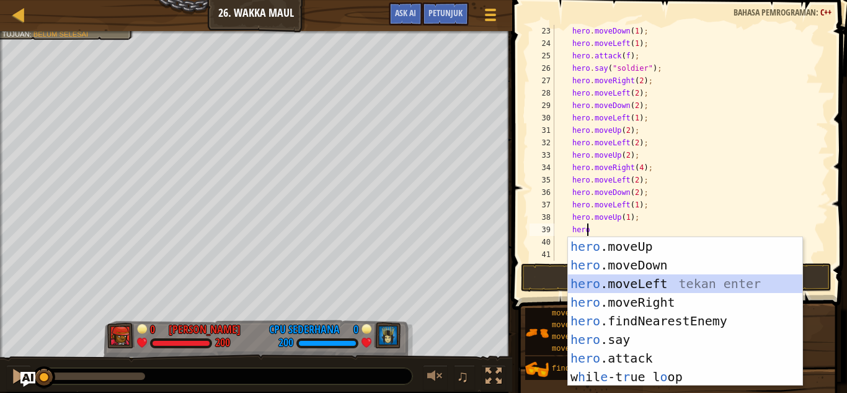
click at [639, 284] on div "hero .moveUp tekan enter hero .moveDown tekan enter hero .moveLeft tekan enter …" at bounding box center [685, 330] width 235 height 186
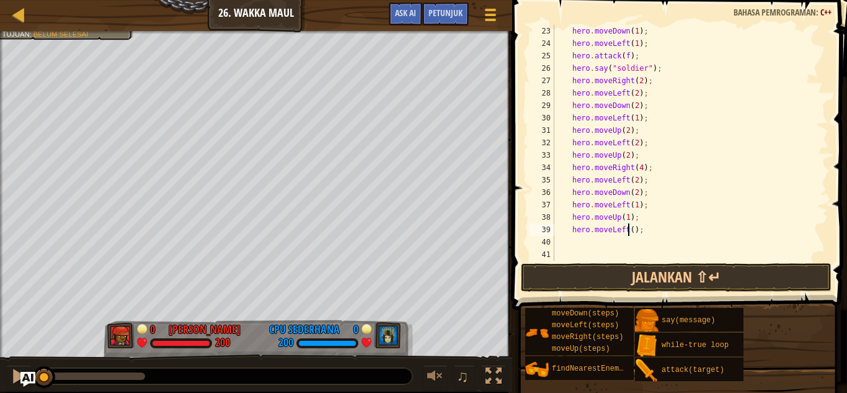
click at [627, 230] on div "hero . moveDown ( 1 ) ; hero . moveLeft ( 1 ) ; hero . attack ( f ) ; hero . sa…" at bounding box center [685, 155] width 266 height 261
click at [642, 230] on div "hero . moveDown ( 1 ) ; hero . moveLeft ( 1 ) ; hero . attack ( f ) ; hero . sa…" at bounding box center [685, 155] width 266 height 261
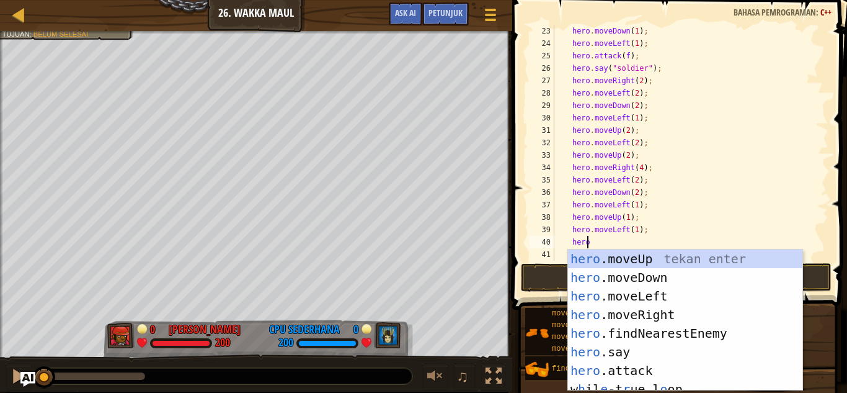
scroll to position [6, 2]
click at [659, 308] on div "hero .moveUp tekan enter hero .moveDown tekan enter hero .moveLeft tekan enter …" at bounding box center [685, 338] width 235 height 179
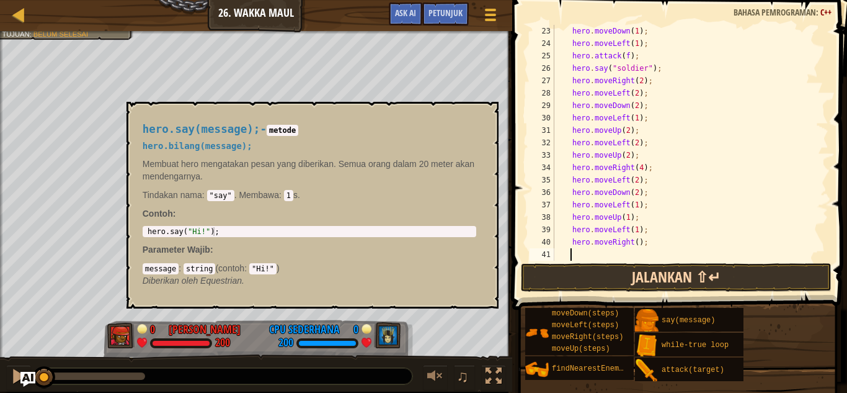
scroll to position [6, 1]
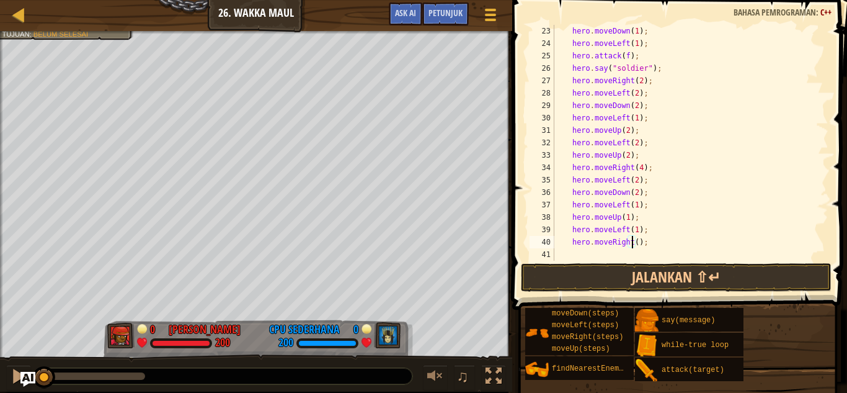
click at [633, 242] on div "hero . moveDown ( 1 ) ; hero . moveLeft ( 1 ) ; hero . attack ( f ) ; hero . sa…" at bounding box center [685, 155] width 266 height 261
click at [648, 241] on div "hero . moveDown ( 1 ) ; hero . moveLeft ( 1 ) ; hero . attack ( f ) ; hero . sa…" at bounding box center [685, 155] width 266 height 261
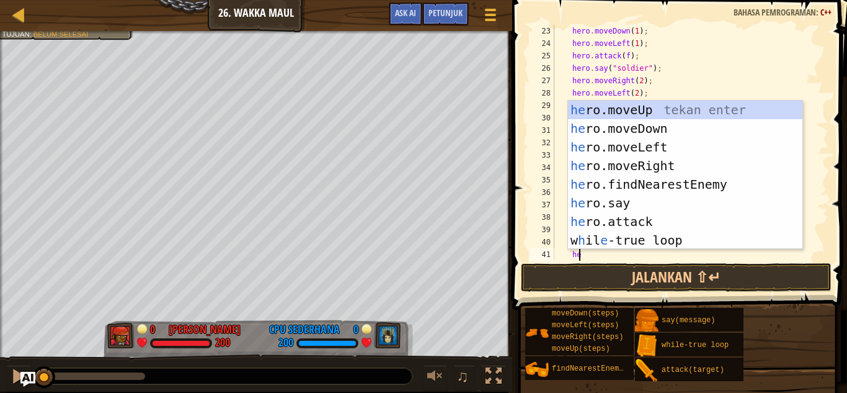
scroll to position [6, 2]
click at [659, 152] on div "hero .moveUp tekan enter hero .moveDown tekan enter hero .moveLeft tekan enter …" at bounding box center [685, 194] width 235 height 186
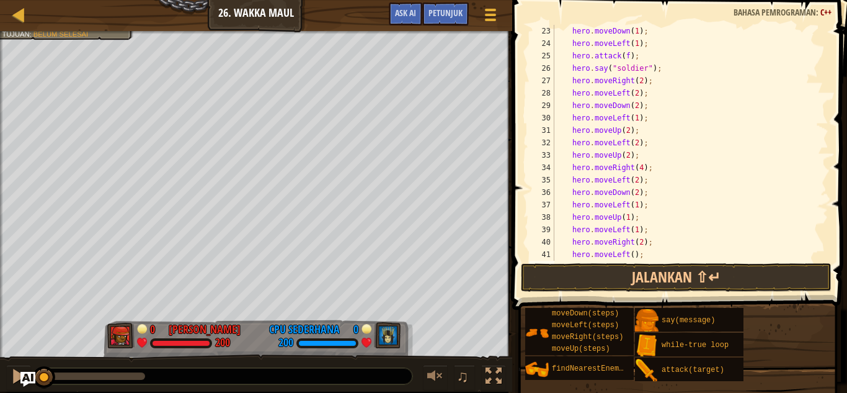
scroll to position [6, 1]
click at [628, 252] on div "hero . moveDown ( 1 ) ; hero . moveLeft ( 1 ) ; hero . attack ( f ) ; hero . sa…" at bounding box center [685, 155] width 266 height 261
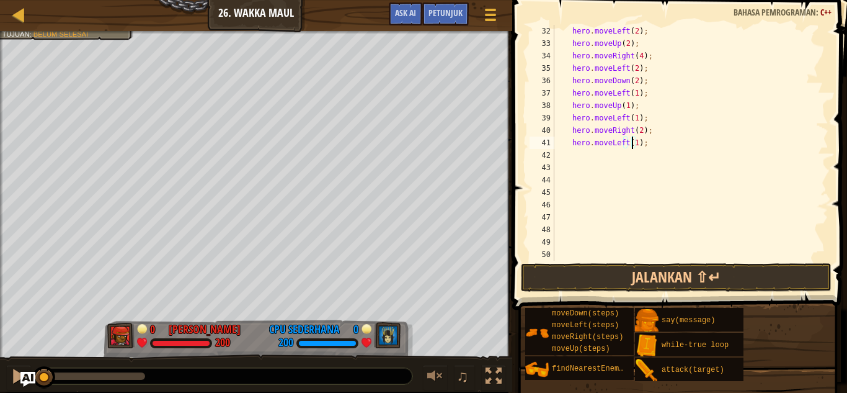
scroll to position [447, 0]
click at [643, 143] on div "hero . moveLeft ( 2 ) ; hero . moveUp ( 2 ) ; hero . moveRight ( 4 ) ; hero . m…" at bounding box center [685, 155] width 266 height 261
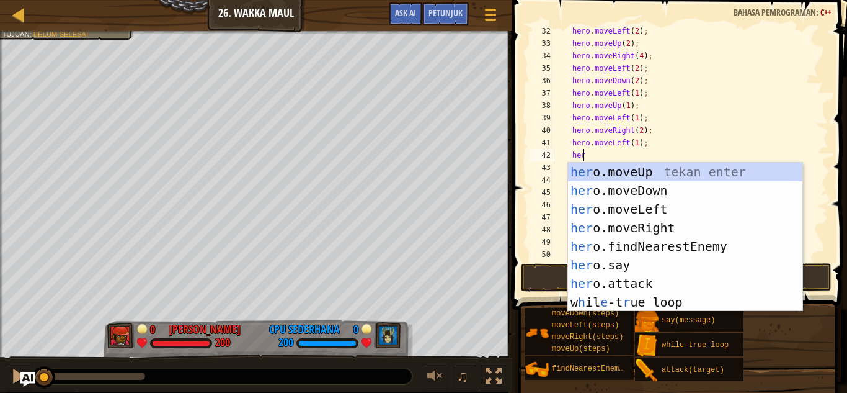
scroll to position [6, 2]
click at [651, 171] on div "hero .moveUp tekan enter hero .moveDown tekan enter hero .moveLeft tekan enter …" at bounding box center [685, 256] width 235 height 186
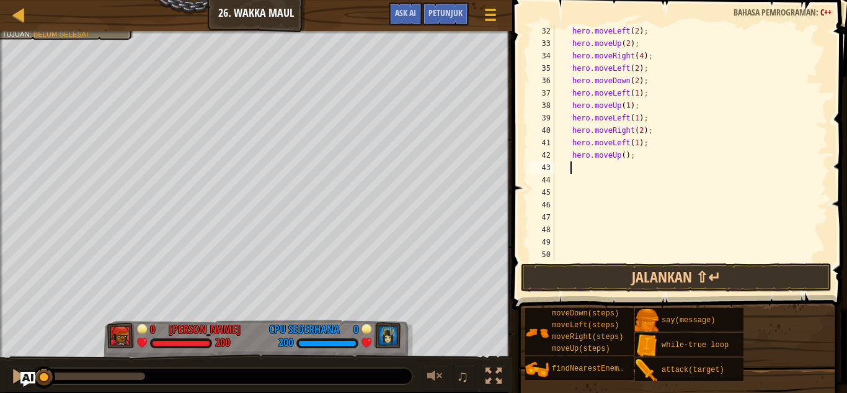
click at [619, 156] on div "hero . moveLeft ( 2 ) ; hero . moveUp ( 2 ) ; hero . moveRight ( 4 ) ; hero . m…" at bounding box center [685, 155] width 266 height 261
drag, startPoint x: 664, startPoint y: 286, endPoint x: 664, endPoint y: 293, distance: 6.8
click at [664, 293] on div "hero.moveUp(1); 32 33 34 35 36 37 38 39 40 41 42 43 44 45 46 47 48 49 50 51 her…" at bounding box center [678, 179] width 339 height 346
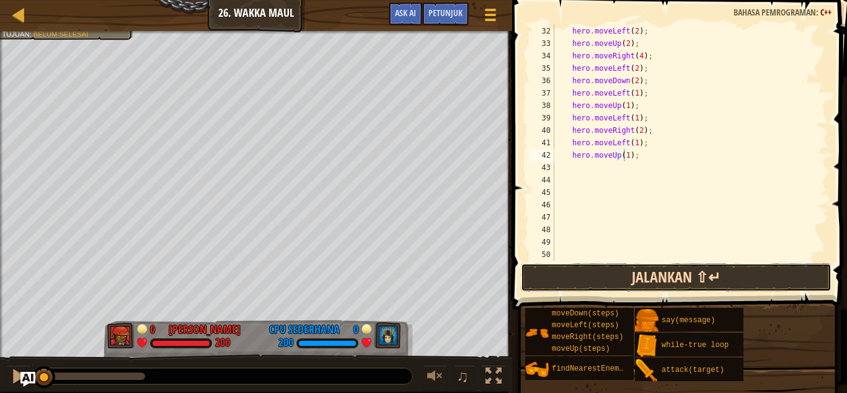
click at [664, 282] on button "Jalankan ⇧↵" at bounding box center [676, 277] width 311 height 29
click at [661, 271] on button "Berjalan" at bounding box center [676, 277] width 311 height 29
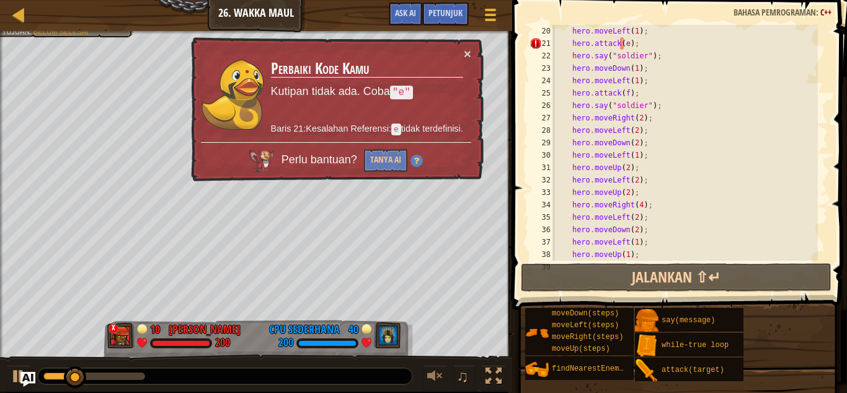
scroll to position [223, 0]
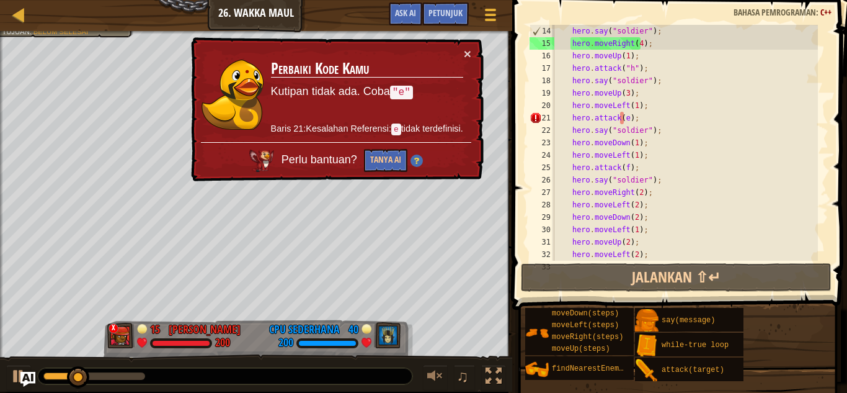
click at [633, 113] on div "hero . say ( " soldier " ) ; hero . moveRight ( 4 ) ; hero . moveUp ( 1 ) ; her…" at bounding box center [685, 155] width 266 height 261
click at [625, 117] on div "hero . say ( " soldier " ) ; hero . moveRight ( 4 ) ; hero . moveUp ( 1 ) ; her…" at bounding box center [685, 155] width 266 height 261
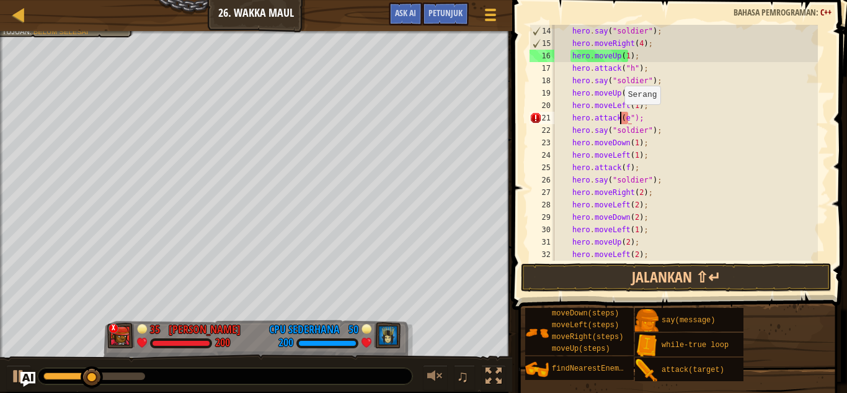
click at [619, 117] on div "hero . say ( " soldier " ) ; hero . moveRight ( 4 ) ; hero . moveUp ( 1 ) ; her…" at bounding box center [685, 155] width 266 height 261
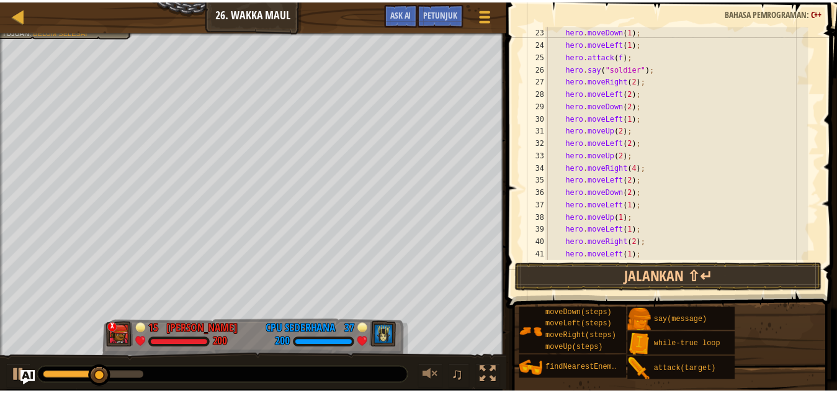
scroll to position [335, 0]
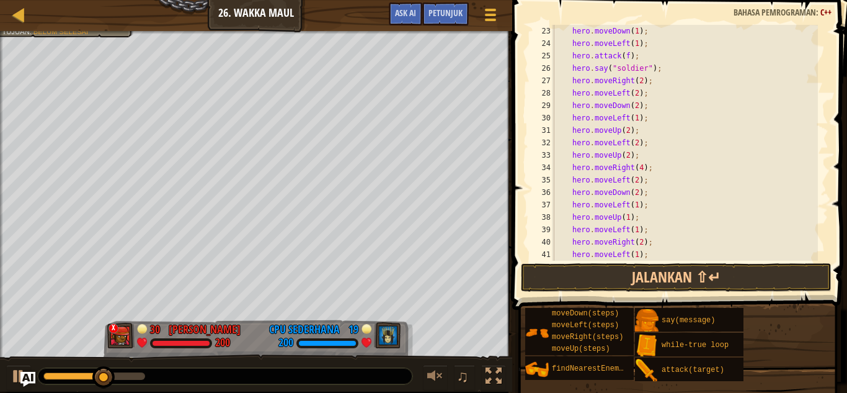
click at [625, 57] on div "hero . moveDown ( 1 ) ; hero . moveLeft ( 1 ) ; hero . attack ( f ) ; hero . sa…" at bounding box center [685, 155] width 266 height 261
click at [619, 56] on div "hero . moveDown ( 1 ) ; hero . moveLeft ( 1 ) ; hero . attack ( f " ); hero . s…" at bounding box center [685, 155] width 266 height 261
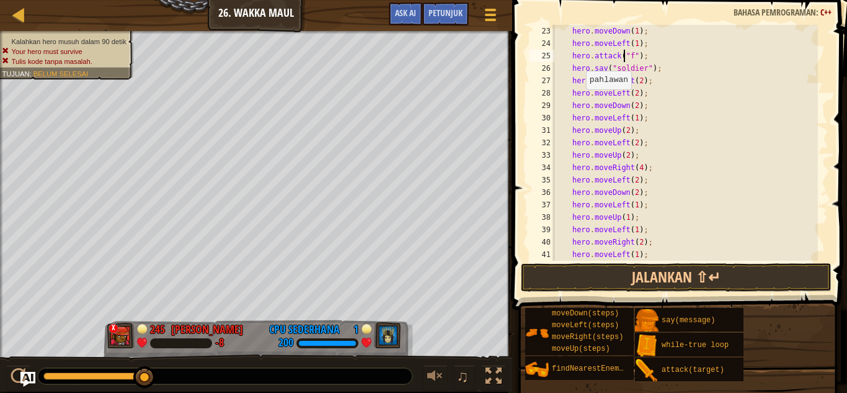
drag, startPoint x: 136, startPoint y: 374, endPoint x: 286, endPoint y: 401, distance: 151.9
click at [286, 0] on html "Tangga Pengenalan Imu Komputer 26. Wakka Maul Menu Permainan Selesai Petunjuk A…" at bounding box center [423, 0] width 847 height 0
drag, startPoint x: 264, startPoint y: 388, endPoint x: 179, endPoint y: 377, distance: 85.0
click at [179, 377] on div "♫" at bounding box center [256, 372] width 512 height 37
drag, startPoint x: 156, startPoint y: 377, endPoint x: 121, endPoint y: 370, distance: 36.1
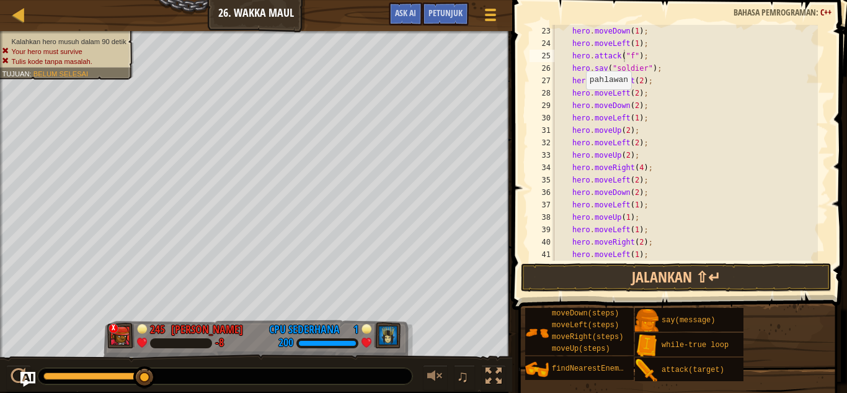
click at [121, 370] on div at bounding box center [225, 376] width 375 height 16
drag, startPoint x: 135, startPoint y: 368, endPoint x: 304, endPoint y: 369, distance: 168.7
click at [256, 371] on div at bounding box center [225, 376] width 375 height 16
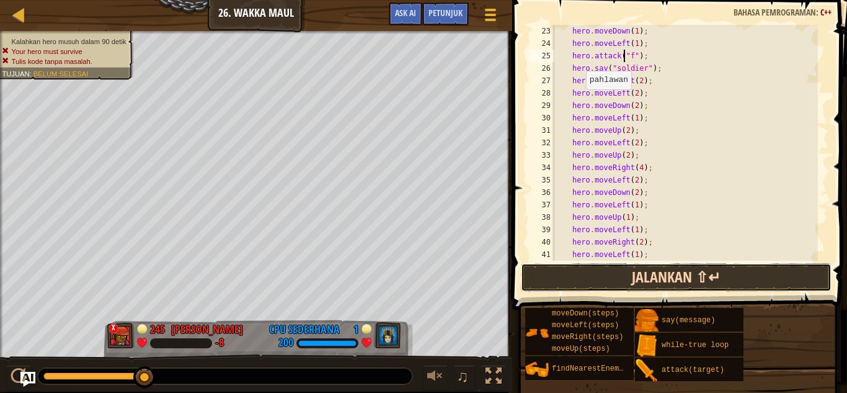
click at [595, 270] on button "Jalankan ⇧↵" at bounding box center [676, 277] width 311 height 29
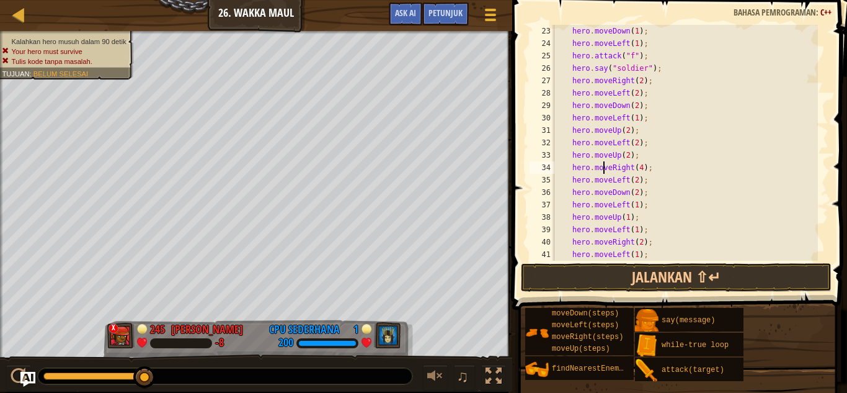
click at [605, 162] on div "hero . moveDown ( 1 ) ; hero . moveLeft ( 1 ) ; hero . attack ( " f " ) ; hero …" at bounding box center [685, 155] width 266 height 261
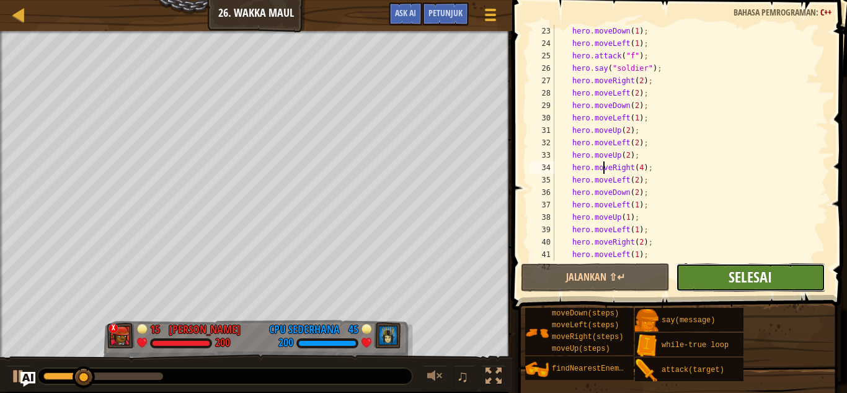
click at [768, 281] on span "Selesai" at bounding box center [750, 277] width 43 height 20
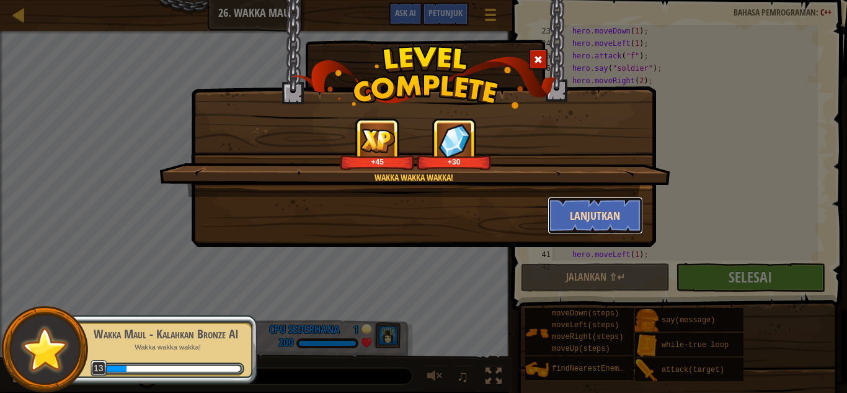
click at [601, 207] on button "Lanjutkan" at bounding box center [596, 215] width 96 height 37
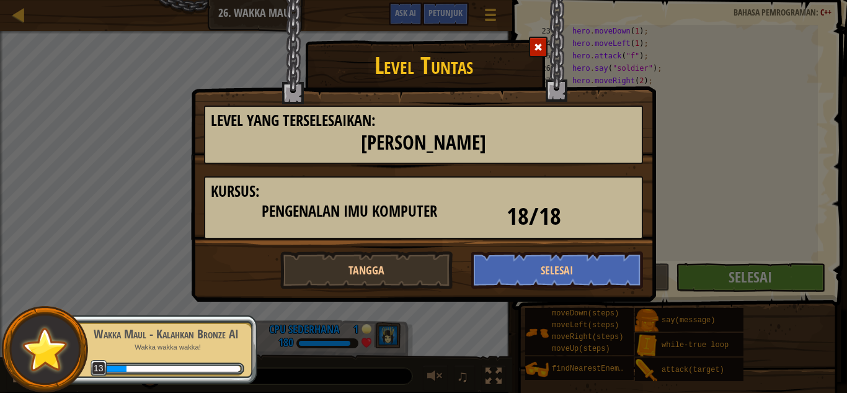
click at [610, 244] on div "Level yang terselesaikan: Wakka Maul Kursus: Pengenalan Imu Komputer 18/18" at bounding box center [424, 178] width 458 height 146
click at [605, 257] on button "Selesai" at bounding box center [557, 269] width 172 height 37
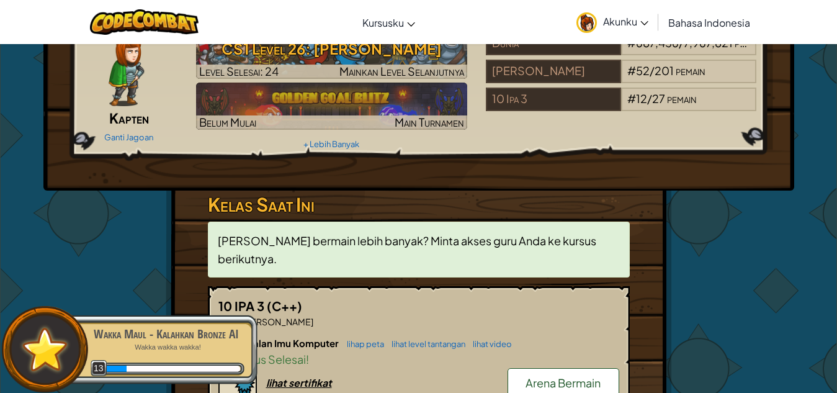
scroll to position [62, 0]
